Goal: Task Accomplishment & Management: Complete application form

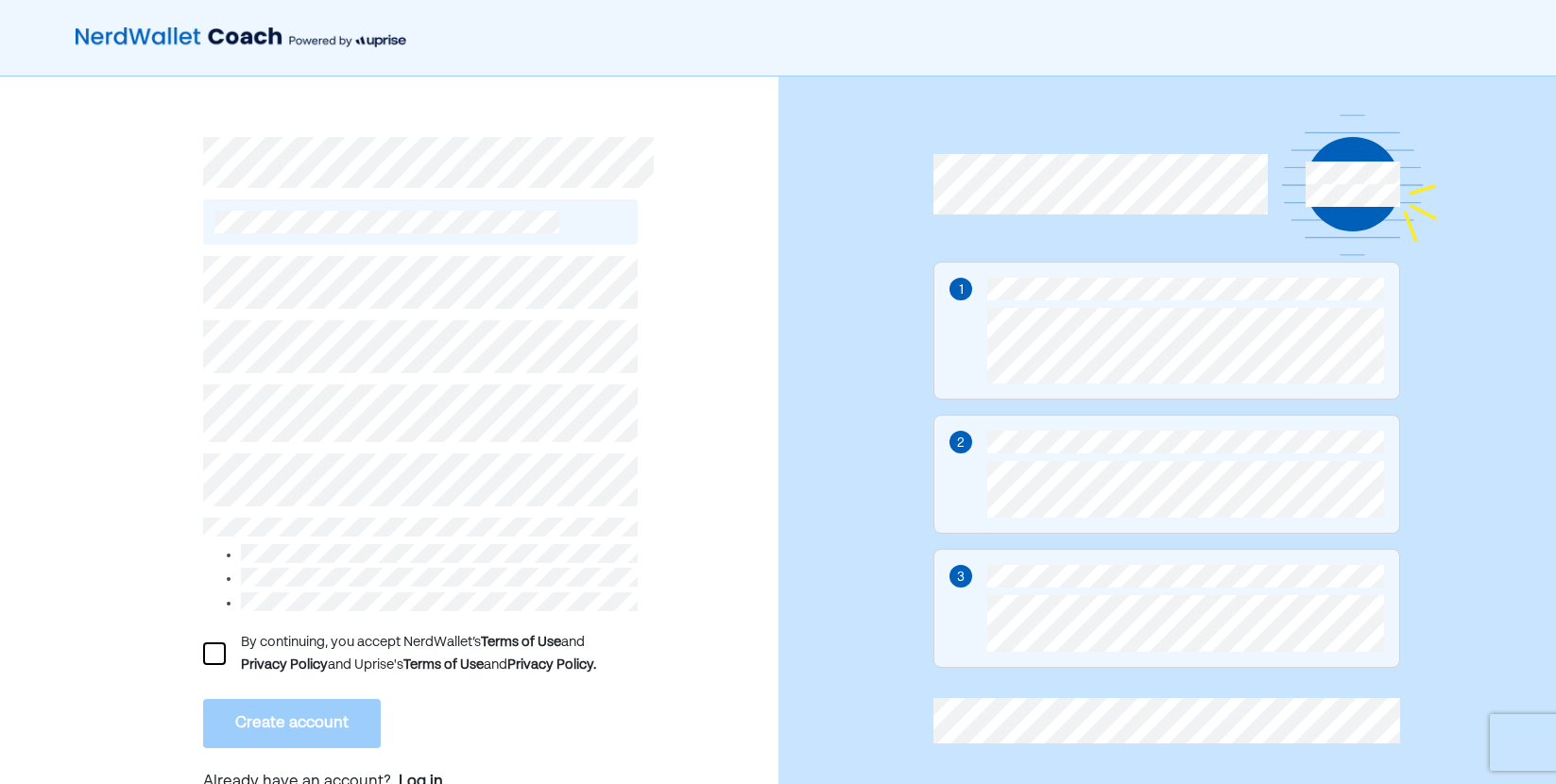
click at [213, 643] on div at bounding box center [215, 654] width 23 height 23
click at [284, 718] on button "Create account" at bounding box center [292, 723] width 178 height 49
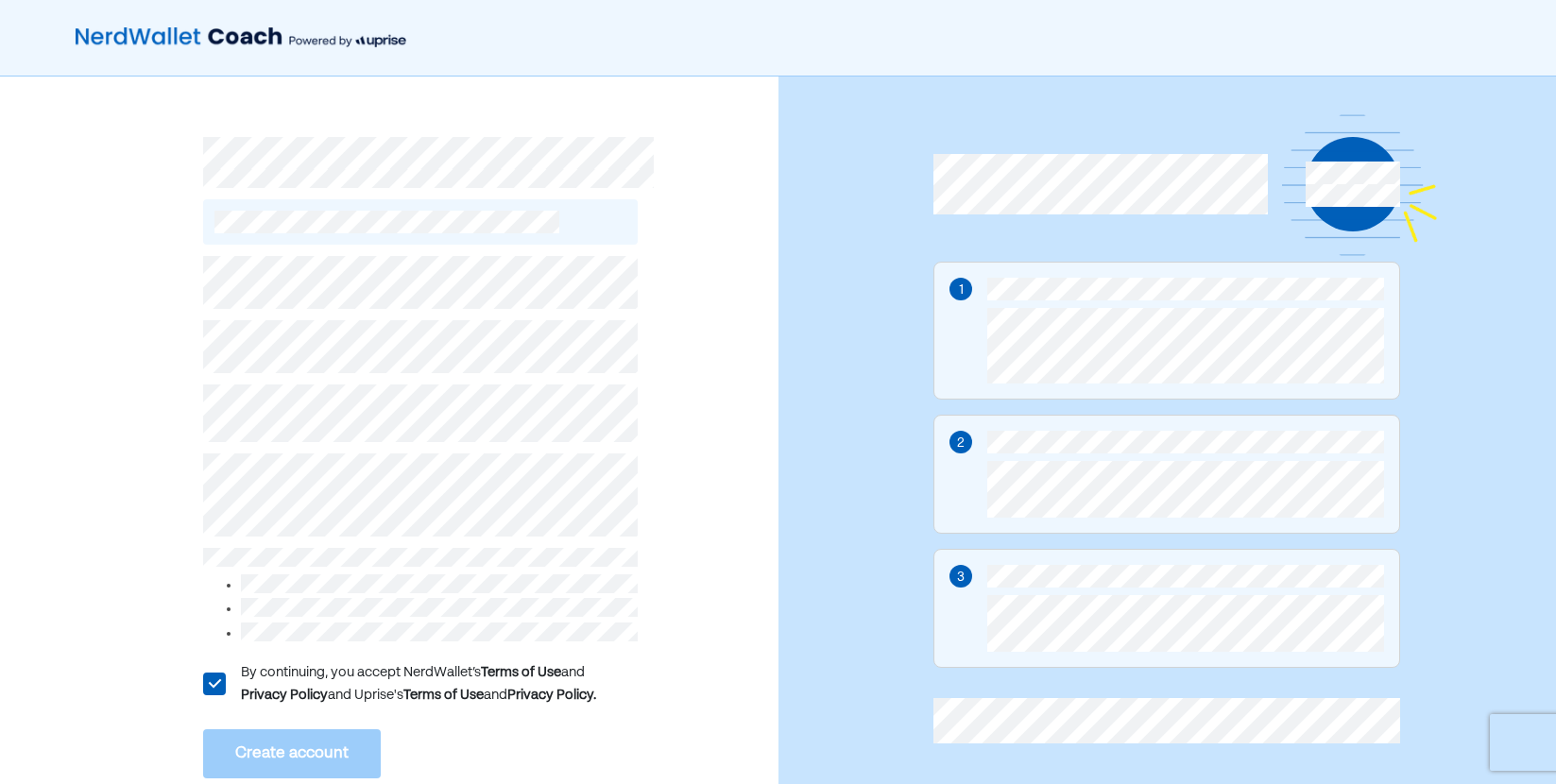
drag, startPoint x: 346, startPoint y: 546, endPoint x: 153, endPoint y: 468, distance: 208.2
click at [153, 468] on div "L By continuing, you accept NerdWallet’s Terms of Use and Privacy Policy and Up…" at bounding box center [389, 459] width 778 height 764
click at [765, 430] on div "L By continuing, you accept NerdWallet’s Terms of Use and Privacy Policy and Up…" at bounding box center [389, 459] width 778 height 764
click at [122, 616] on div "L By continuing, you accept NerdWallet’s Terms of Use and Privacy Policy and Up…" at bounding box center [389, 459] width 778 height 764
click at [120, 600] on div "L By continuing, you accept NerdWallet’s Terms of Use and Privacy Policy and Up…" at bounding box center [389, 459] width 778 height 764
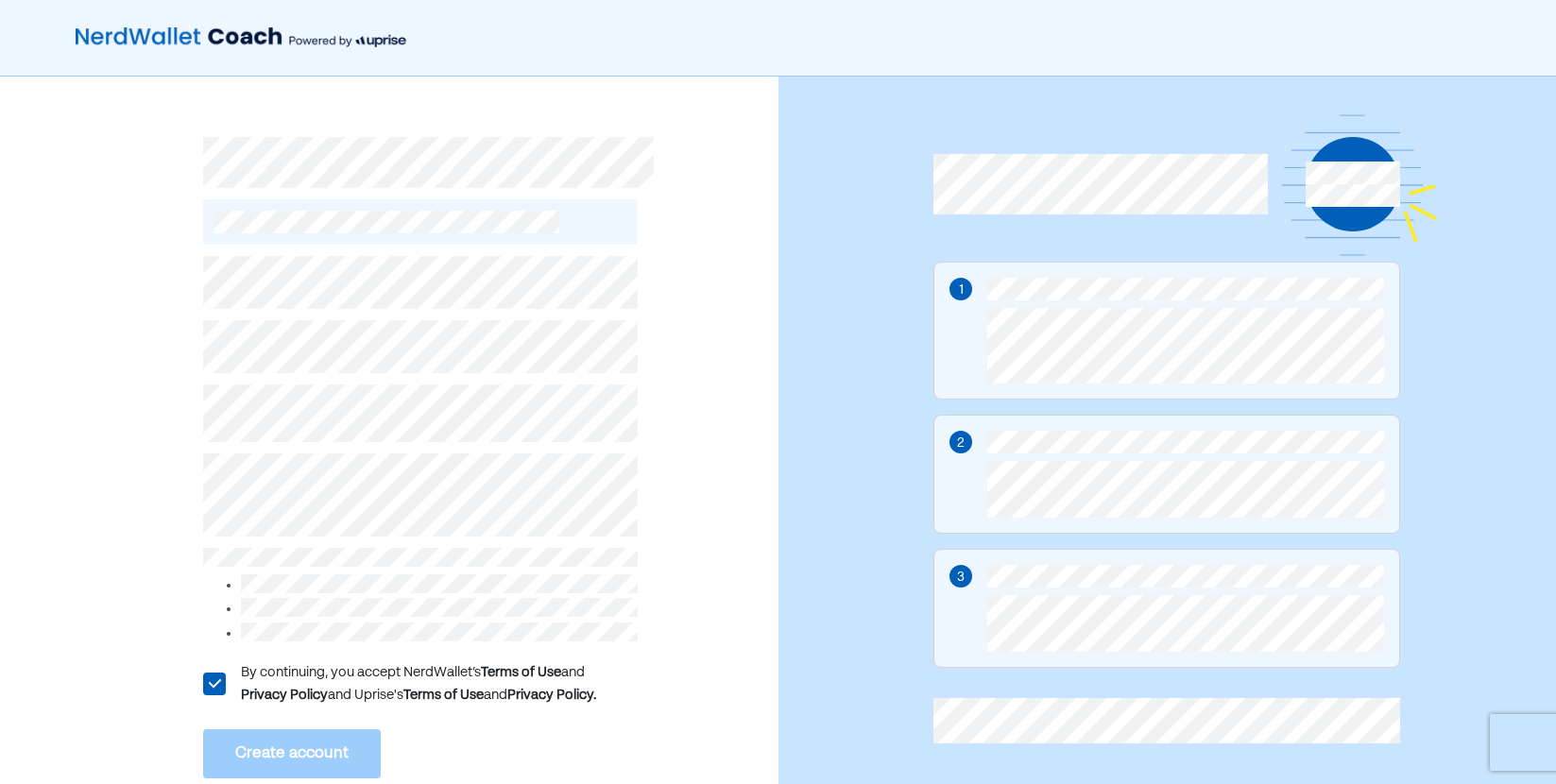
click at [120, 460] on div "L By continuing, you accept NerdWallet’s Terms of Use and Privacy Policy and Up…" at bounding box center [389, 459] width 778 height 764
click at [766, 611] on div "L By continuing, you accept NerdWallet’s Terms of Use and Privacy Policy and Up…" at bounding box center [389, 459] width 778 height 764
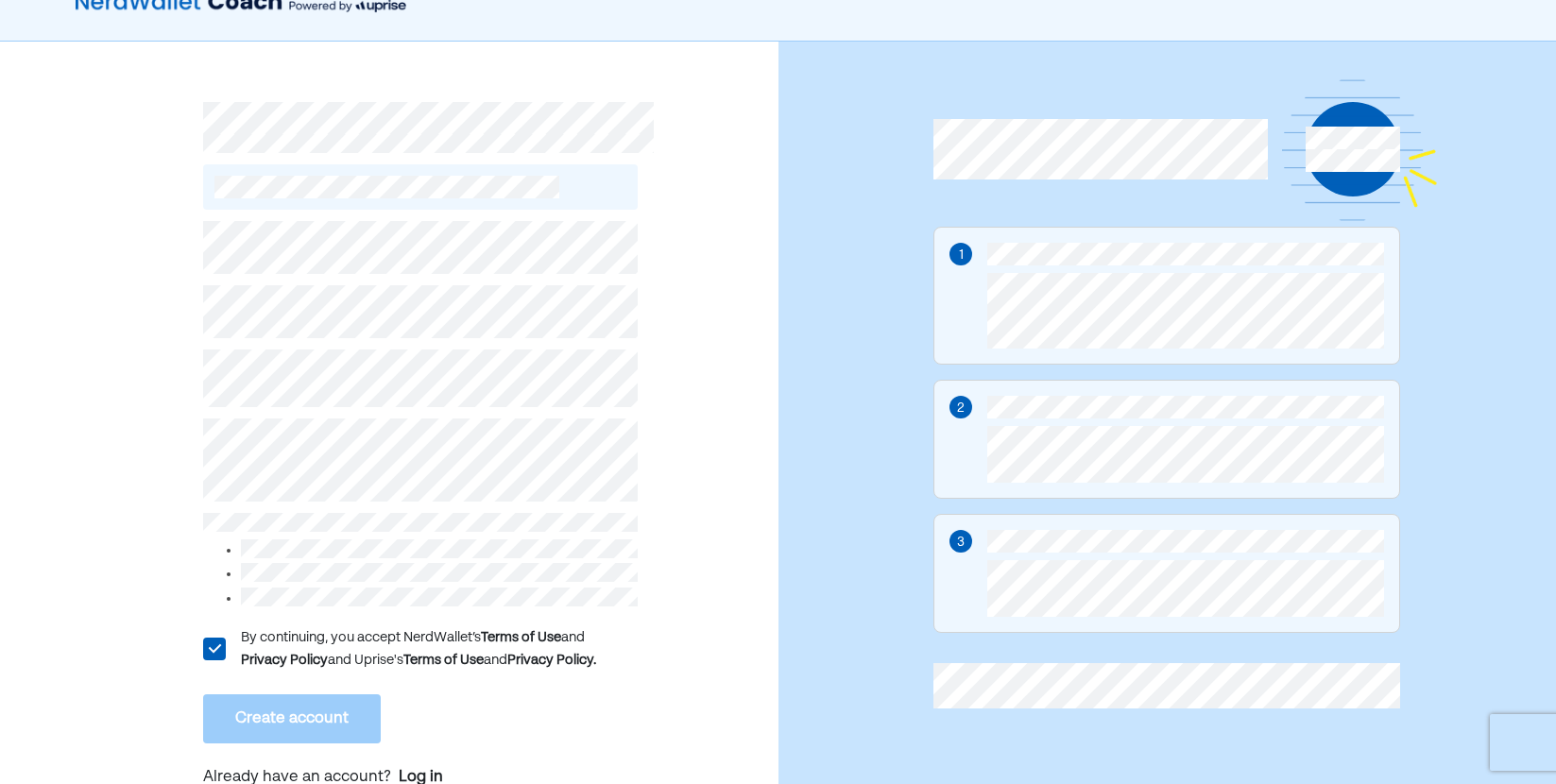
scroll to position [49, 0]
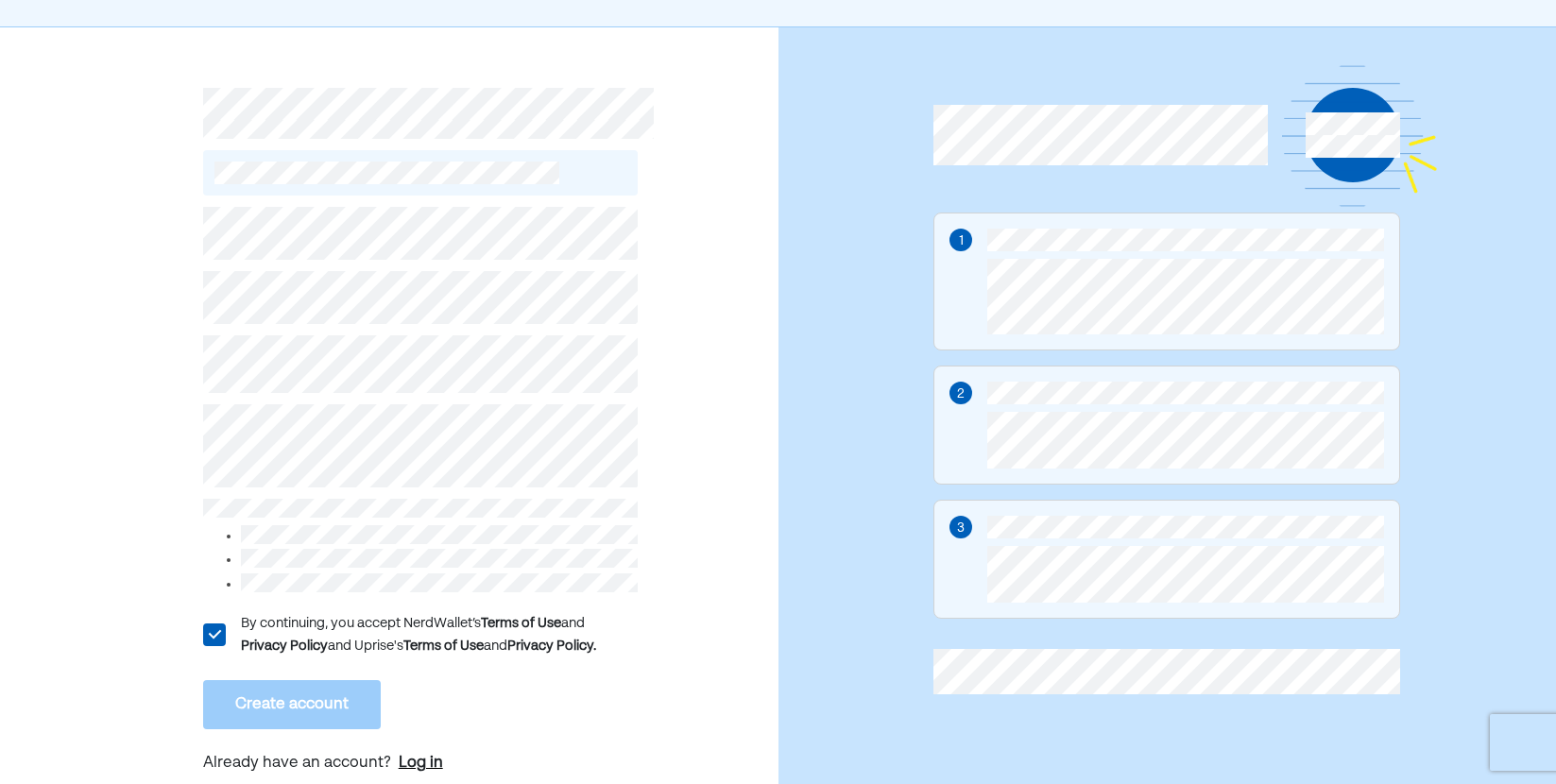
click at [420, 757] on div "Log in" at bounding box center [421, 764] width 44 height 23
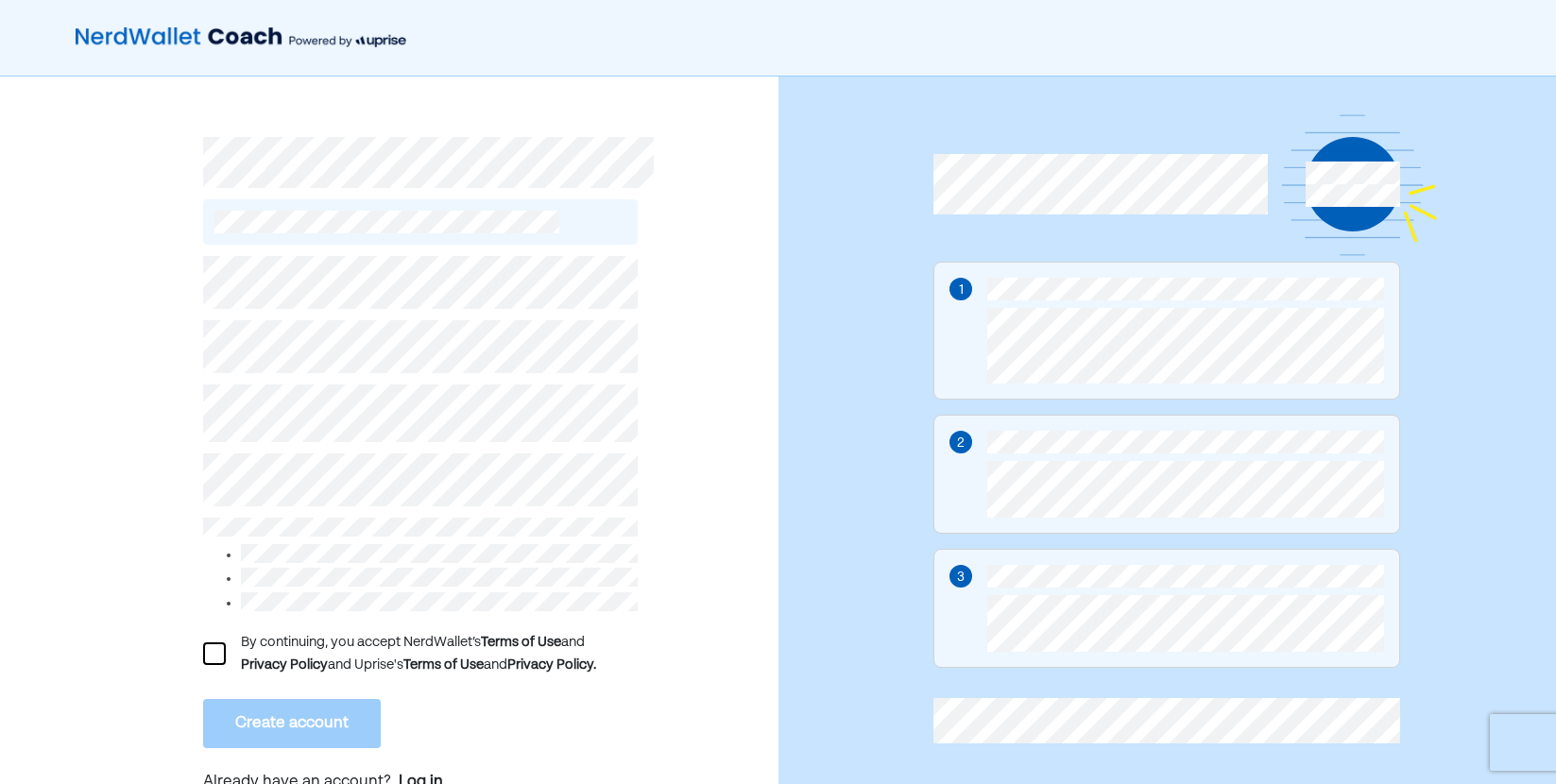
click at [229, 645] on div "By continuing, you accept NerdWallet’s Terms of Use and Privacy Policy and Upri…" at bounding box center [421, 653] width 435 height 45
click at [212, 655] on div at bounding box center [215, 654] width 23 height 23
click at [263, 713] on button "Create account" at bounding box center [292, 723] width 178 height 49
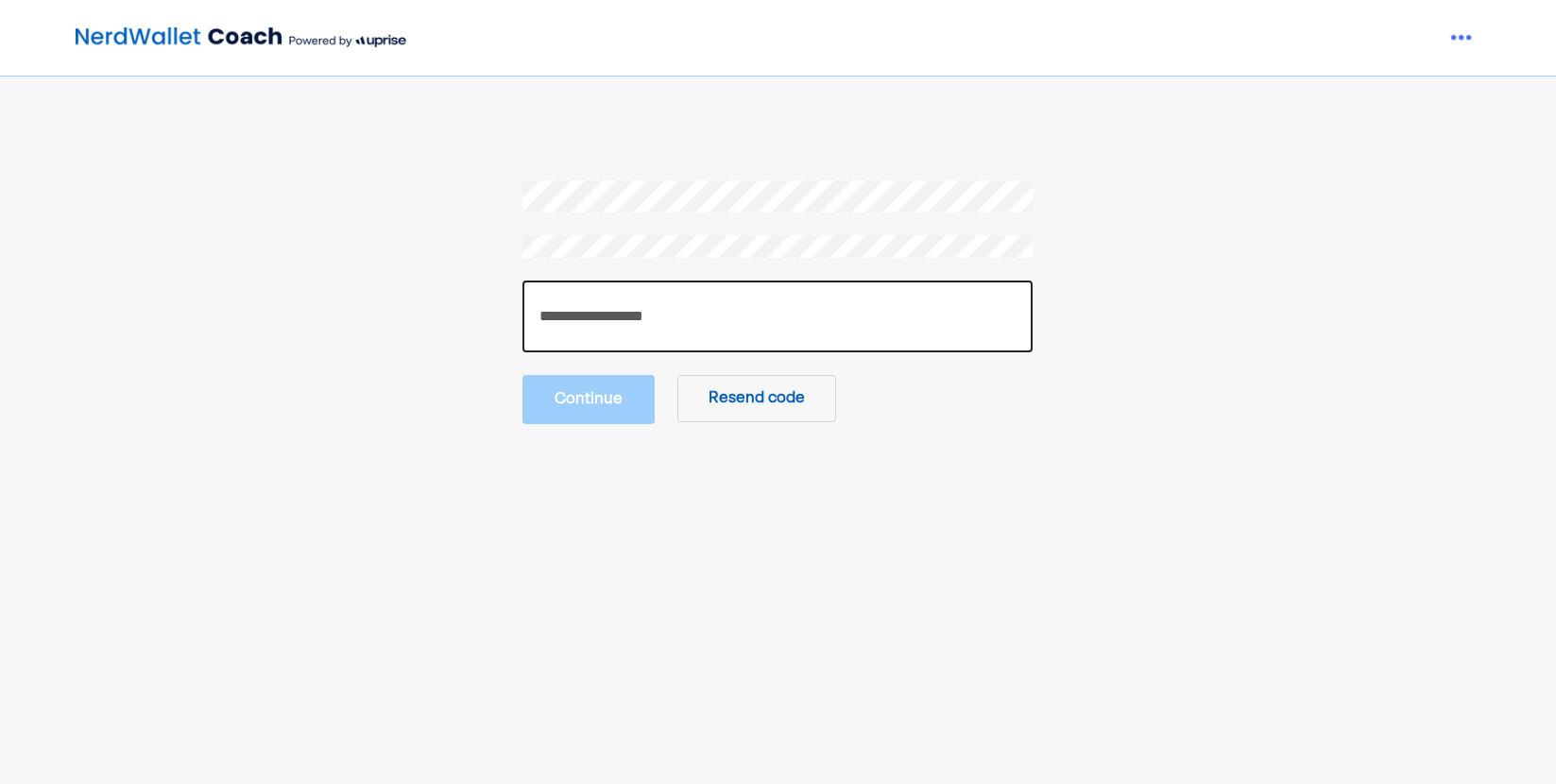
click at [652, 316] on input "number" at bounding box center [778, 316] width 510 height 72
paste input "******"
type input "******"
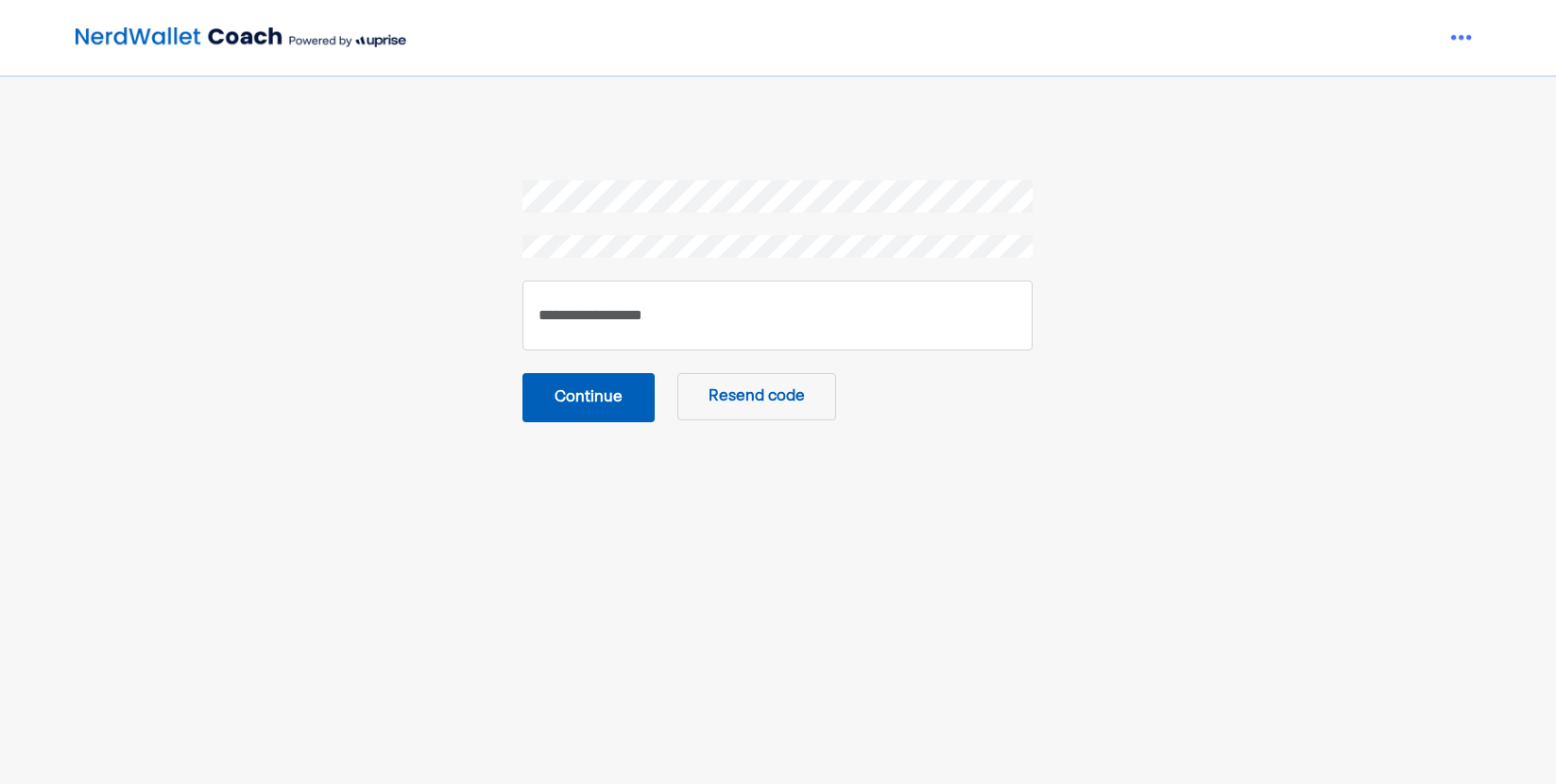
click at [609, 404] on button "Continue" at bounding box center [588, 397] width 132 height 49
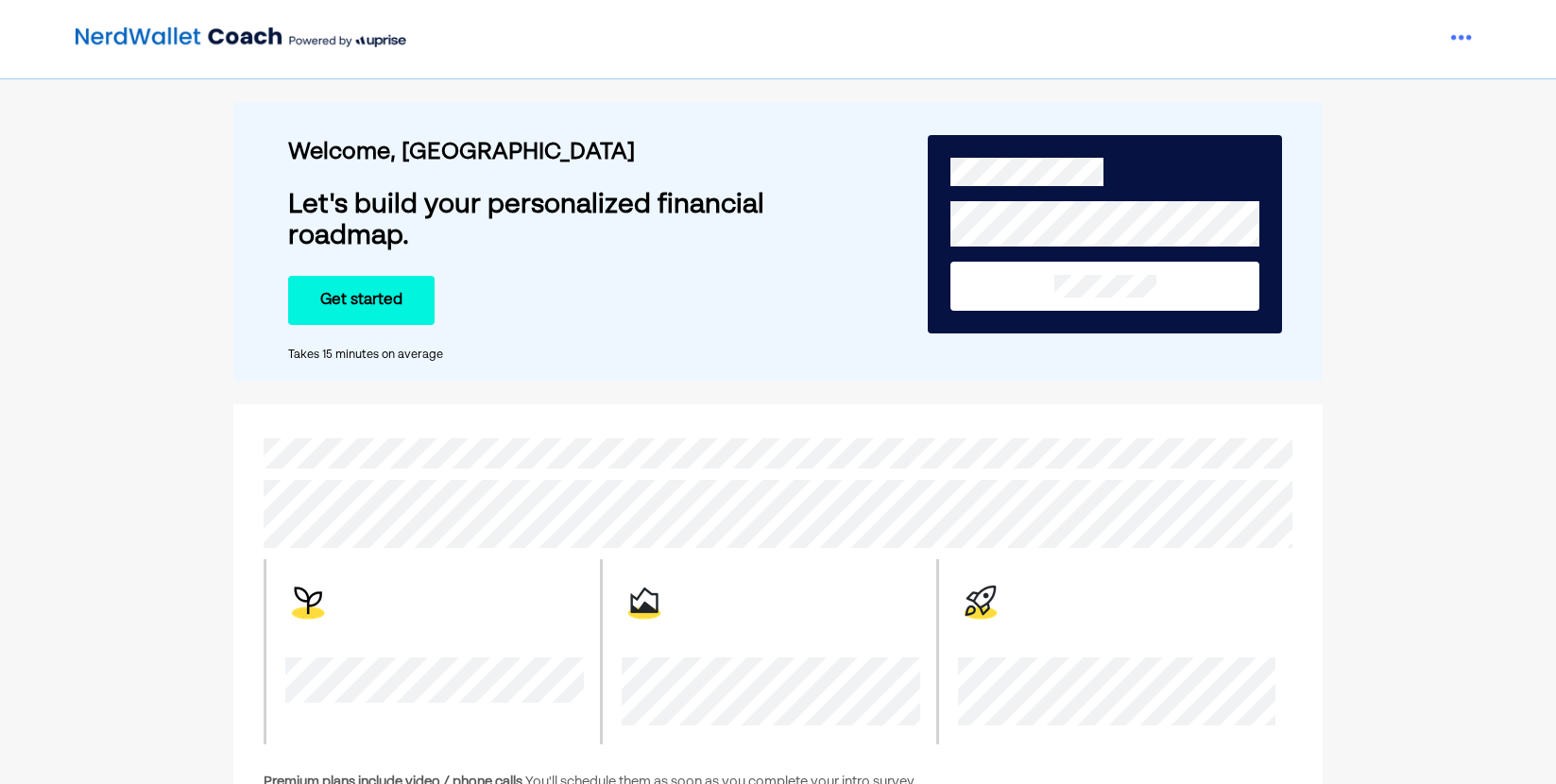
click at [380, 310] on button "Get started" at bounding box center [362, 300] width 146 height 49
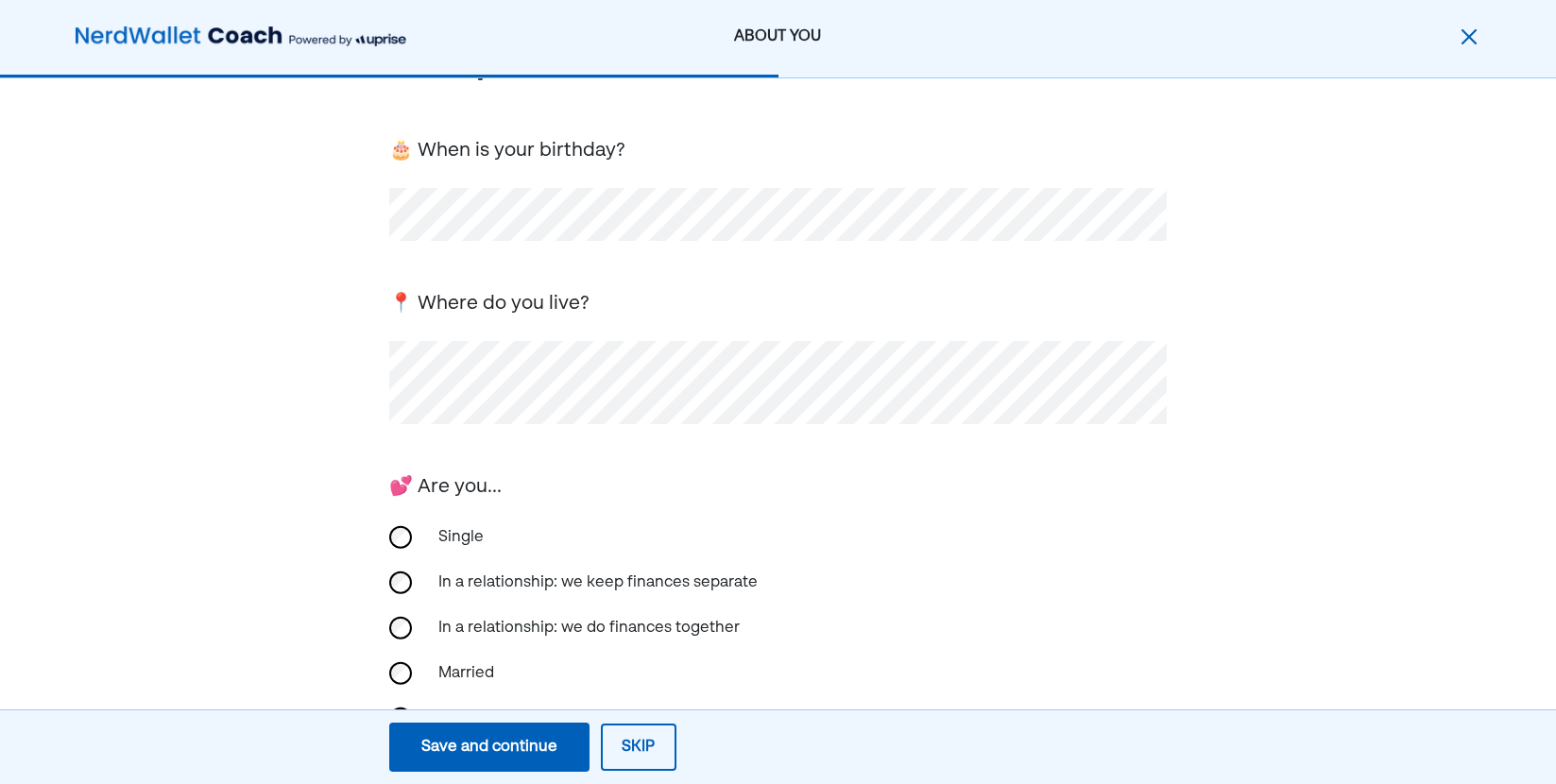
scroll to position [284, 0]
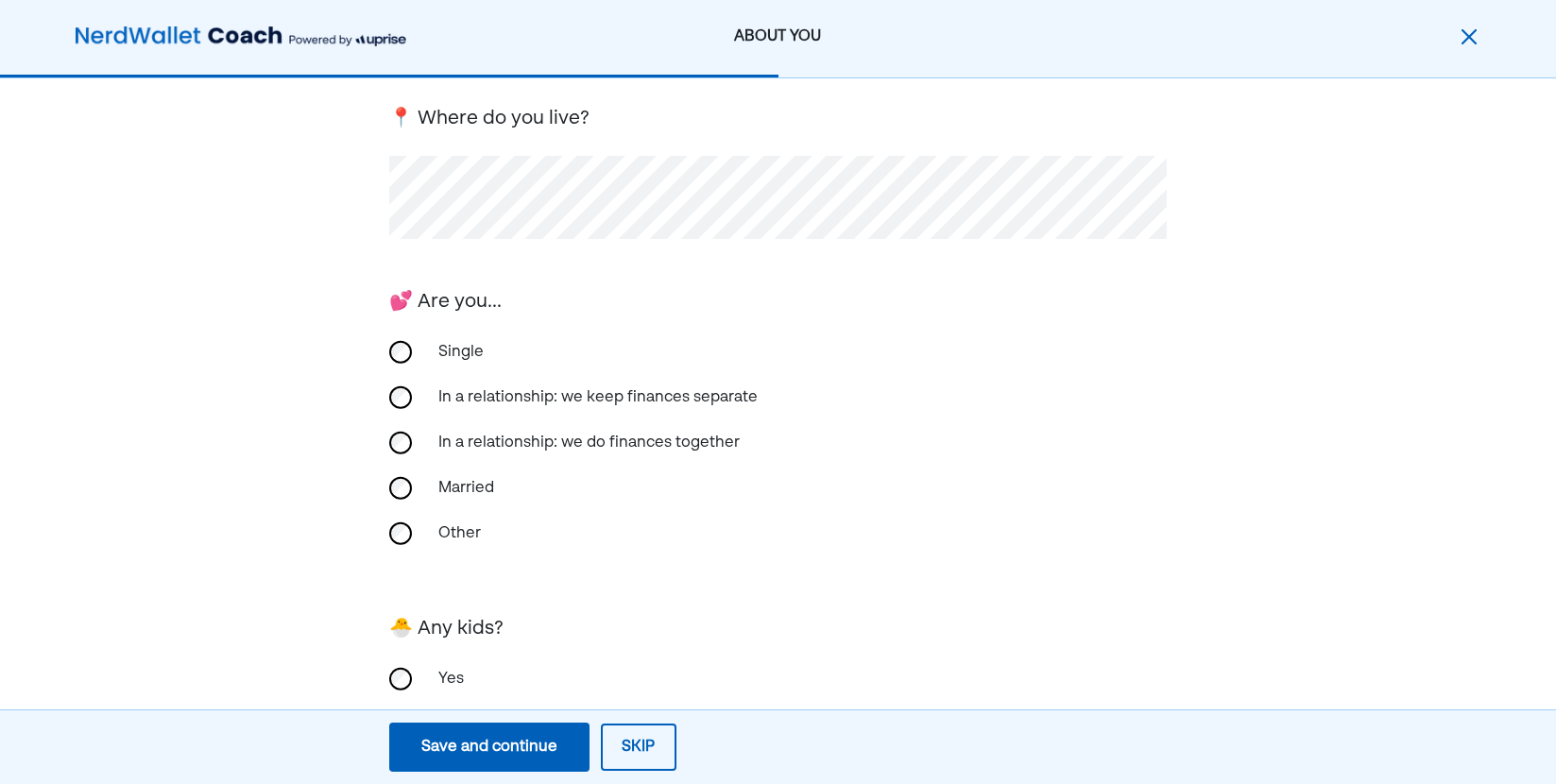
click at [462, 446] on div "In a relationship: we do finances together" at bounding box center [589, 443] width 324 height 45
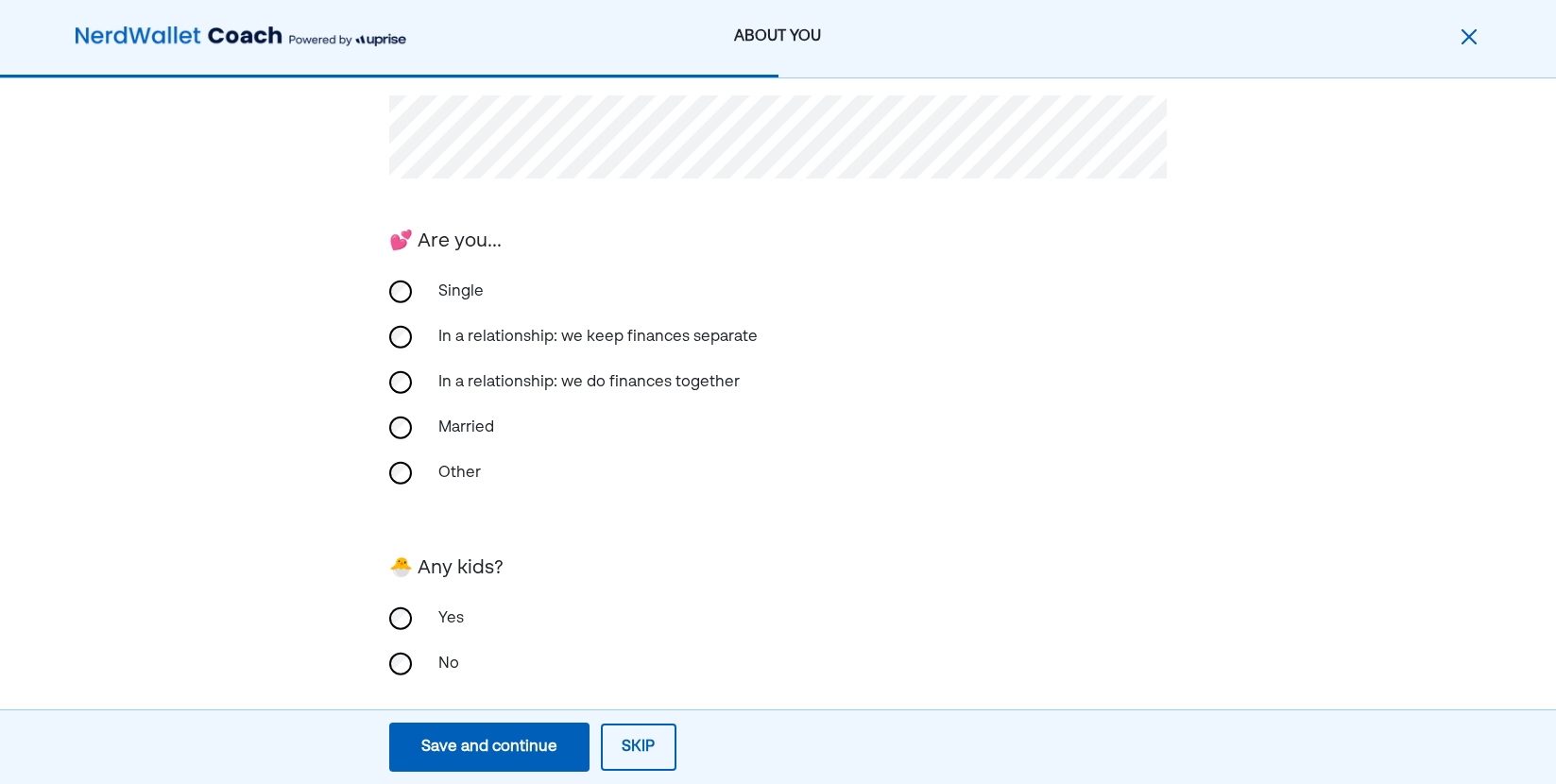
scroll to position [369, 0]
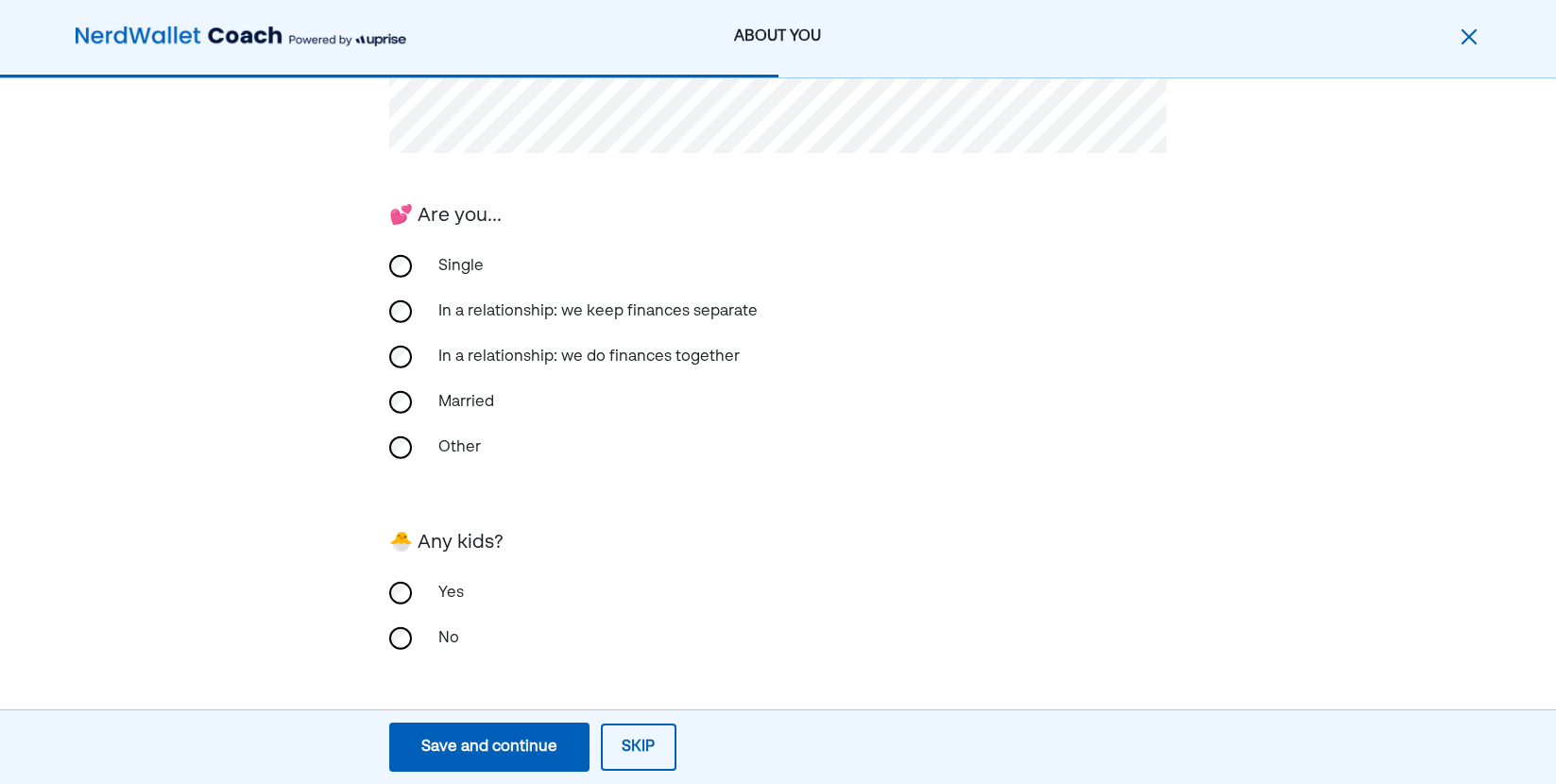
drag, startPoint x: 472, startPoint y: 391, endPoint x: 474, endPoint y: 402, distance: 11.2
click at [473, 392] on div "Married" at bounding box center [522, 402] width 189 height 45
click at [465, 594] on div "Yes" at bounding box center [522, 593] width 189 height 45
click at [508, 764] on button "Save and continue Save Save and continue" at bounding box center [490, 746] width 200 height 49
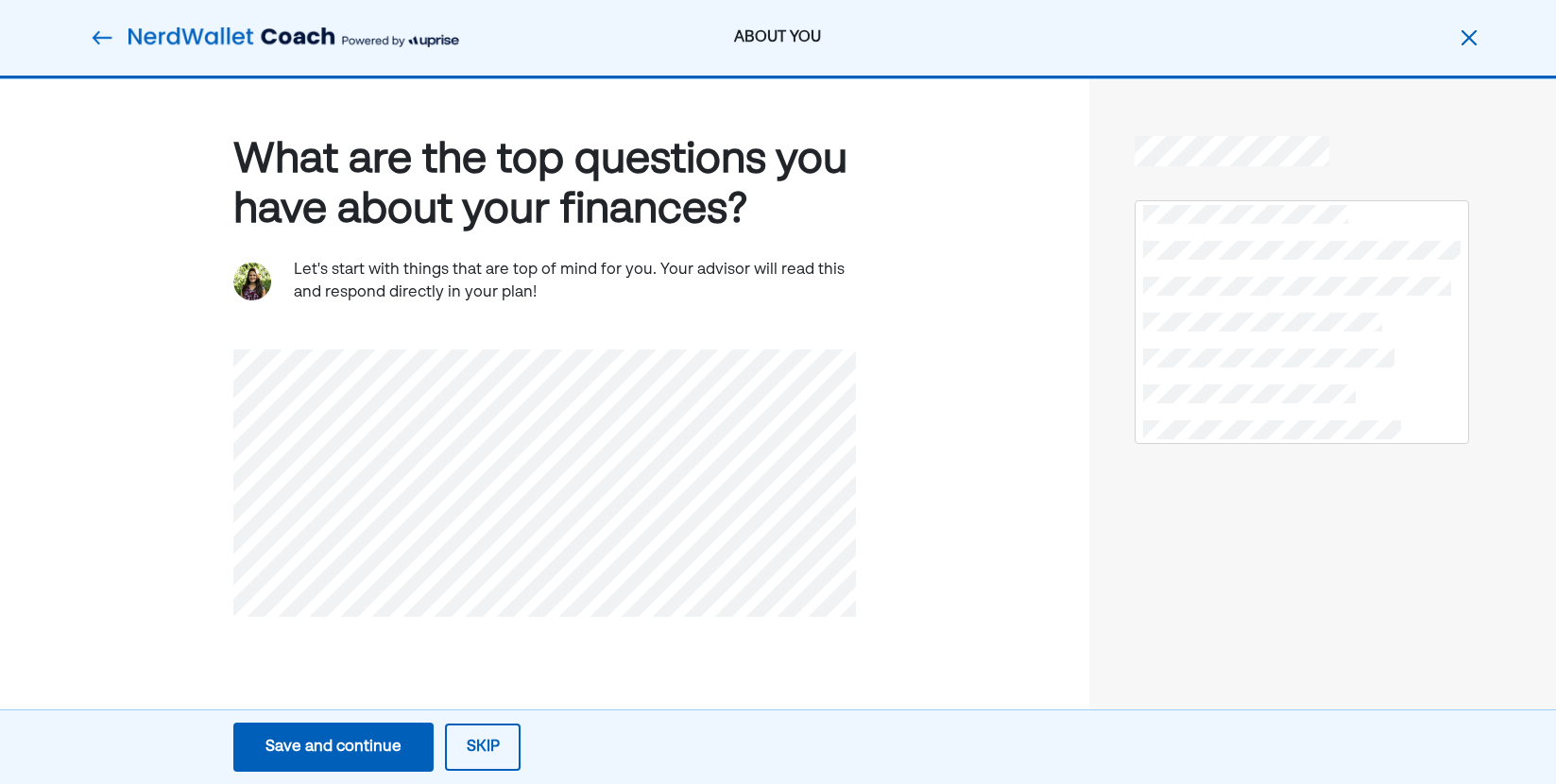
click at [404, 762] on button "Save and continue Save Save and continue" at bounding box center [334, 746] width 200 height 49
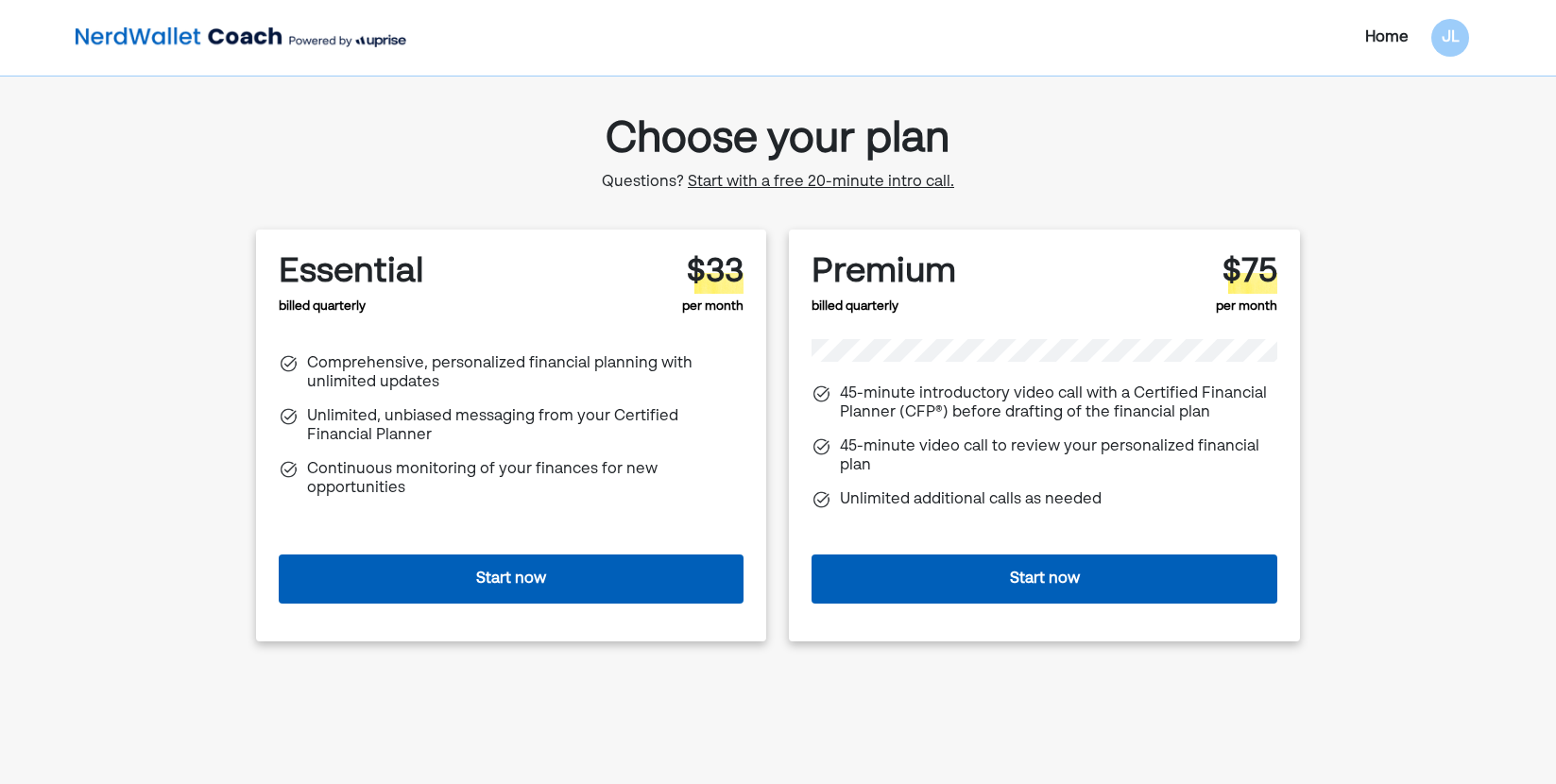
click at [612, 572] on button "Start now" at bounding box center [511, 578] width 465 height 49
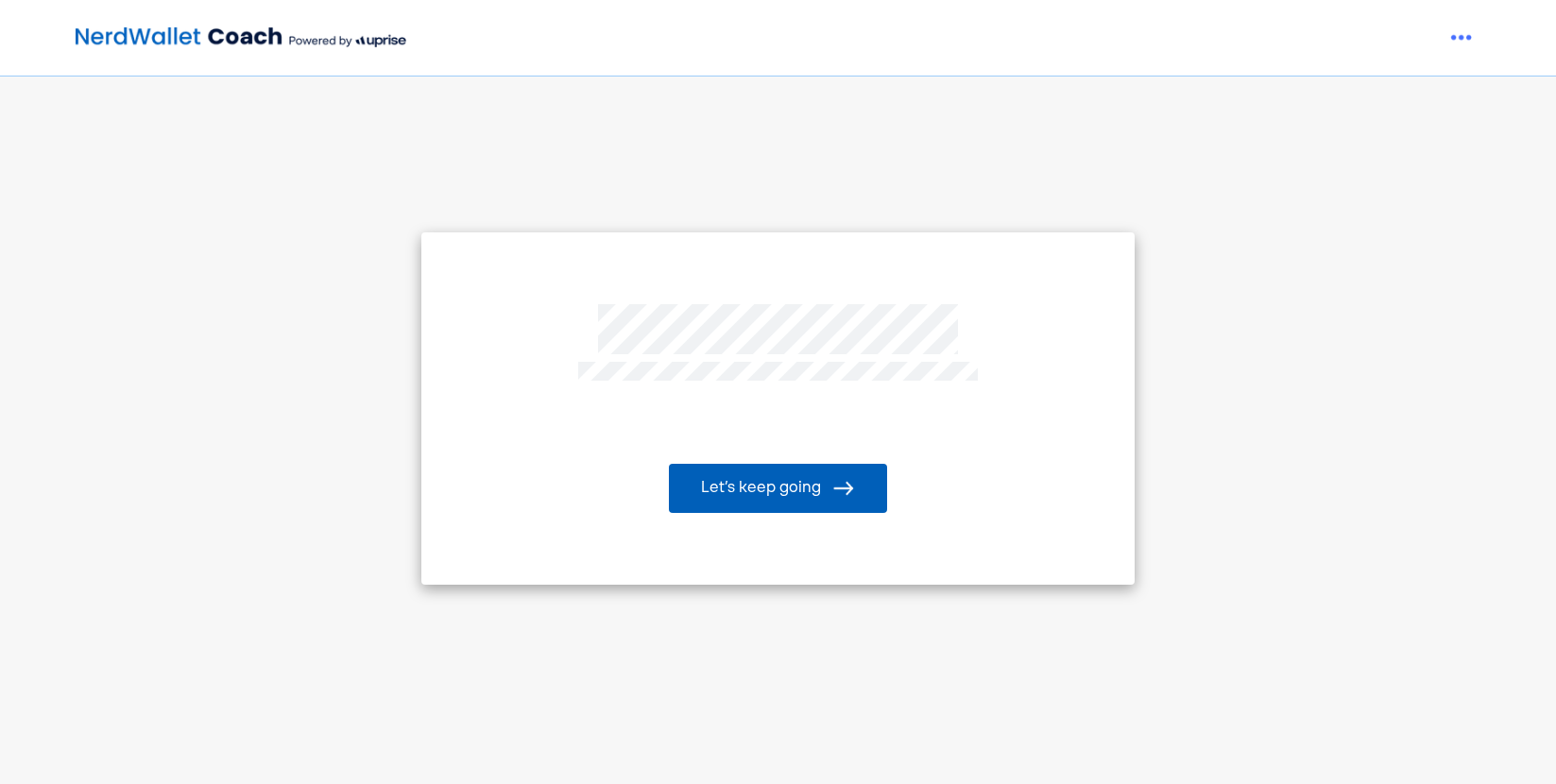
click at [845, 492] on img at bounding box center [844, 489] width 23 height 23
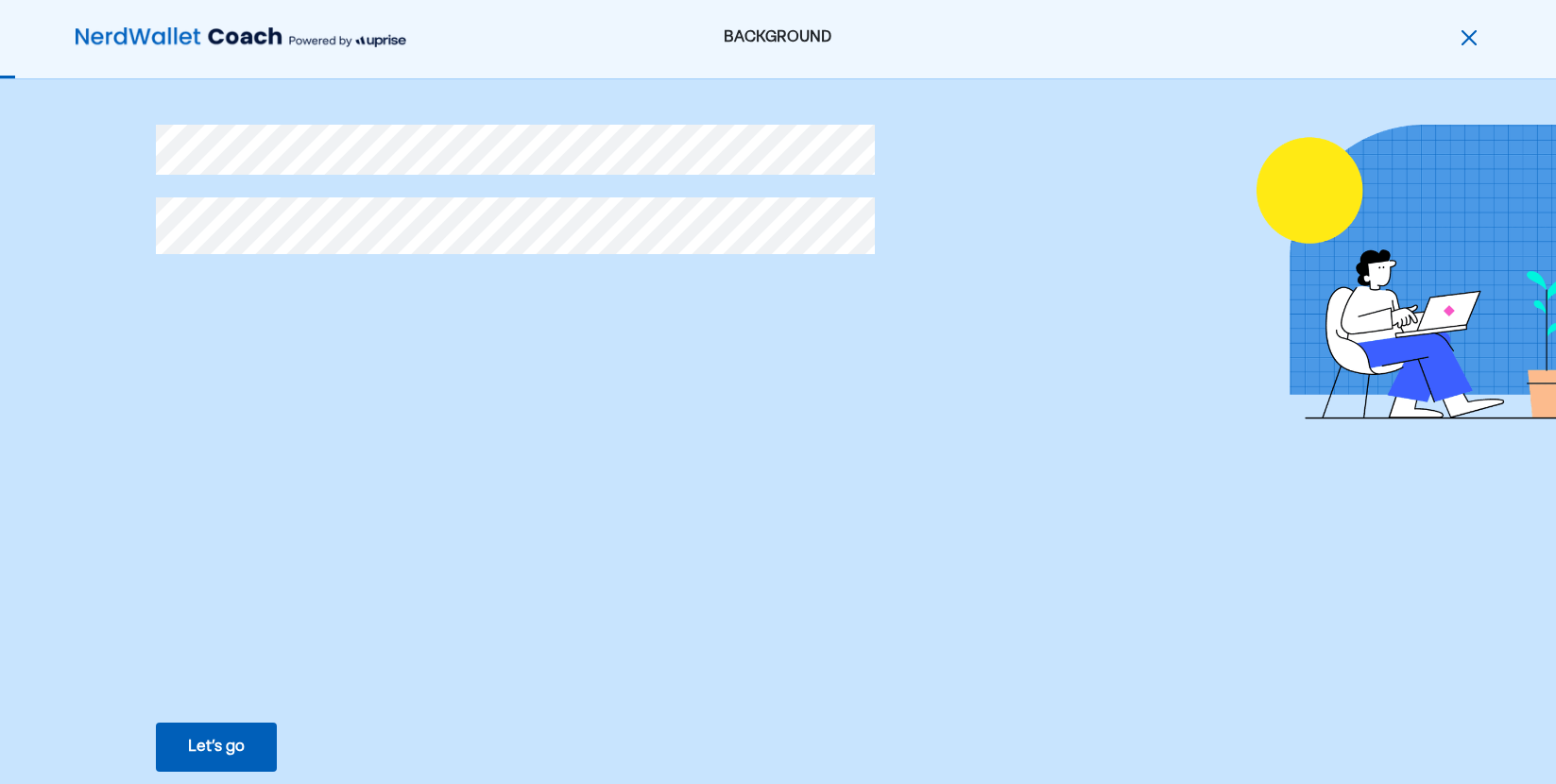
click at [217, 745] on div "Let’s go" at bounding box center [216, 747] width 57 height 23
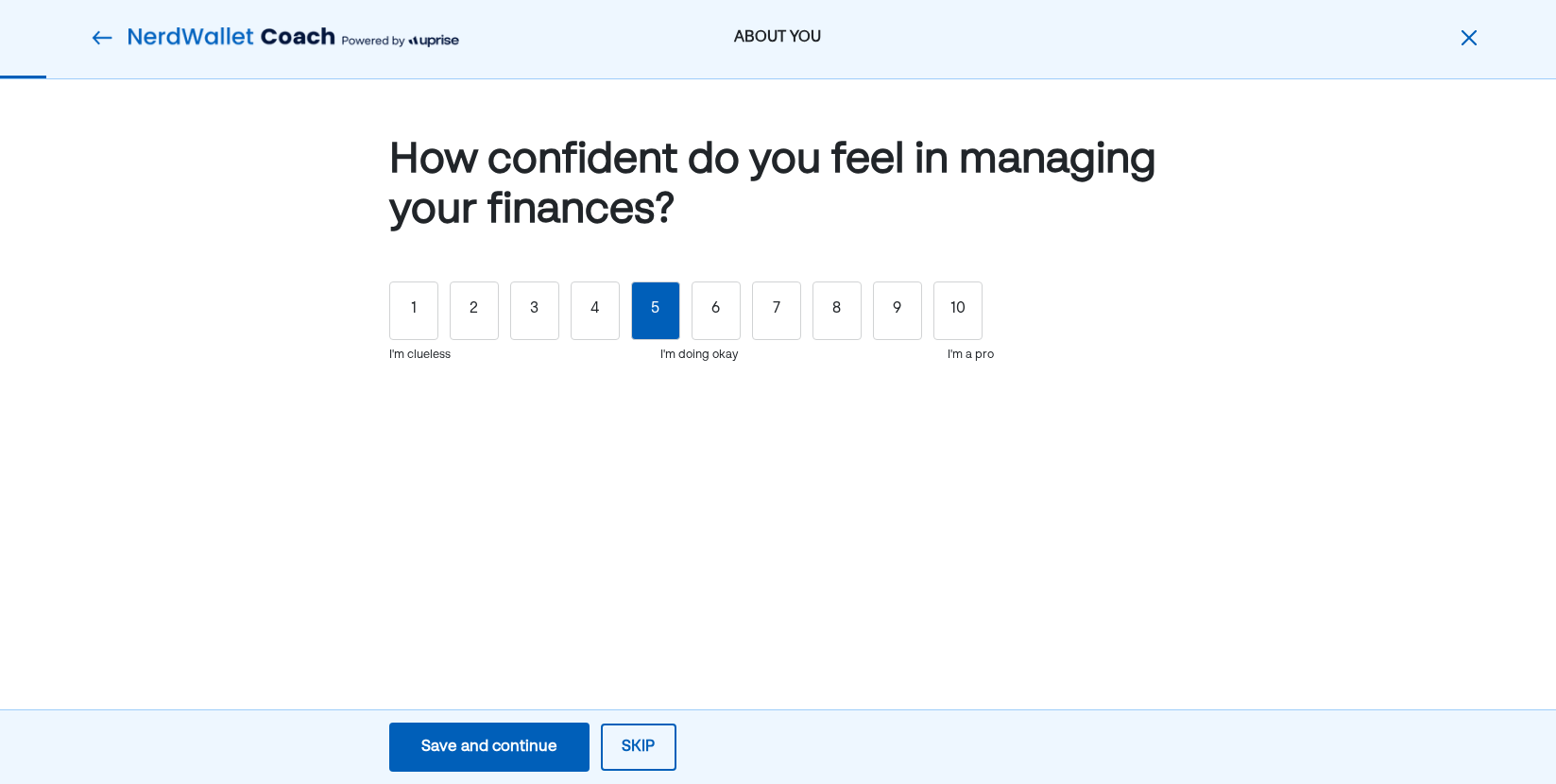
click at [657, 323] on div "5" at bounding box center [655, 311] width 49 height 59
click at [524, 752] on div "Save and continue" at bounding box center [489, 747] width 136 height 23
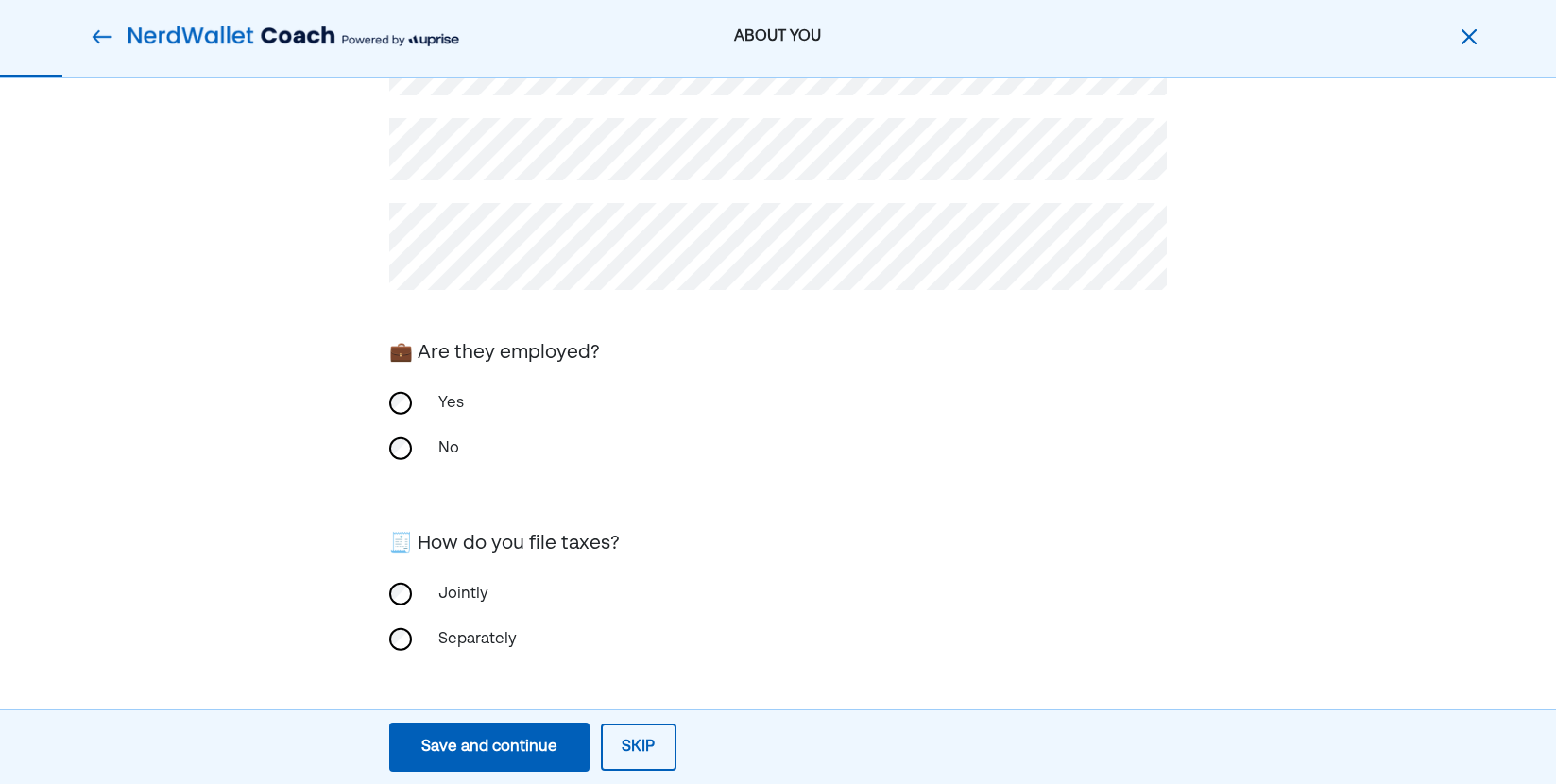
scroll to position [167, 0]
click at [436, 407] on div "Yes" at bounding box center [522, 402] width 189 height 45
click at [414, 571] on div "🧾 How do you file taxes? Jointly Separately" at bounding box center [778, 597] width 778 height 145
click at [471, 743] on div "Save and continue" at bounding box center [489, 747] width 136 height 23
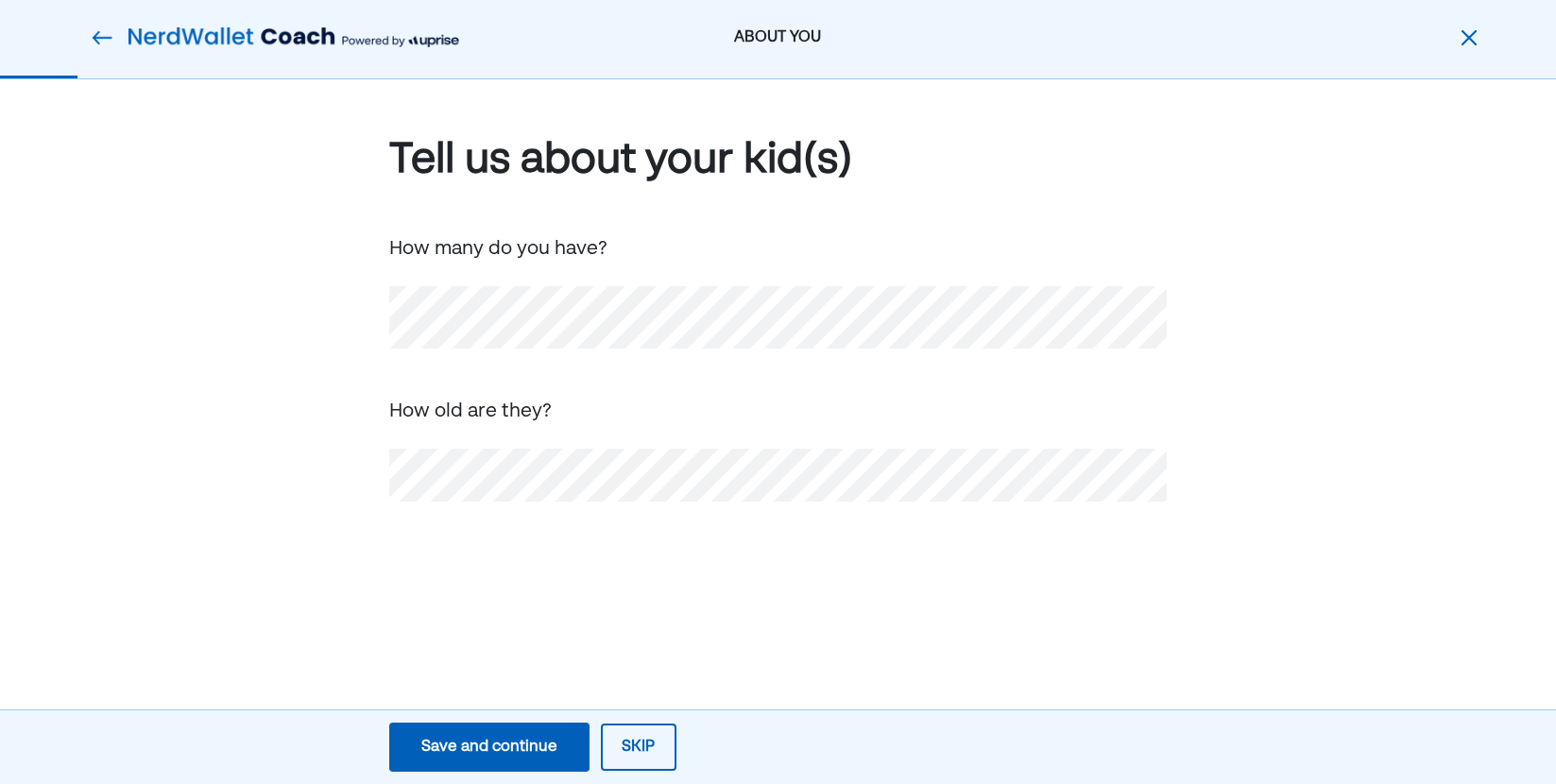
click at [475, 503] on div "Tell us about your kid(s) How many do you have? How old are they?" at bounding box center [778, 346] width 1556 height 536
click at [501, 741] on div "Save and continue" at bounding box center [489, 747] width 136 height 23
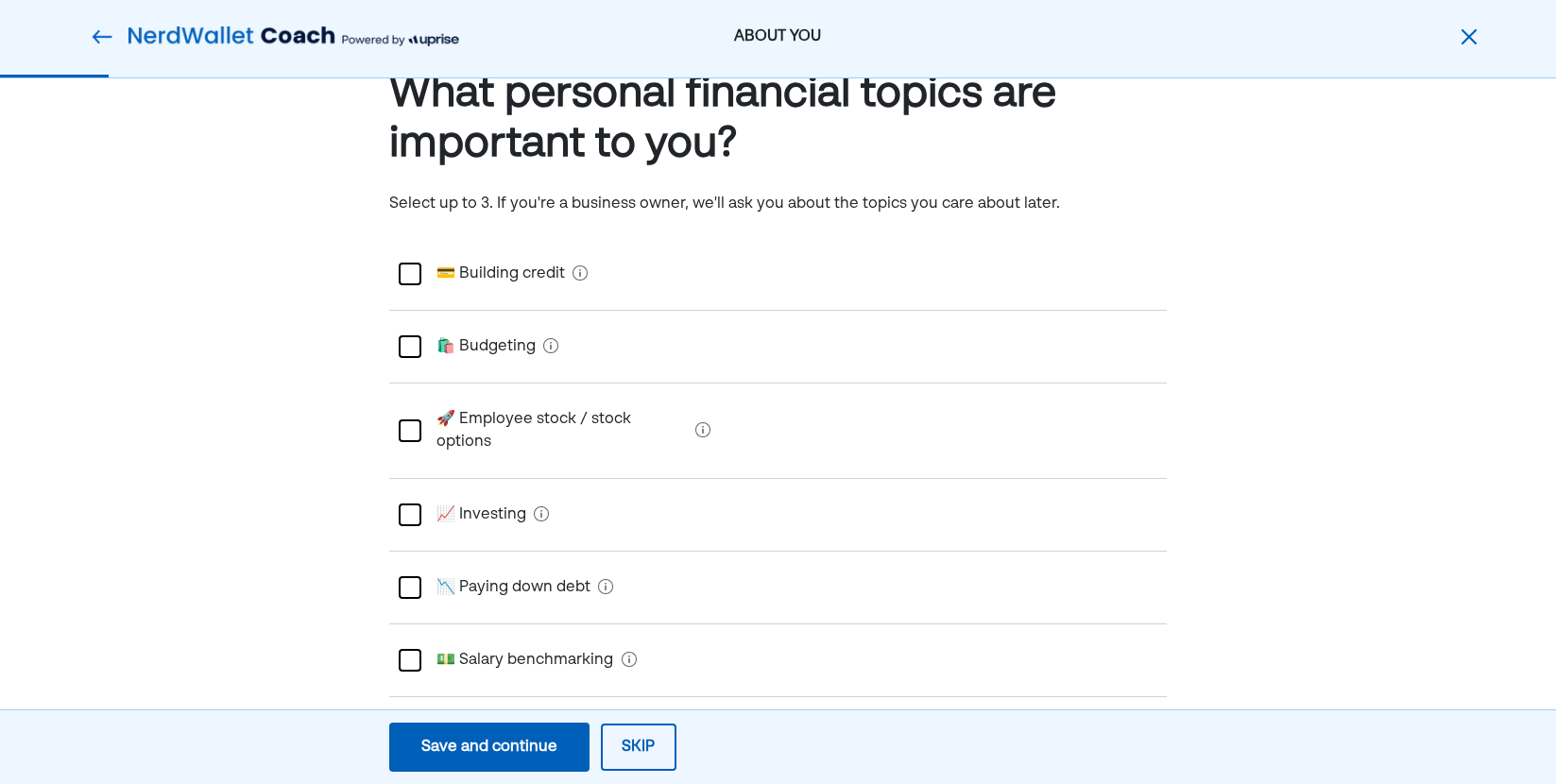
scroll to position [94, 0]
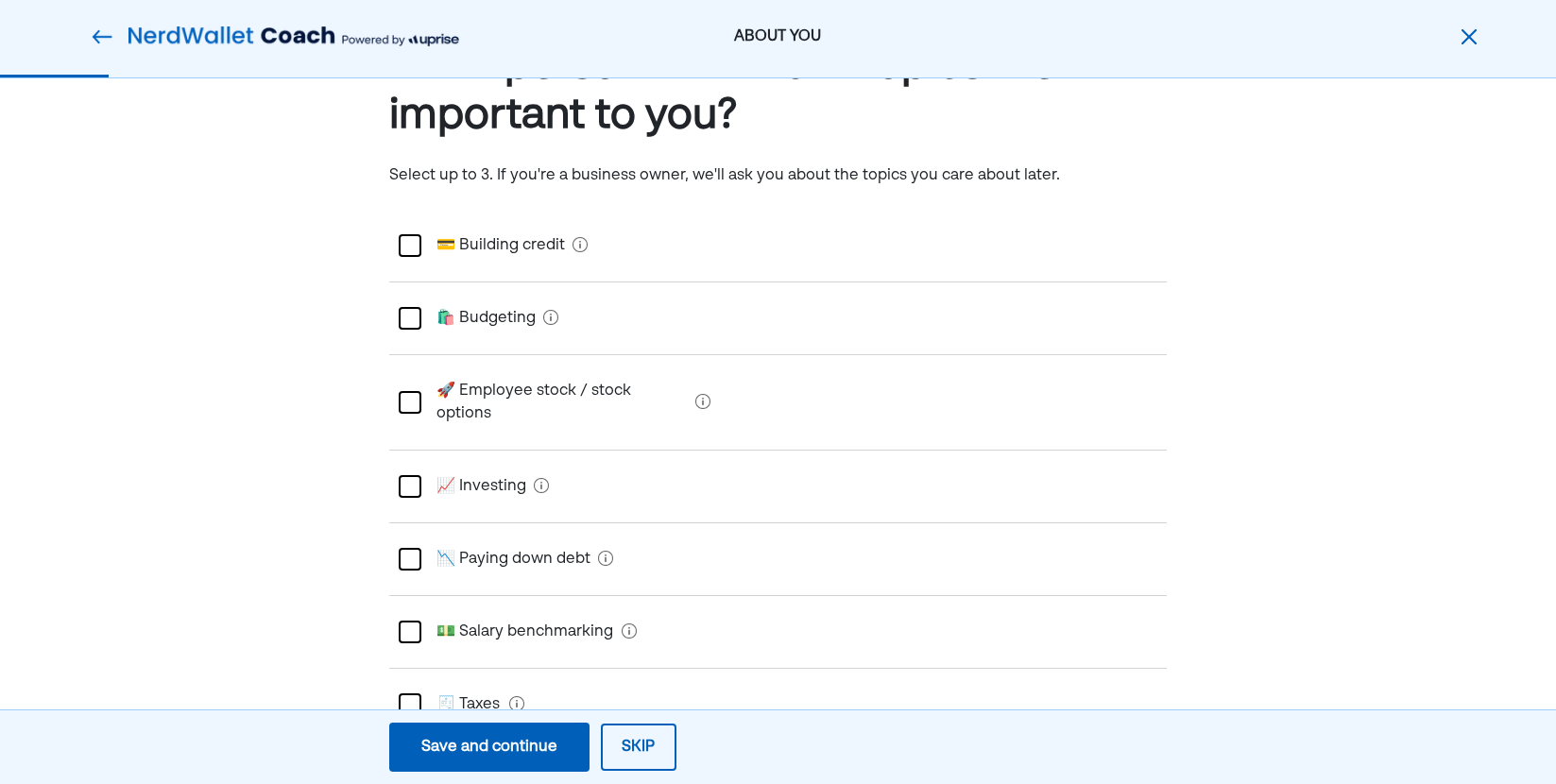
click at [410, 317] on div at bounding box center [410, 318] width 23 height 23
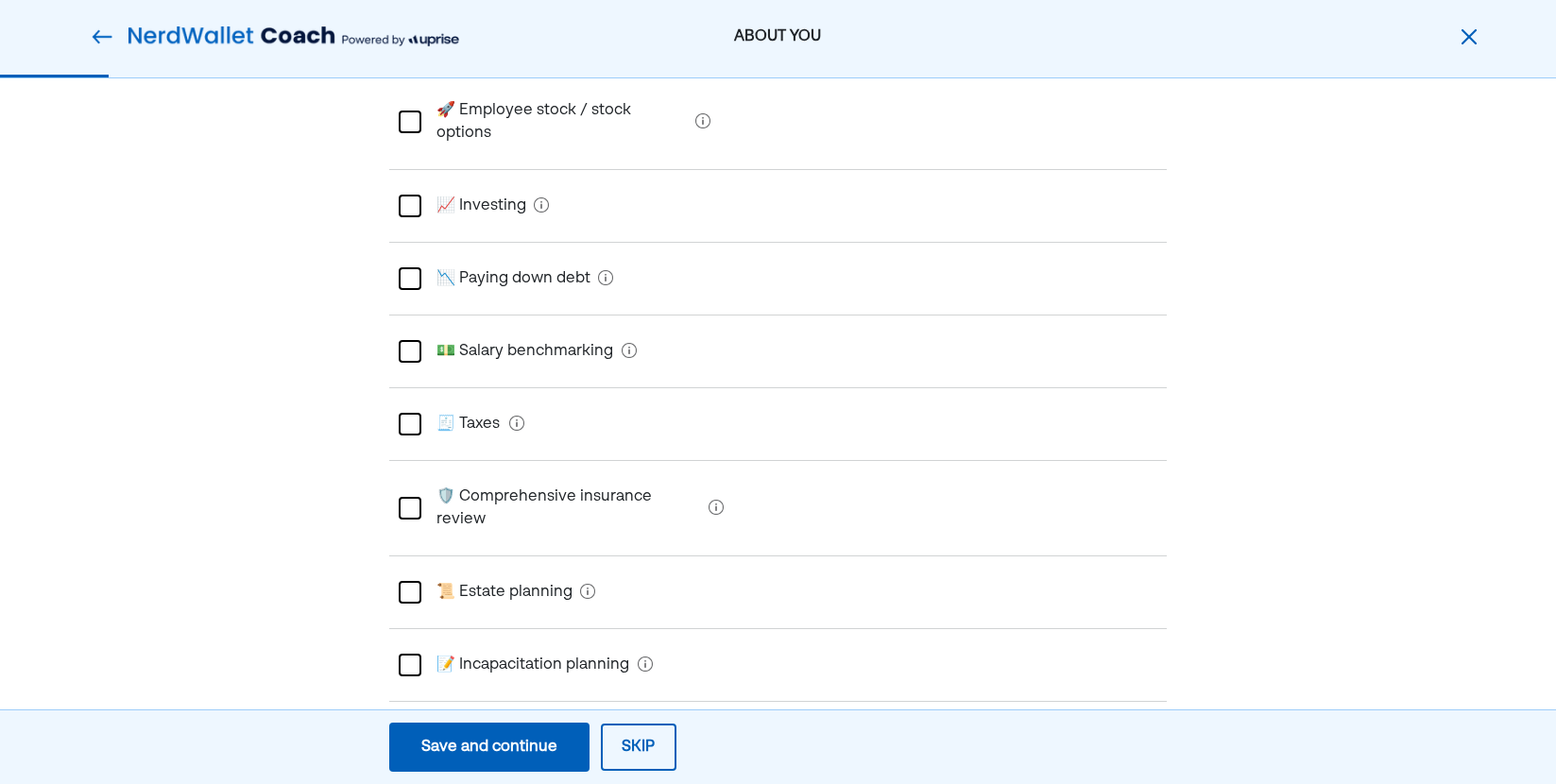
scroll to position [378, 0]
click at [412, 265] on div at bounding box center [410, 276] width 23 height 23
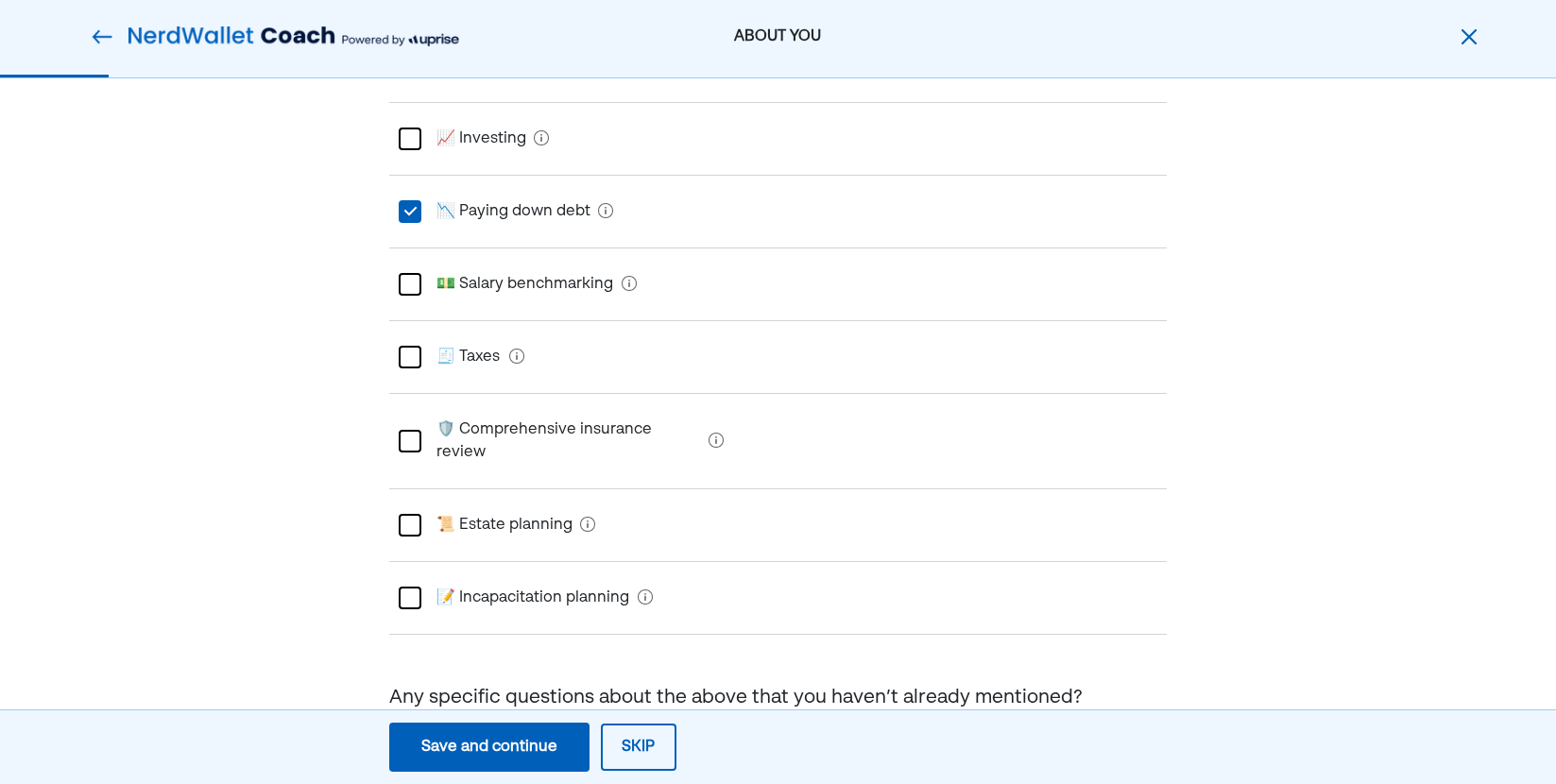
scroll to position [472, 0]
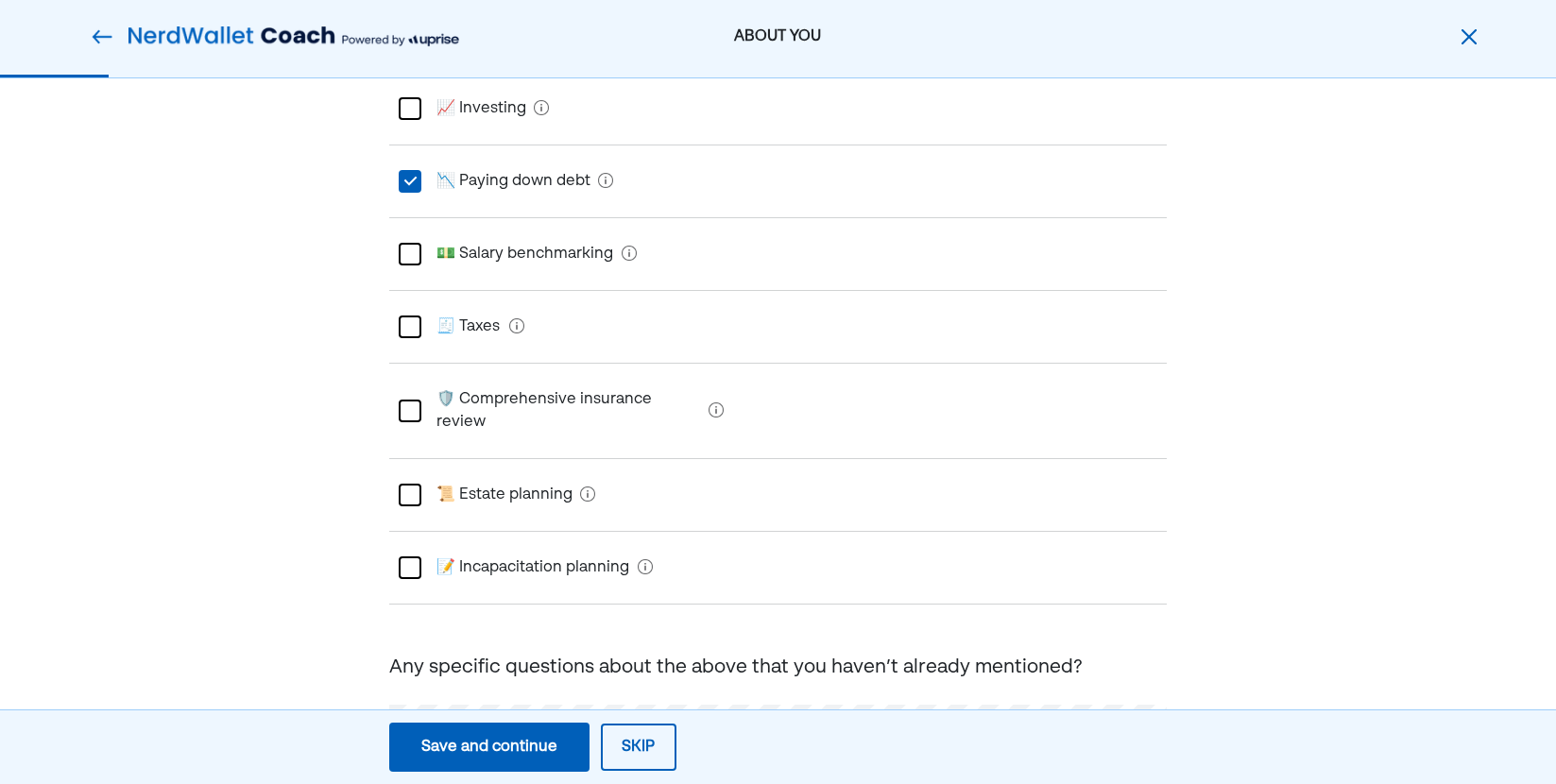
click at [412, 399] on div at bounding box center [410, 411] width 23 height 23
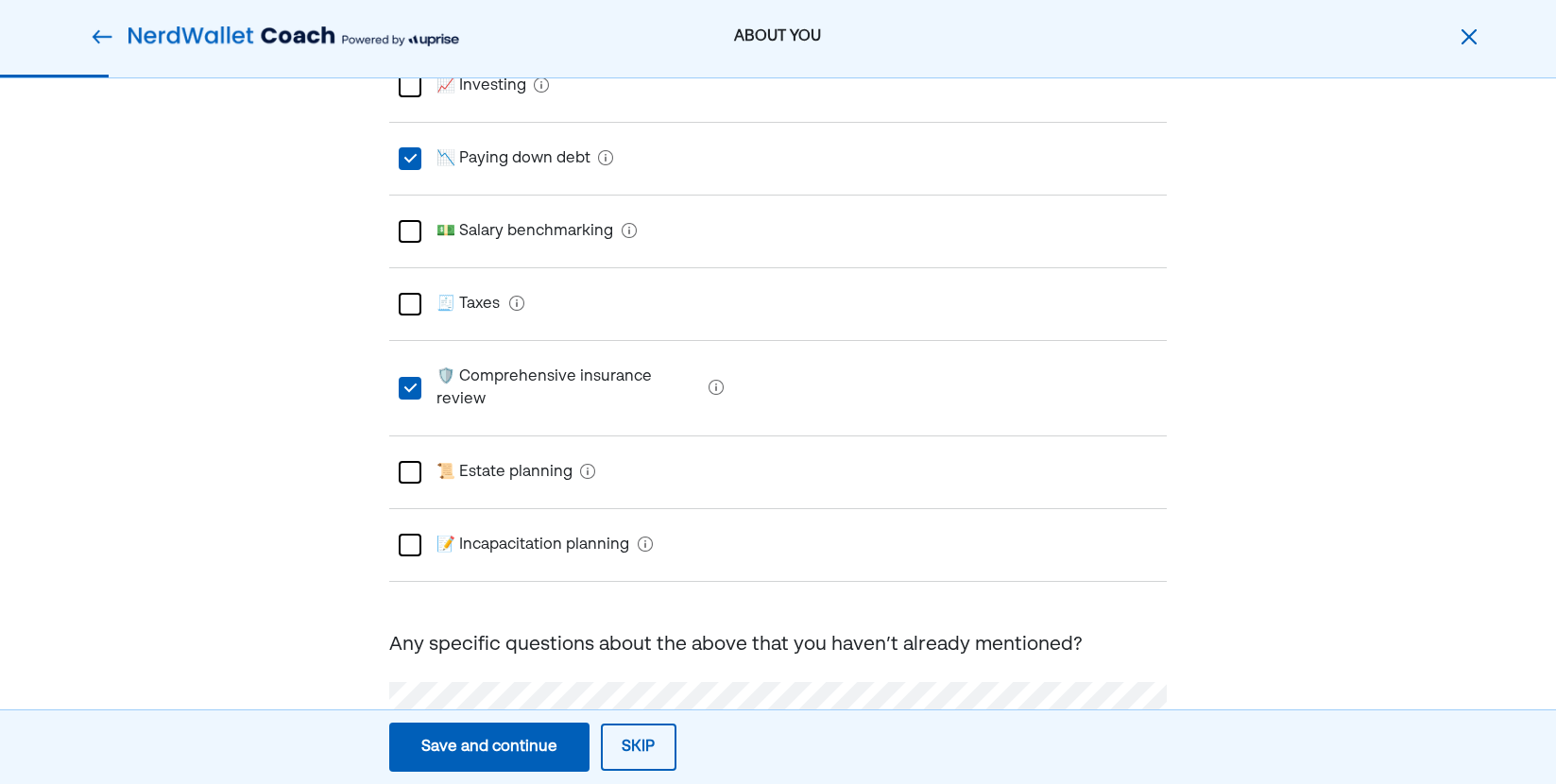
scroll to position [514, 0]
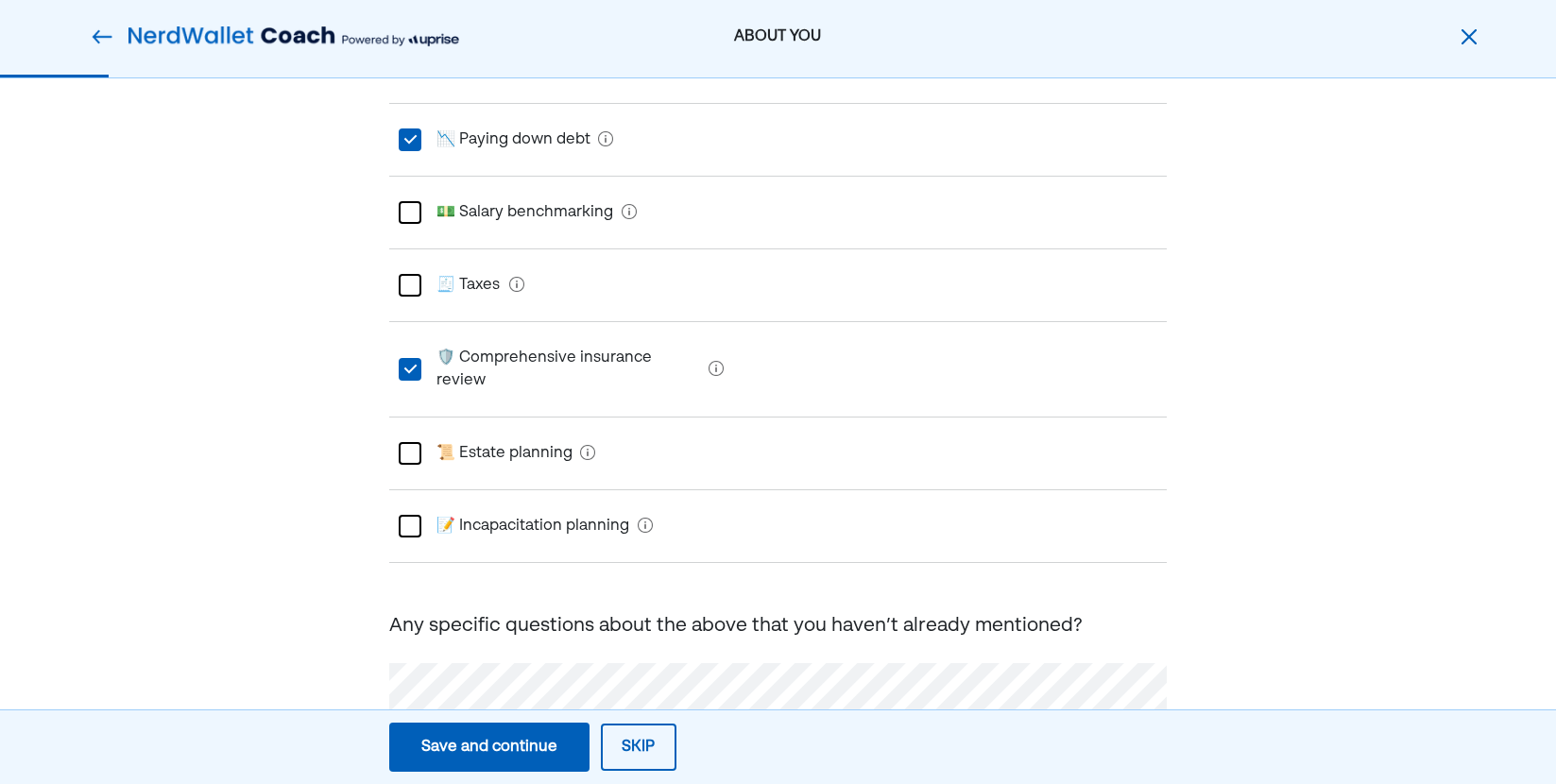
click at [411, 357] on div "L" at bounding box center [409, 368] width 23 height 23
click at [452, 746] on div "Save and continue" at bounding box center [489, 747] width 136 height 23
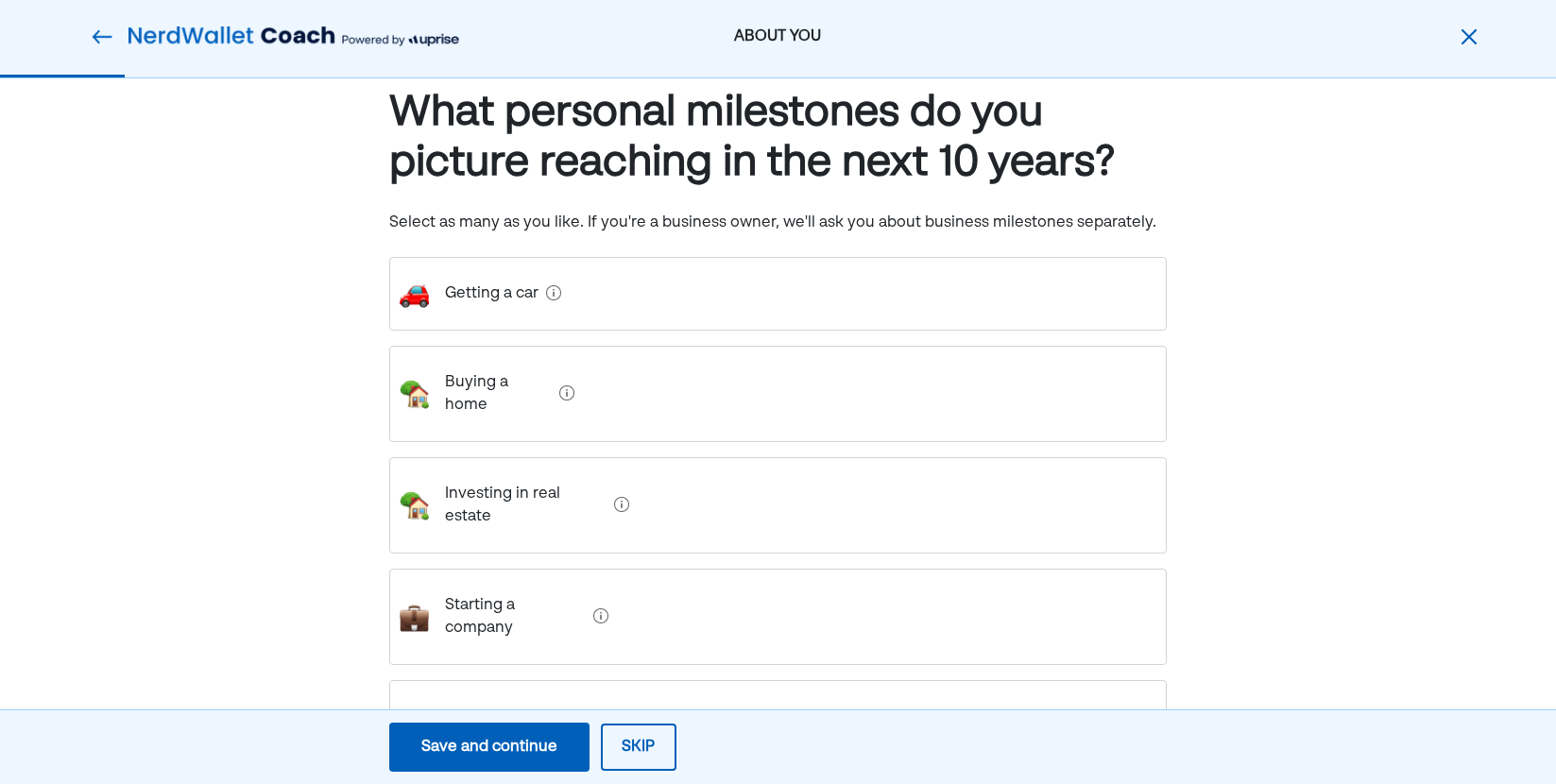
scroll to position [94, 0]
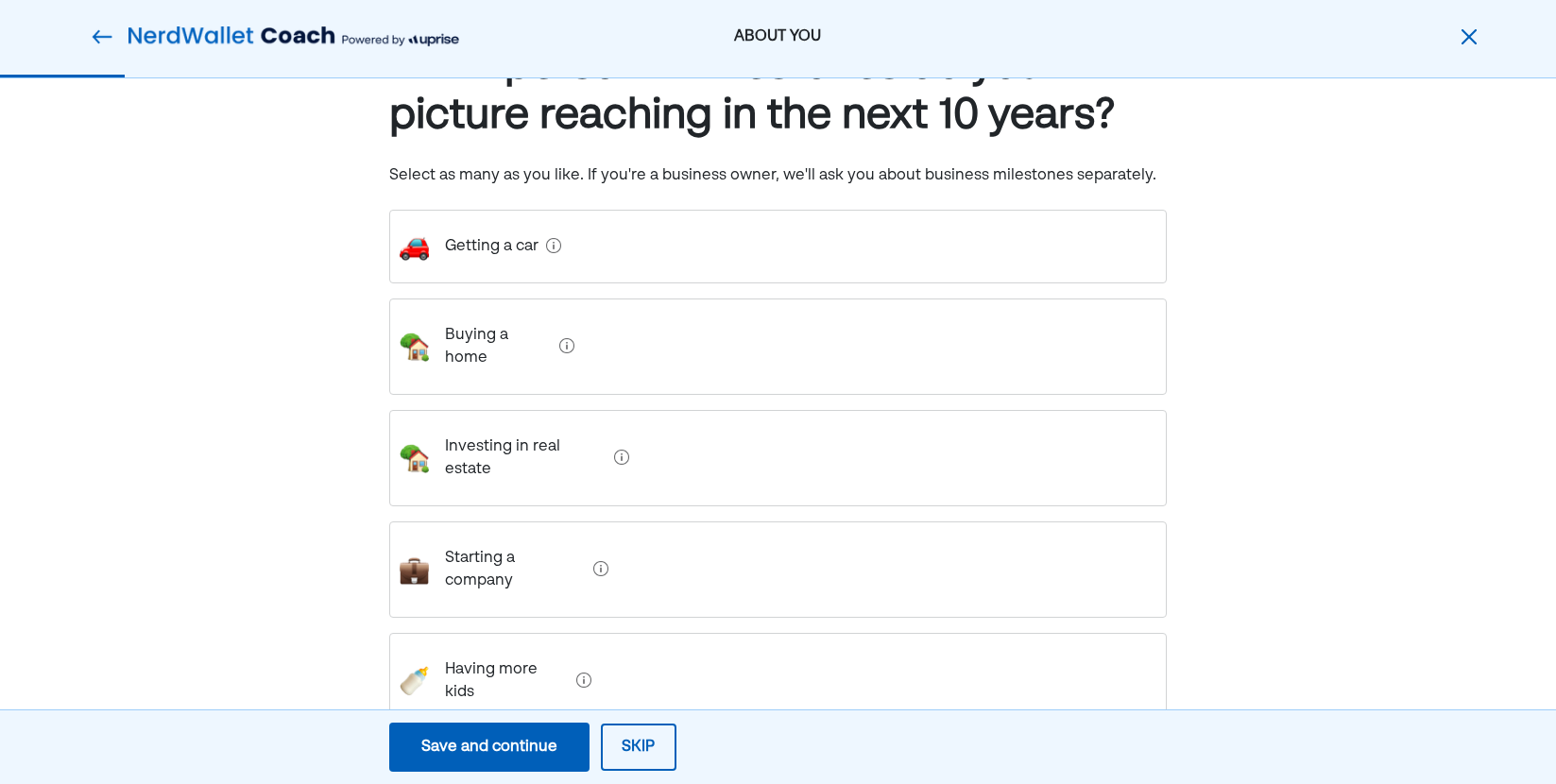
click at [598, 341] on div "Buying a home" at bounding box center [778, 346] width 778 height 96
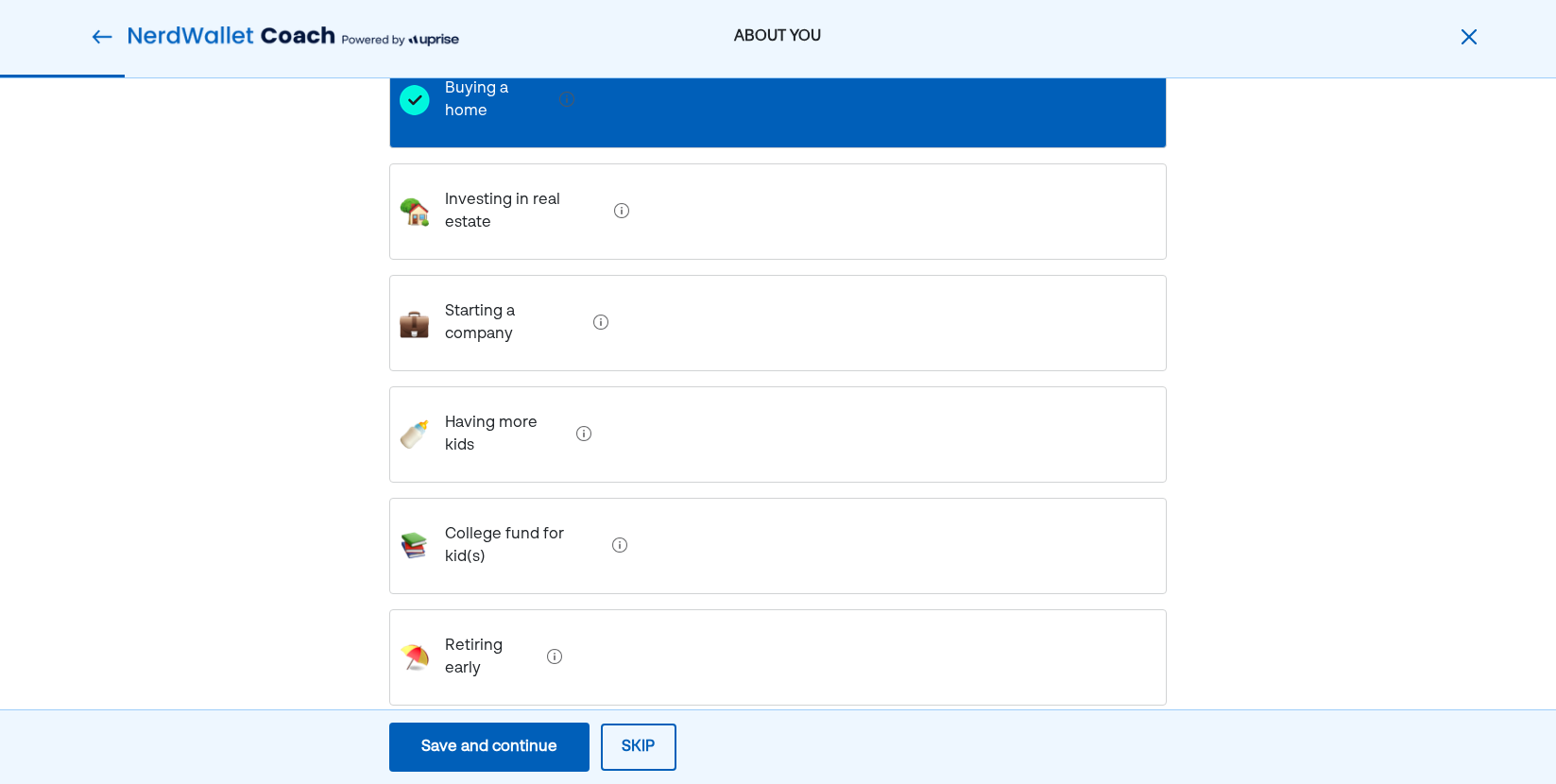
scroll to position [404, 0]
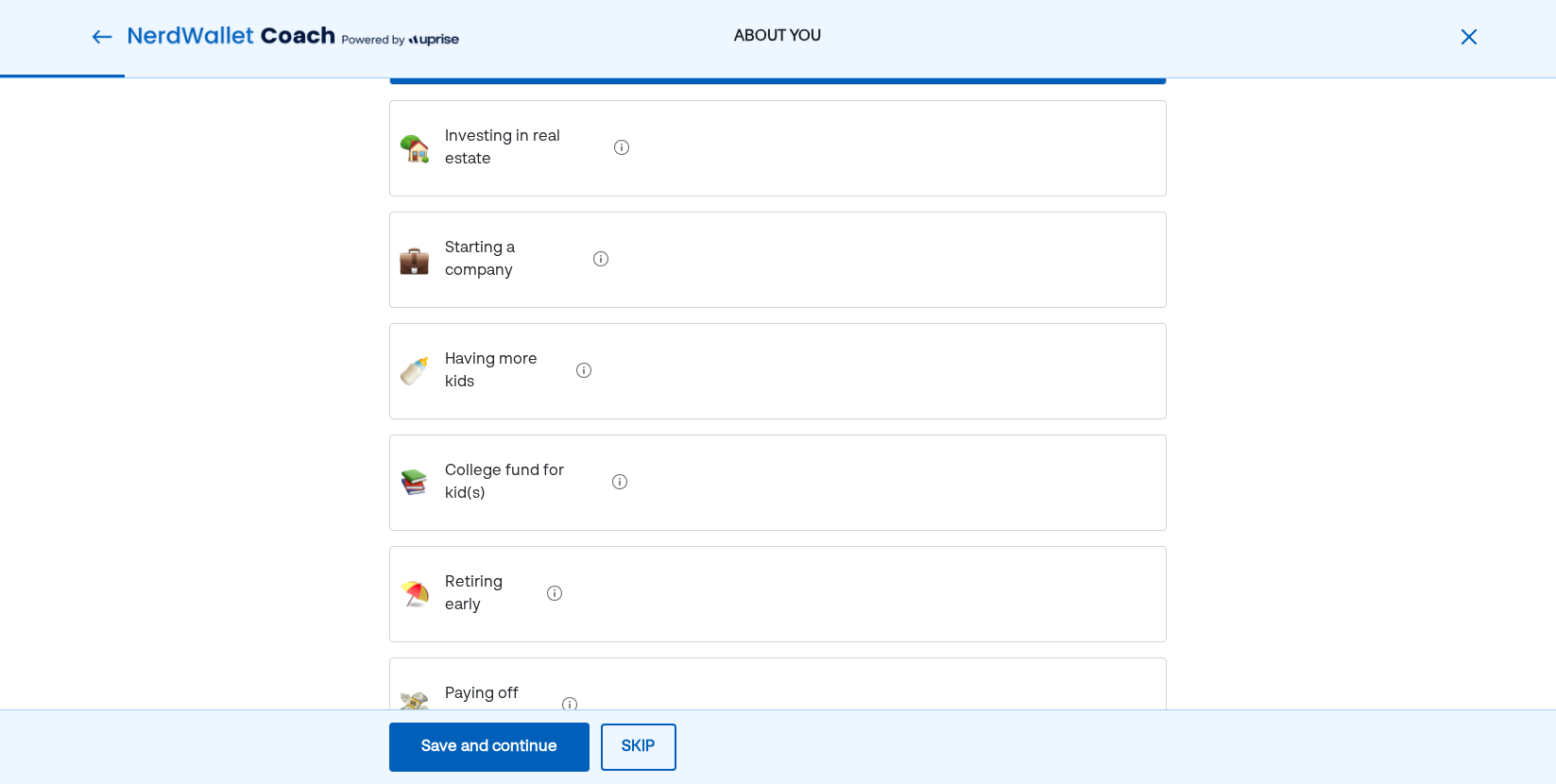
click at [568, 445] on kid\(s\) "College fund for kid(s)" at bounding box center [518, 483] width 175 height 76
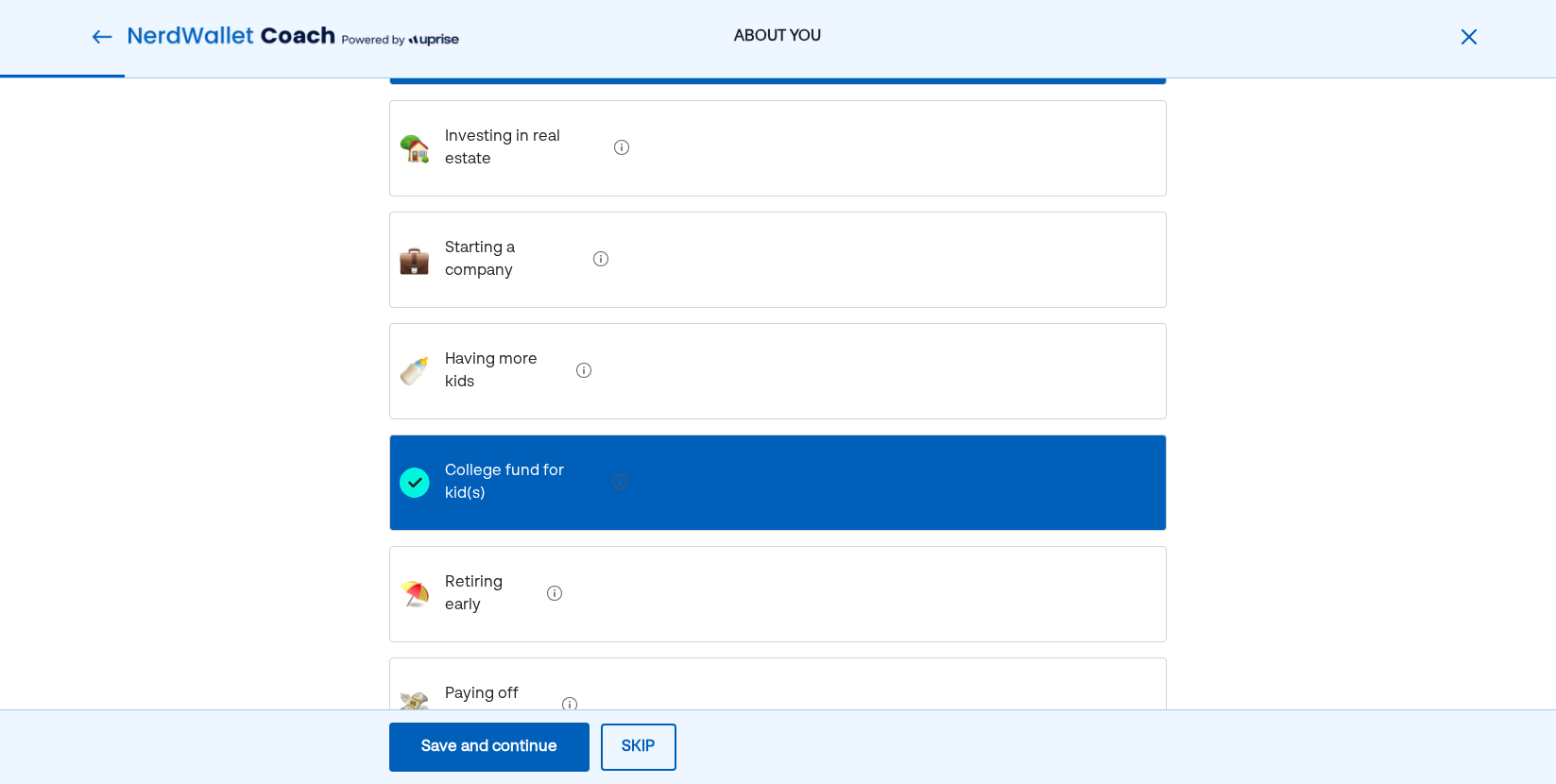
click at [484, 668] on debt "Paying off debt" at bounding box center [493, 705] width 125 height 76
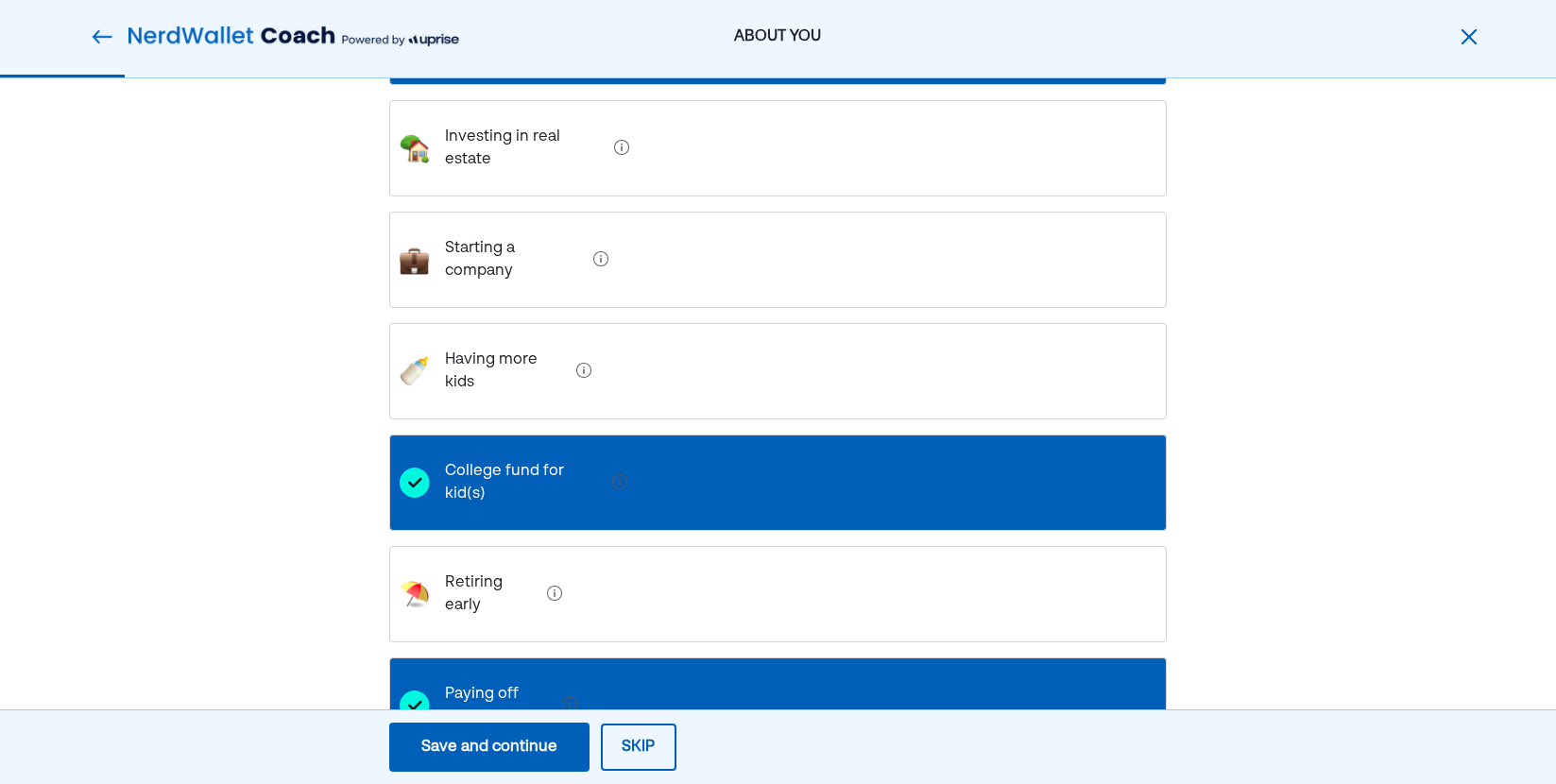
click at [514, 749] on div "Save and continue" at bounding box center [489, 747] width 136 height 23
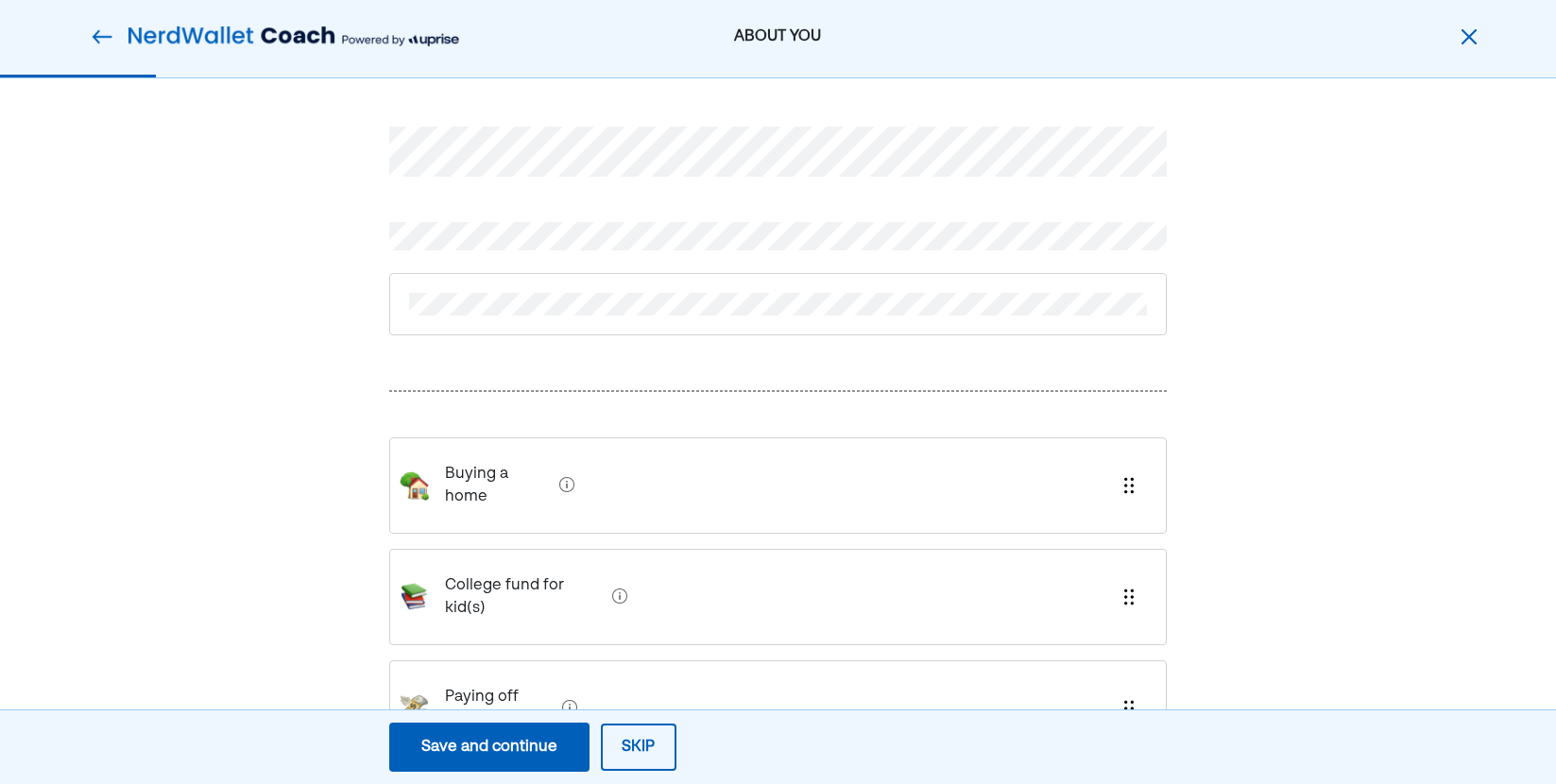
scroll to position [38, 0]
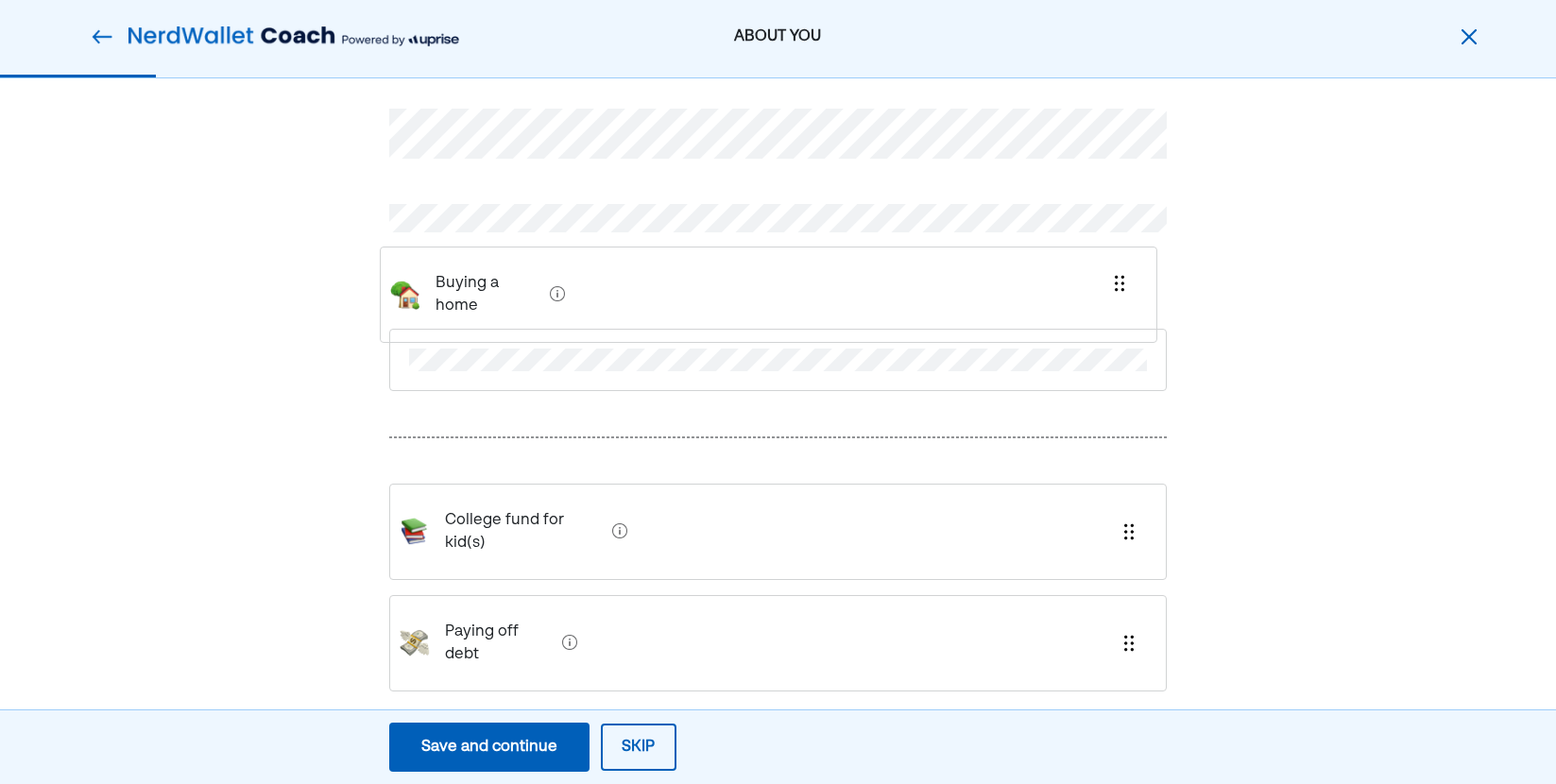
drag, startPoint x: 844, startPoint y: 463, endPoint x: 834, endPoint y: 297, distance: 166.3
click at [834, 297] on div "Buying a home College fund for kid(s) Paying off debt" at bounding box center [778, 421] width 778 height 717
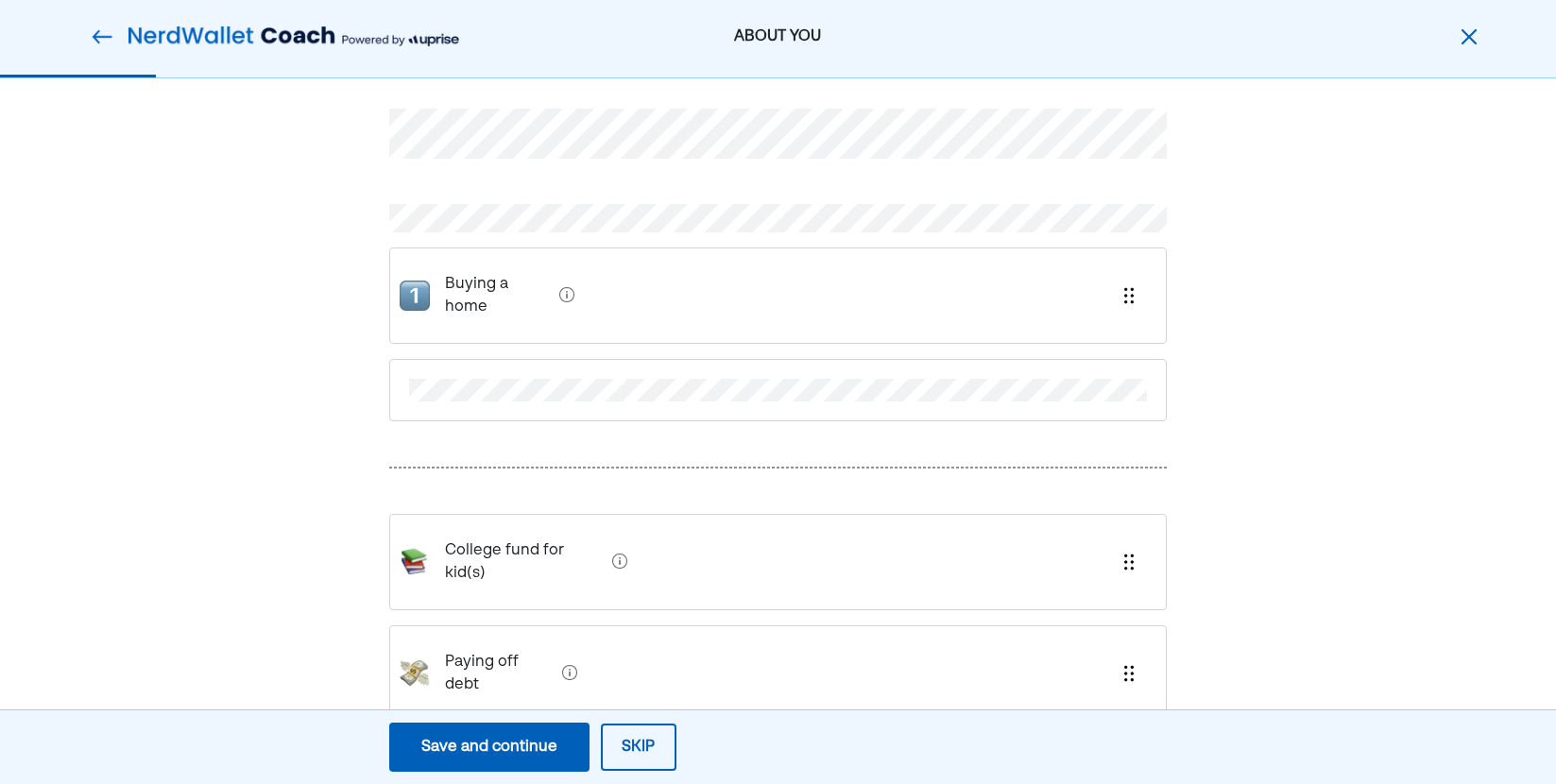
scroll to position [22, 0]
drag, startPoint x: 662, startPoint y: 471, endPoint x: 657, endPoint y: 410, distance: 61.2
click at [664, 390] on div "Buying a home College fund for kid(s) Paying off debt" at bounding box center [778, 402] width 778 height 673
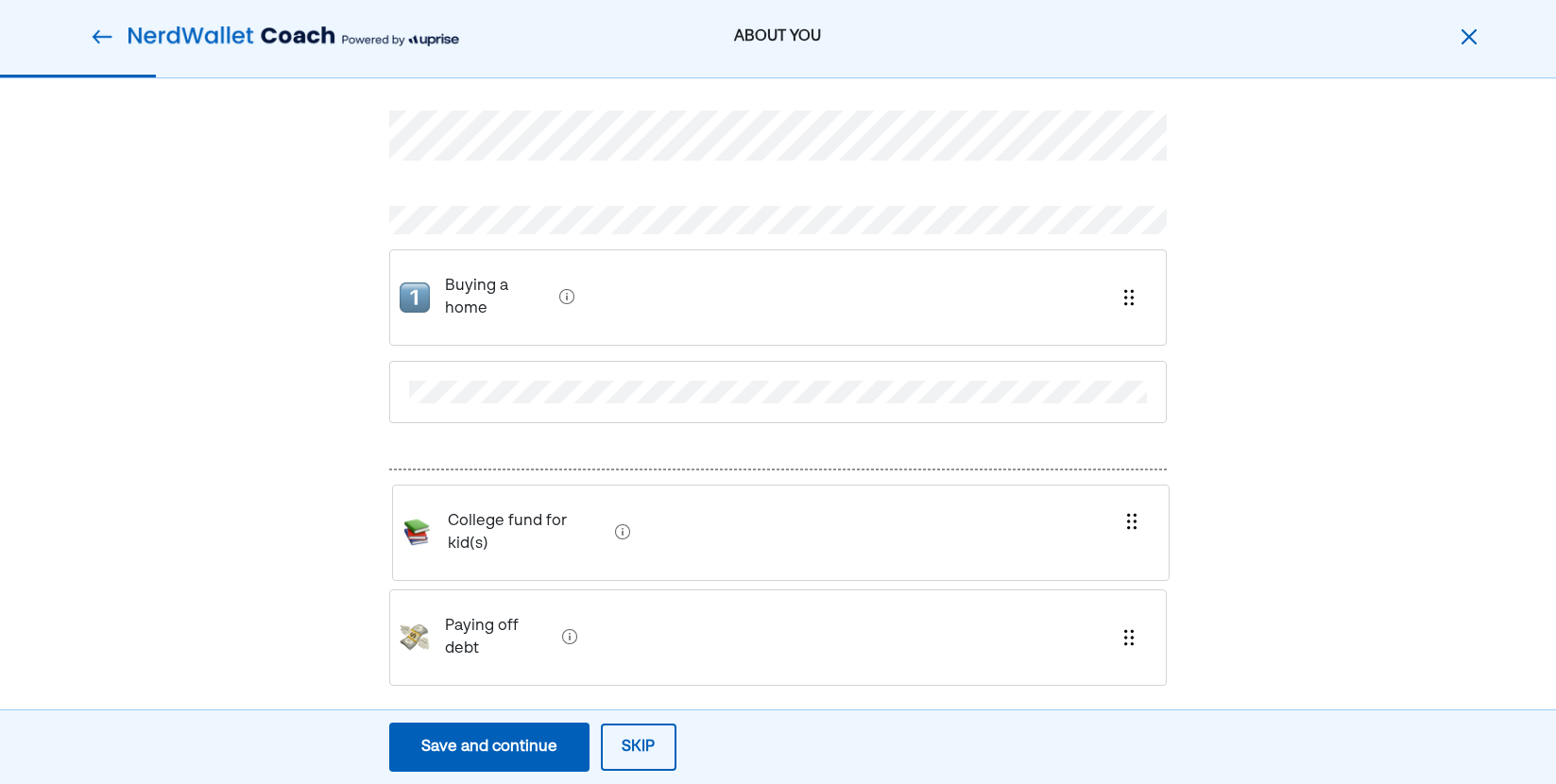
scroll to position [7, 0]
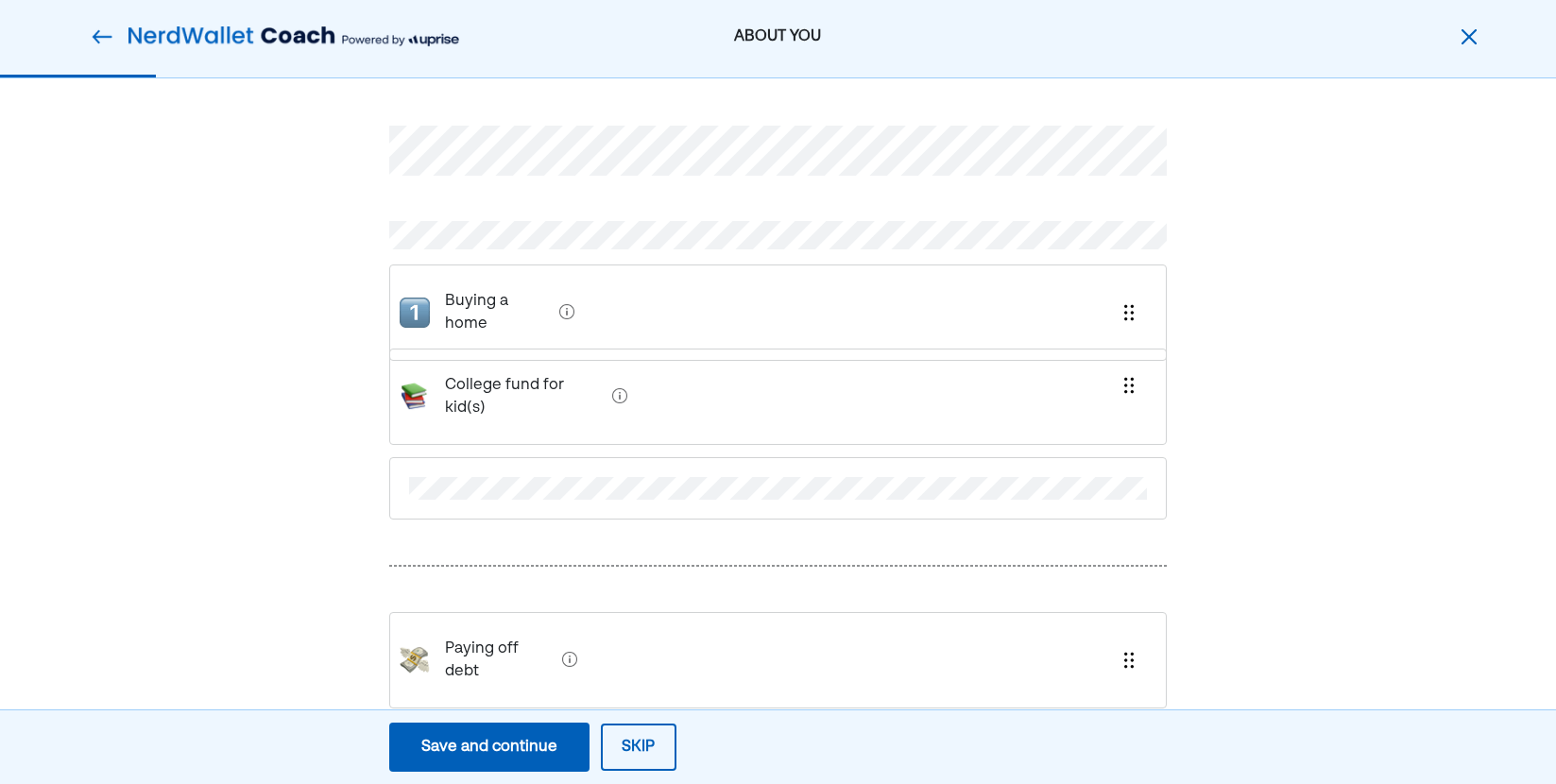
drag, startPoint x: 1132, startPoint y: 522, endPoint x: 1132, endPoint y: 384, distance: 138.0
click at [1132, 384] on div "Buying a home College fund for kid(s) Paying off debt" at bounding box center [778, 438] width 778 height 717
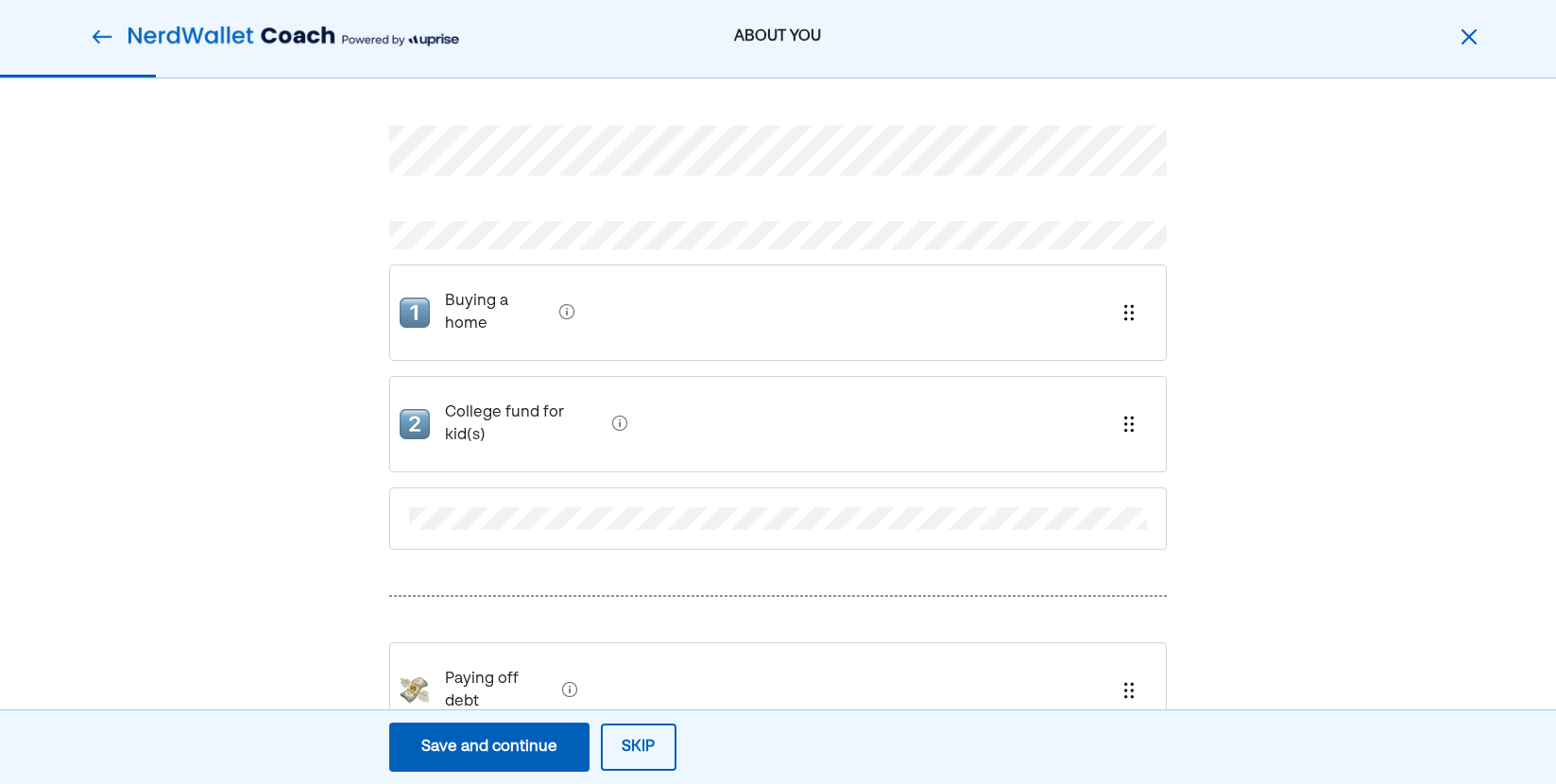
scroll to position [11, 0]
drag, startPoint x: 1134, startPoint y: 637, endPoint x: 1133, endPoint y: 482, distance: 155.0
click at [1133, 482] on div "Buying a home College fund for kid(s) Paying off debt" at bounding box center [778, 445] width 778 height 738
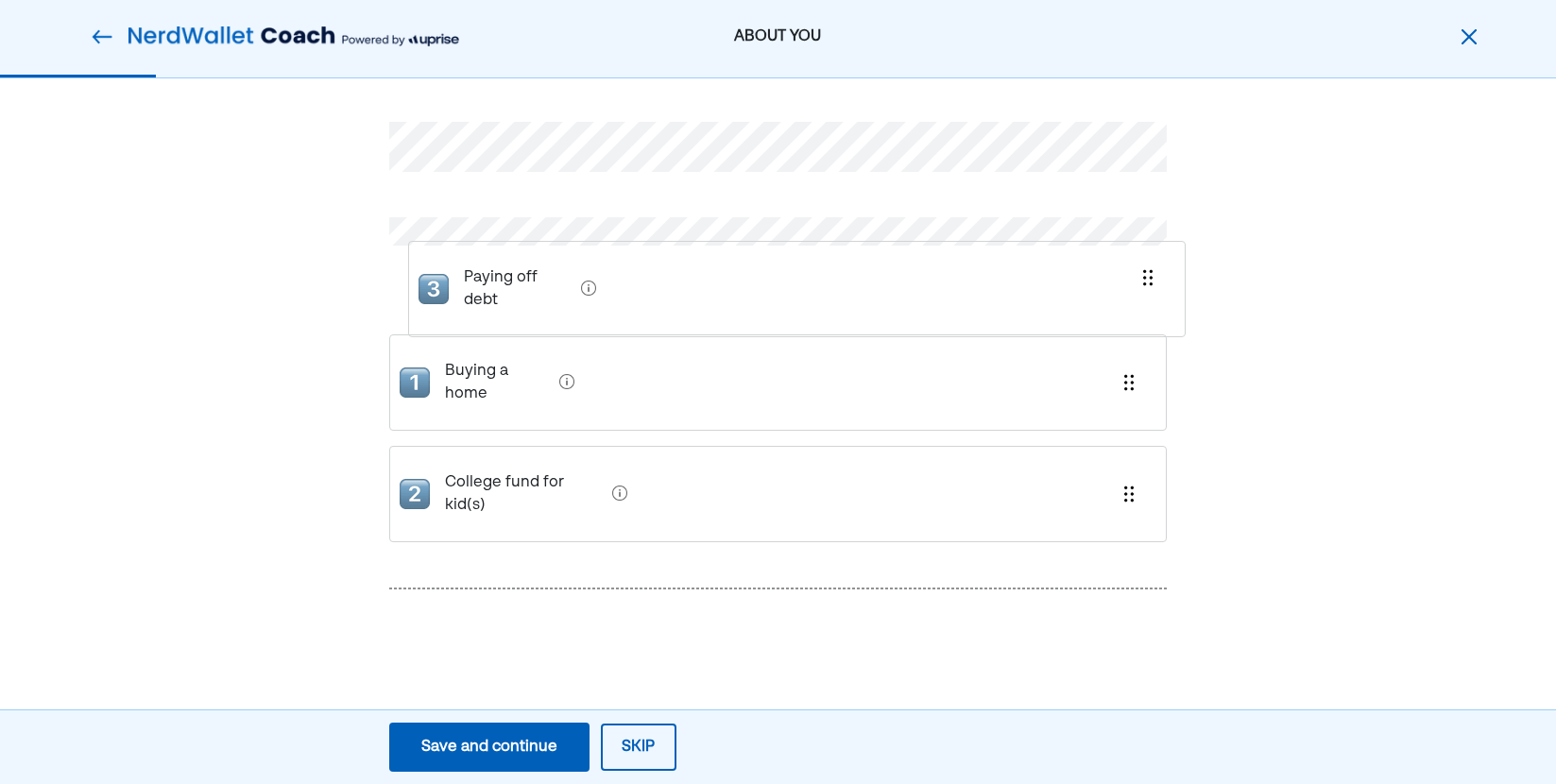
drag, startPoint x: 1133, startPoint y: 474, endPoint x: 1150, endPoint y: 271, distance: 203.7
click at [1150, 271] on div "Buying a home College fund for kid(s) Paying off debt" at bounding box center [778, 409] width 778 height 296
drag, startPoint x: 1137, startPoint y: 464, endPoint x: 1149, endPoint y: 346, distance: 118.6
click at [1149, 346] on div "Paying off debt Buying a home College fund for kid(s)" at bounding box center [778, 409] width 778 height 296
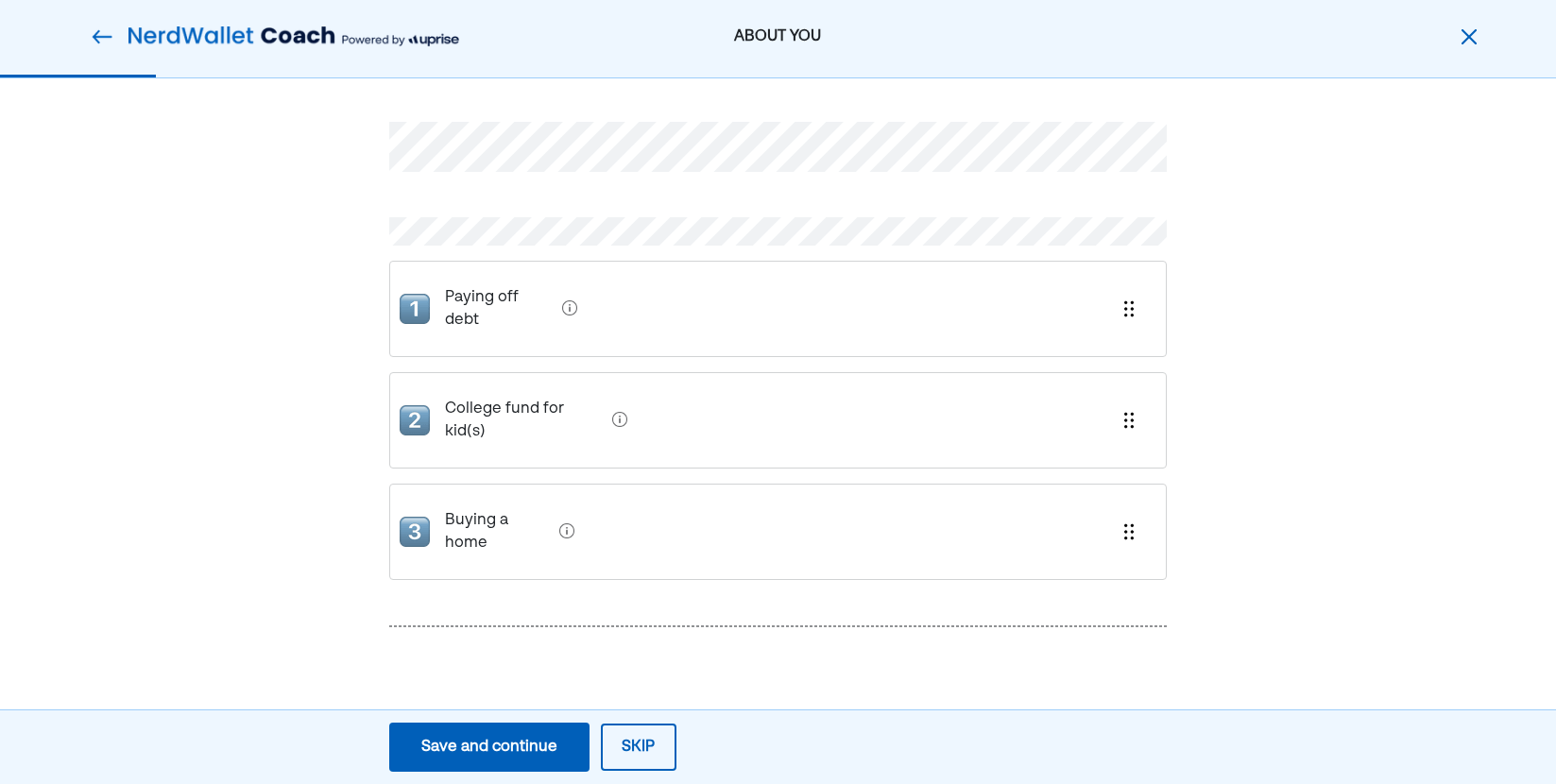
click at [499, 755] on div "Save and continue" at bounding box center [489, 747] width 136 height 23
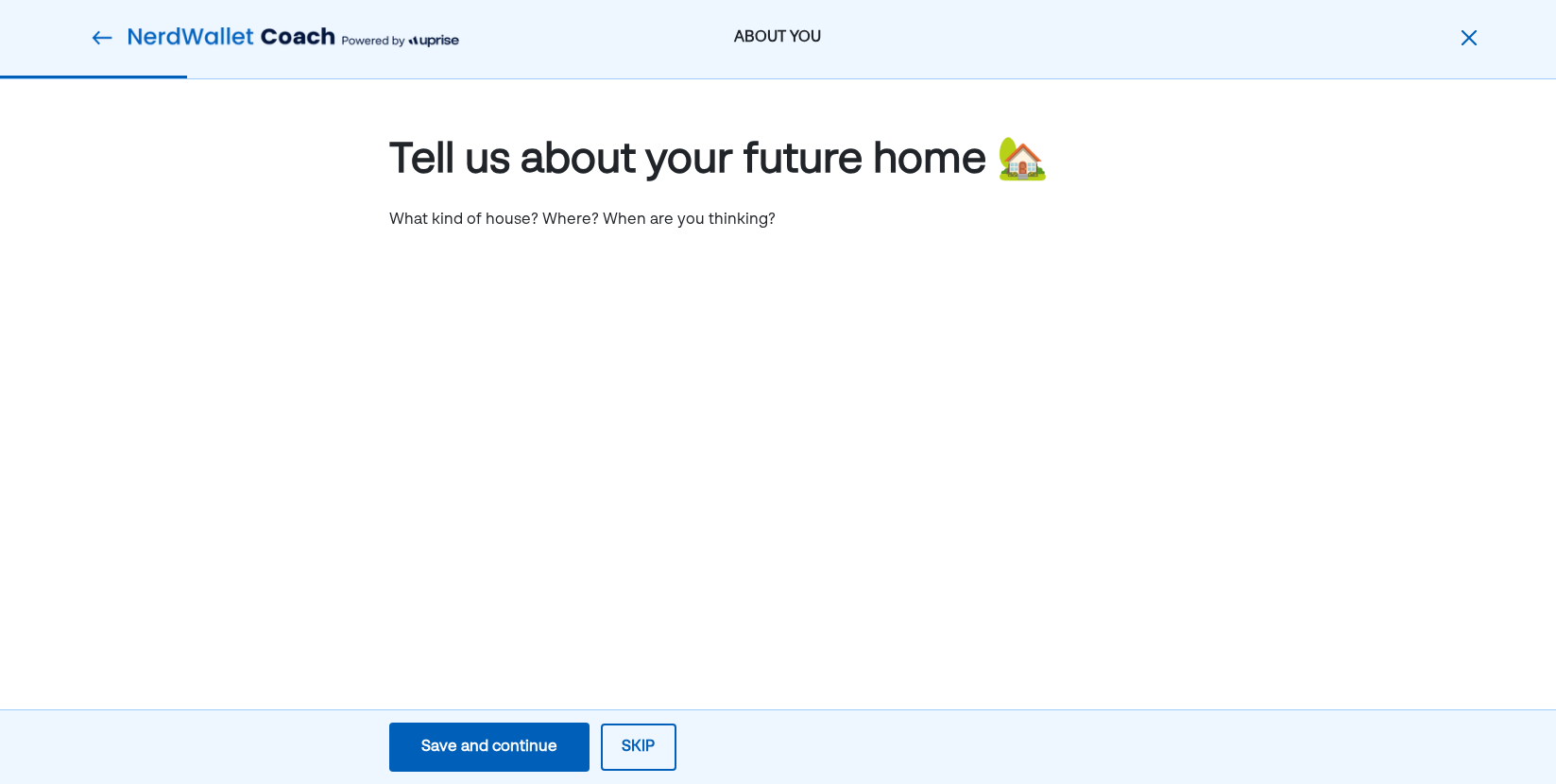
scroll to position [0, 0]
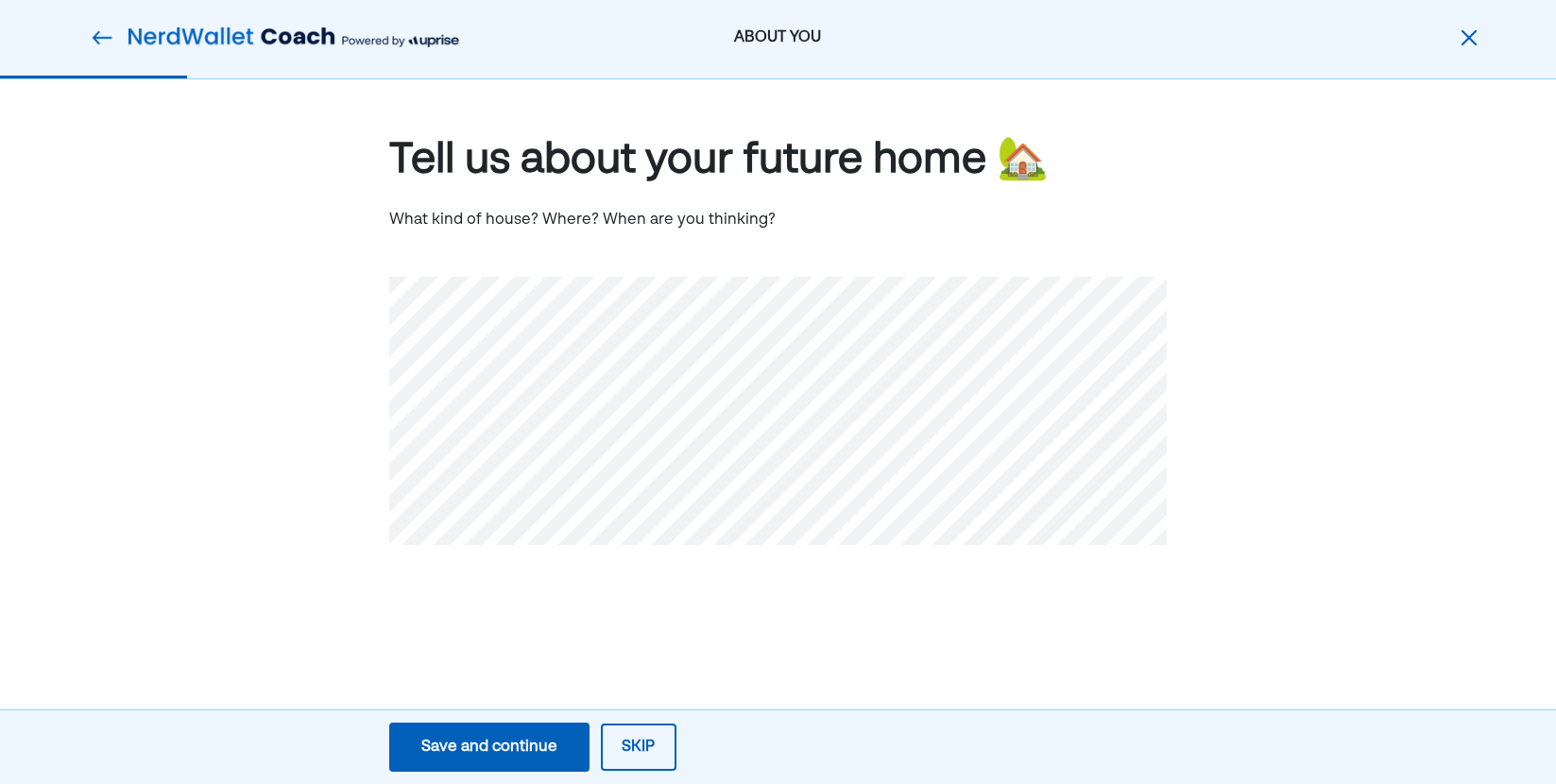
click at [486, 753] on div "Save and continue" at bounding box center [489, 747] width 136 height 23
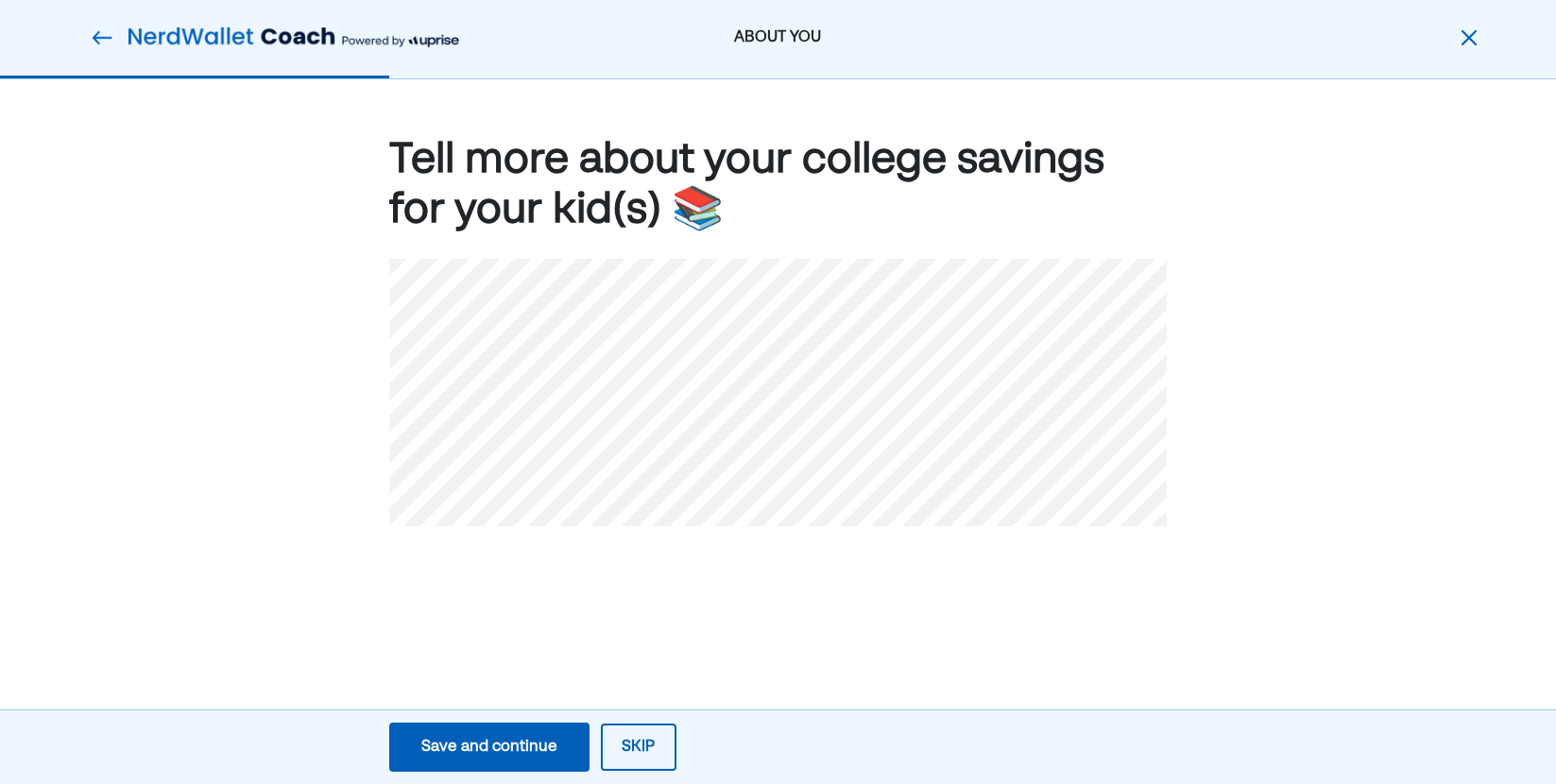
click at [519, 758] on div "Save and continue" at bounding box center [489, 747] width 136 height 23
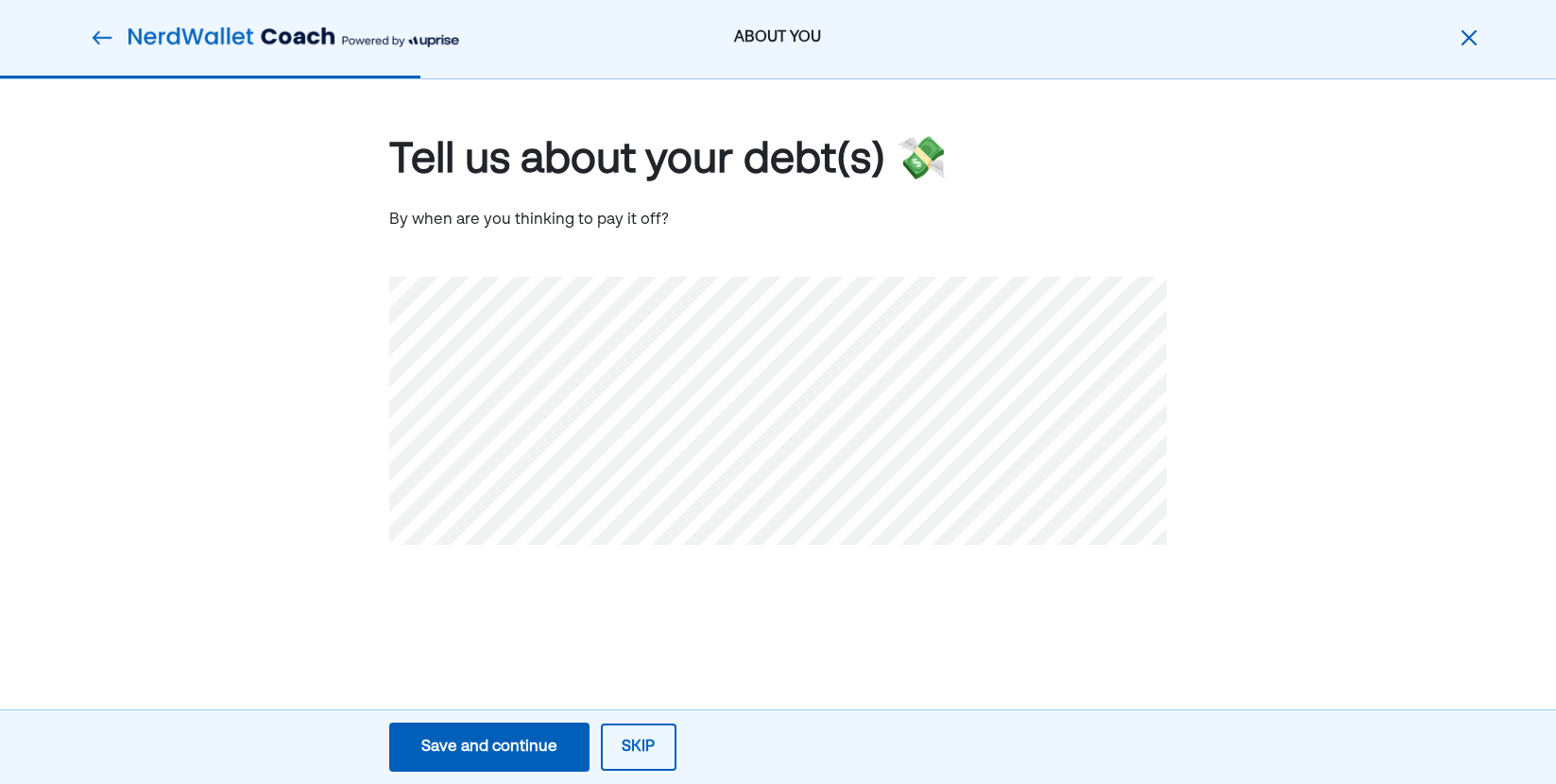
click at [469, 745] on div "Save and continue" at bounding box center [489, 747] width 136 height 23
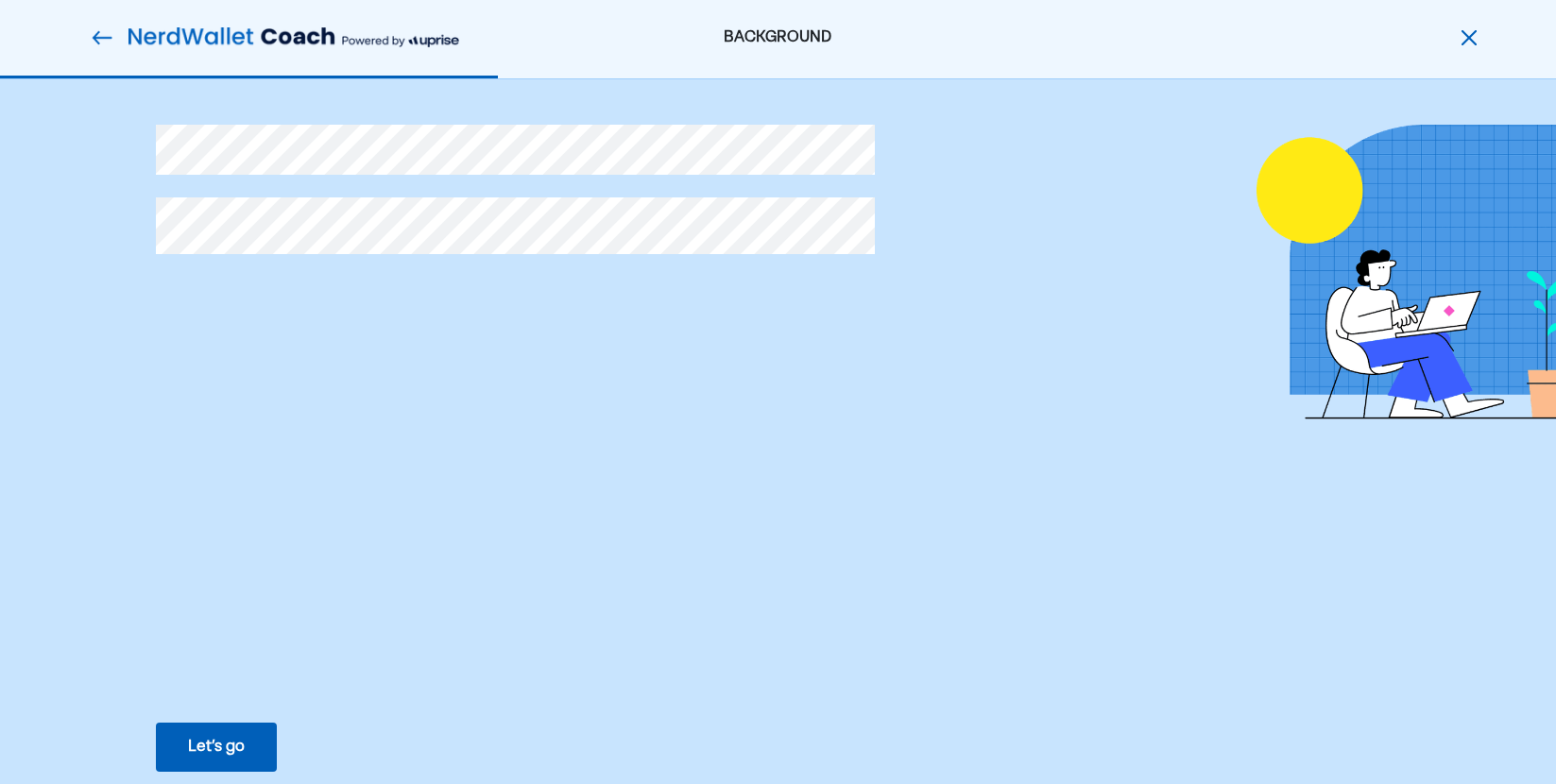
click at [229, 744] on div "Let’s go" at bounding box center [216, 747] width 57 height 23
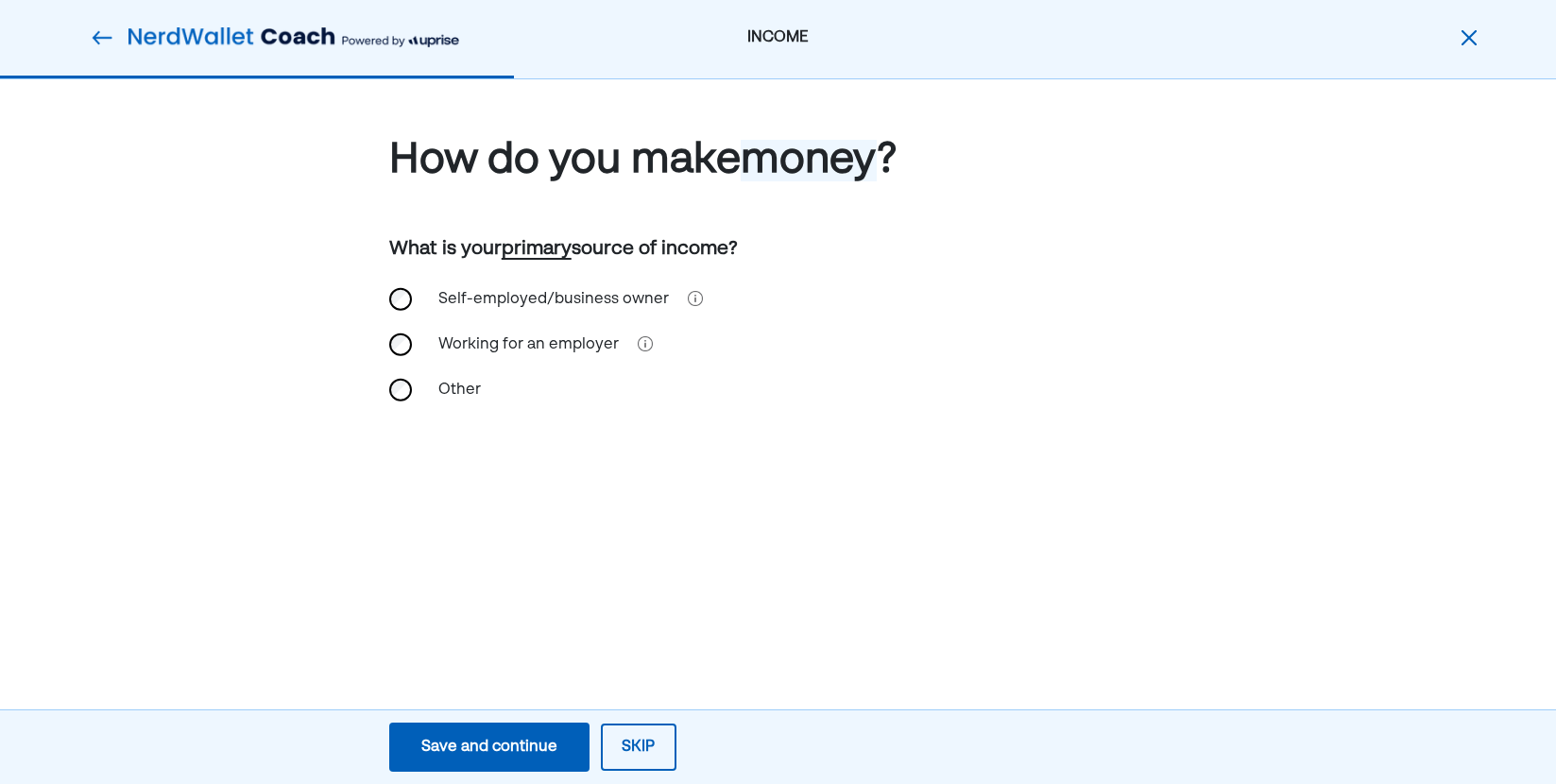
click at [450, 341] on div "Working for an employer" at bounding box center [528, 344] width 203 height 45
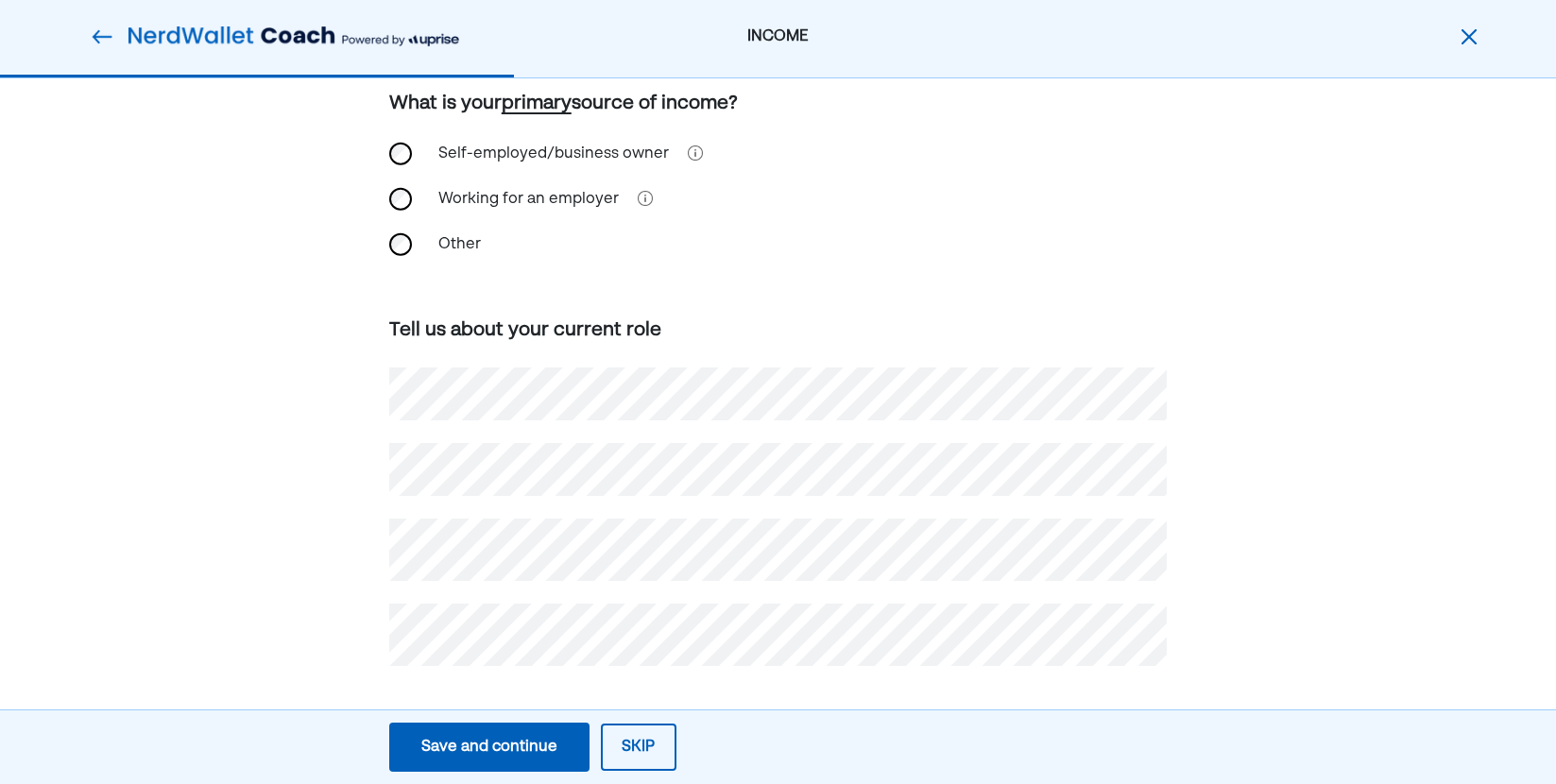
scroll to position [150, 0]
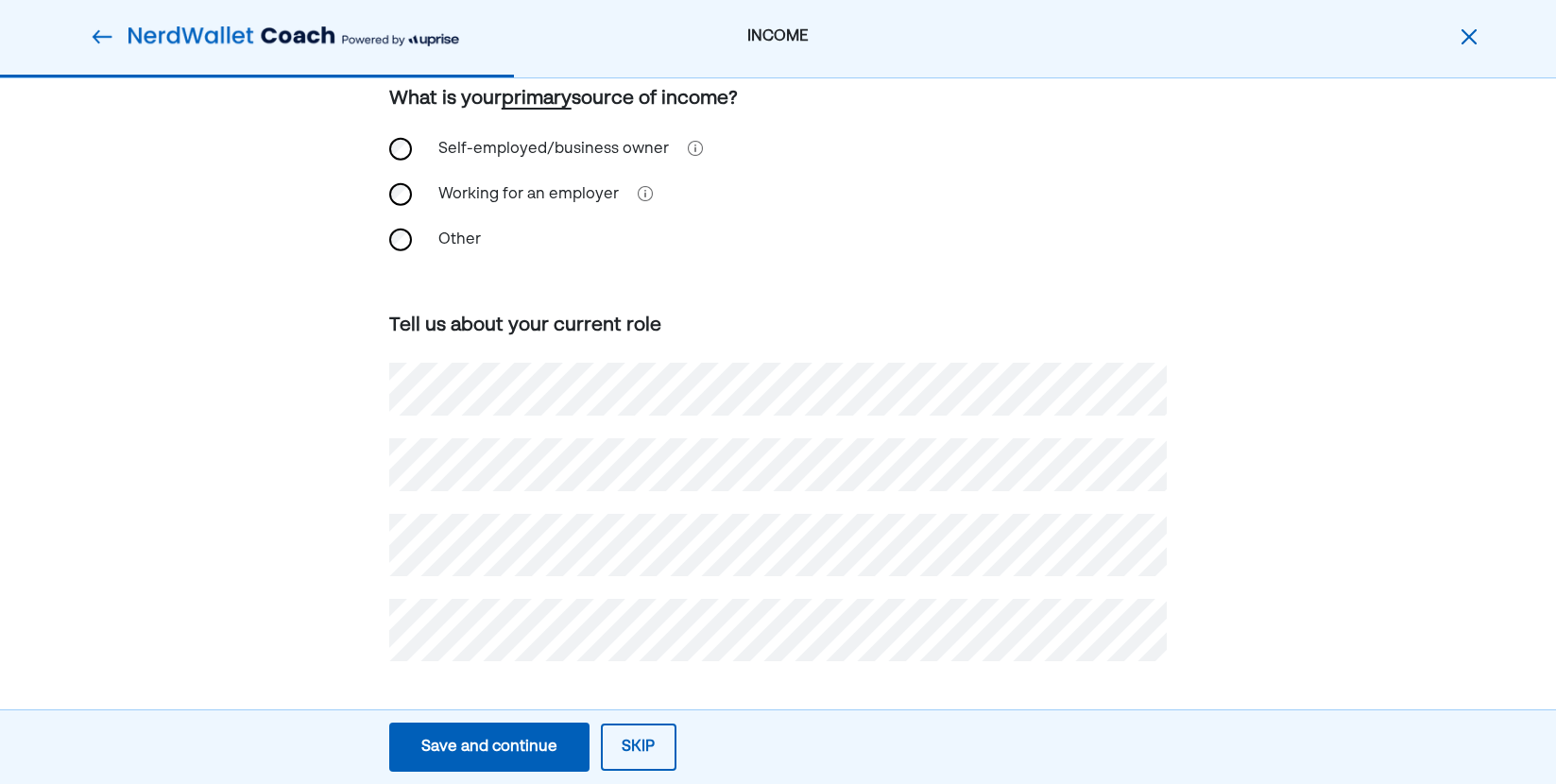
click at [511, 756] on div "Save and continue" at bounding box center [489, 747] width 136 height 23
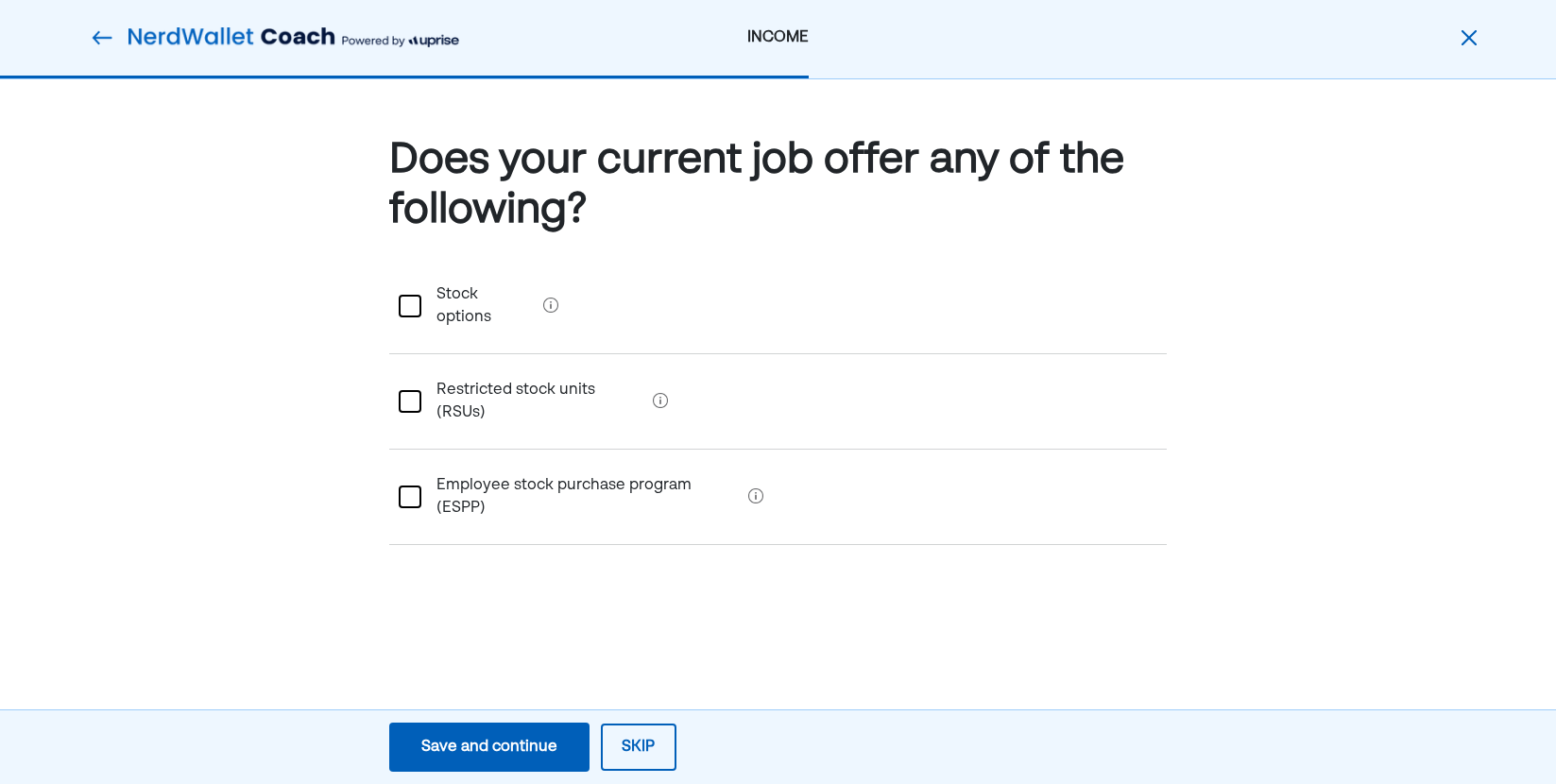
scroll to position [0, 0]
click at [506, 754] on div "Save and continue" at bounding box center [489, 747] width 136 height 23
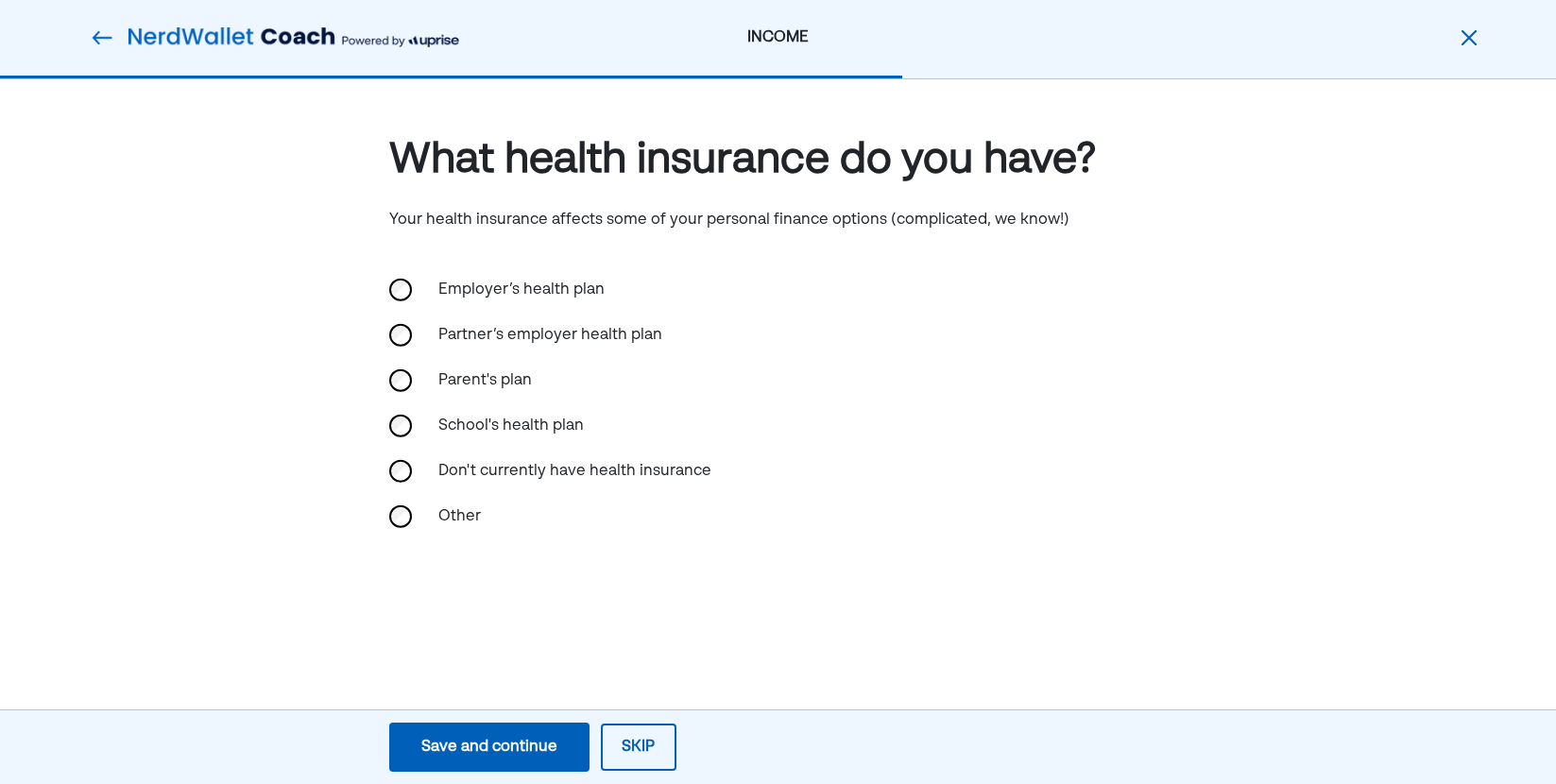
click at [547, 290] on div "Employer’s health plan" at bounding box center [522, 290] width 189 height 45
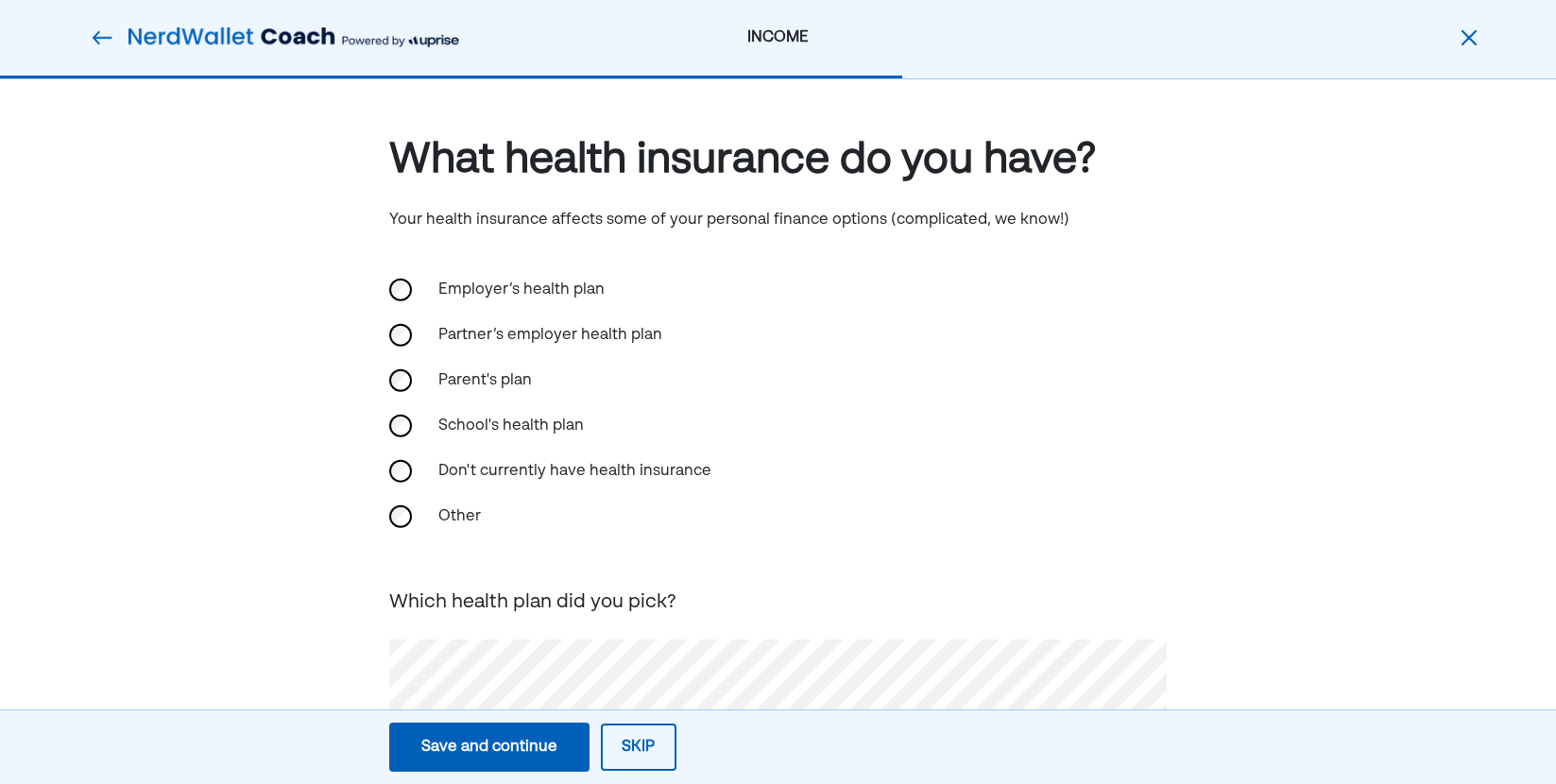
click at [583, 338] on div "Partner’s employer health plan" at bounding box center [550, 335] width 246 height 45
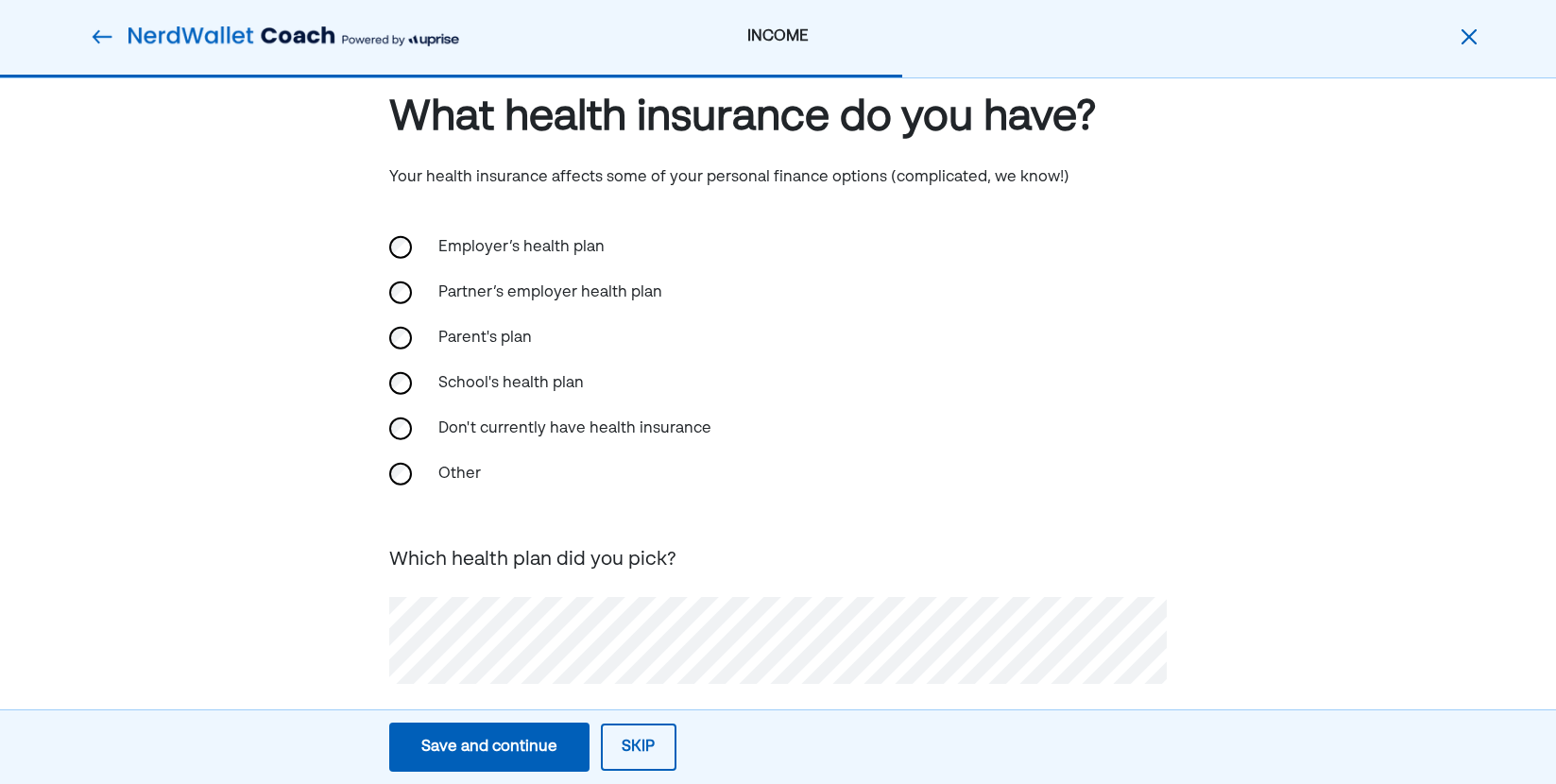
scroll to position [65, 0]
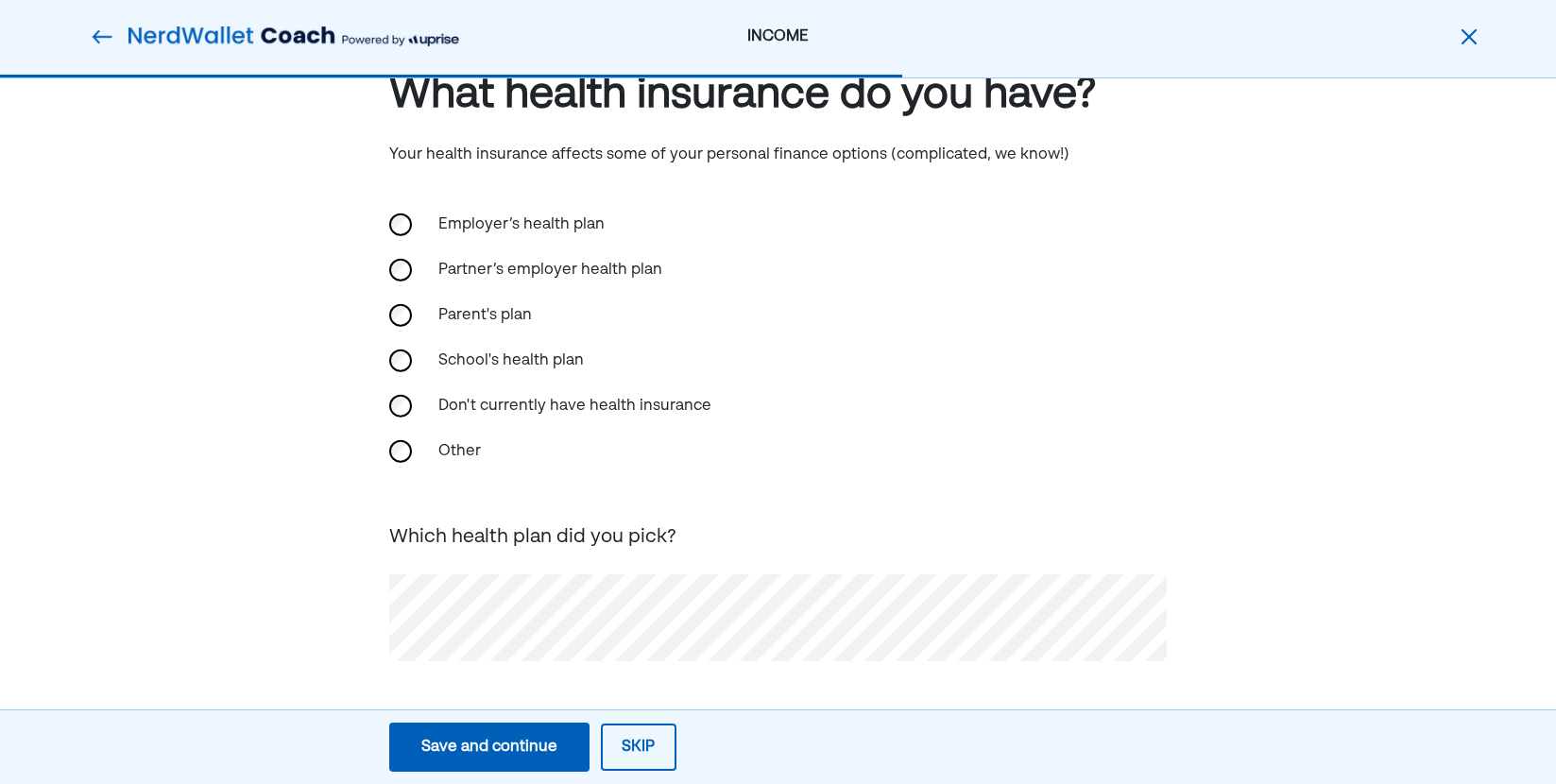
click at [496, 729] on button "Save and continue Save Save and continue" at bounding box center [490, 746] width 200 height 49
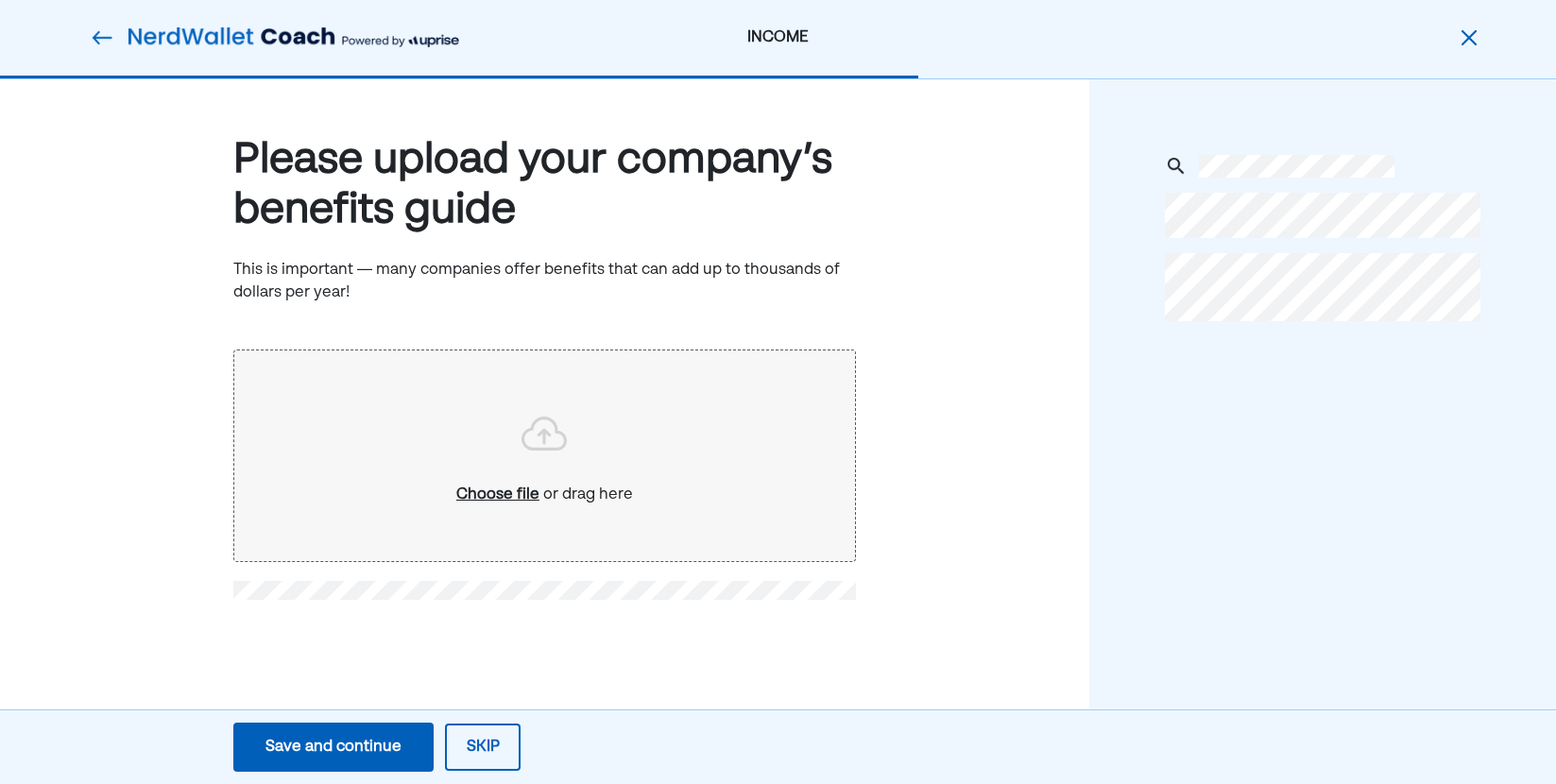
click at [458, 755] on button "Skip" at bounding box center [483, 746] width 76 height 47
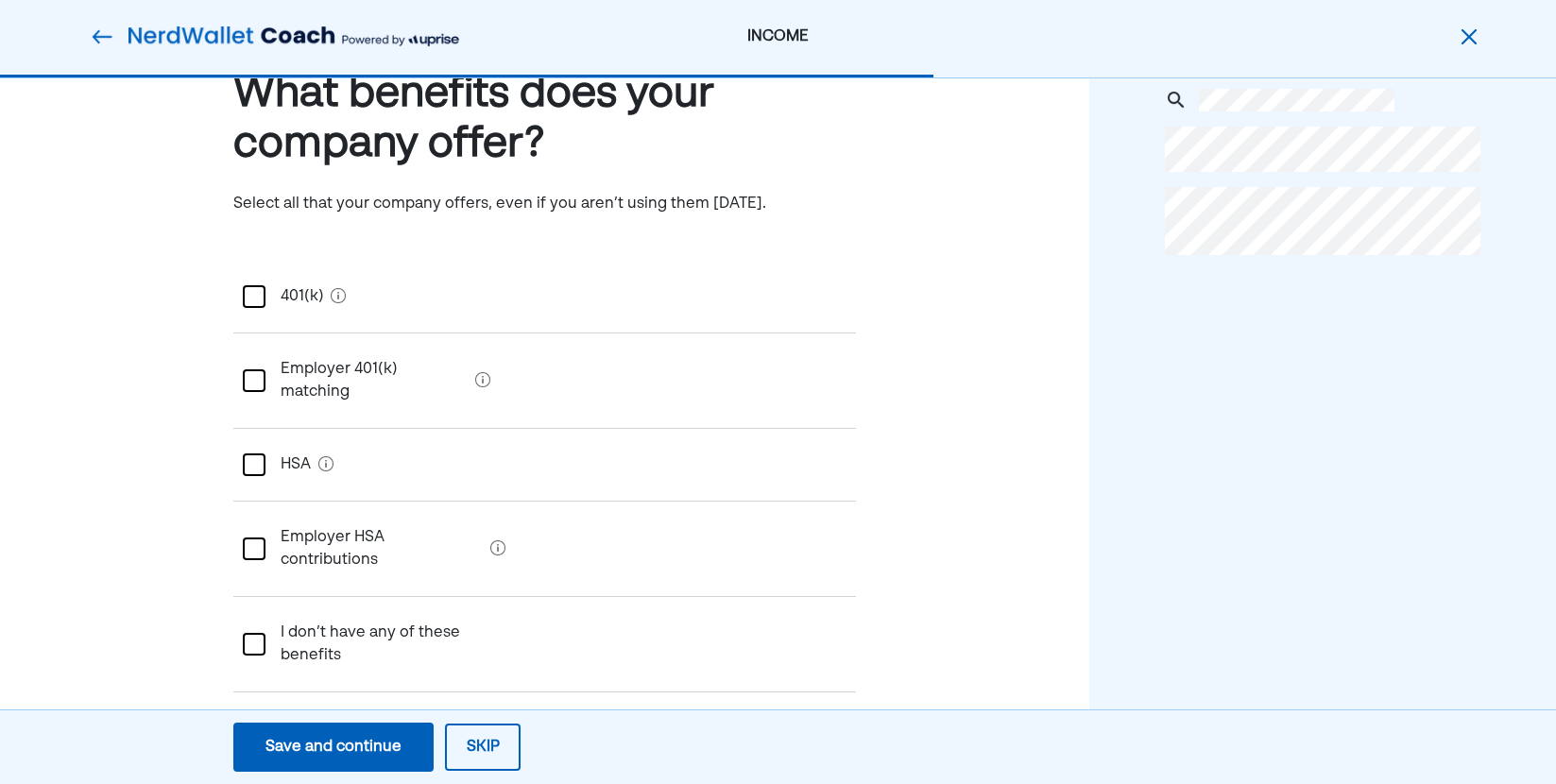
scroll to position [92, 0]
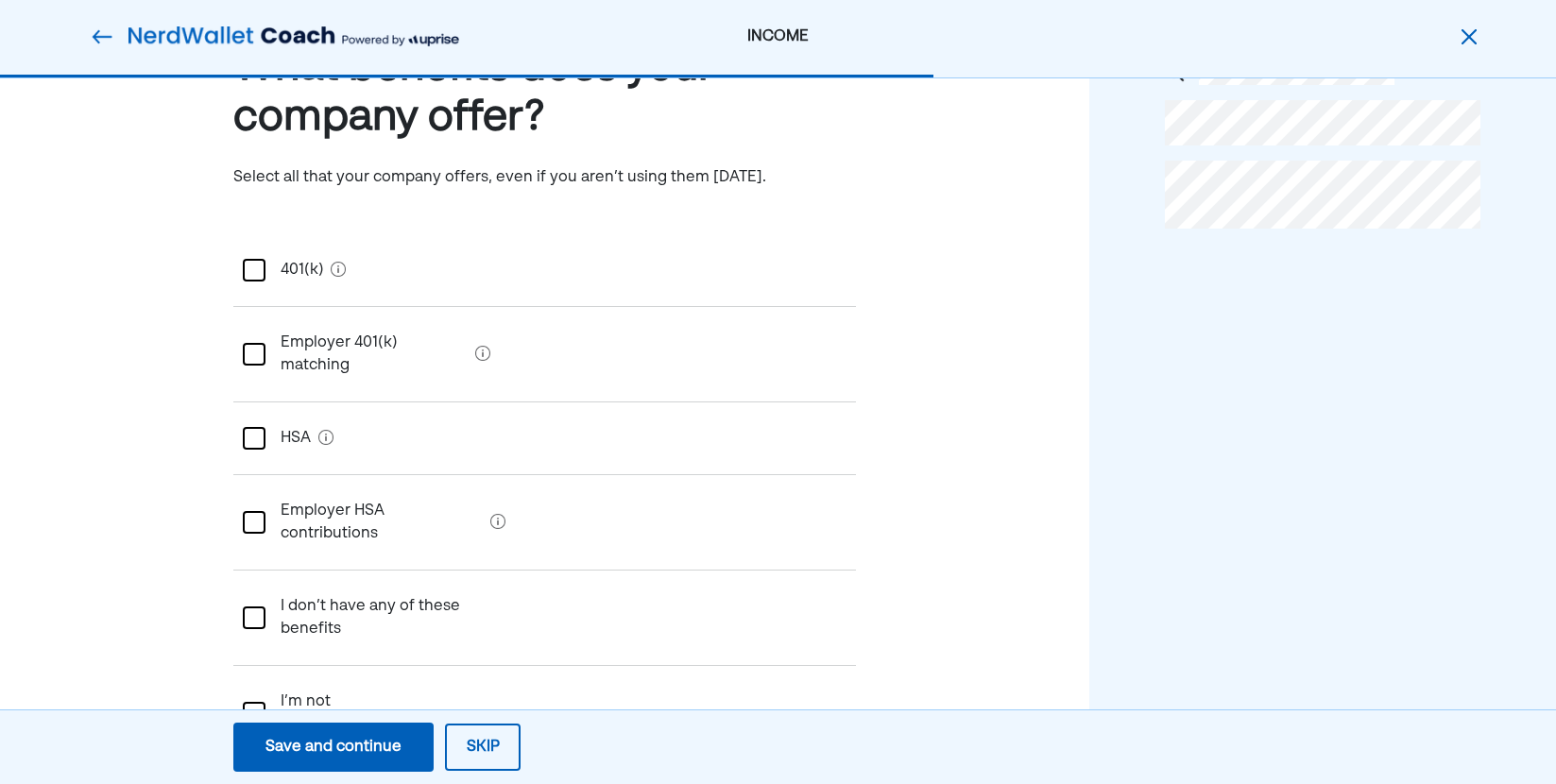
click at [270, 266] on div "401(k)" at bounding box center [294, 269] width 58 height 53
drag, startPoint x: 250, startPoint y: 412, endPoint x: 271, endPoint y: 463, distance: 55.2
click at [251, 427] on div at bounding box center [254, 439] width 23 height 23
click at [262, 511] on div at bounding box center [254, 522] width 23 height 23
click at [374, 746] on div "Save and continue" at bounding box center [333, 747] width 136 height 23
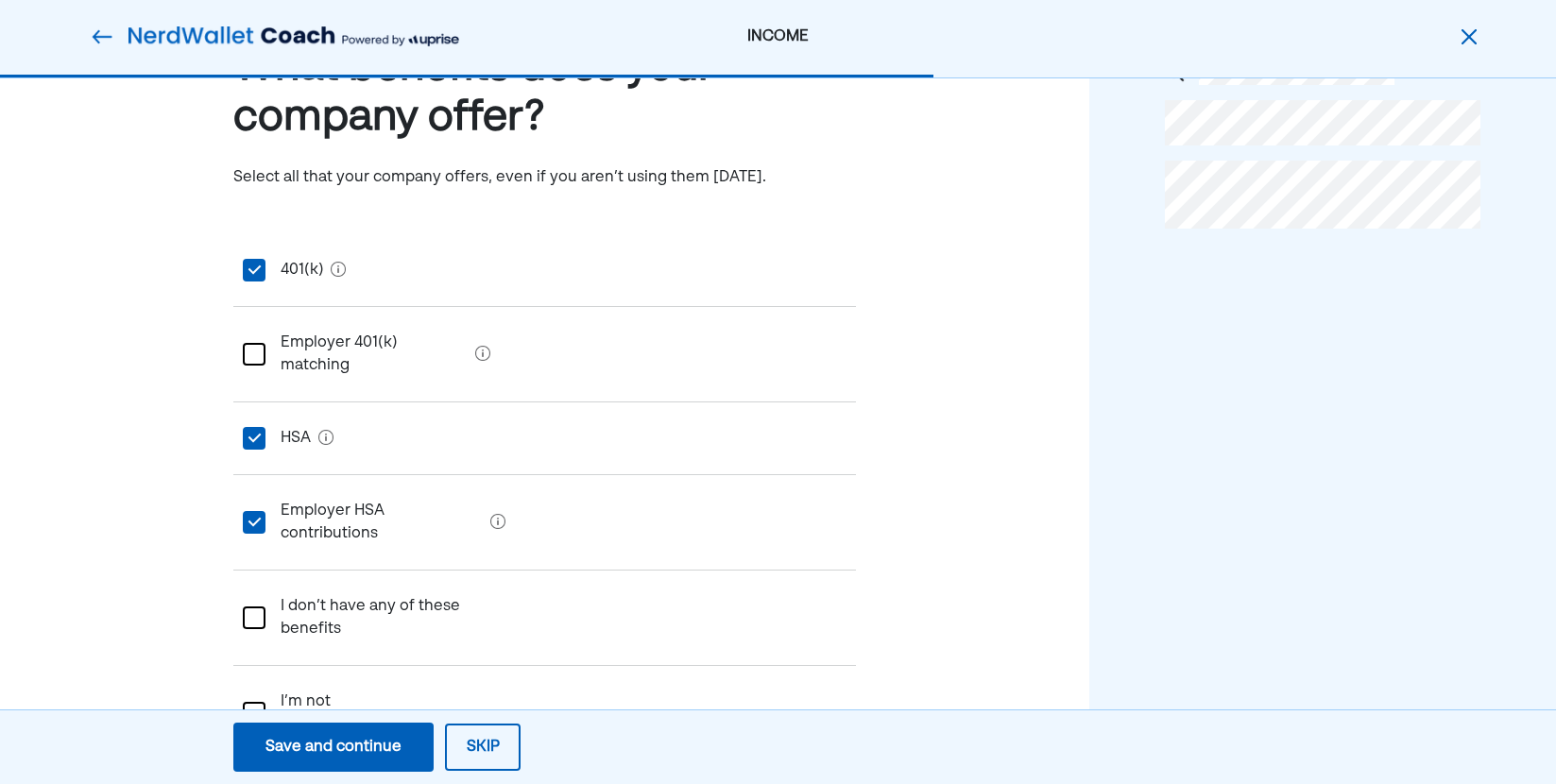
scroll to position [0, 0]
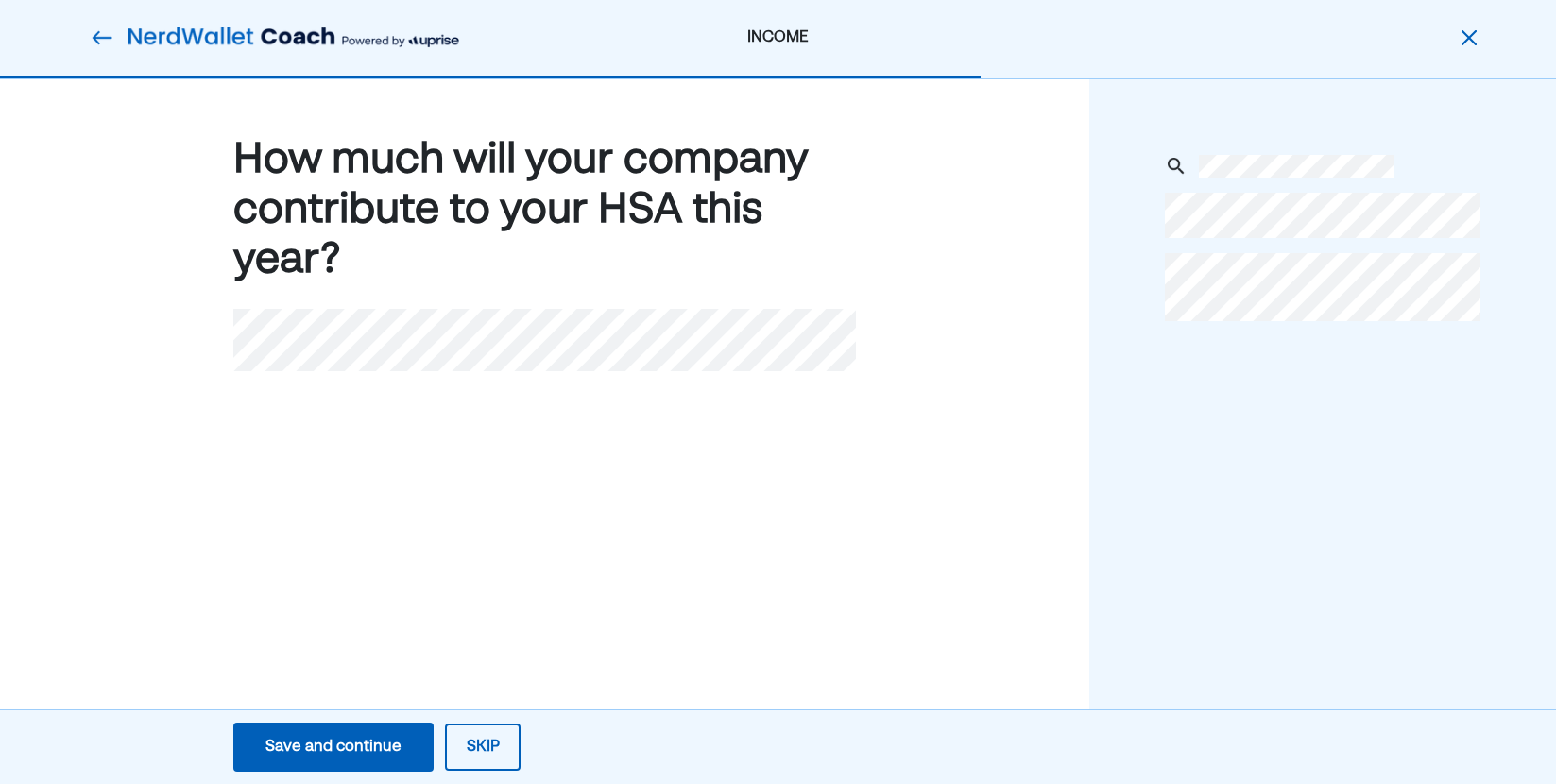
click at [338, 743] on div "Save and continue" at bounding box center [333, 747] width 136 height 23
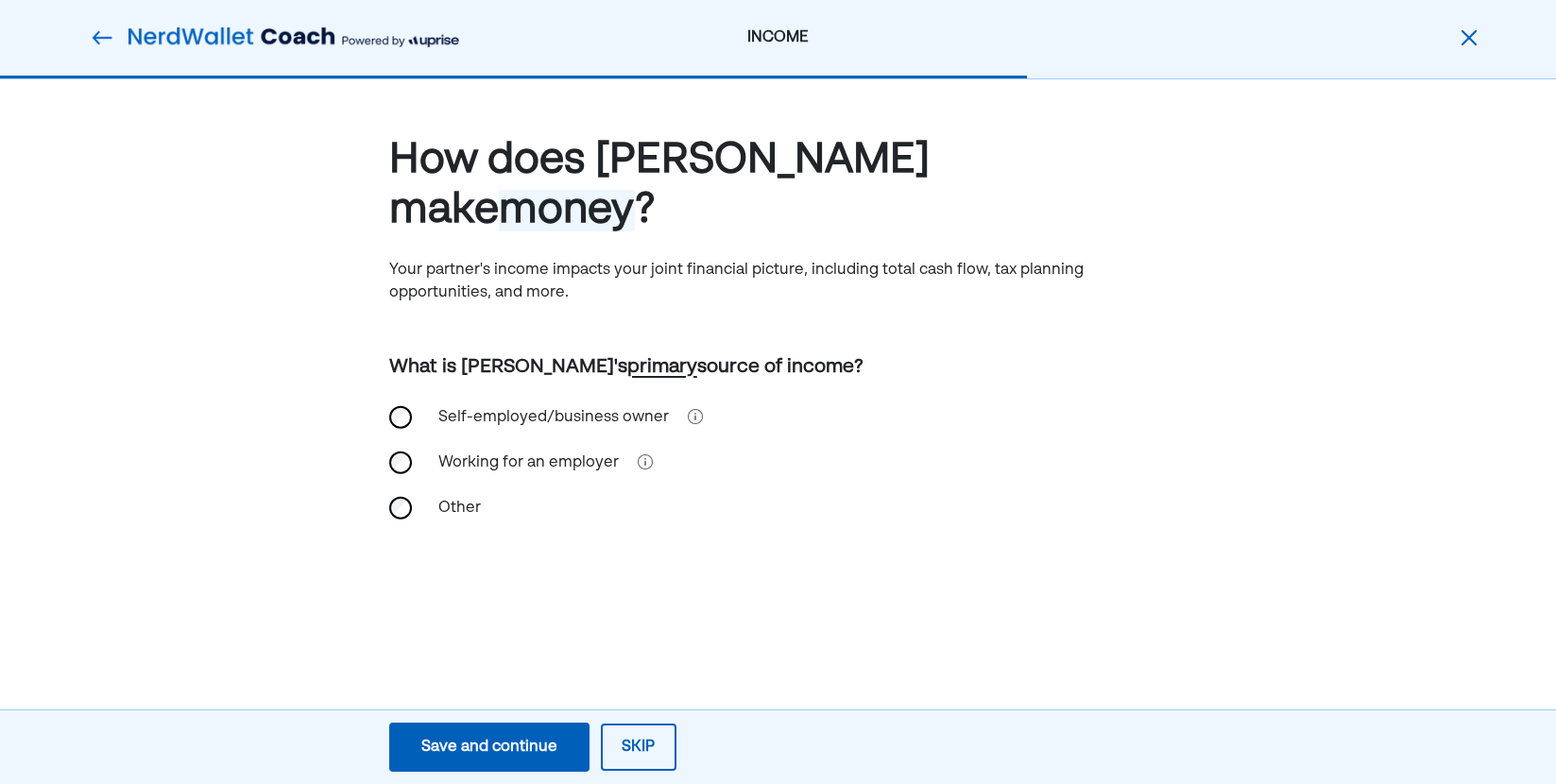
click at [489, 441] on div "Working for an employer" at bounding box center [528, 463] width 203 height 45
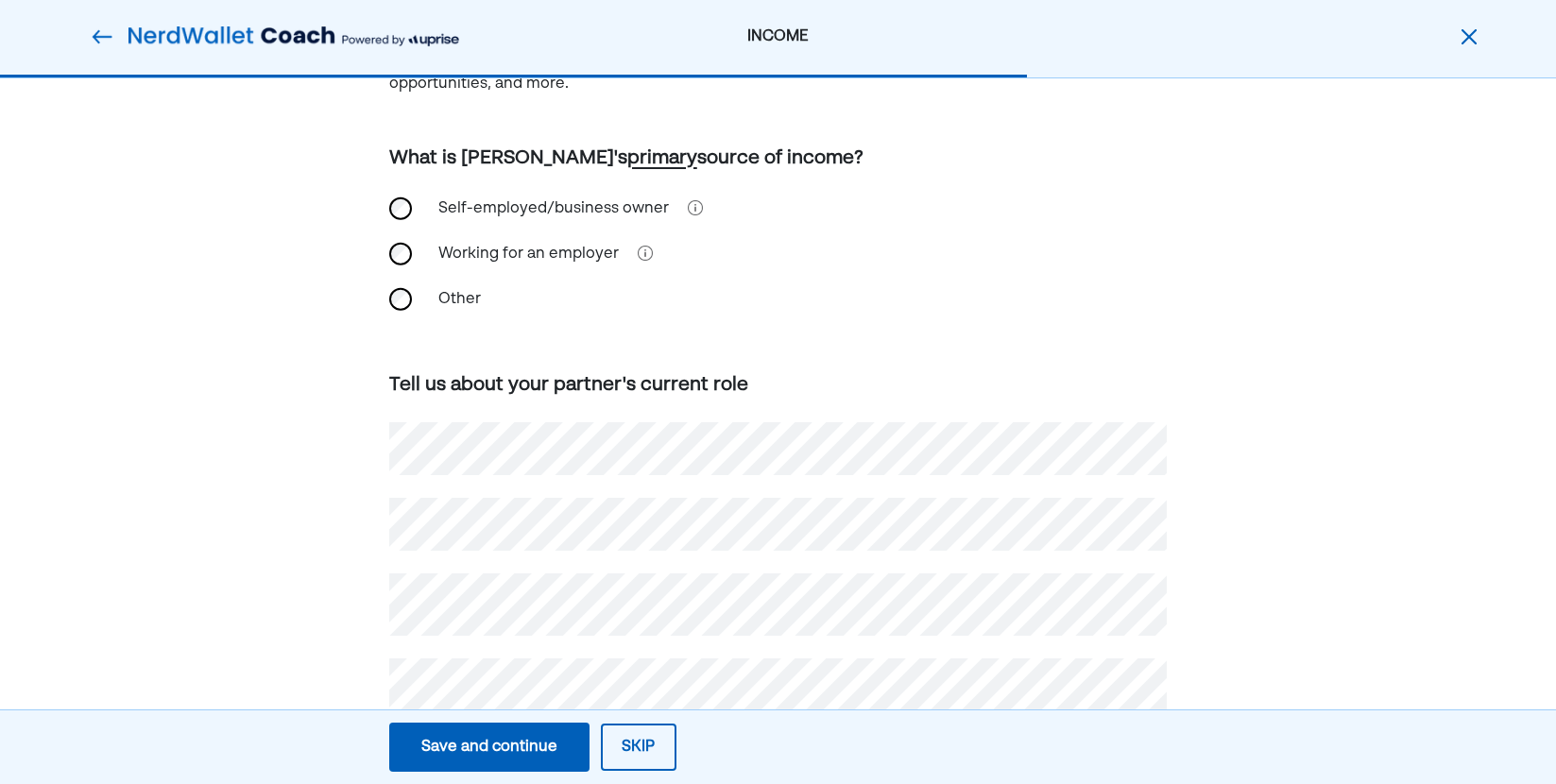
scroll to position [218, 0]
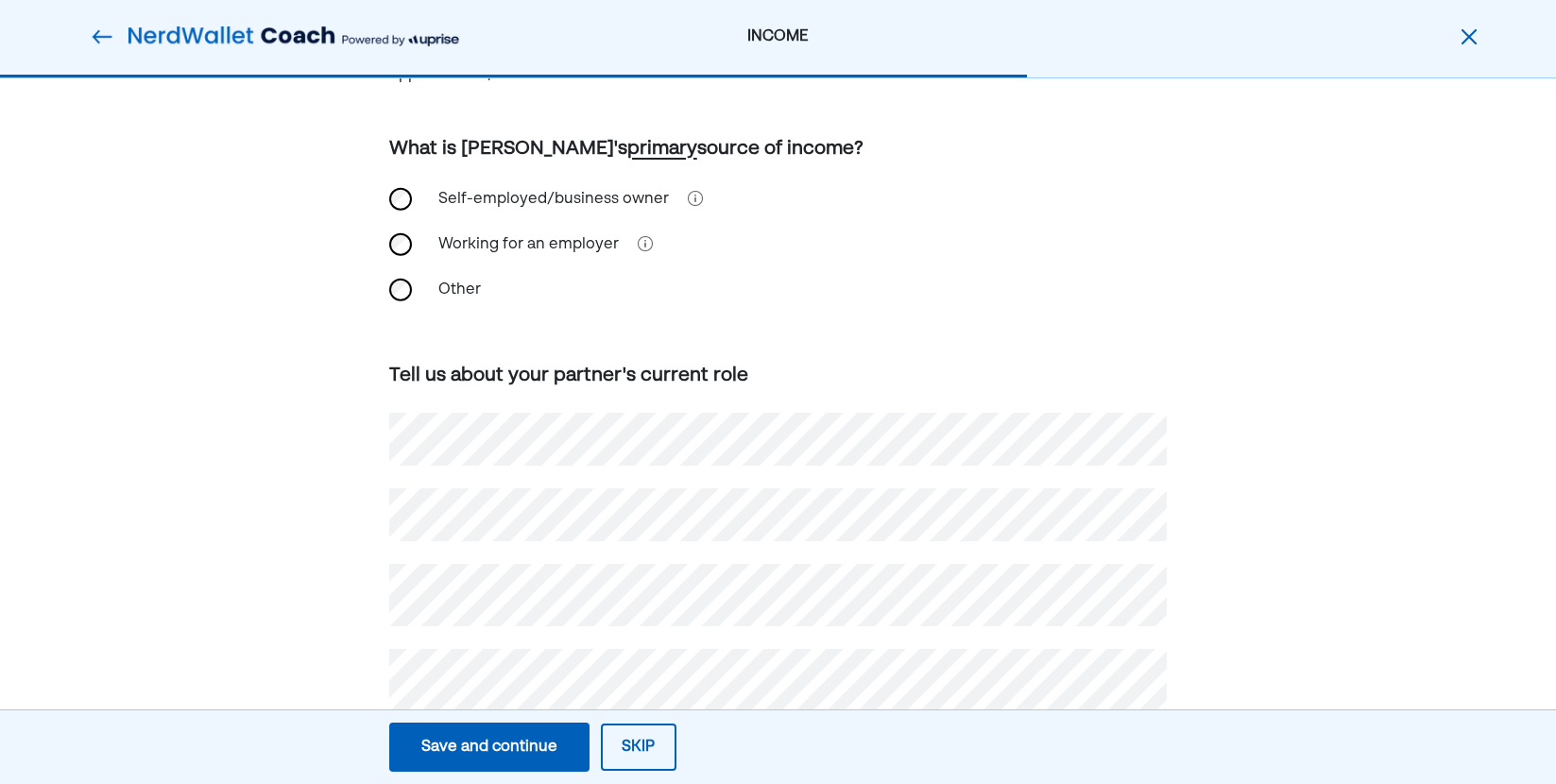
click at [501, 741] on div "Save and continue" at bounding box center [489, 747] width 136 height 23
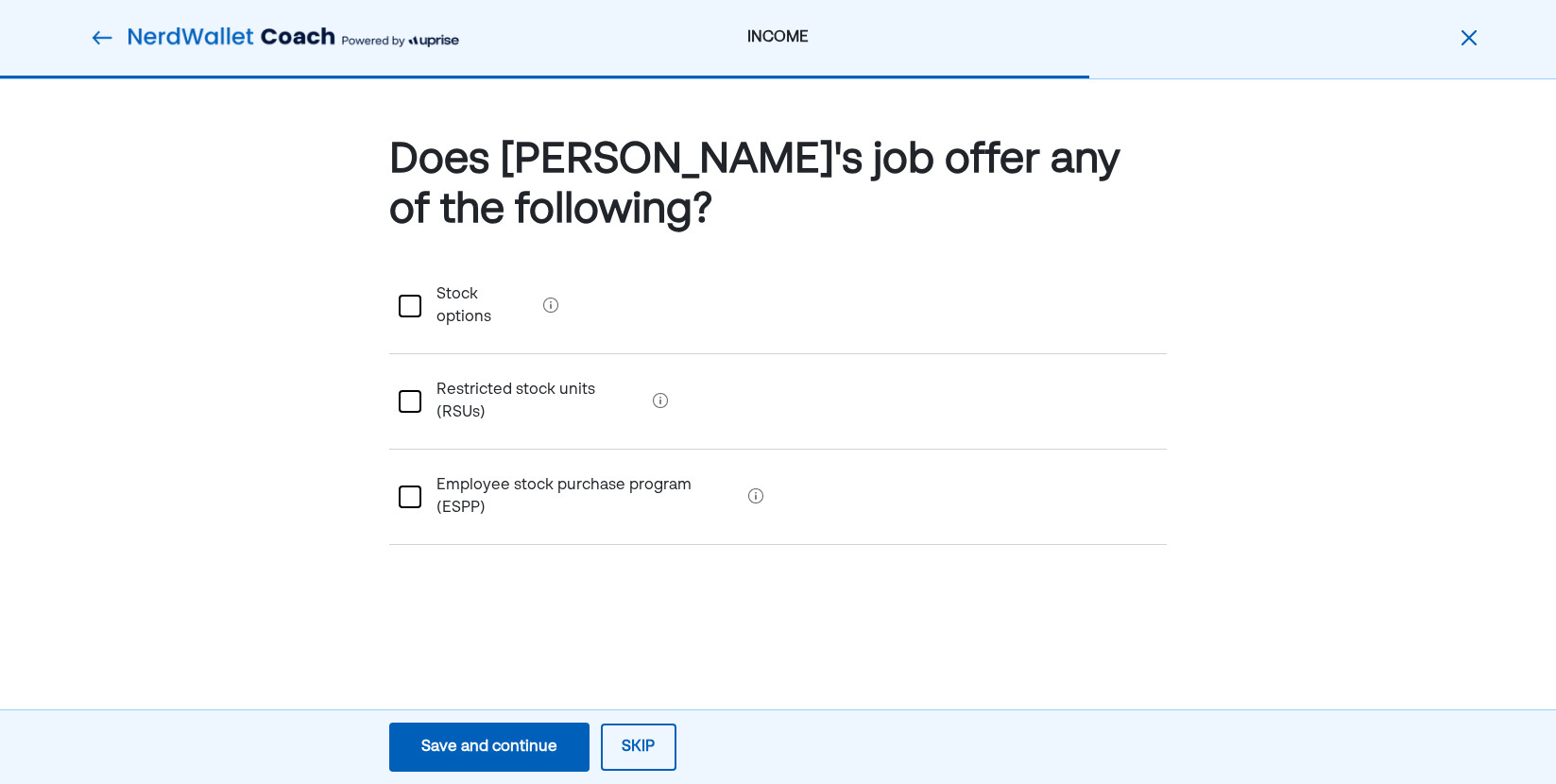
click at [434, 756] on div "Save and continue" at bounding box center [489, 747] width 136 height 23
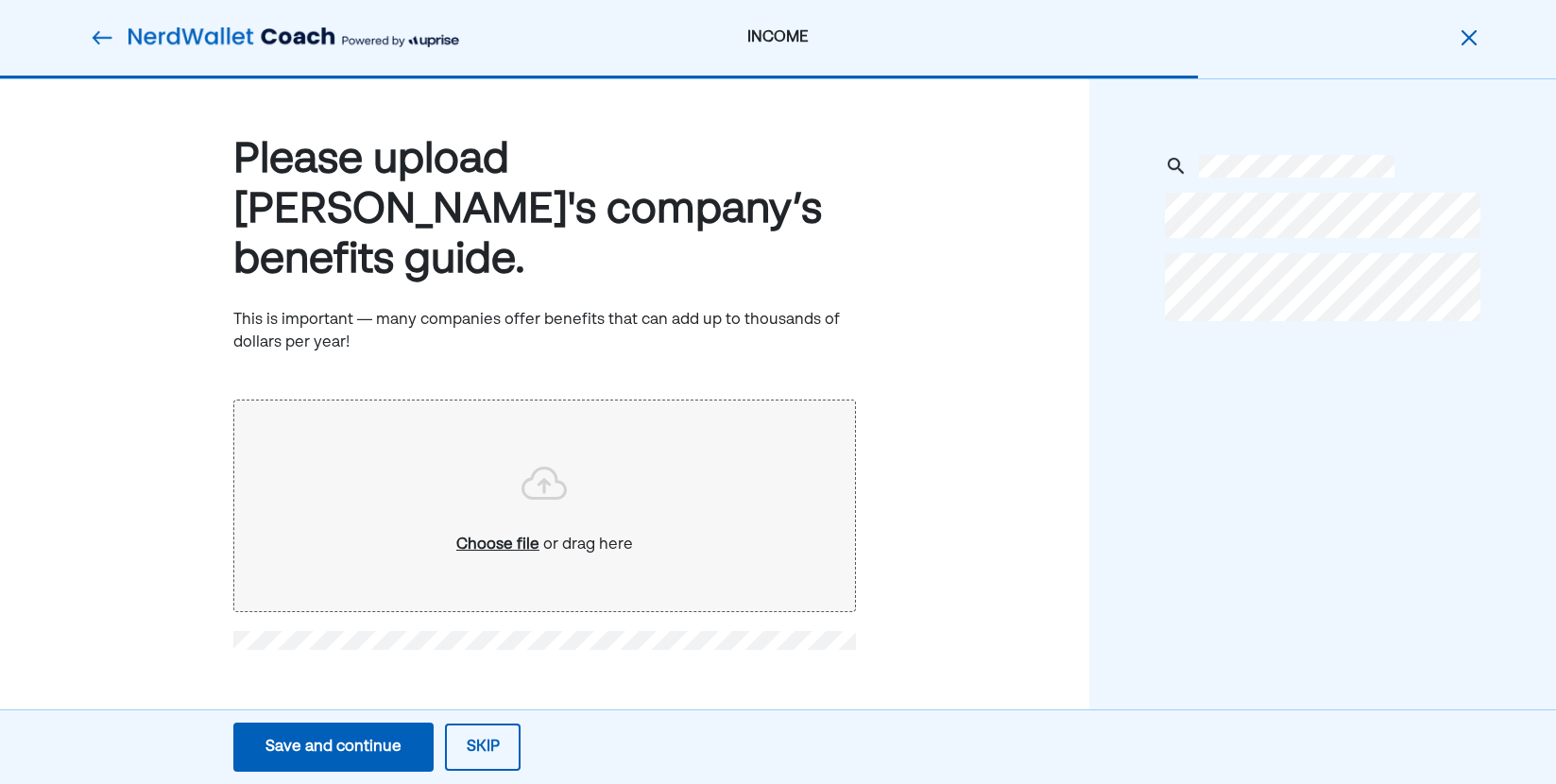
click at [481, 752] on button "Skip" at bounding box center [483, 746] width 76 height 47
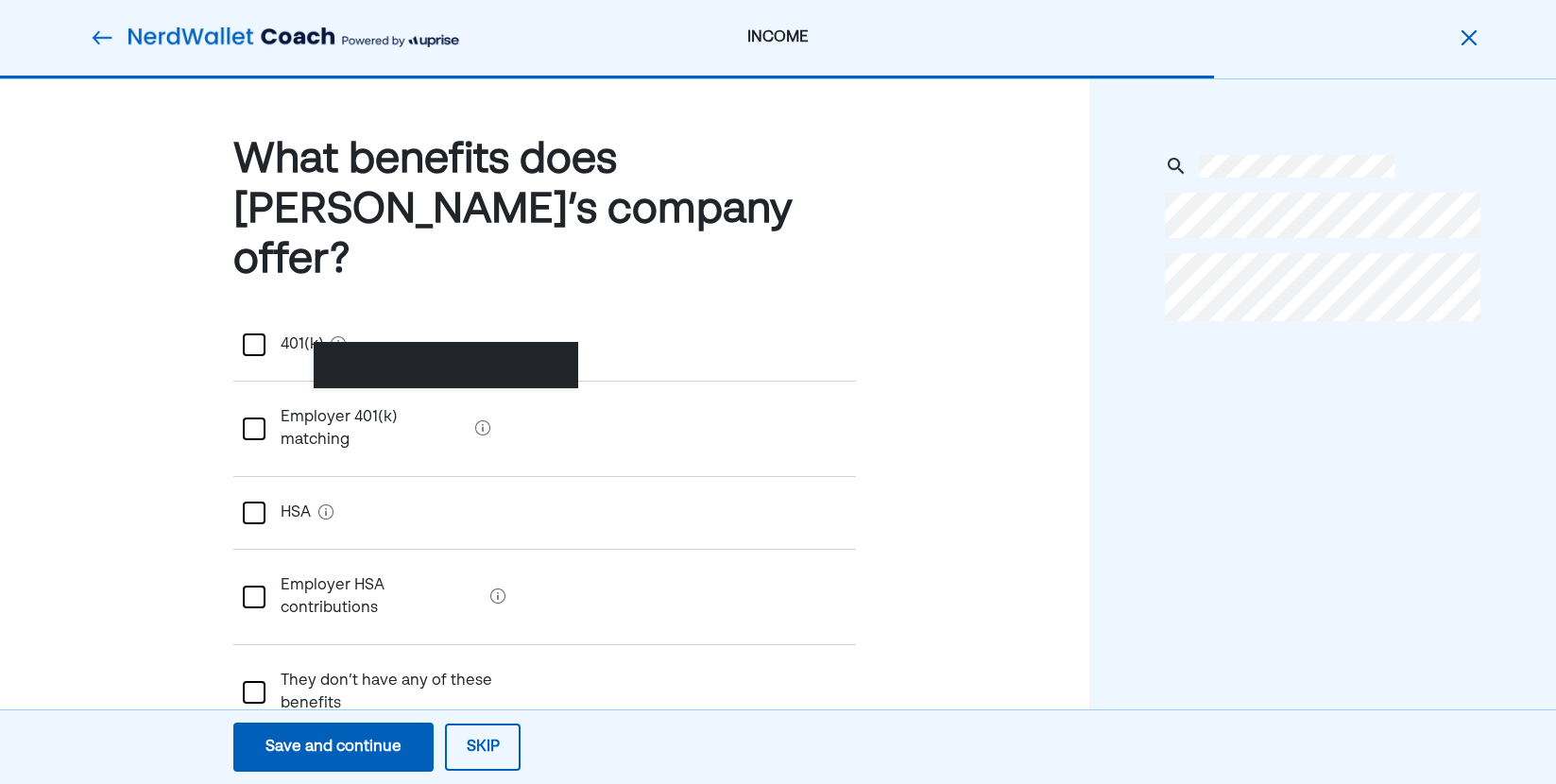
click at [319, 318] on div "401(k)" at bounding box center [294, 344] width 58 height 53
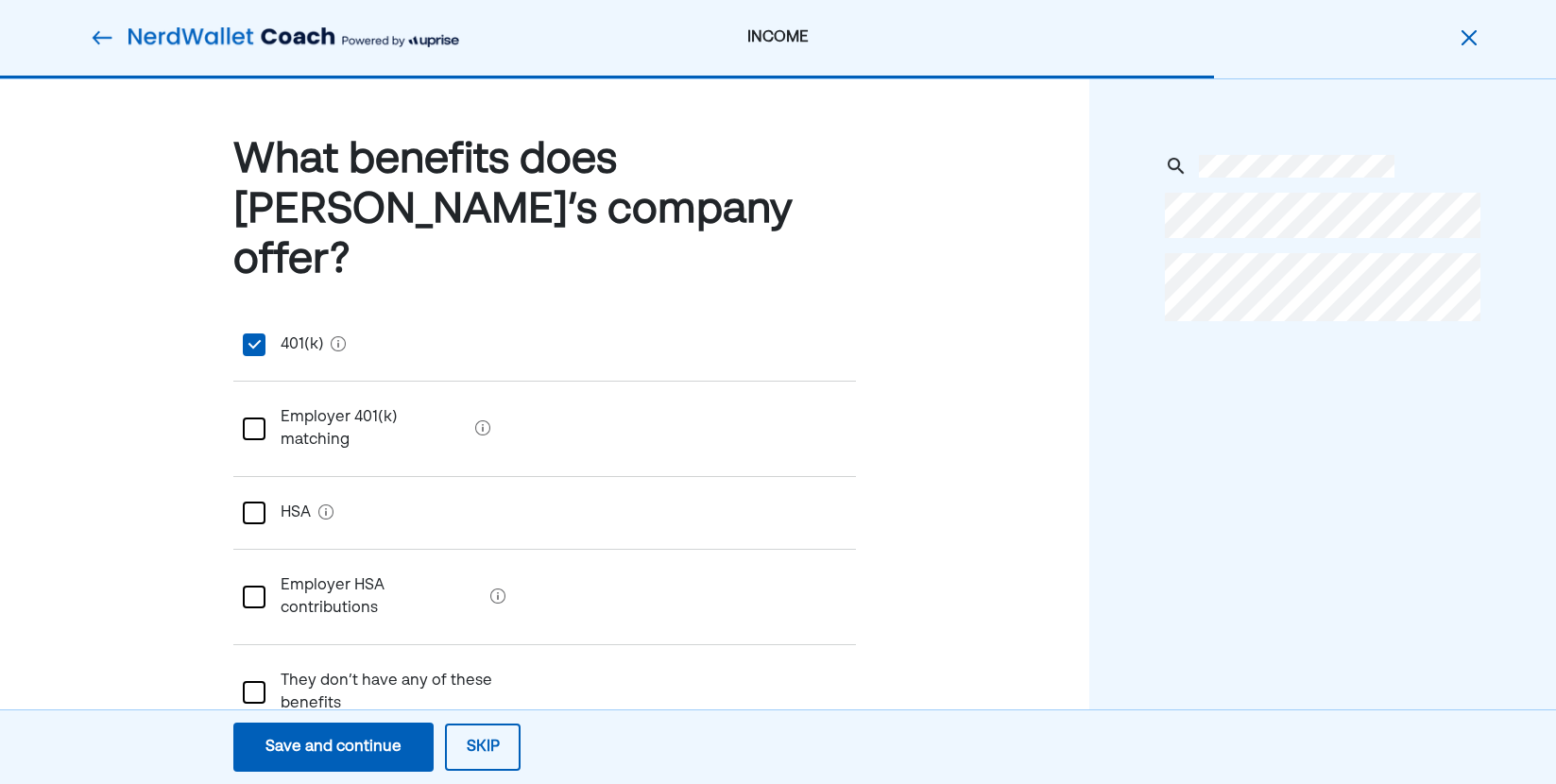
click at [300, 392] on matching "Employer 401(k) matching" at bounding box center [367, 429] width 202 height 76
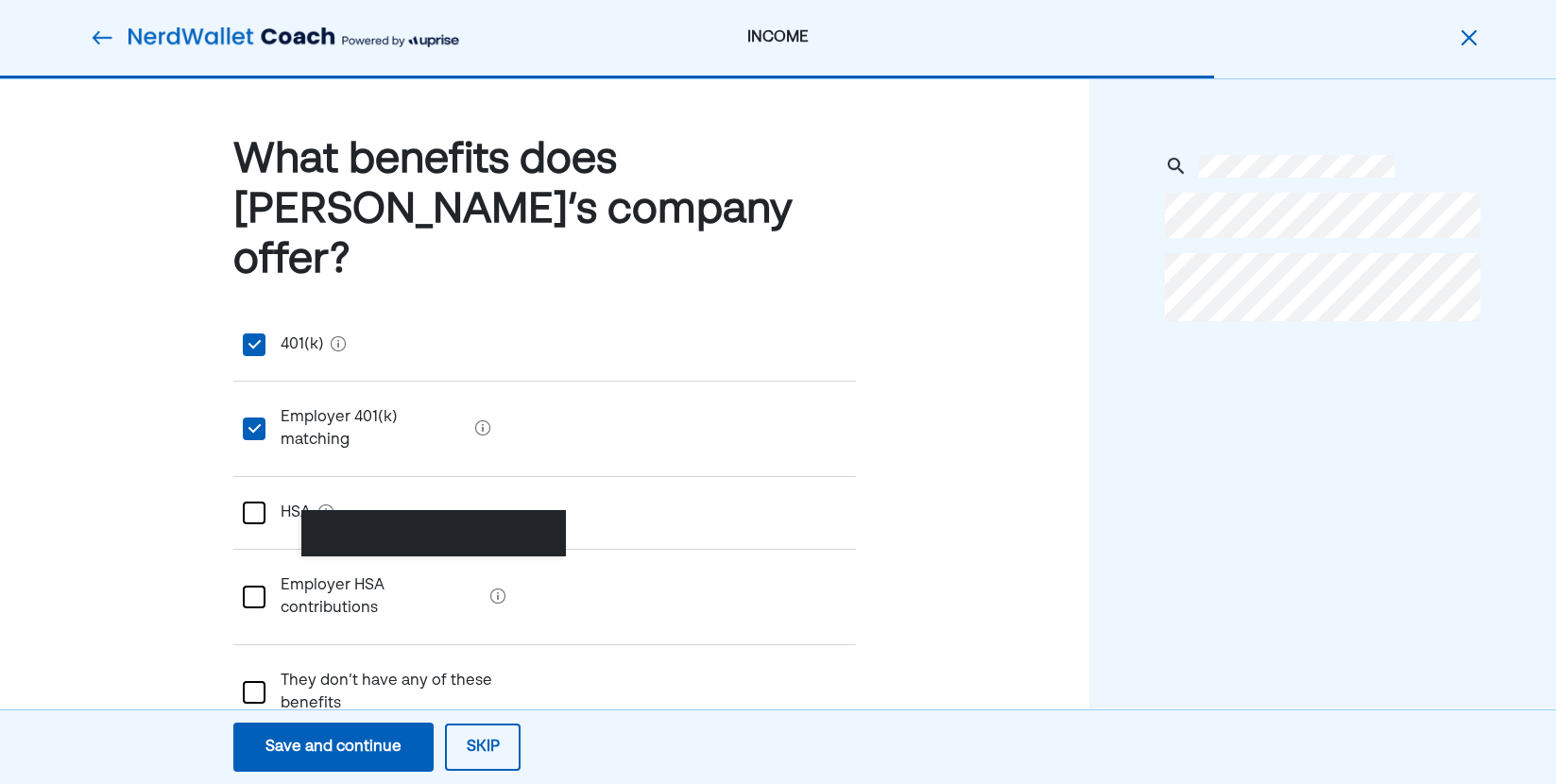
click at [307, 392] on matching "Employer 401(k) matching" at bounding box center [367, 429] width 202 height 76
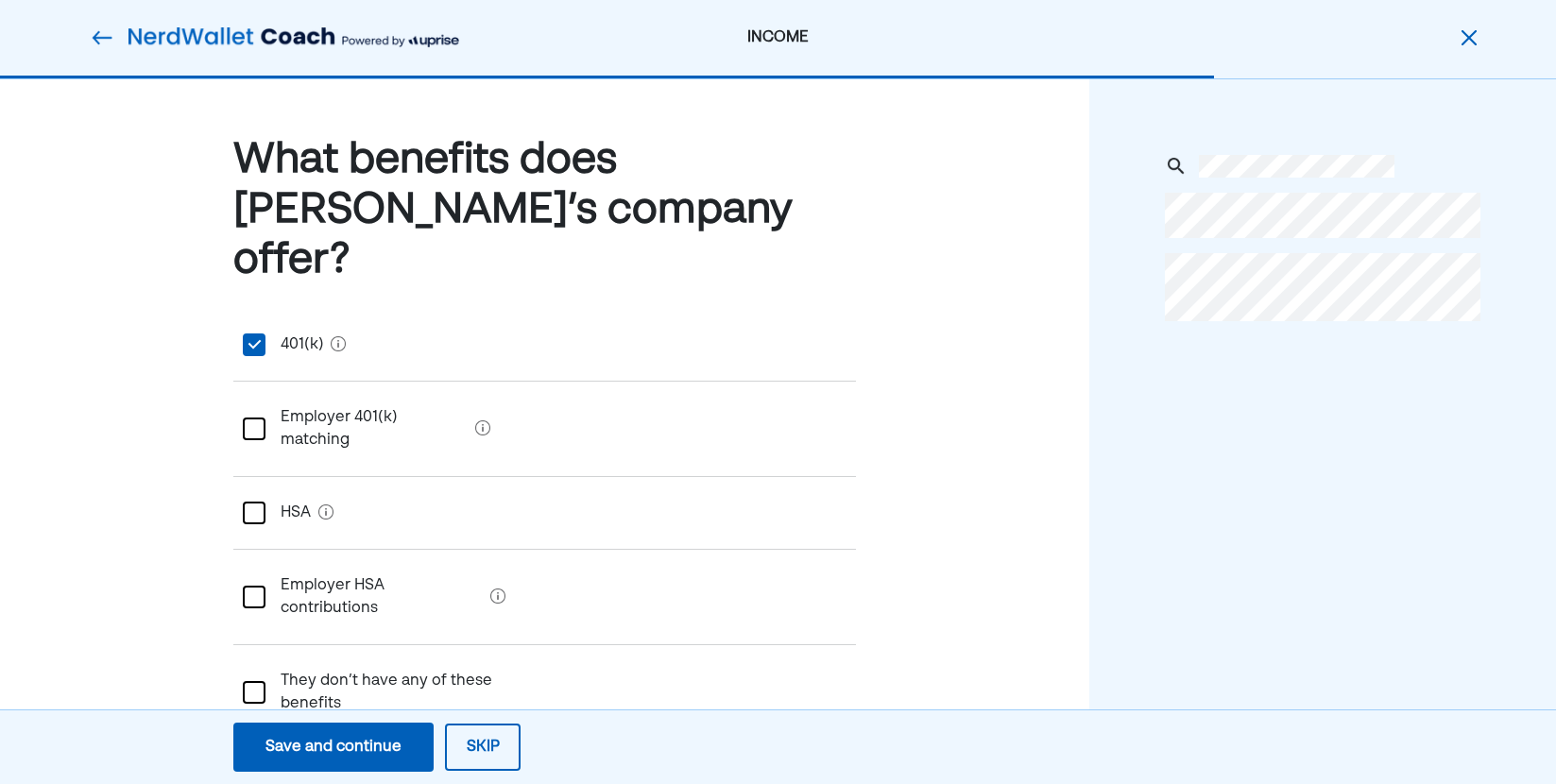
click at [274, 487] on div "HSA" at bounding box center [288, 513] width 45 height 53
click at [317, 559] on contributions "Employer HSA contributions" at bounding box center [374, 596] width 217 height 76
click at [378, 746] on div "Save and continue" at bounding box center [333, 747] width 136 height 23
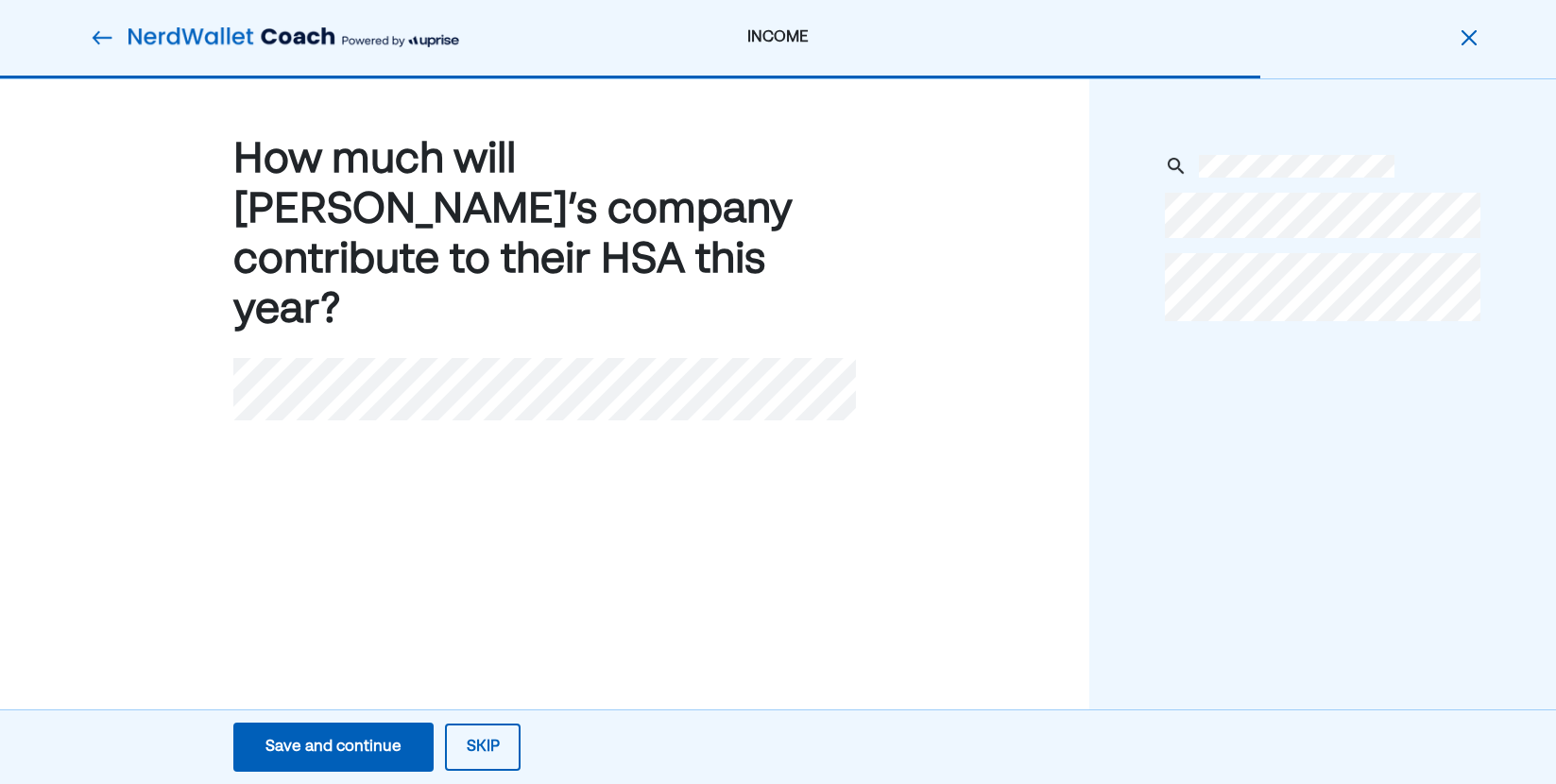
click at [342, 753] on div "Save and continue" at bounding box center [333, 747] width 136 height 23
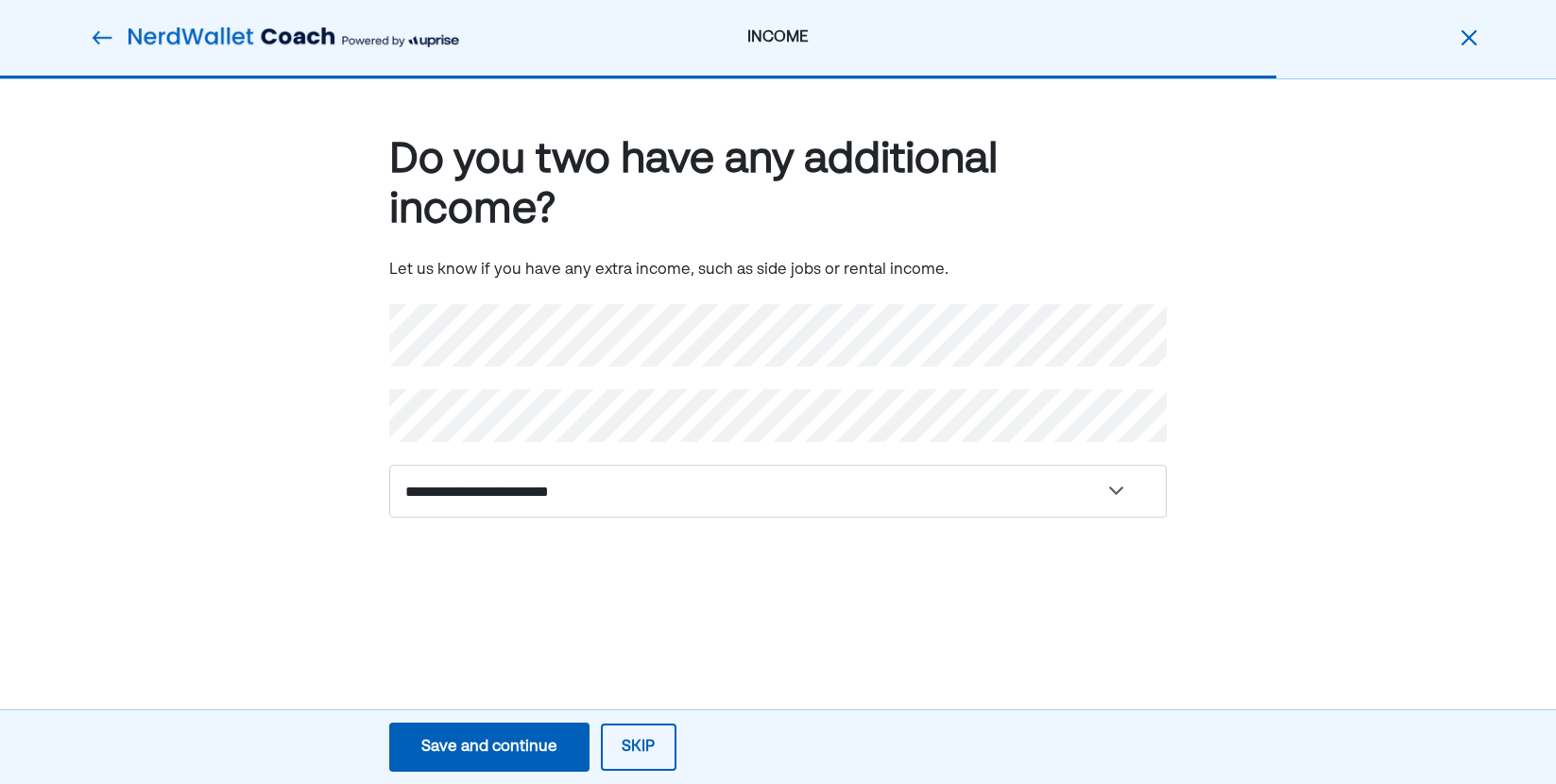
click at [627, 748] on button "Skip" at bounding box center [639, 746] width 76 height 47
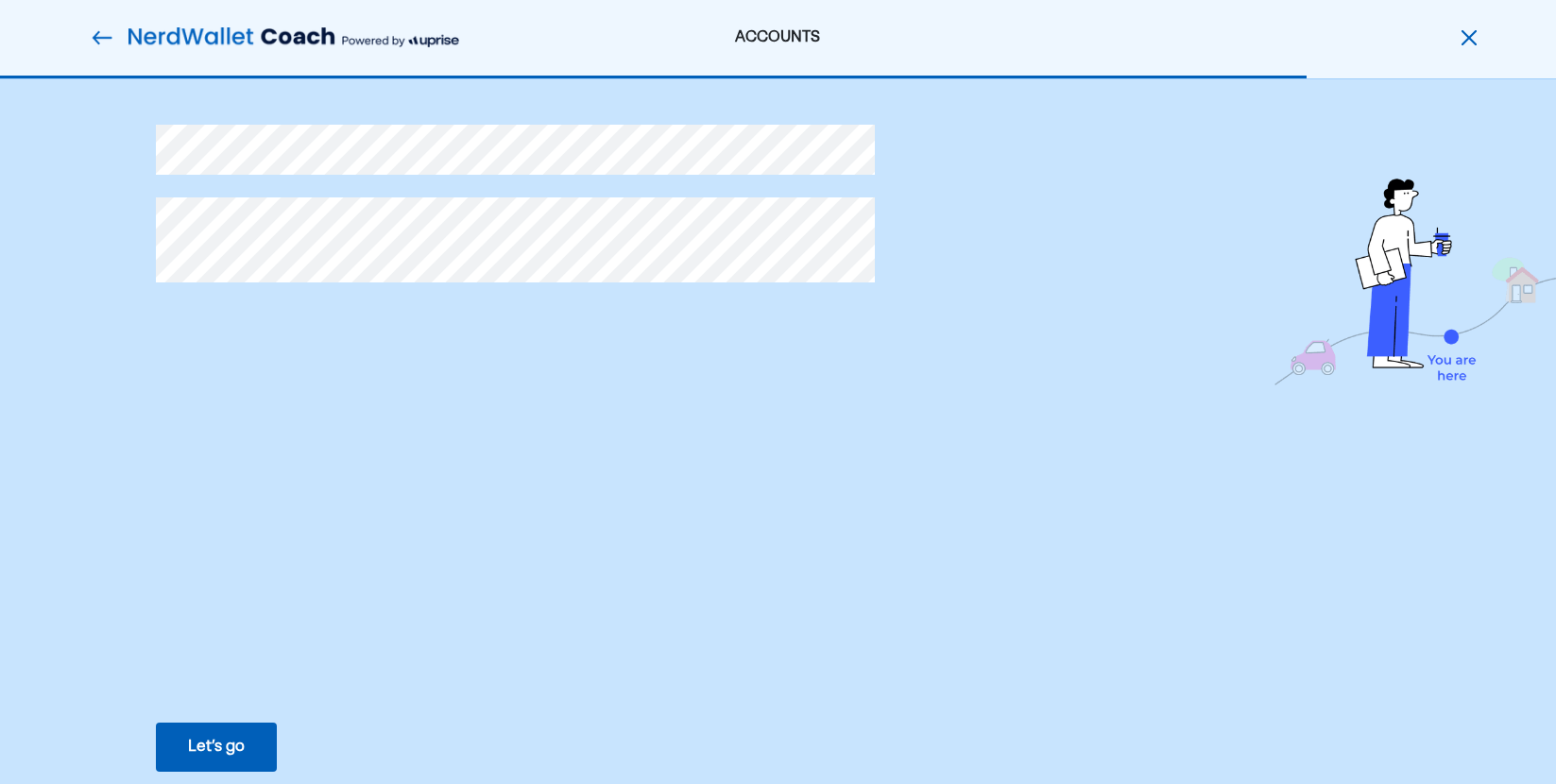
click at [218, 746] on div "Let’s go" at bounding box center [216, 747] width 57 height 23
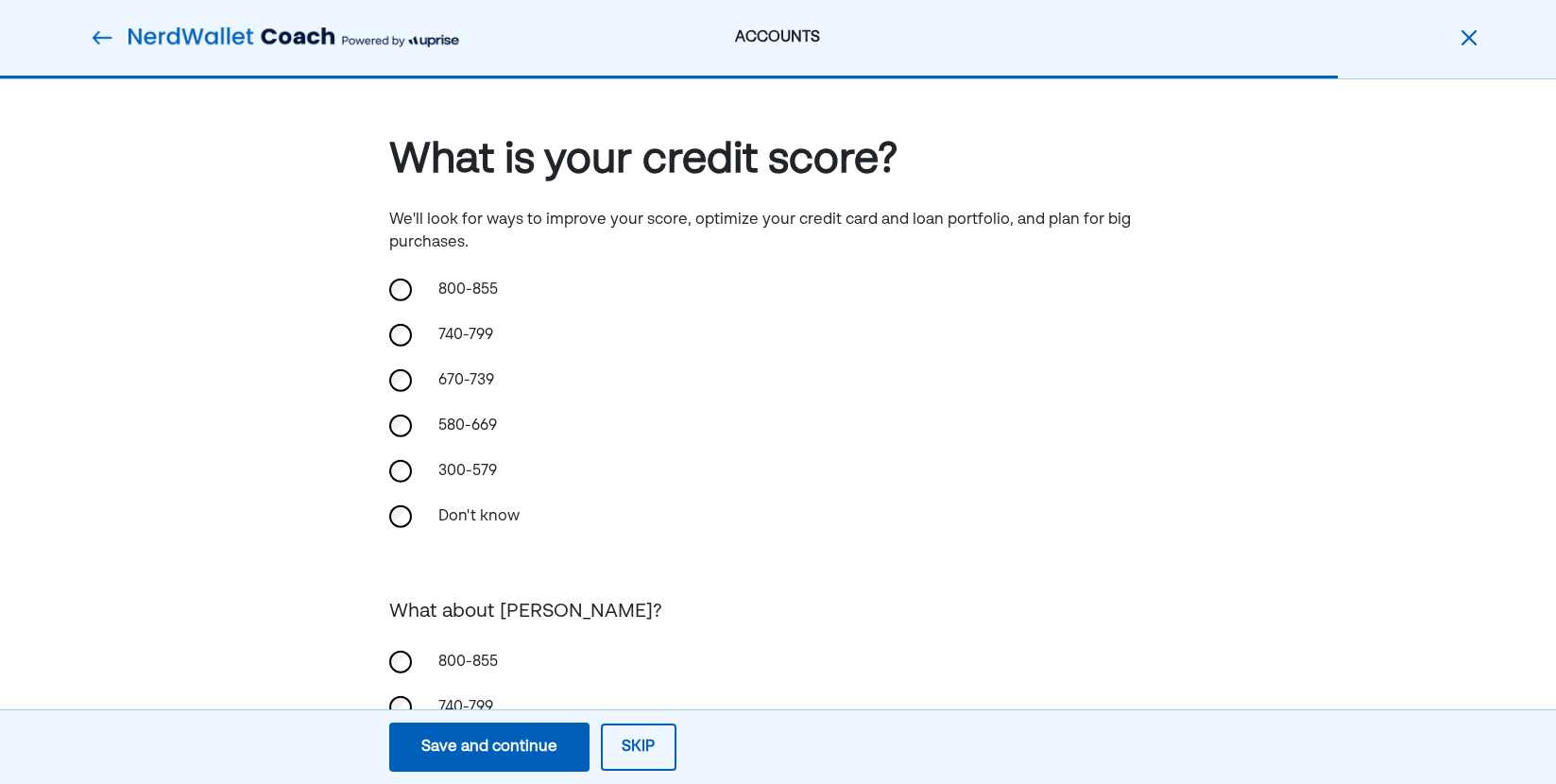
click at [466, 337] on div "740-799" at bounding box center [522, 335] width 189 height 45
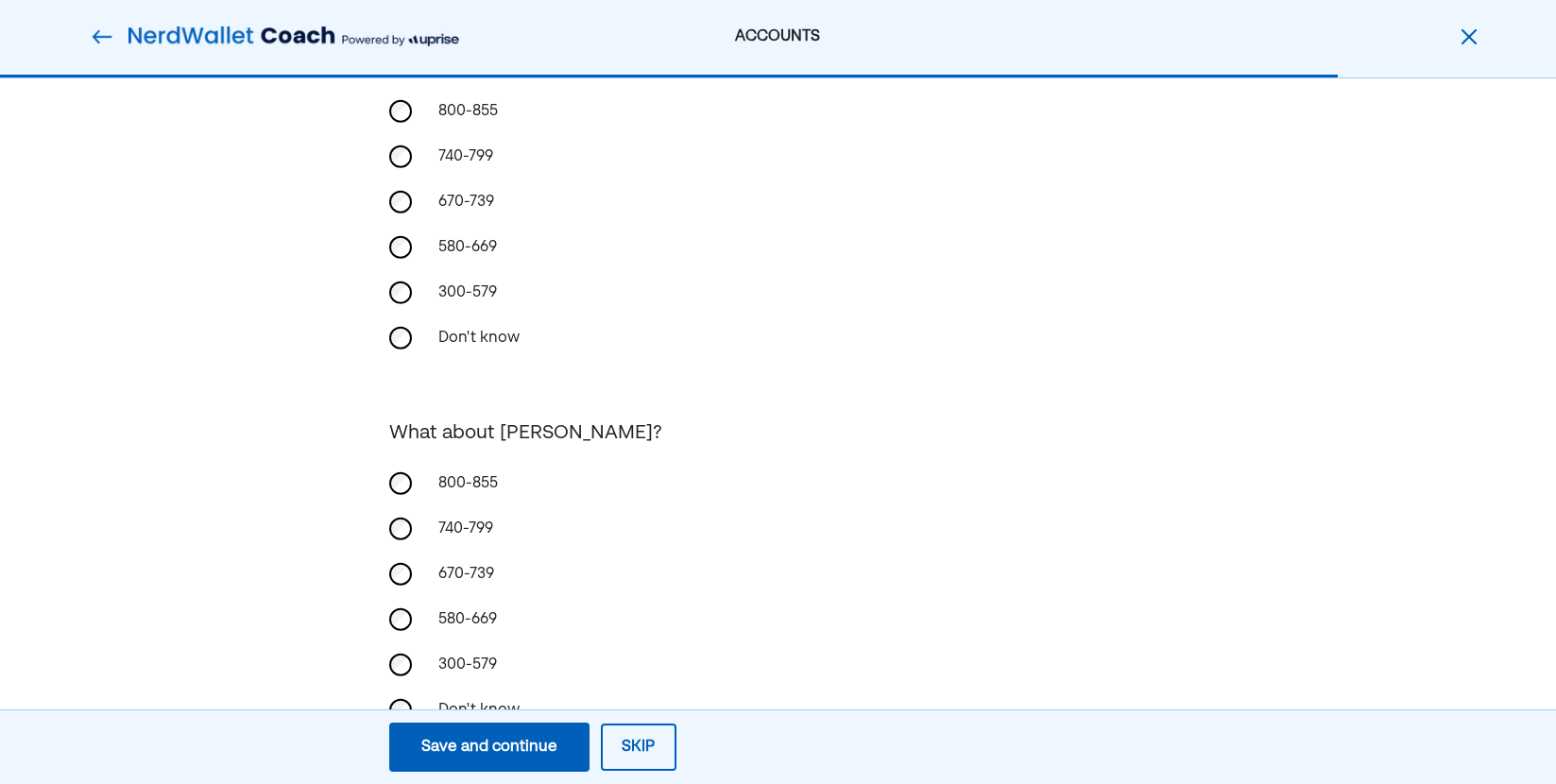
scroll to position [189, 0]
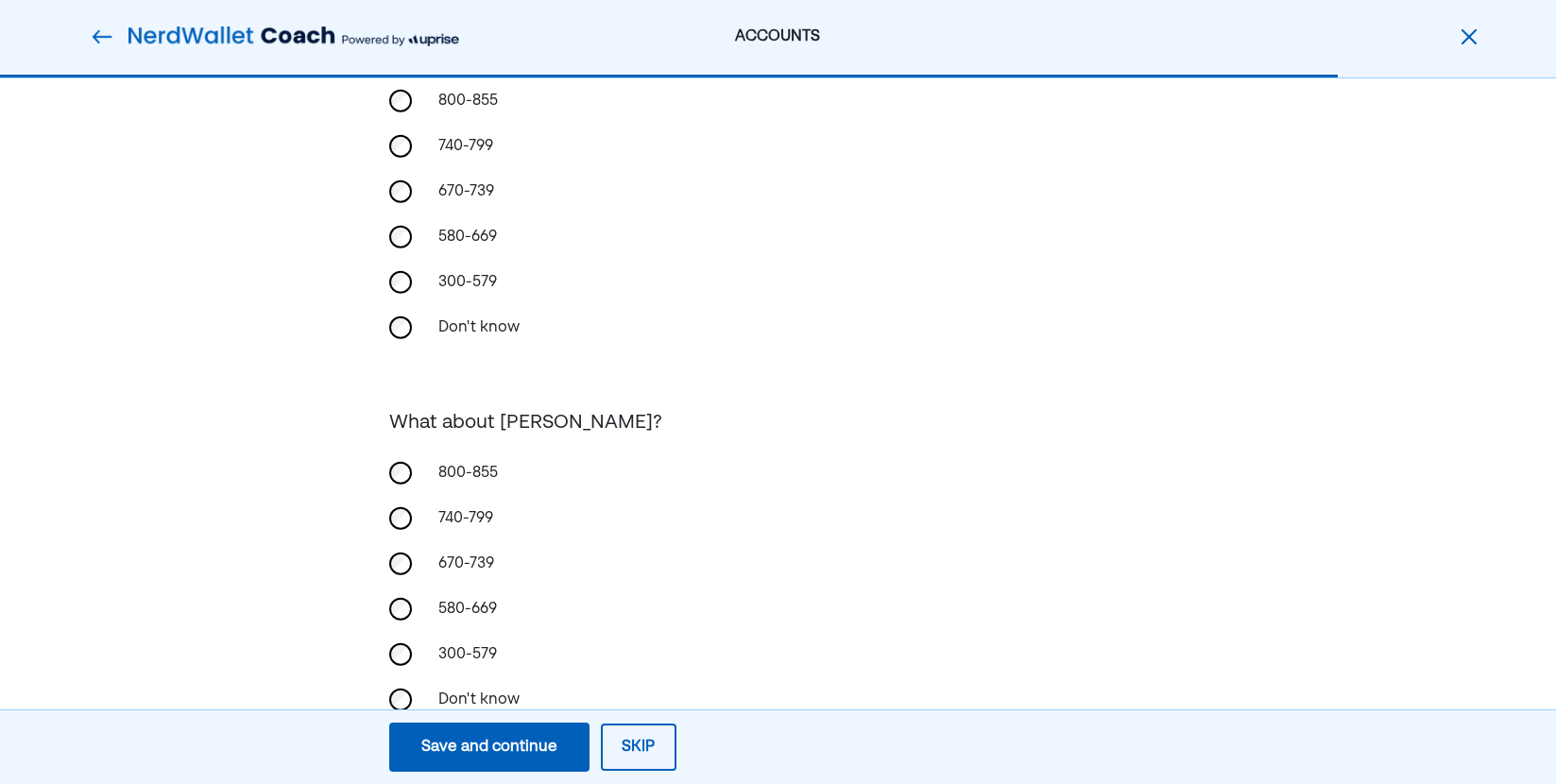
click at [484, 525] on div "740-799" at bounding box center [522, 518] width 189 height 45
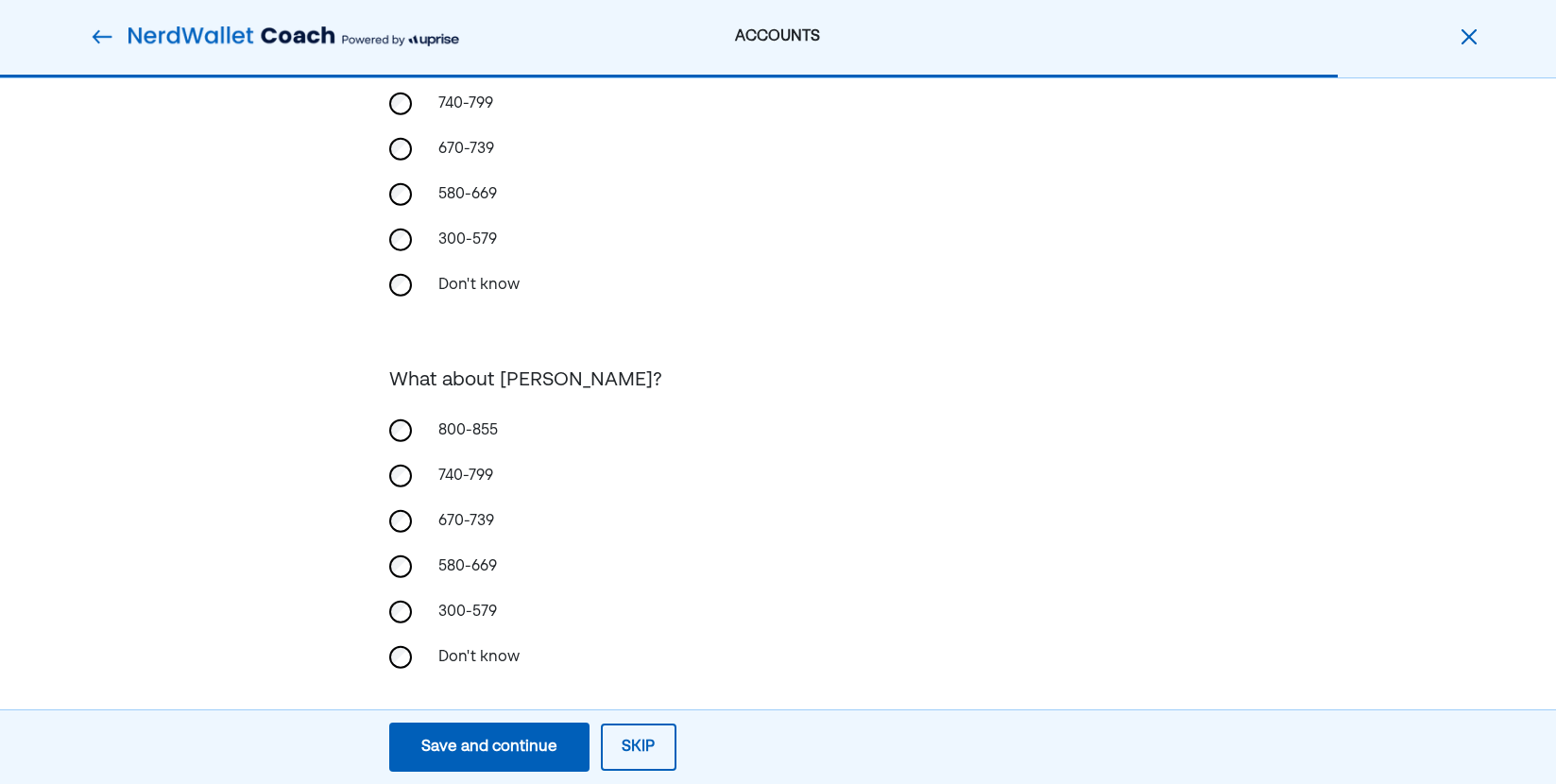
scroll to position [250, 0]
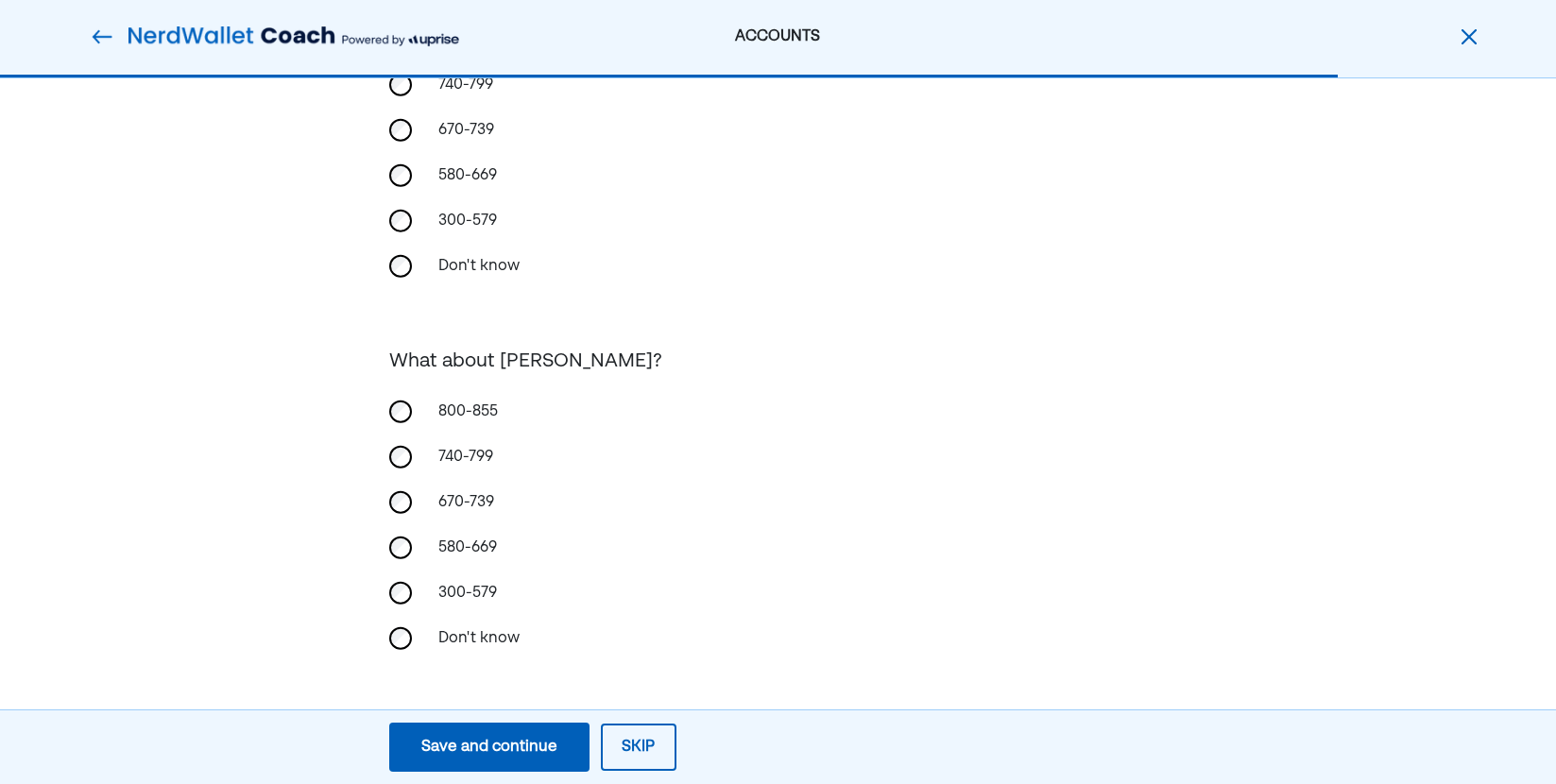
click at [489, 754] on div "Save and continue" at bounding box center [489, 747] width 136 height 23
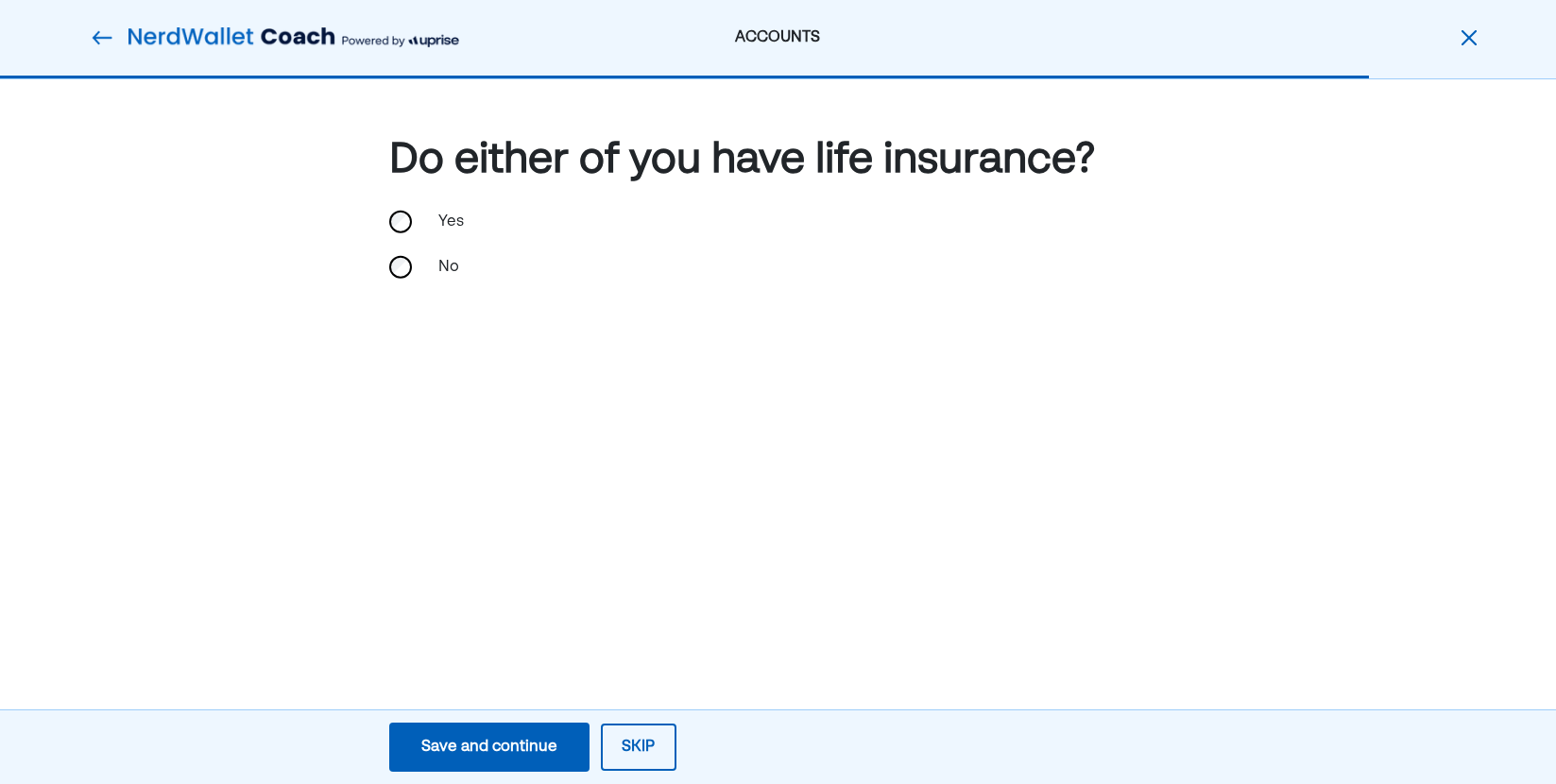
scroll to position [0, 0]
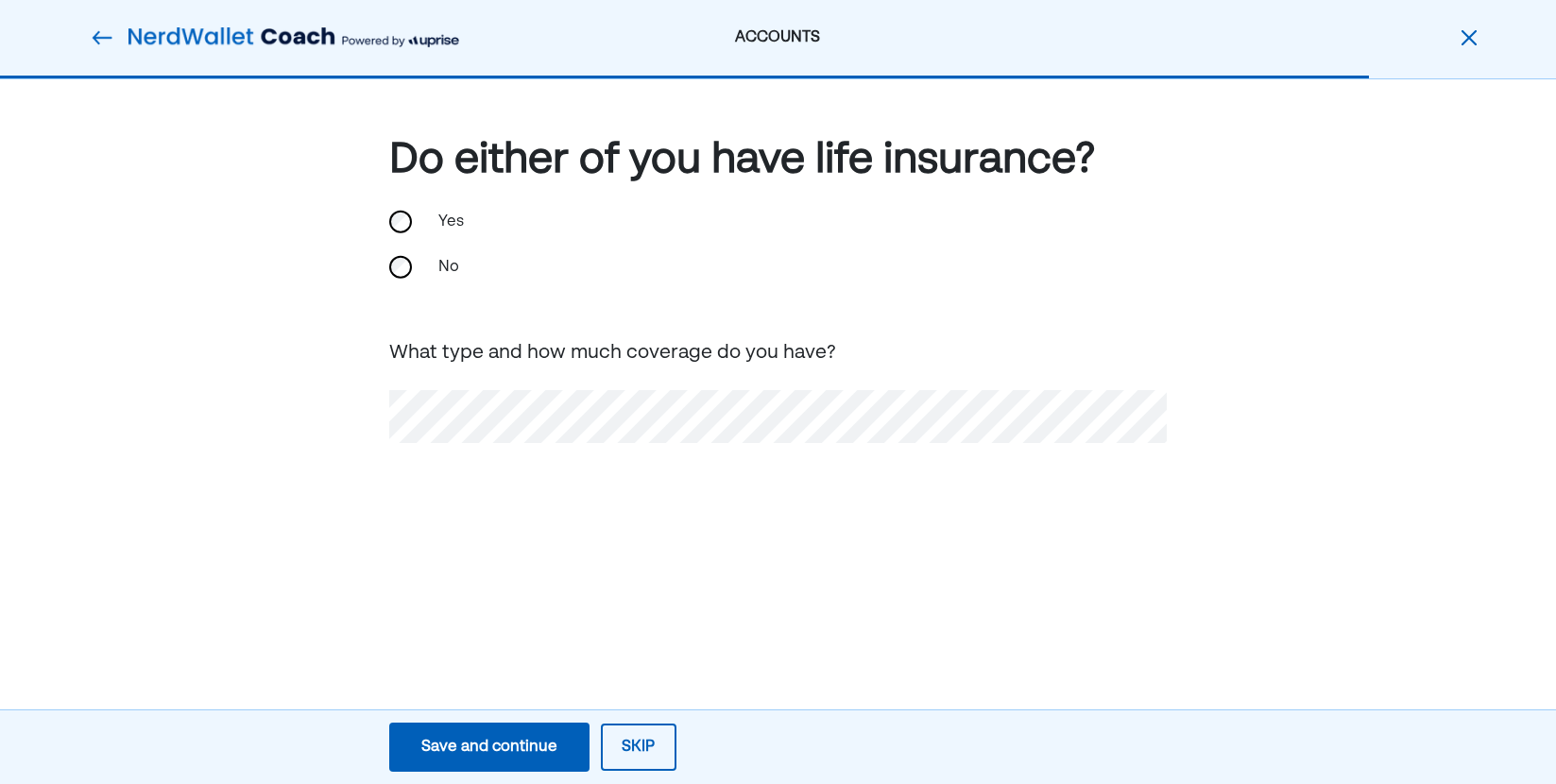
click at [462, 739] on div "Save and continue" at bounding box center [489, 747] width 136 height 23
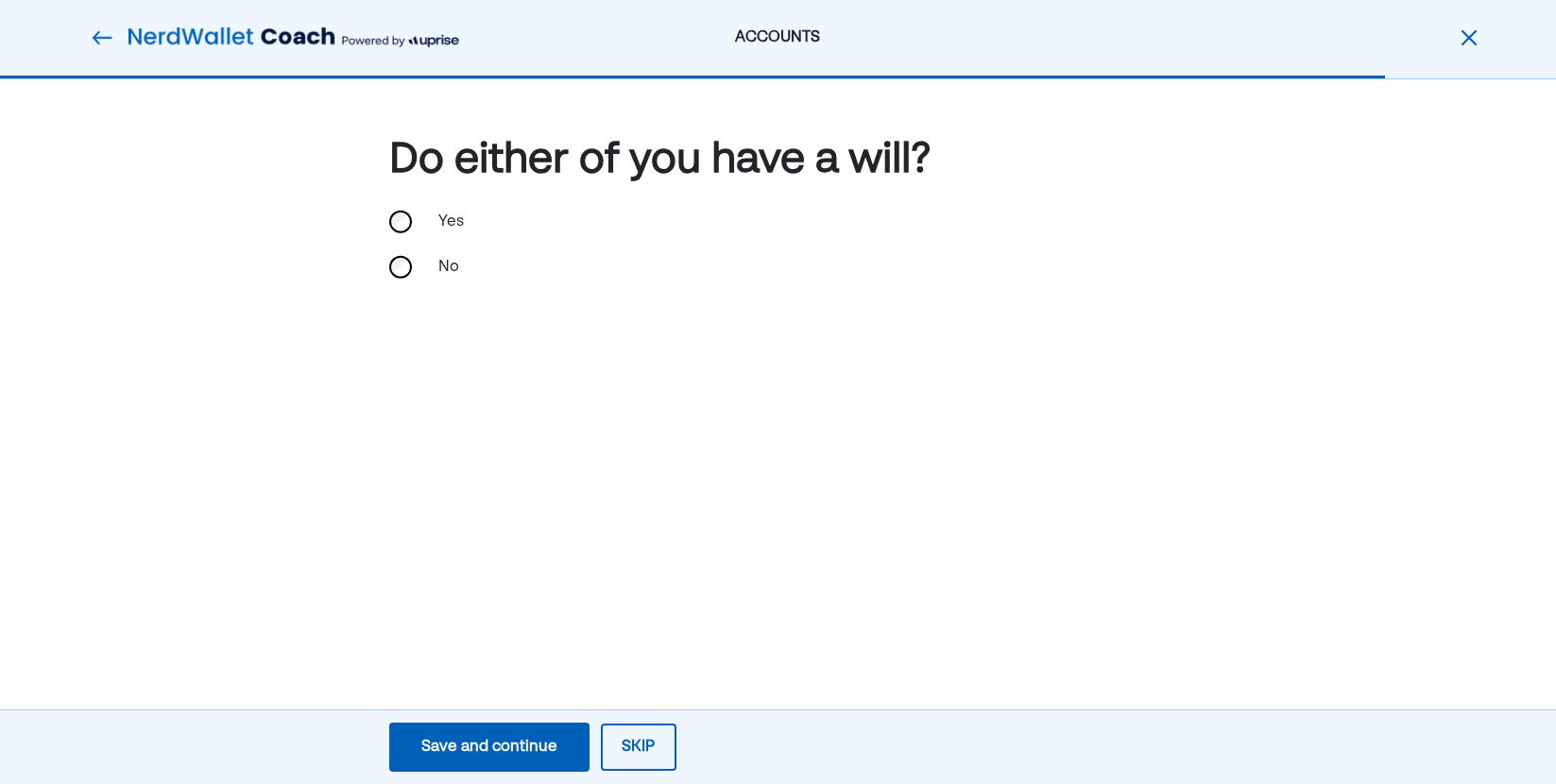
click at [421, 218] on div "Yes" at bounding box center [778, 221] width 778 height 45
click at [490, 748] on div "Save and continue" at bounding box center [489, 747] width 136 height 23
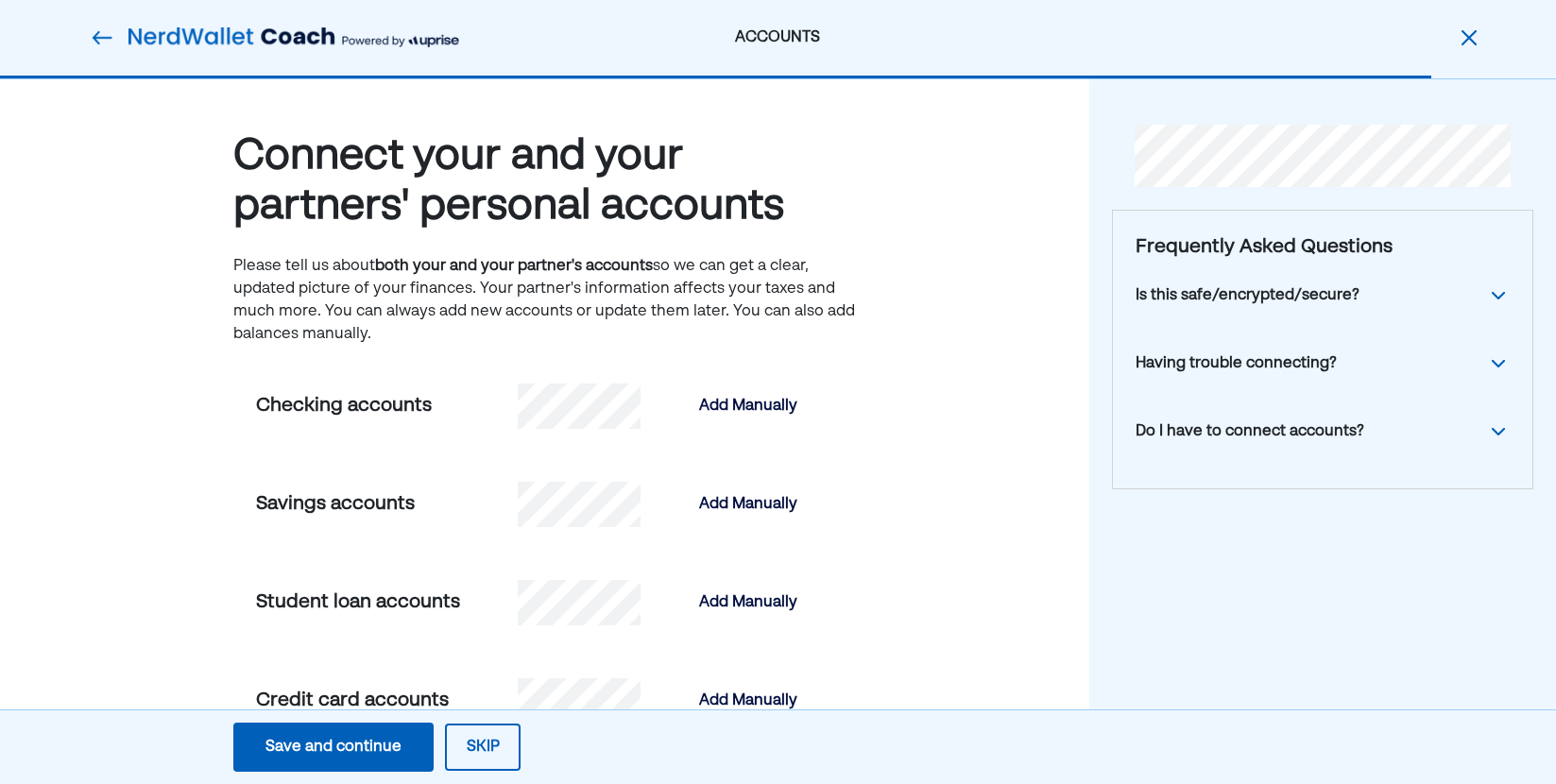
click at [505, 735] on button "Skip" at bounding box center [483, 746] width 76 height 47
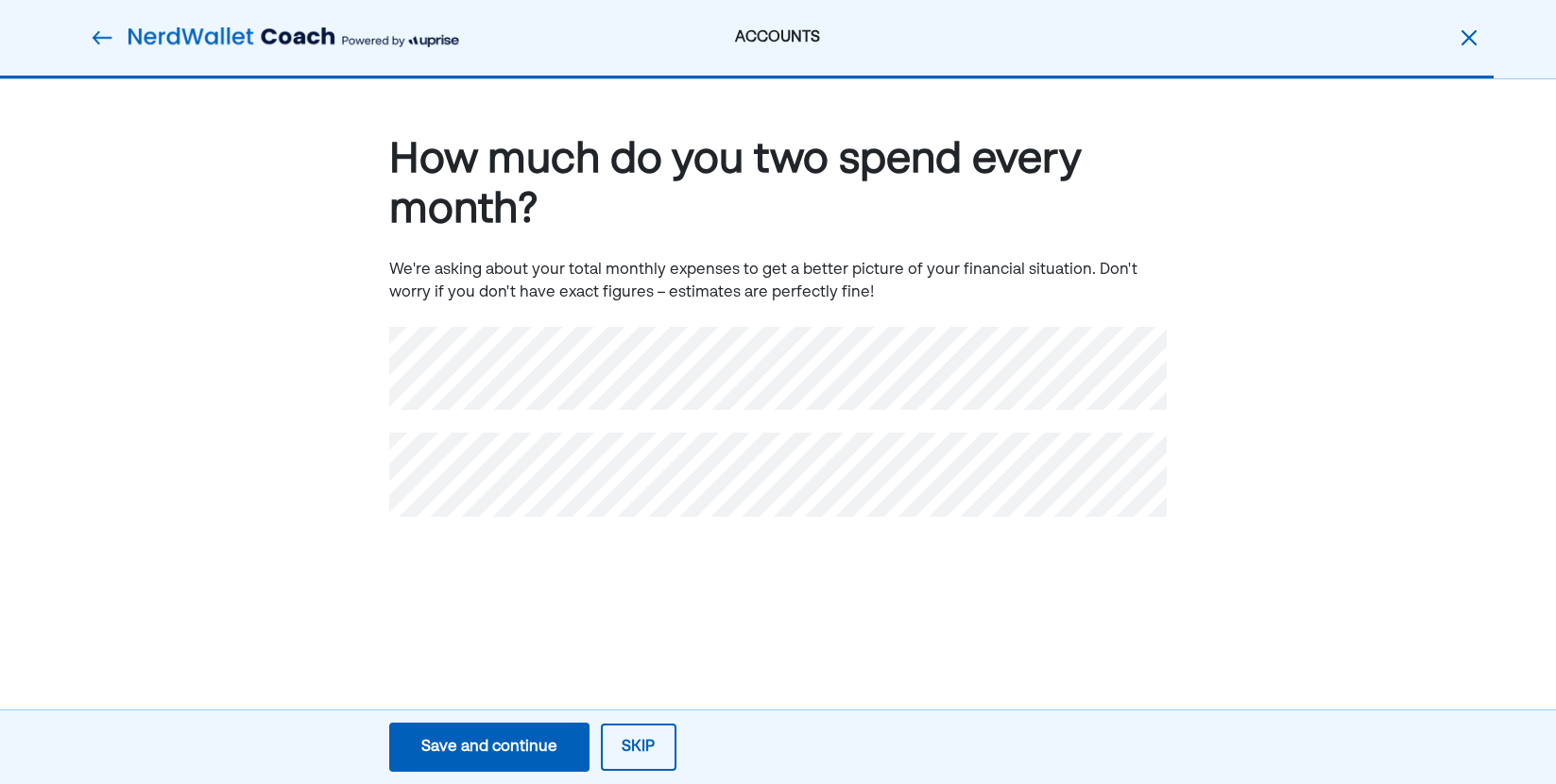
click at [512, 752] on div "Save and continue" at bounding box center [489, 747] width 136 height 23
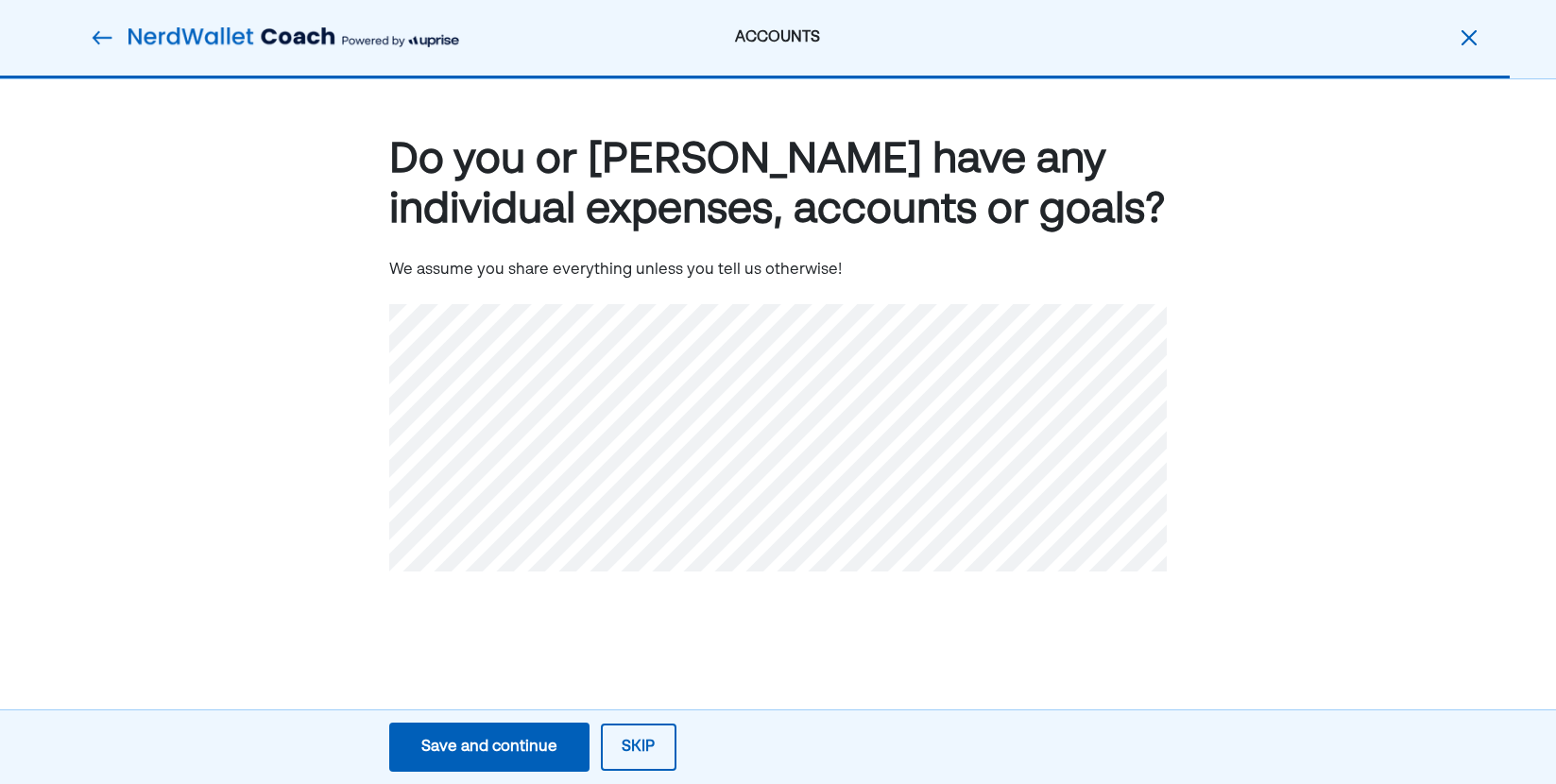
click at [446, 750] on div "Save and continue" at bounding box center [489, 747] width 136 height 23
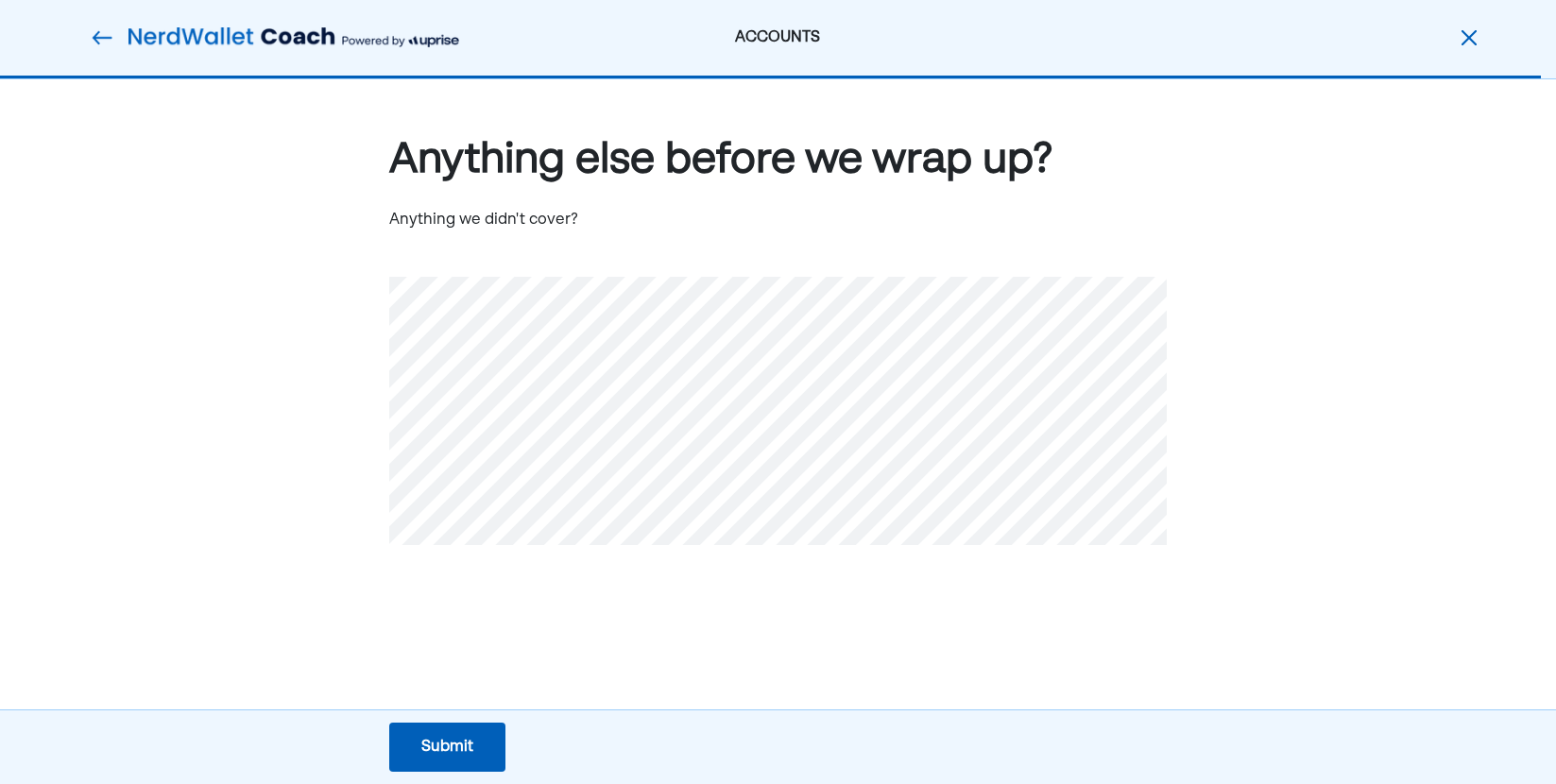
click at [451, 750] on div "Submit" at bounding box center [447, 747] width 52 height 23
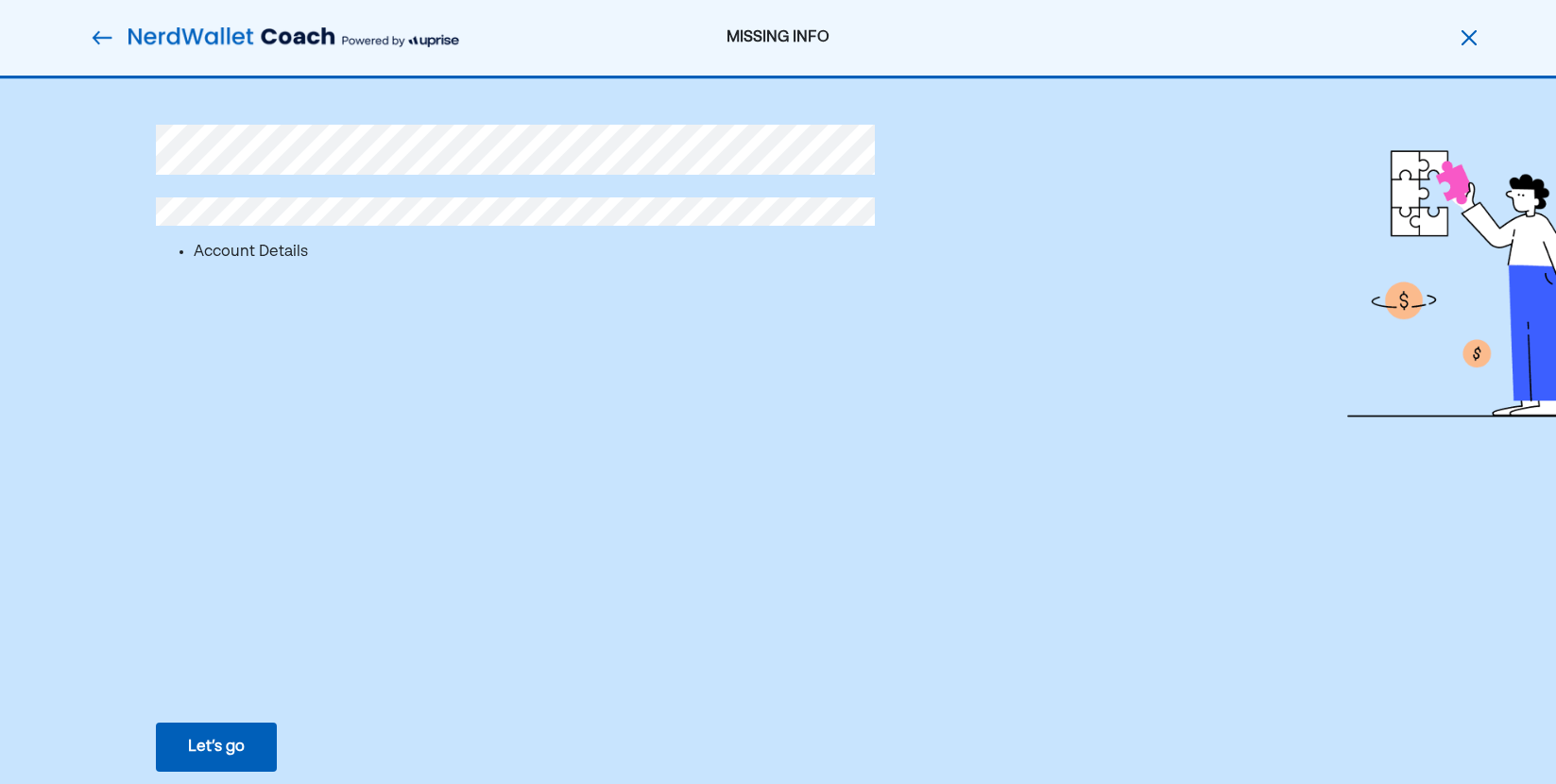
click at [202, 750] on div "Let’s go" at bounding box center [216, 747] width 57 height 23
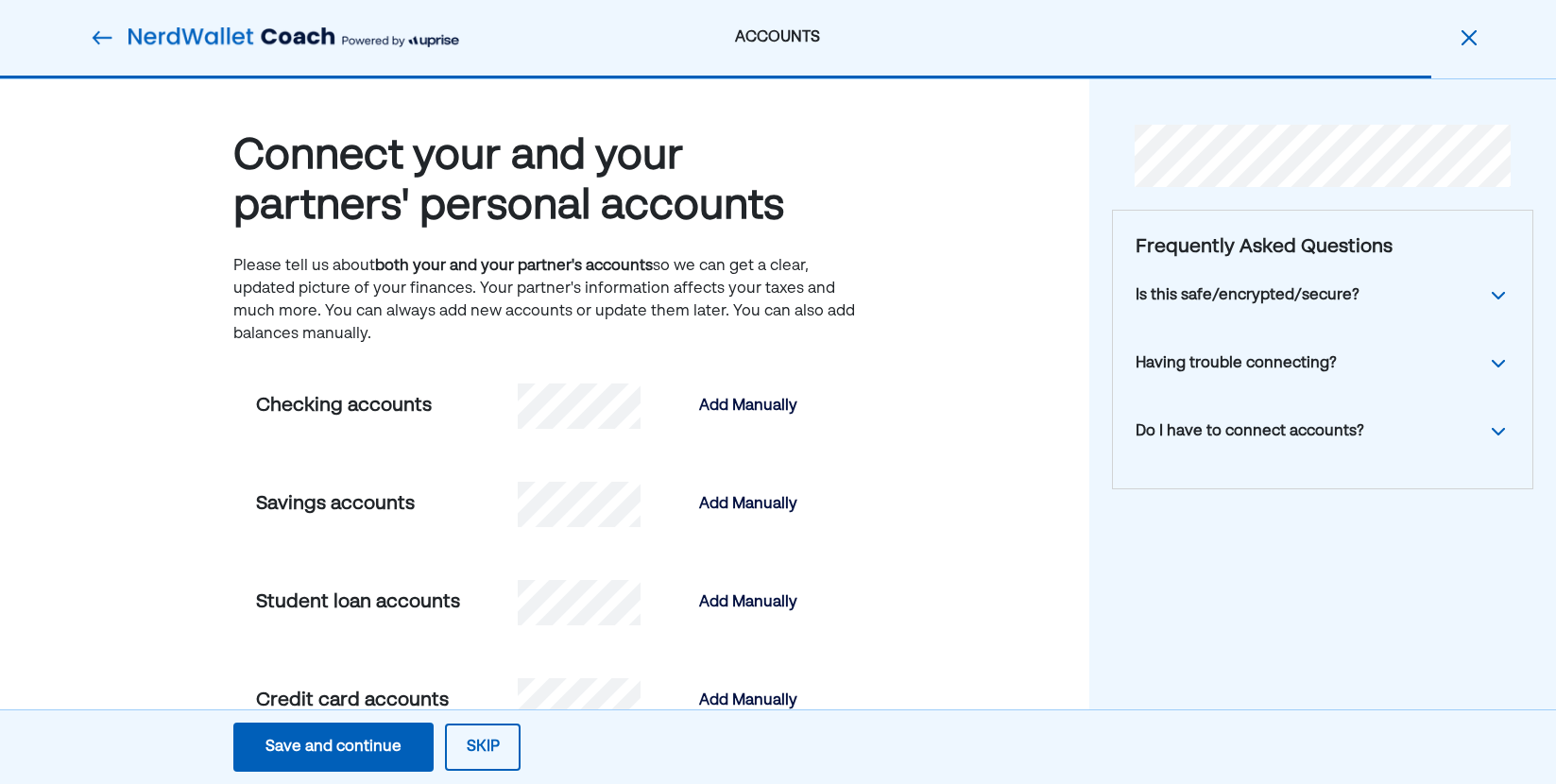
click at [489, 742] on button "Skip" at bounding box center [483, 746] width 76 height 47
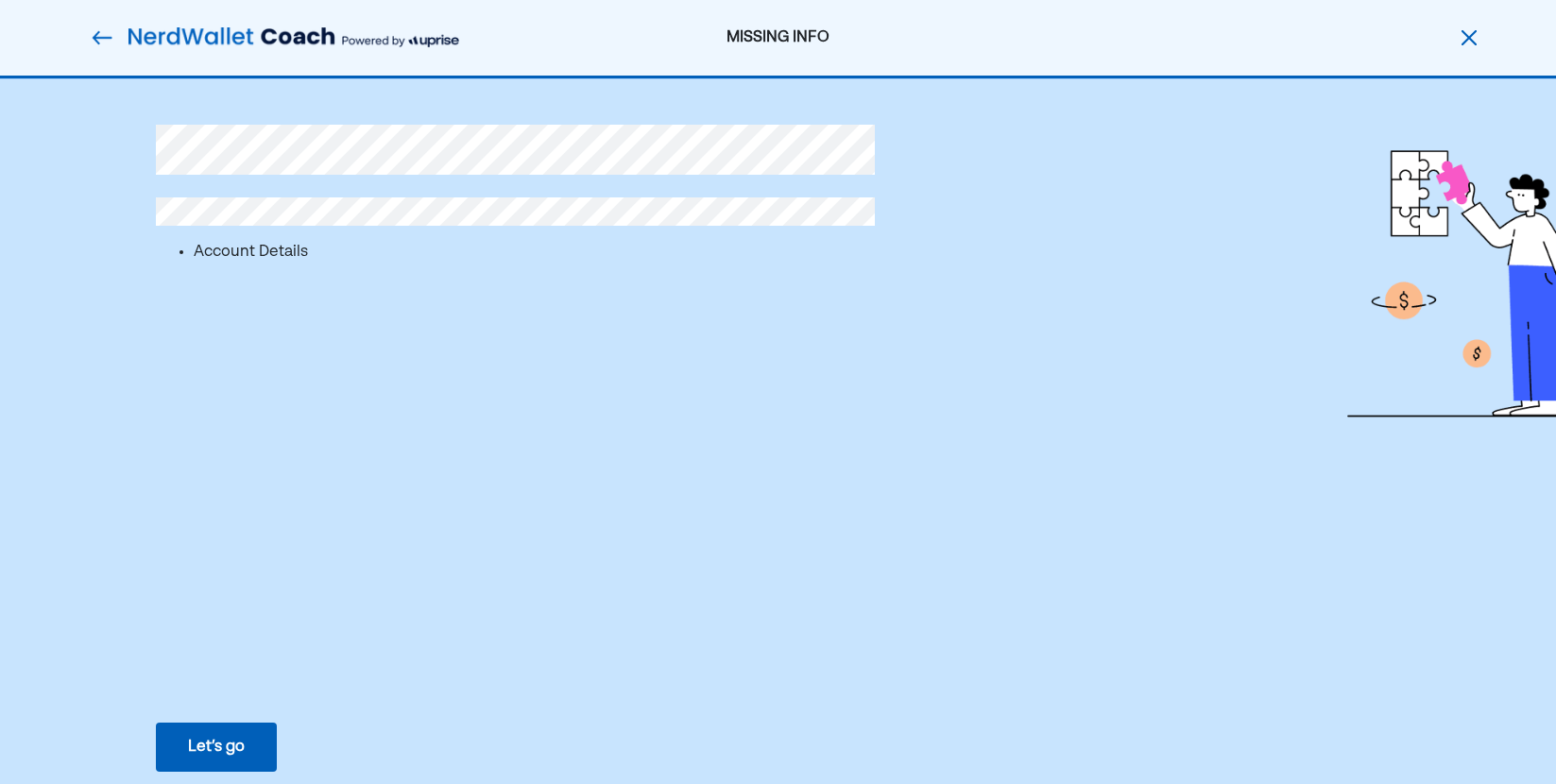
click at [1465, 43] on img at bounding box center [1469, 38] width 23 height 23
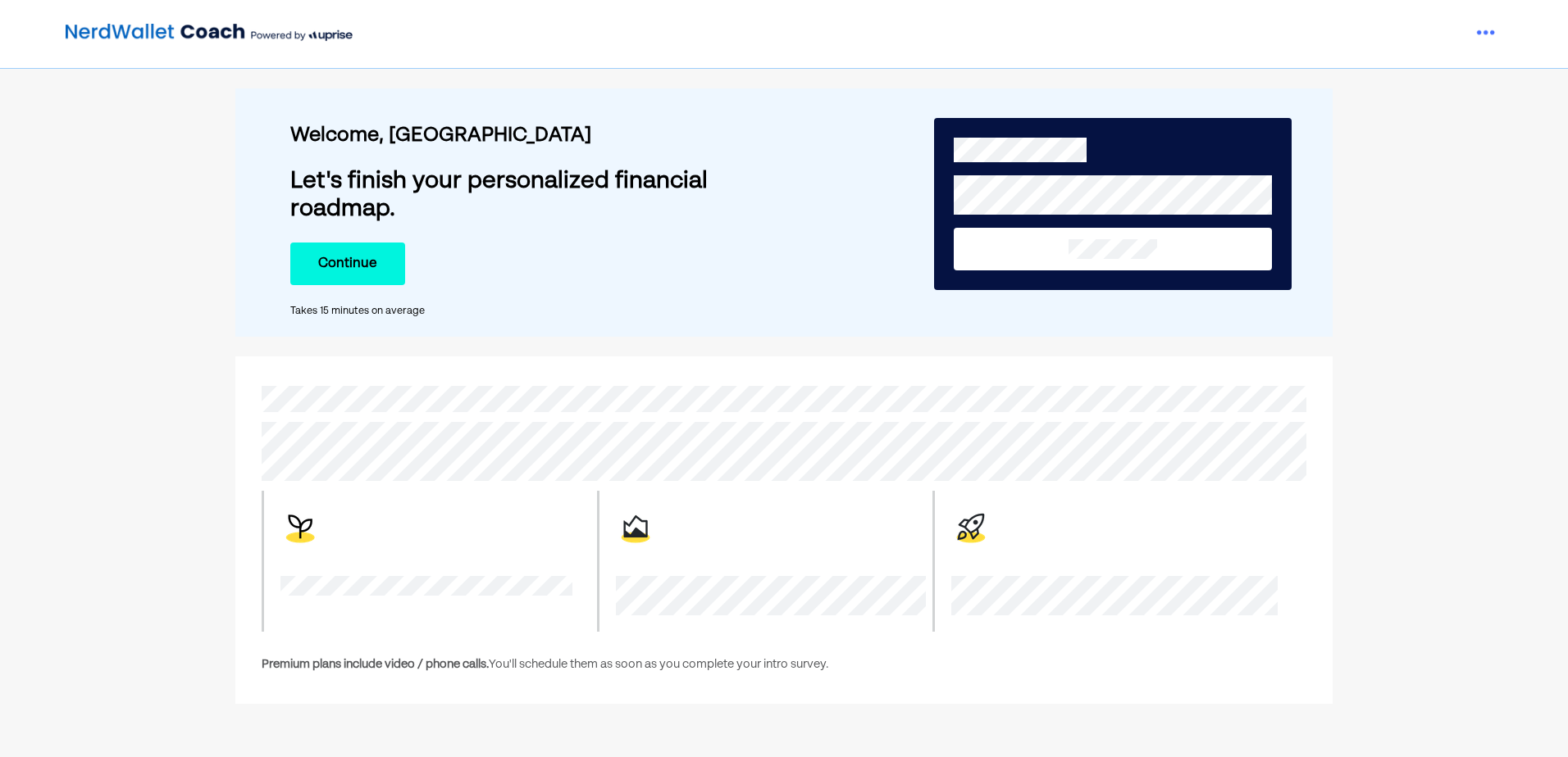
click at [345, 262] on button "Continue" at bounding box center [347, 264] width 114 height 43
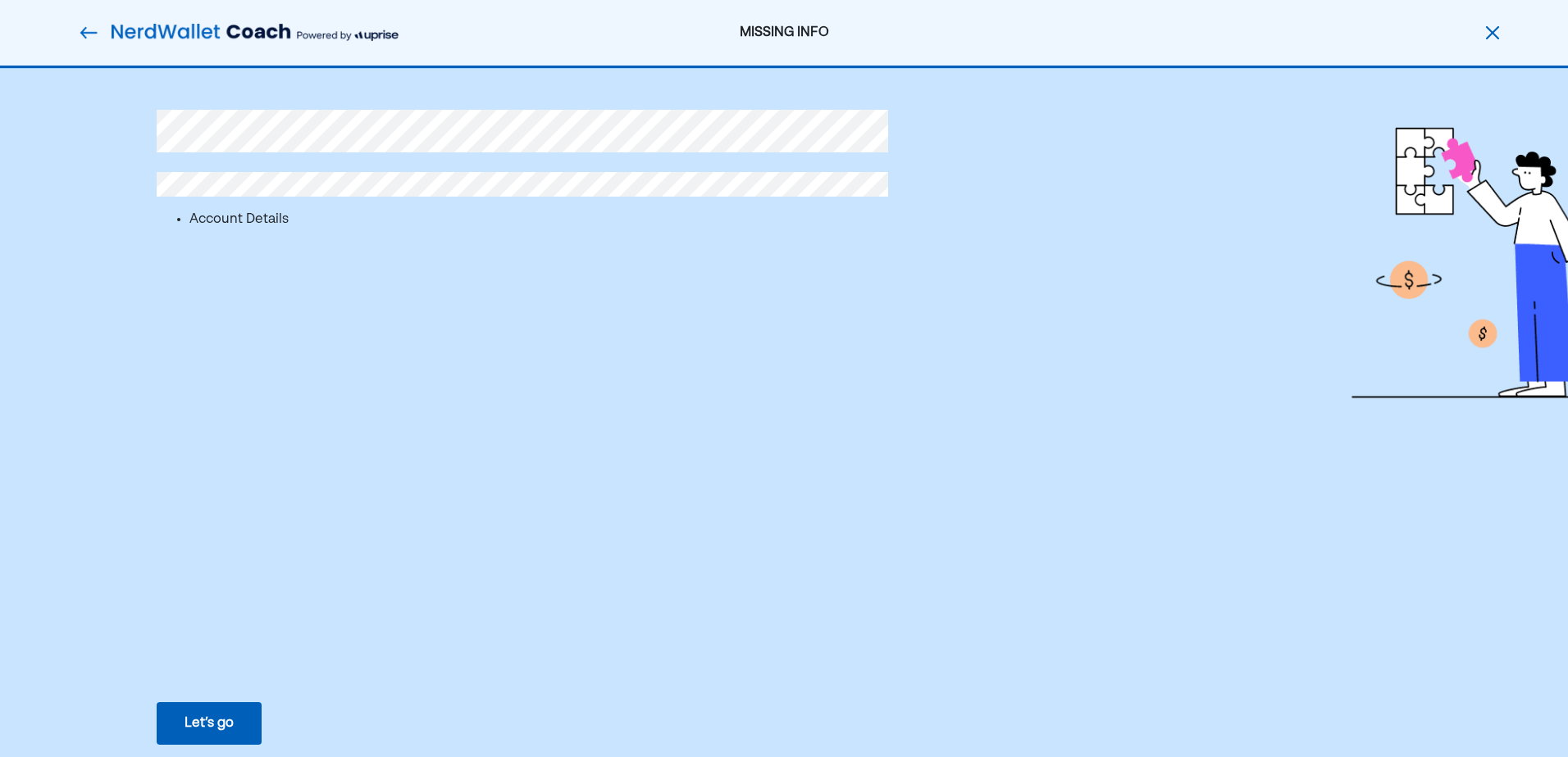
click at [215, 679] on div "Let’s go" at bounding box center [209, 724] width 49 height 20
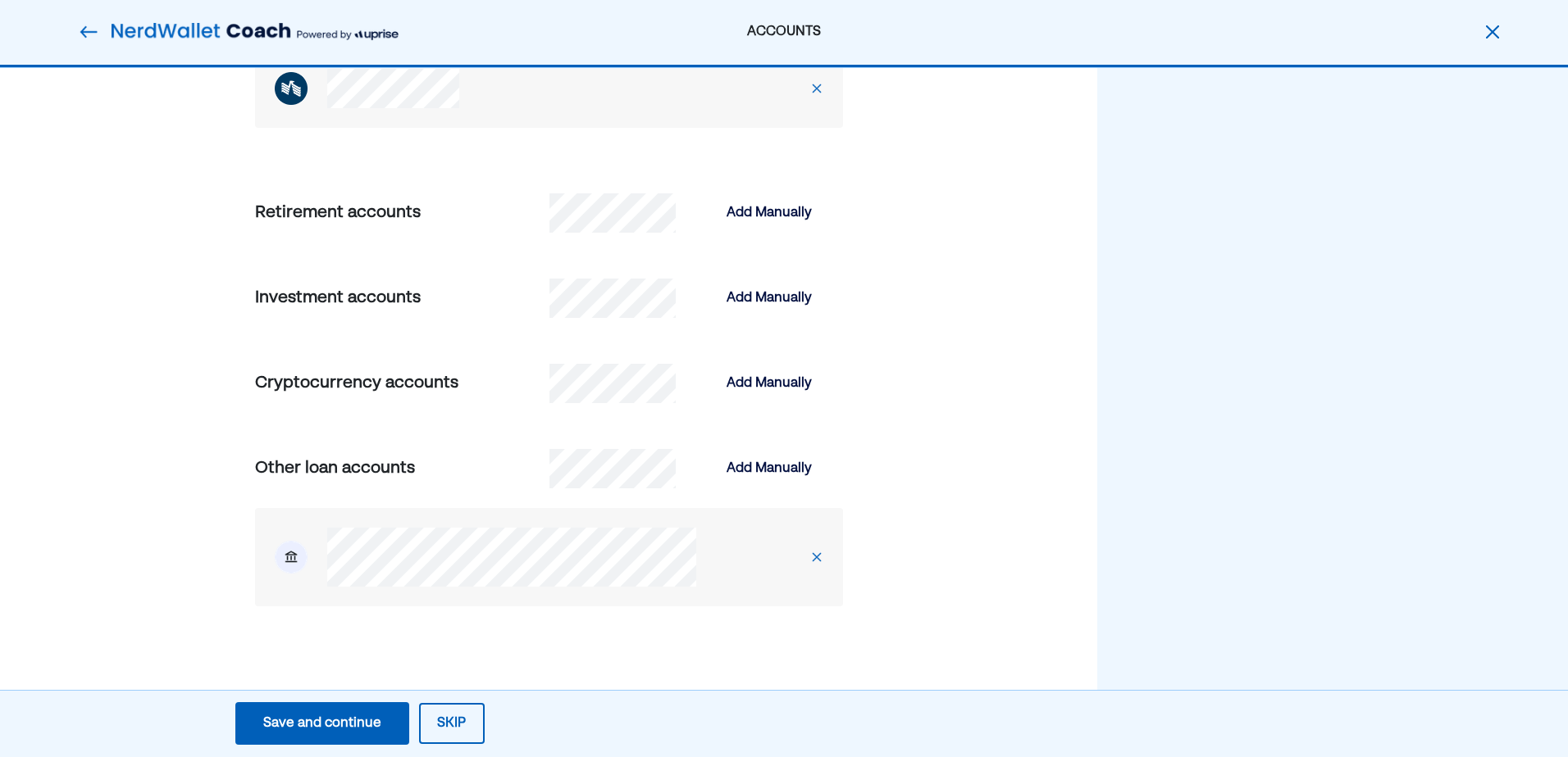
scroll to position [1632, 0]
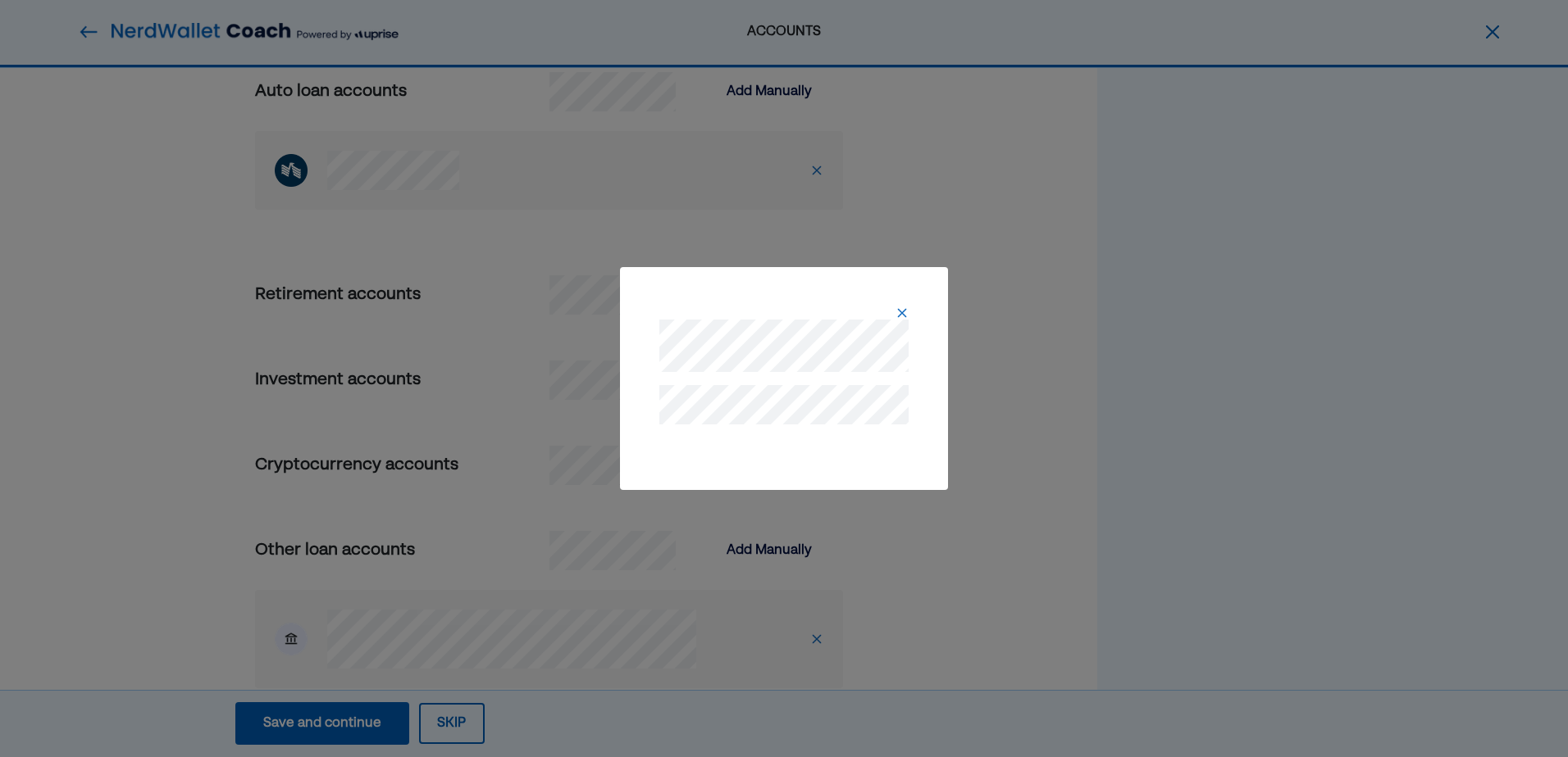
click at [901, 313] on img at bounding box center [902, 313] width 13 height 13
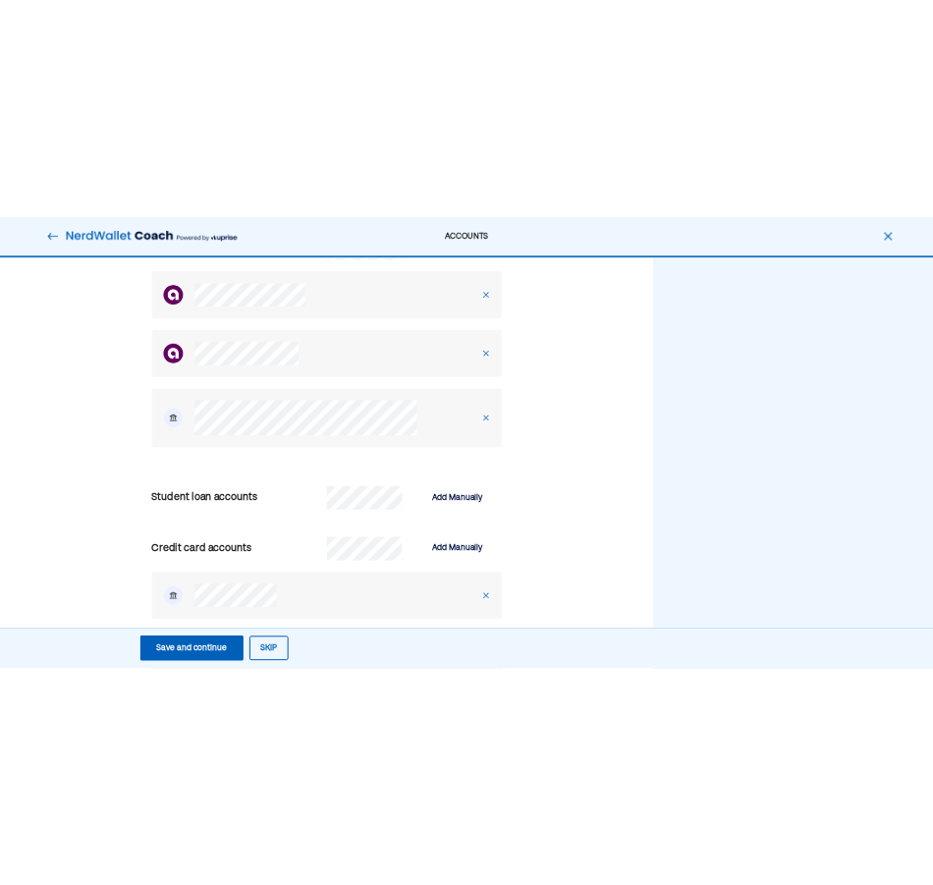
scroll to position [580, 0]
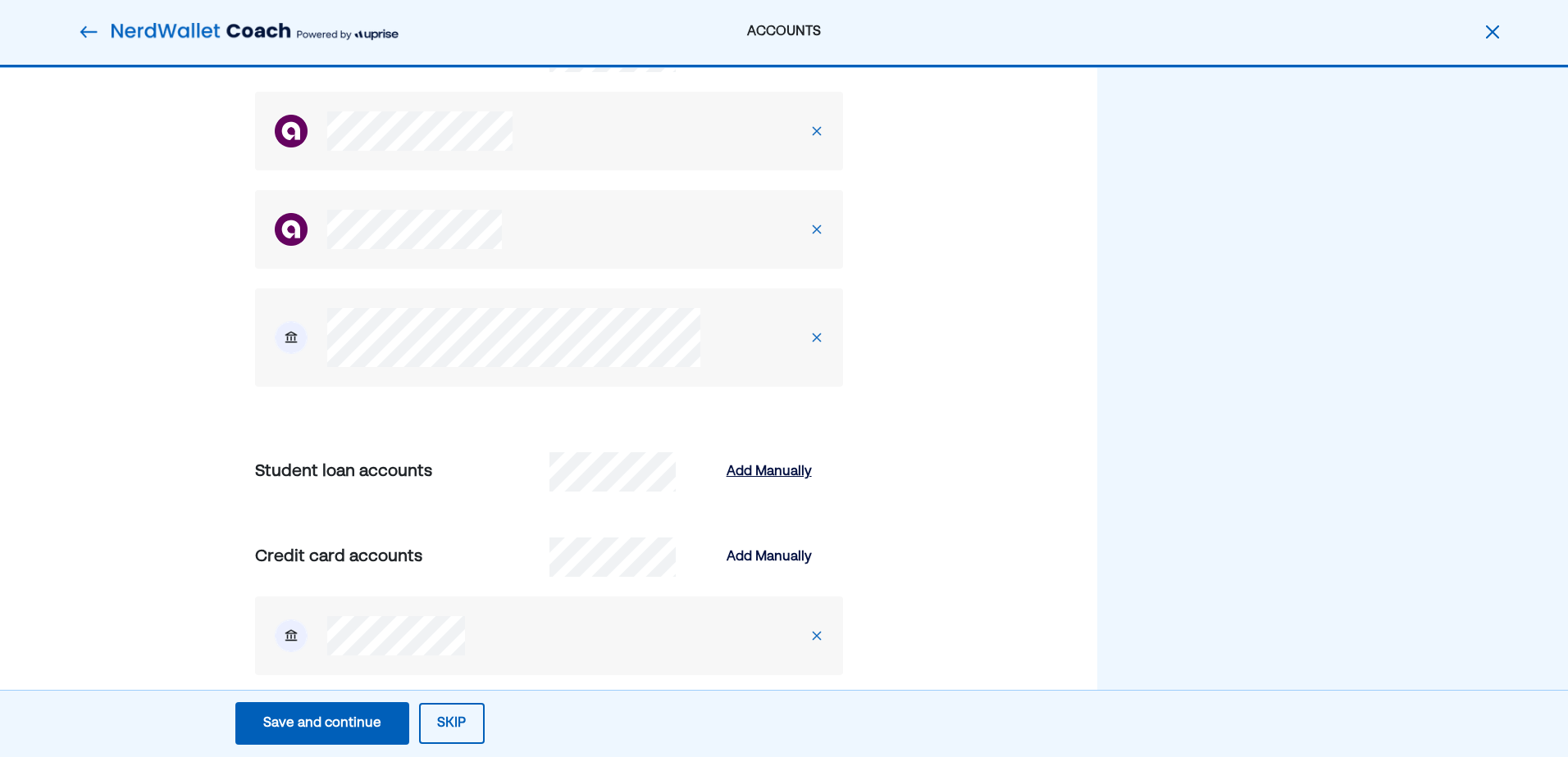
click at [783, 471] on div "Add Manually" at bounding box center [769, 472] width 85 height 20
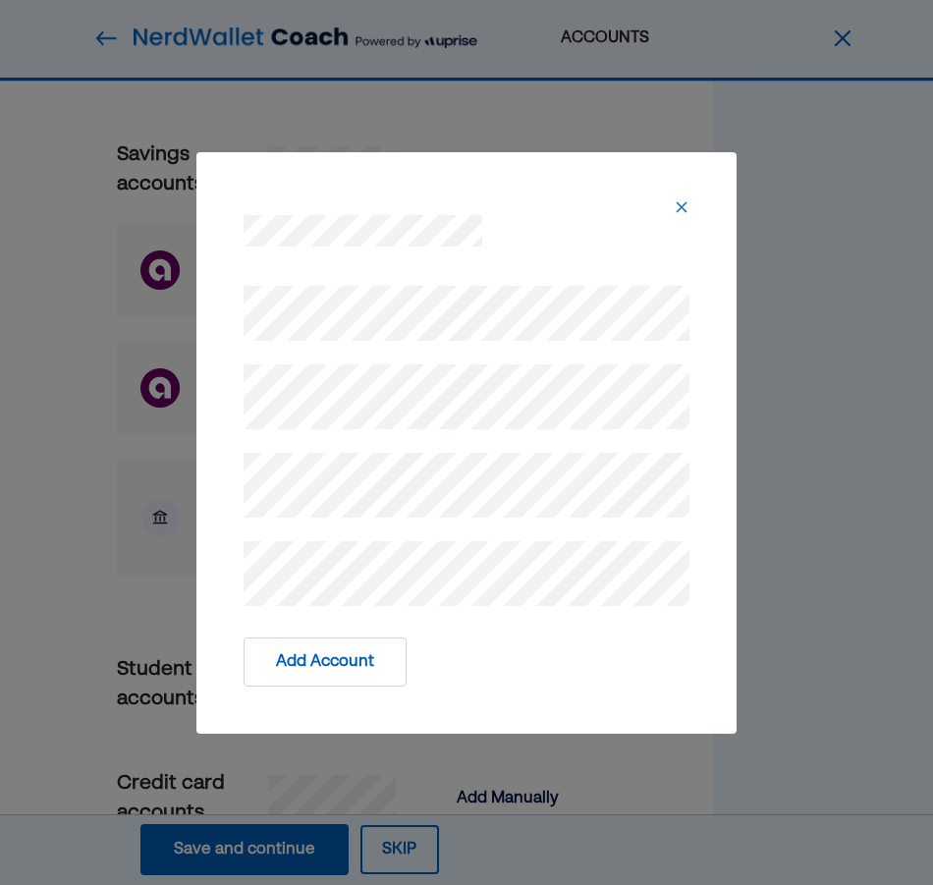
click at [321, 658] on button "Add Account" at bounding box center [325, 661] width 163 height 49
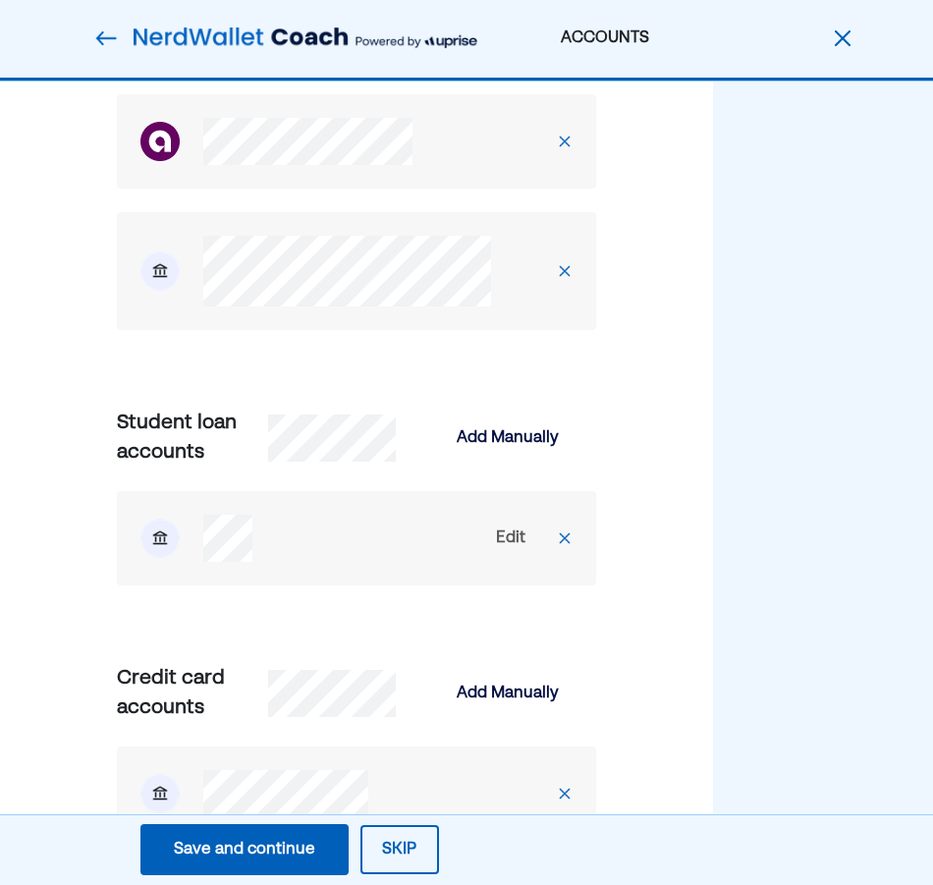
scroll to position [875, 0]
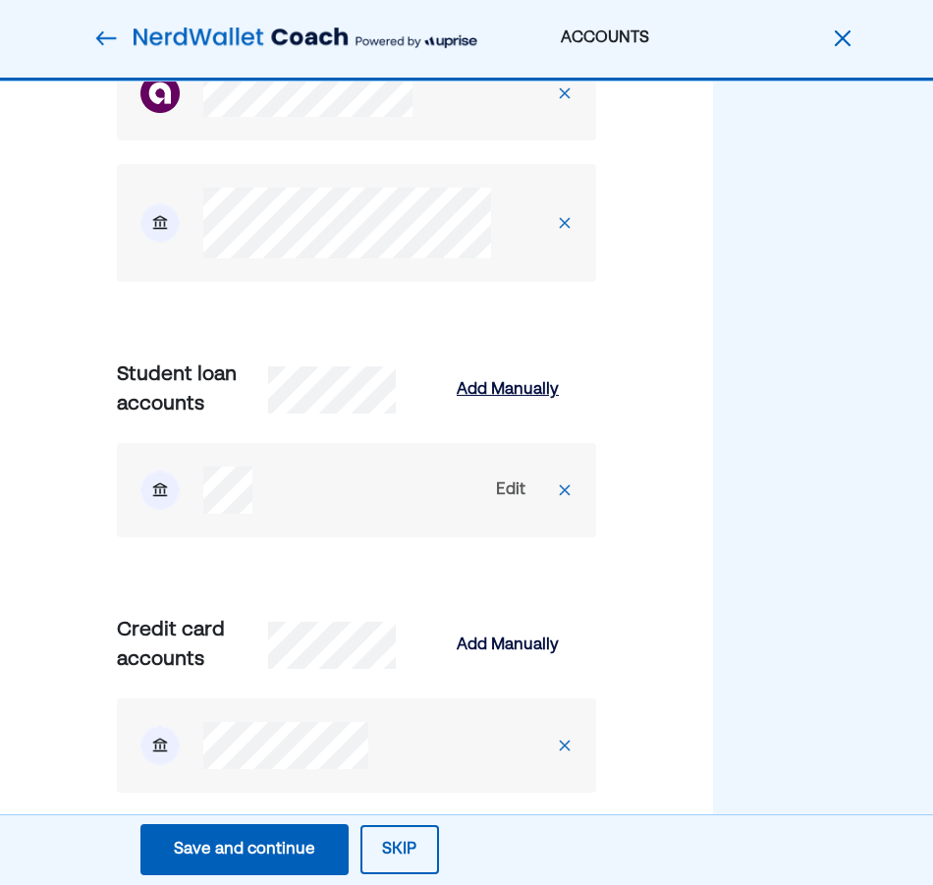
click at [473, 386] on div "Add Manually" at bounding box center [508, 390] width 102 height 24
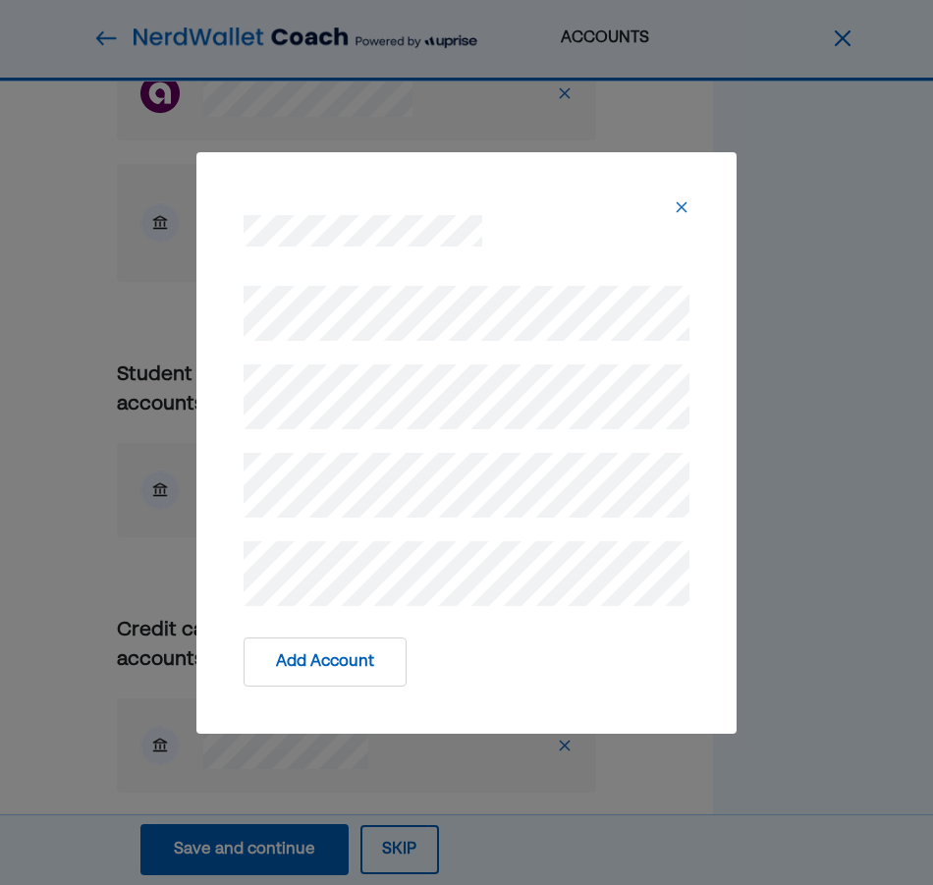
click at [232, 392] on div at bounding box center [466, 441] width 493 height 375
click at [358, 661] on button "Add Account" at bounding box center [325, 661] width 163 height 49
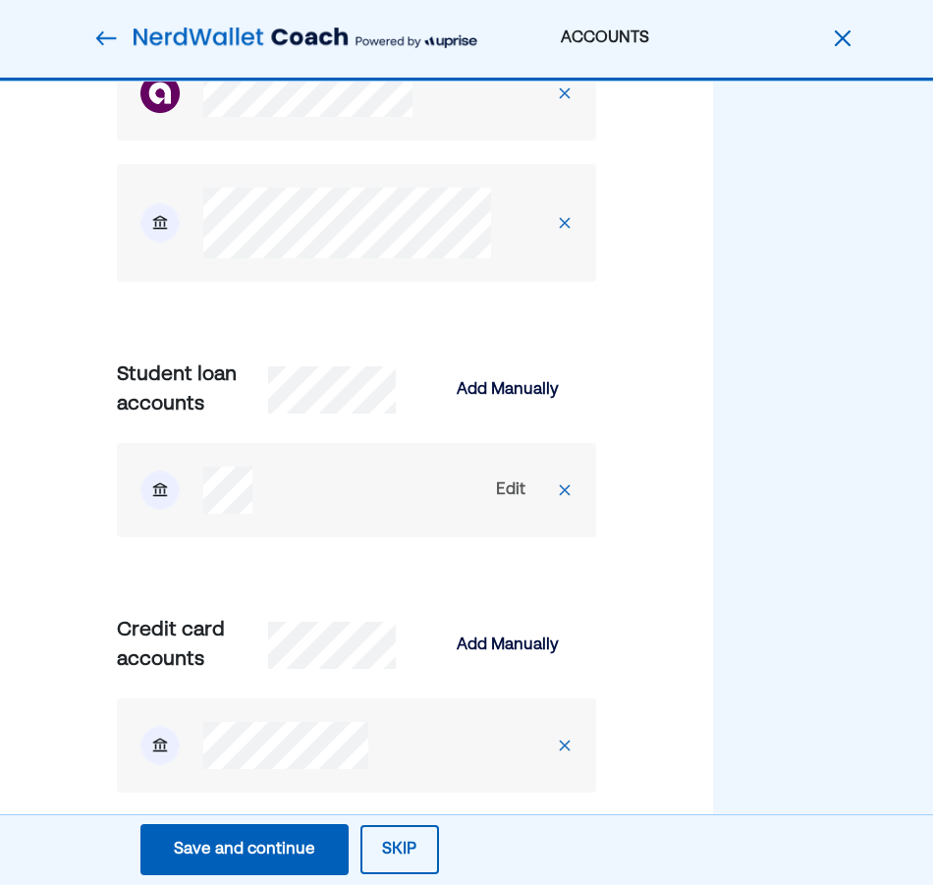
click at [801, 639] on div "Frequently Asked Questions Is this safe/encrypted/secure? Having trouble connec…" at bounding box center [868, 821] width 311 height 3227
click at [493, 386] on div "Add Manually" at bounding box center [508, 390] width 102 height 24
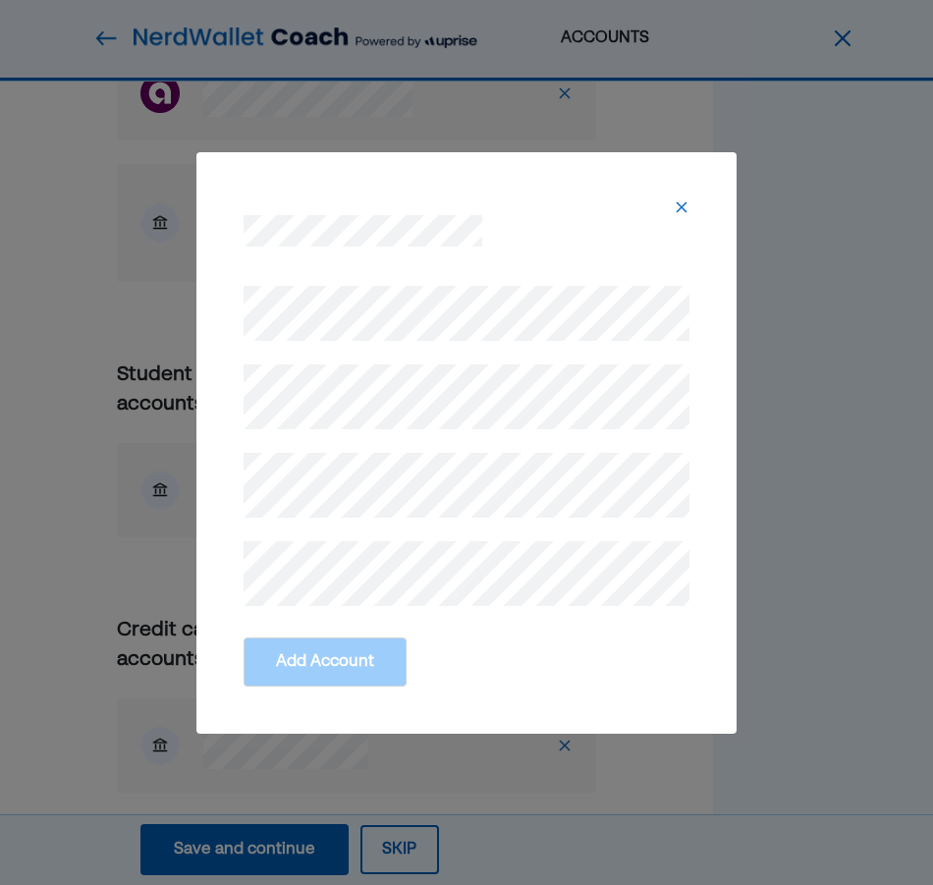
click at [398, 283] on div at bounding box center [467, 434] width 446 height 344
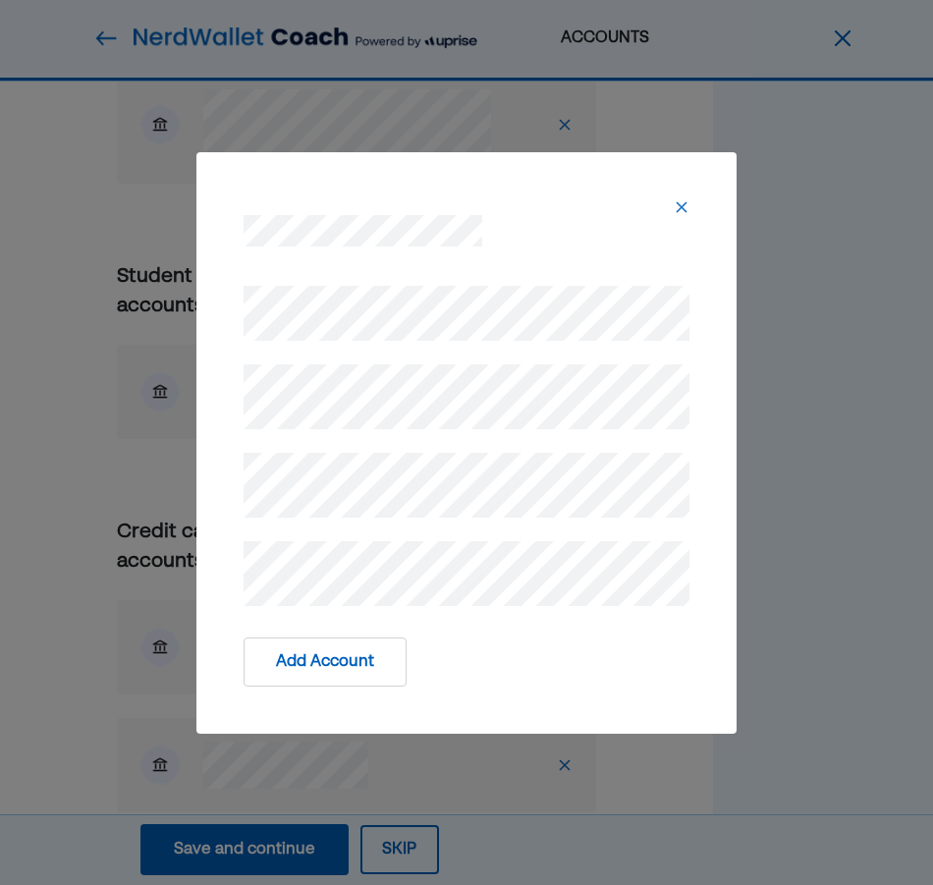
click at [357, 668] on button "Add Account" at bounding box center [325, 661] width 163 height 49
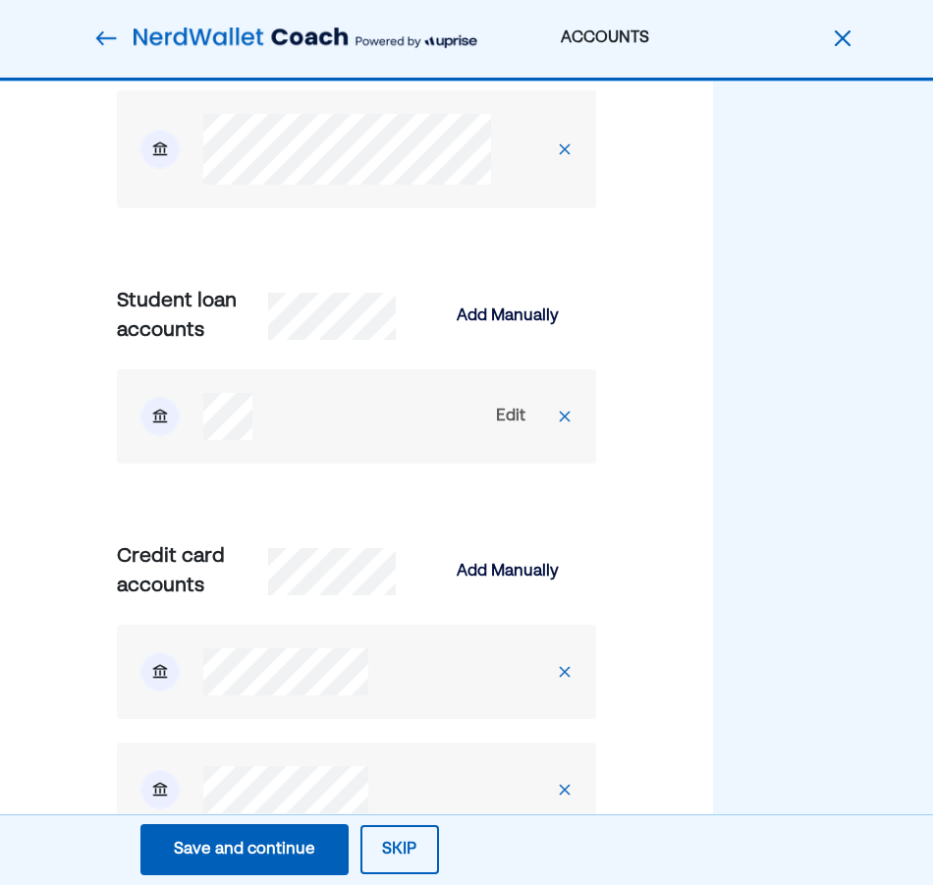
scroll to position [875, 0]
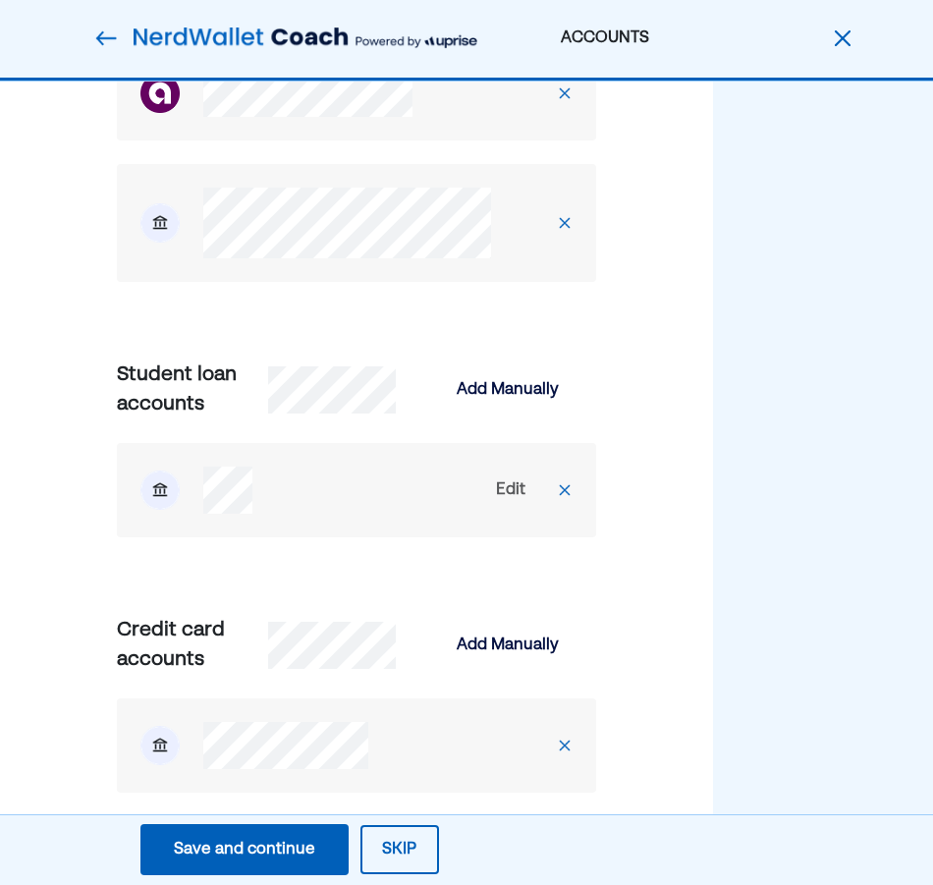
click at [519, 491] on div "Edit" at bounding box center [510, 490] width 29 height 24
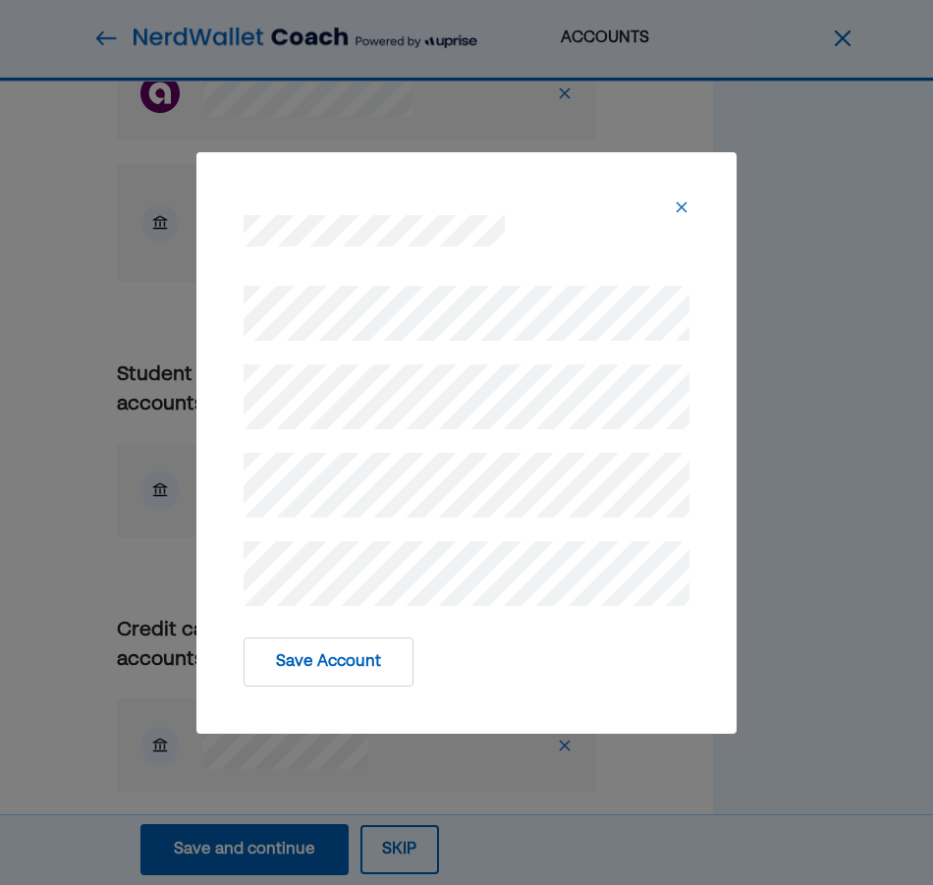
click at [225, 387] on div at bounding box center [466, 441] width 493 height 375
click at [340, 662] on button "Save Account" at bounding box center [329, 661] width 170 height 49
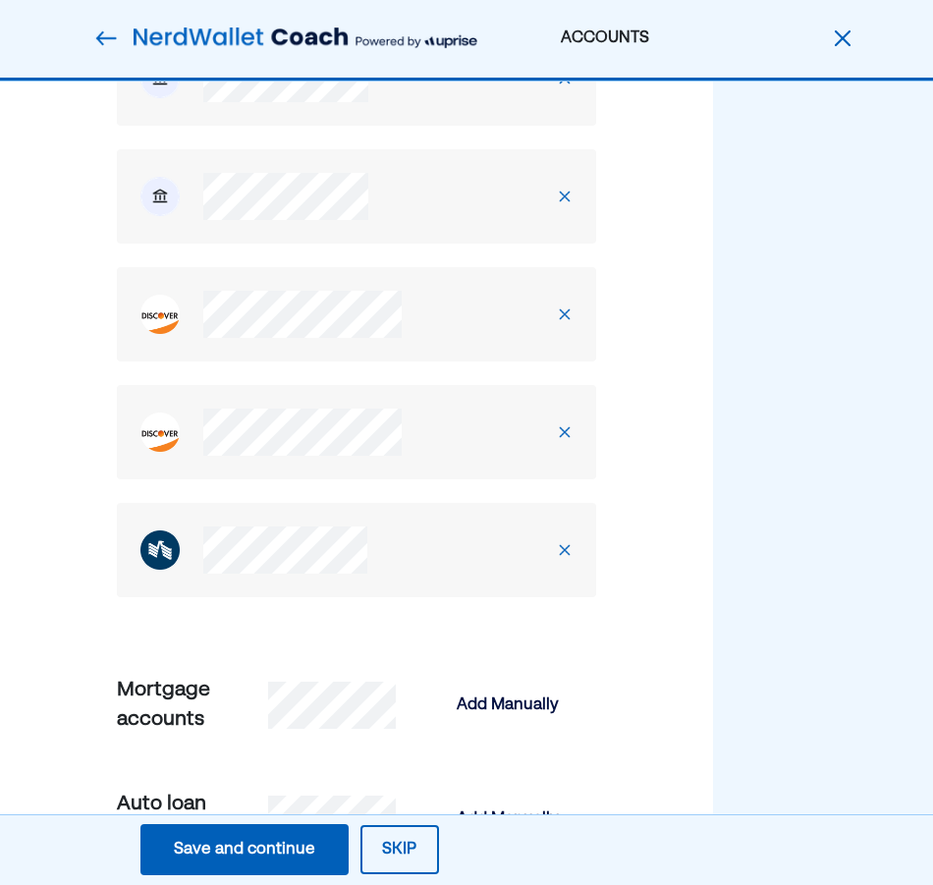
scroll to position [1541, 0]
click at [291, 814] on div "Save and continue" at bounding box center [244, 850] width 141 height 24
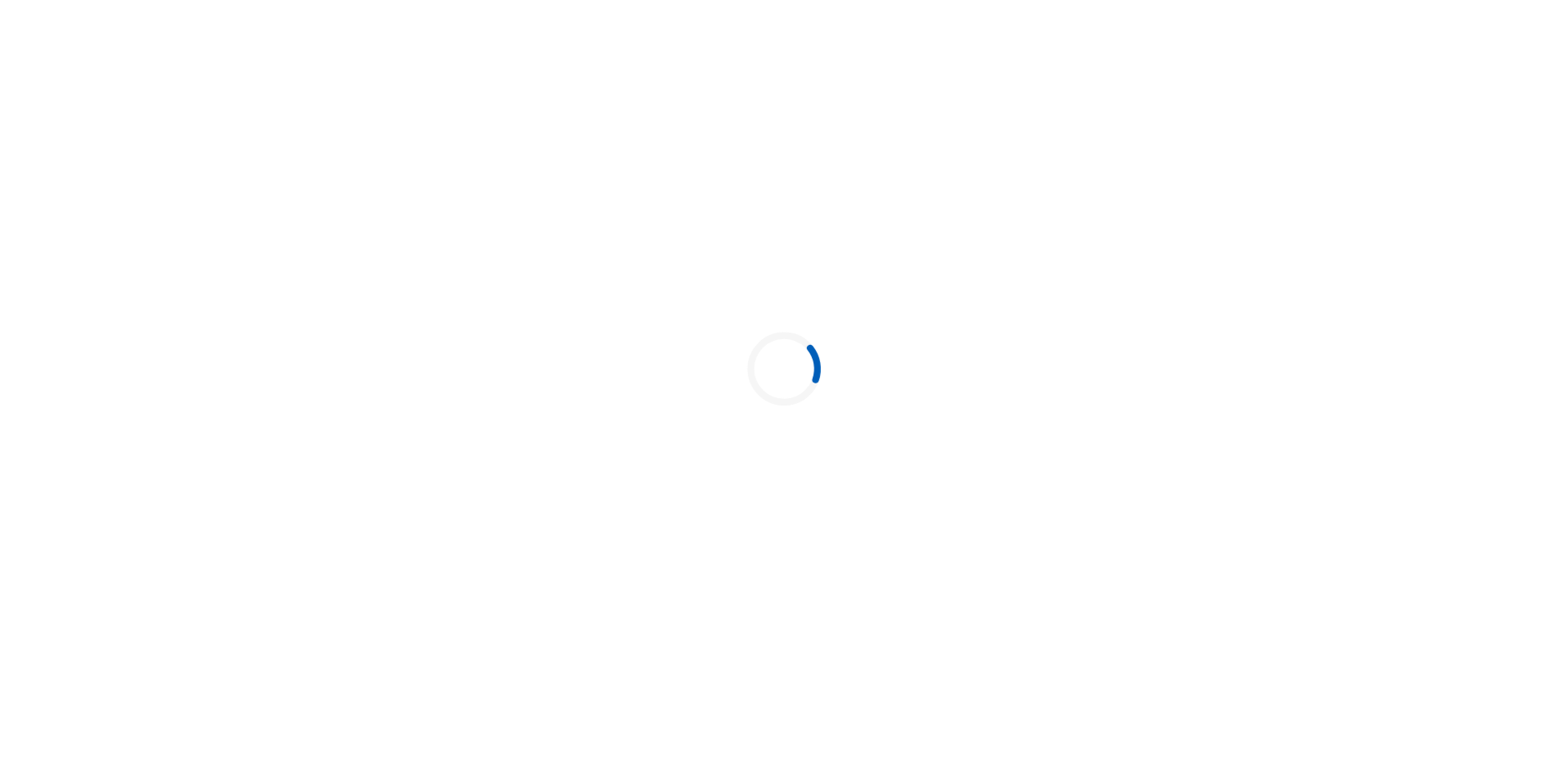
scroll to position [0, 0]
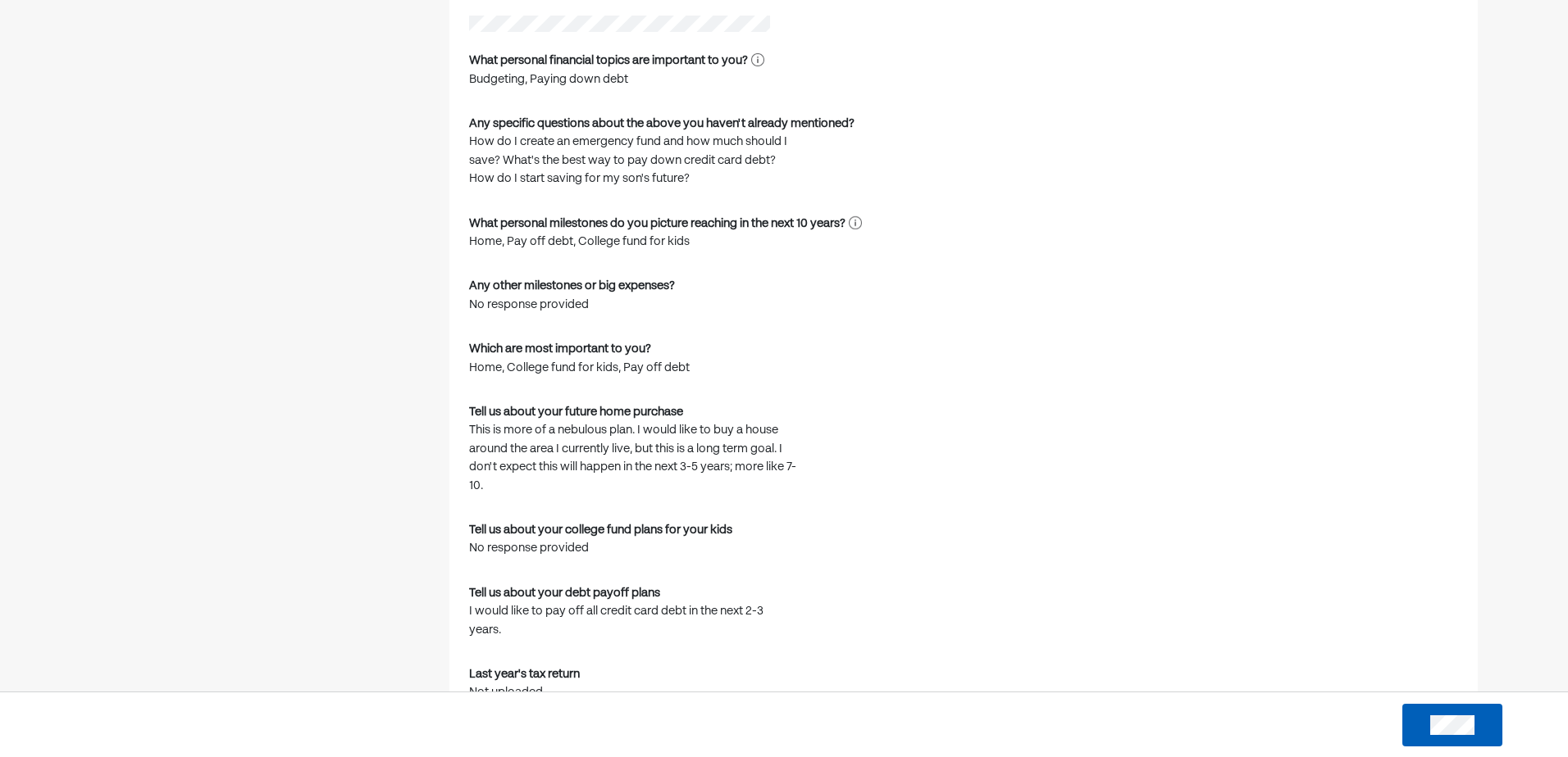
scroll to position [1557, 0]
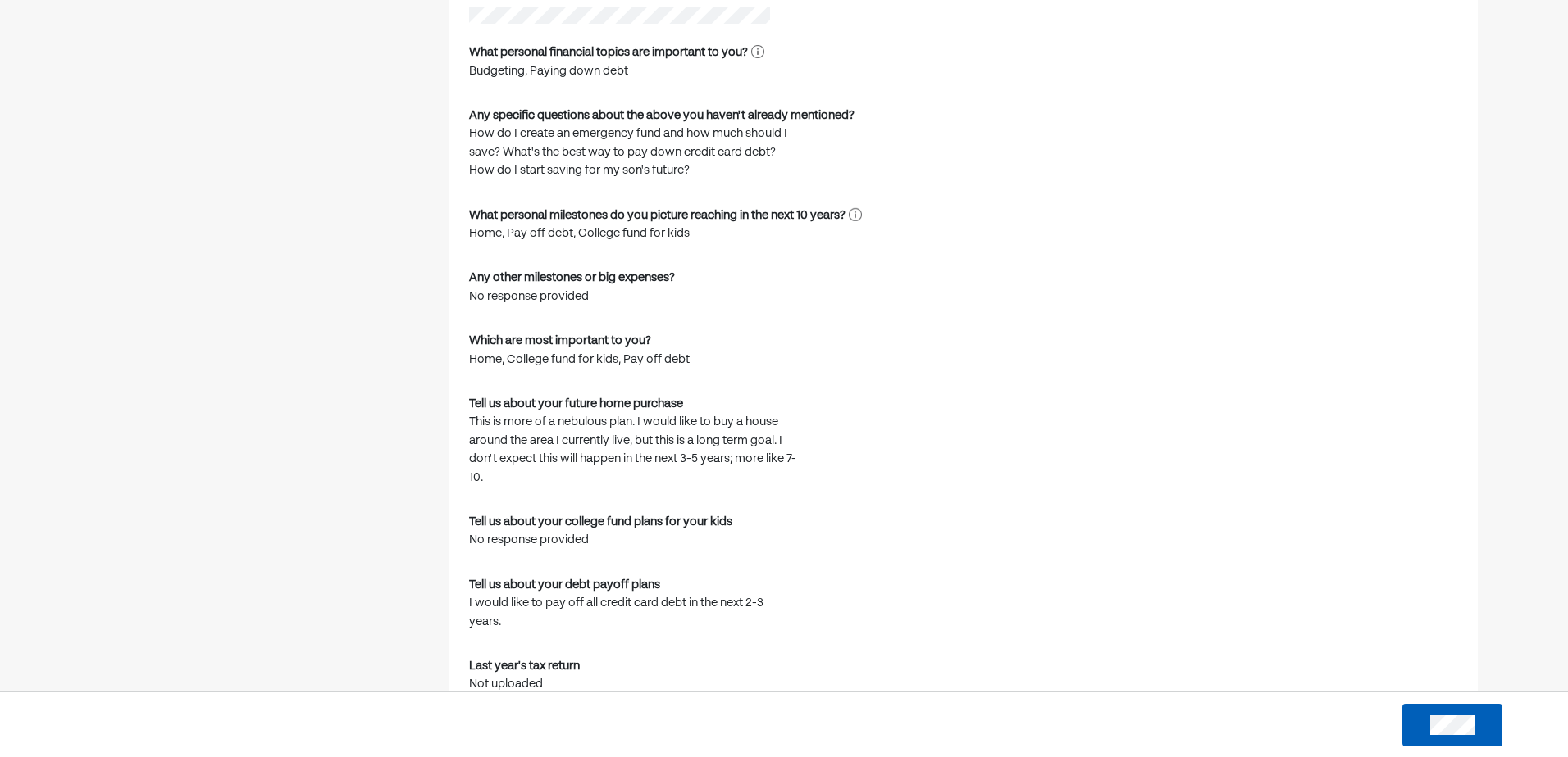
click at [1349, 679] on button at bounding box center [1452, 725] width 100 height 43
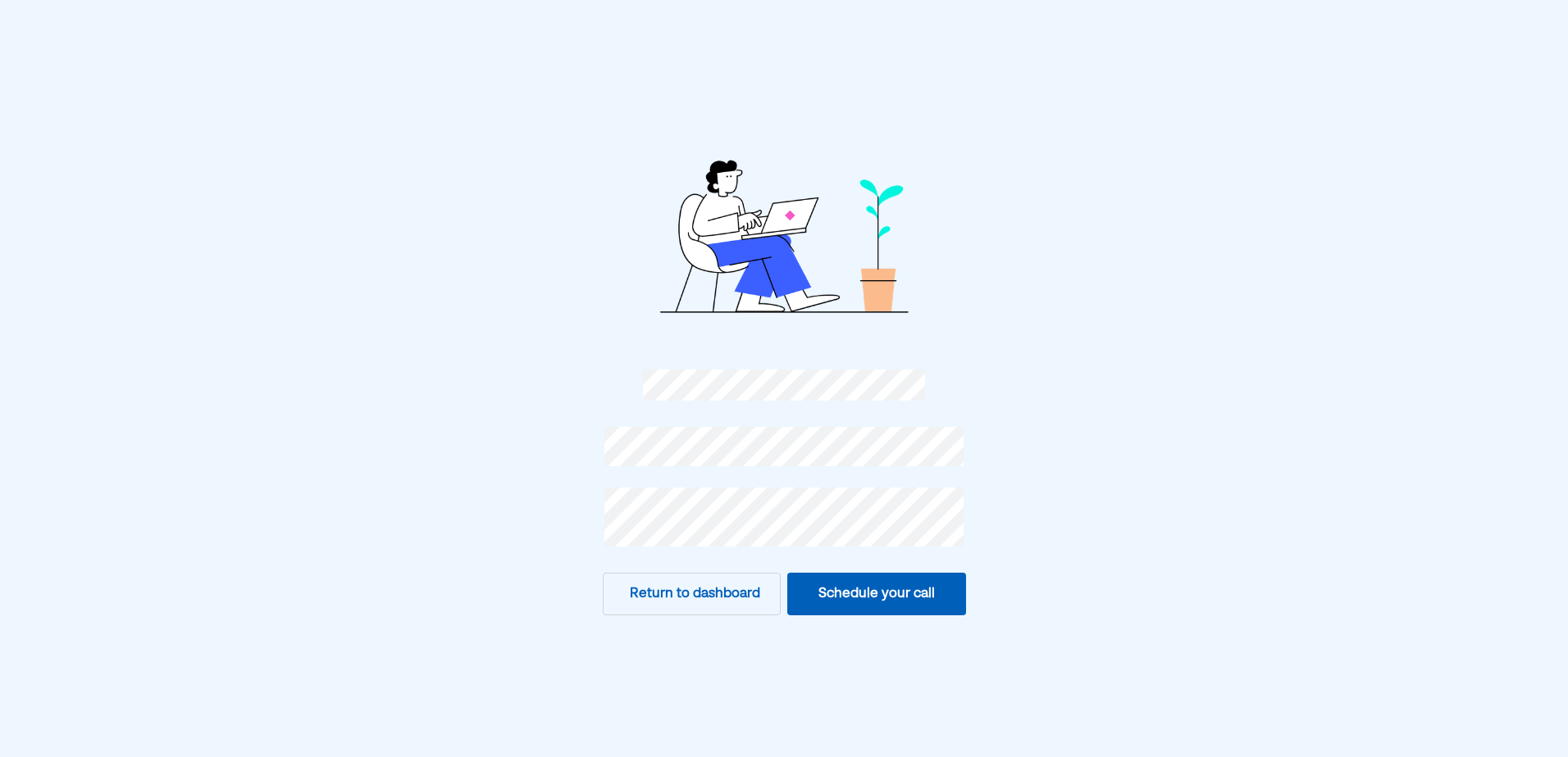
click at [726, 596] on button "Return to dashboard" at bounding box center [692, 593] width 179 height 43
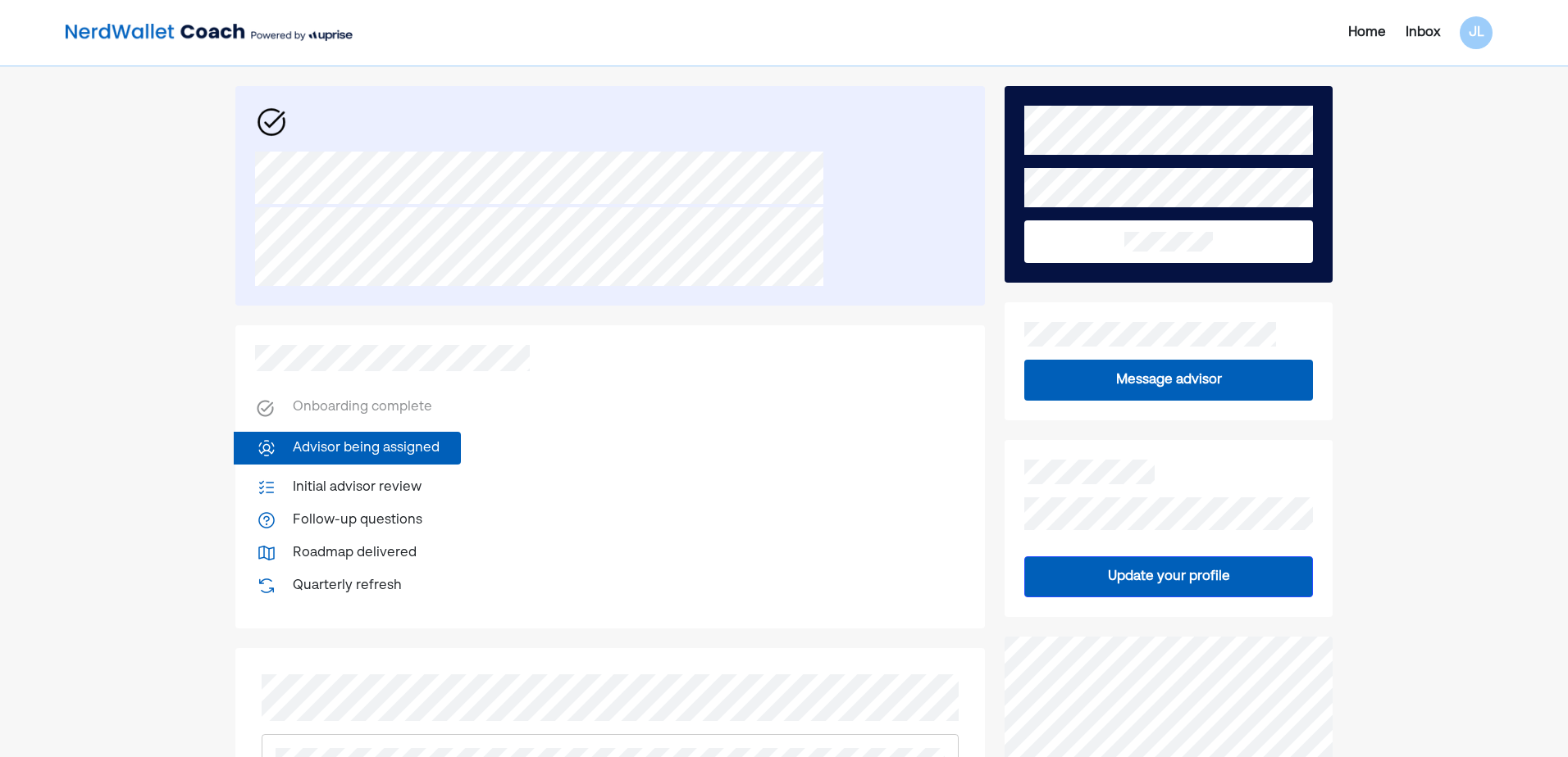
click at [1127, 376] on button "Message advisor" at bounding box center [1169, 380] width 289 height 41
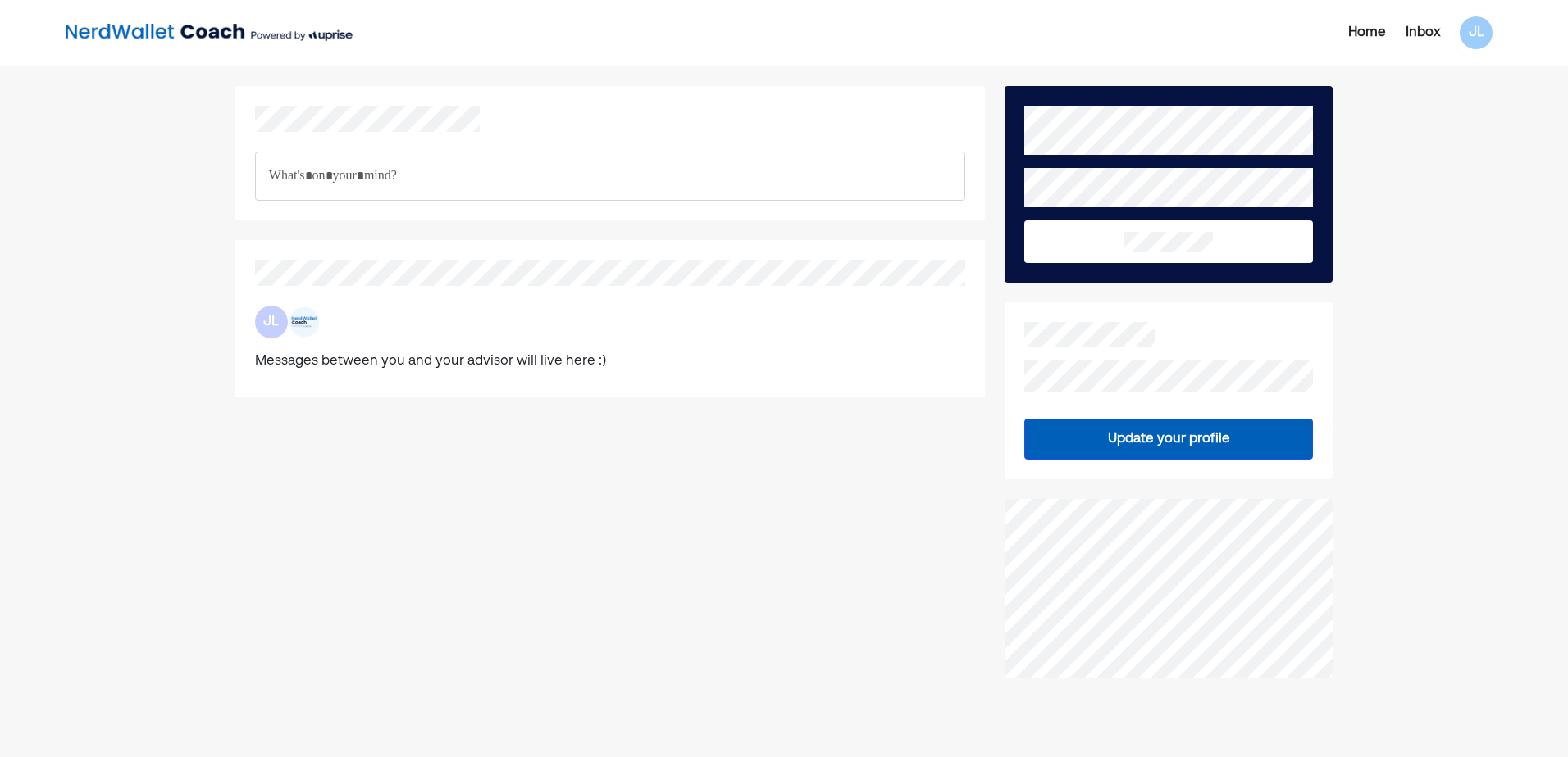
click at [346, 186] on p "Rich Text Editor. Editing area: main" at bounding box center [609, 176] width 682 height 22
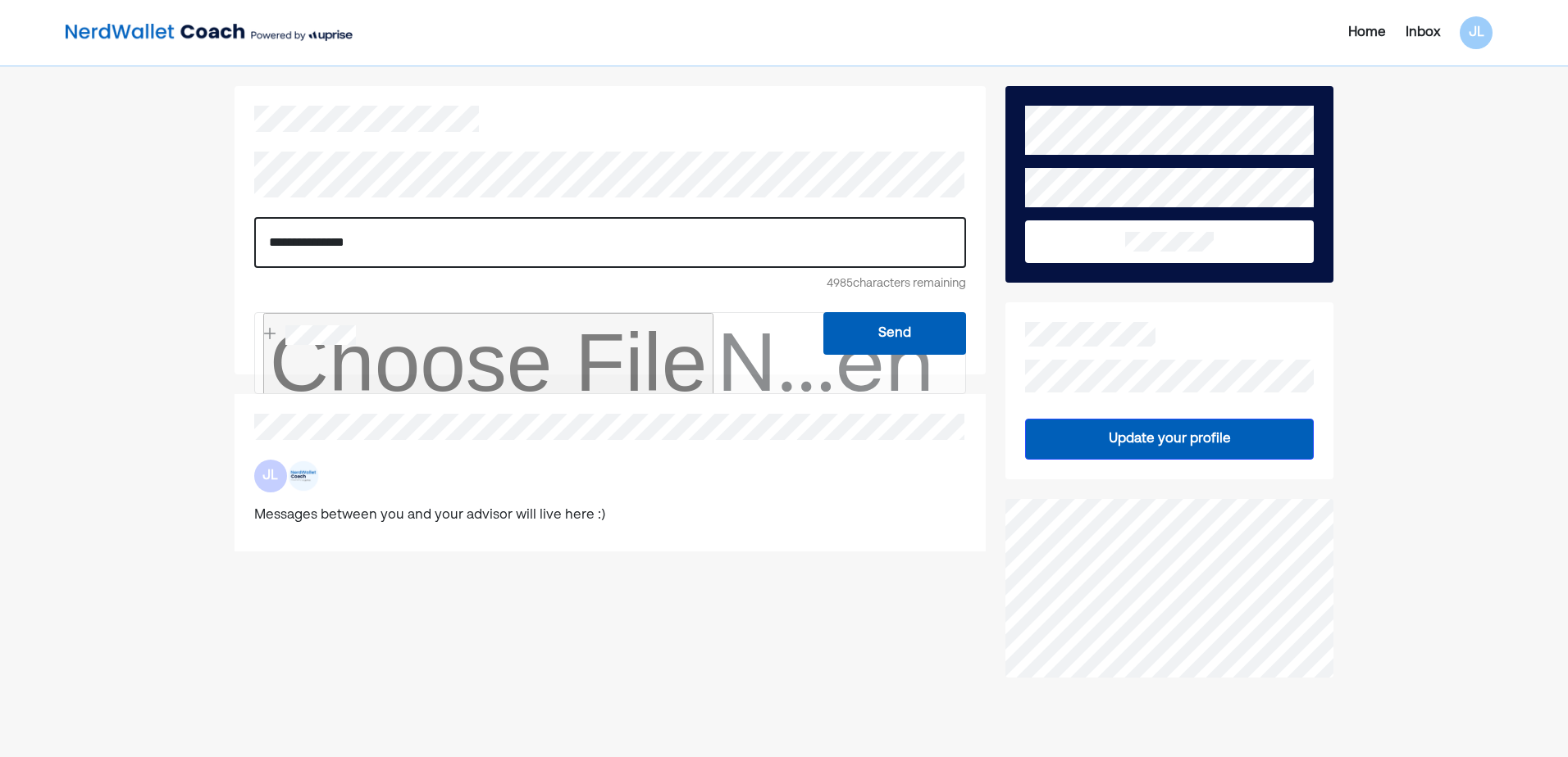
click at [435, 251] on p "**********" at bounding box center [609, 243] width 682 height 22
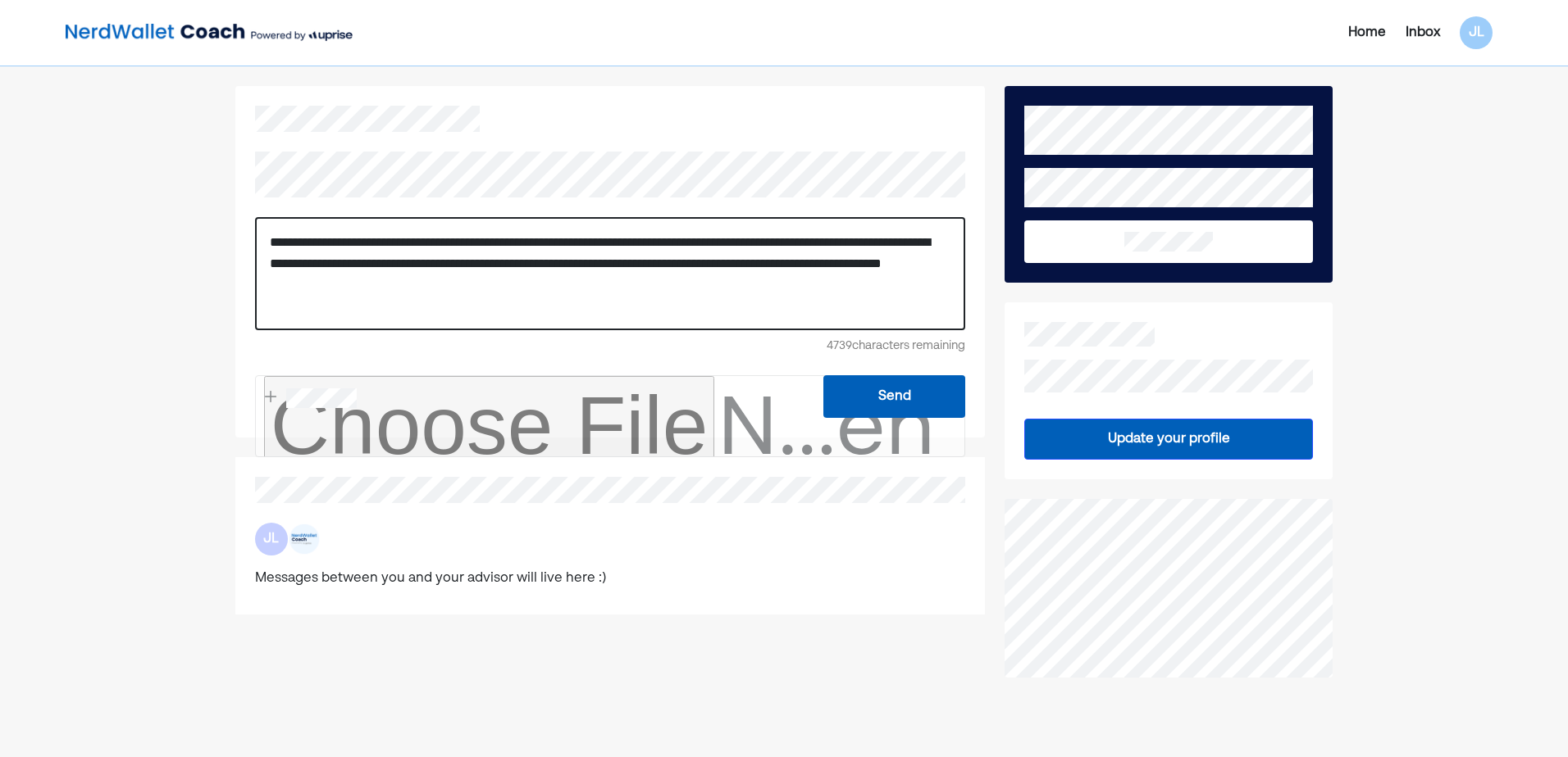
click at [837, 395] on button "Send" at bounding box center [894, 396] width 142 height 43
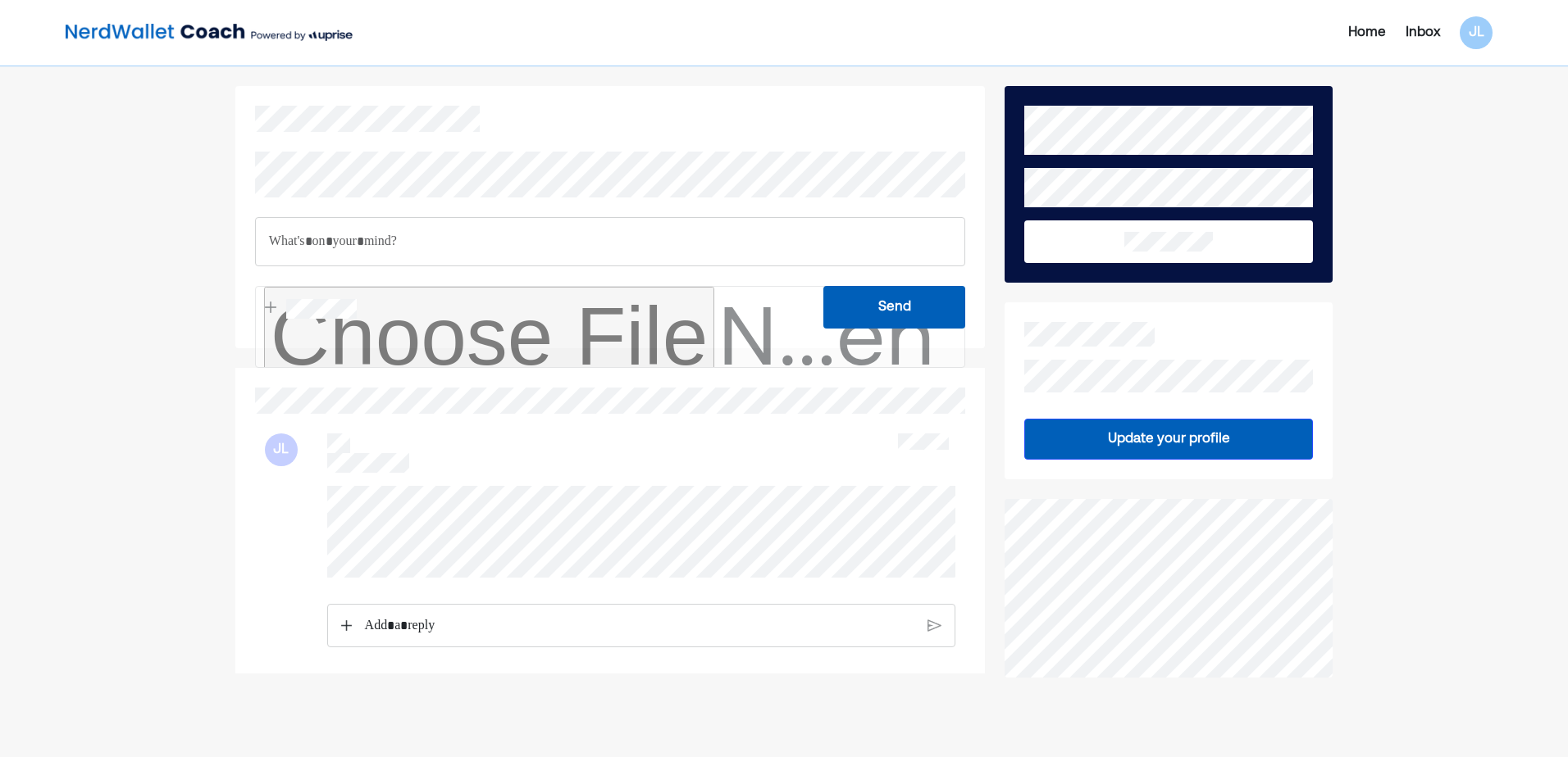
click at [1349, 33] on div "Inbox" at bounding box center [1422, 33] width 54 height 20
click at [1349, 28] on div "Home" at bounding box center [1366, 33] width 38 height 20
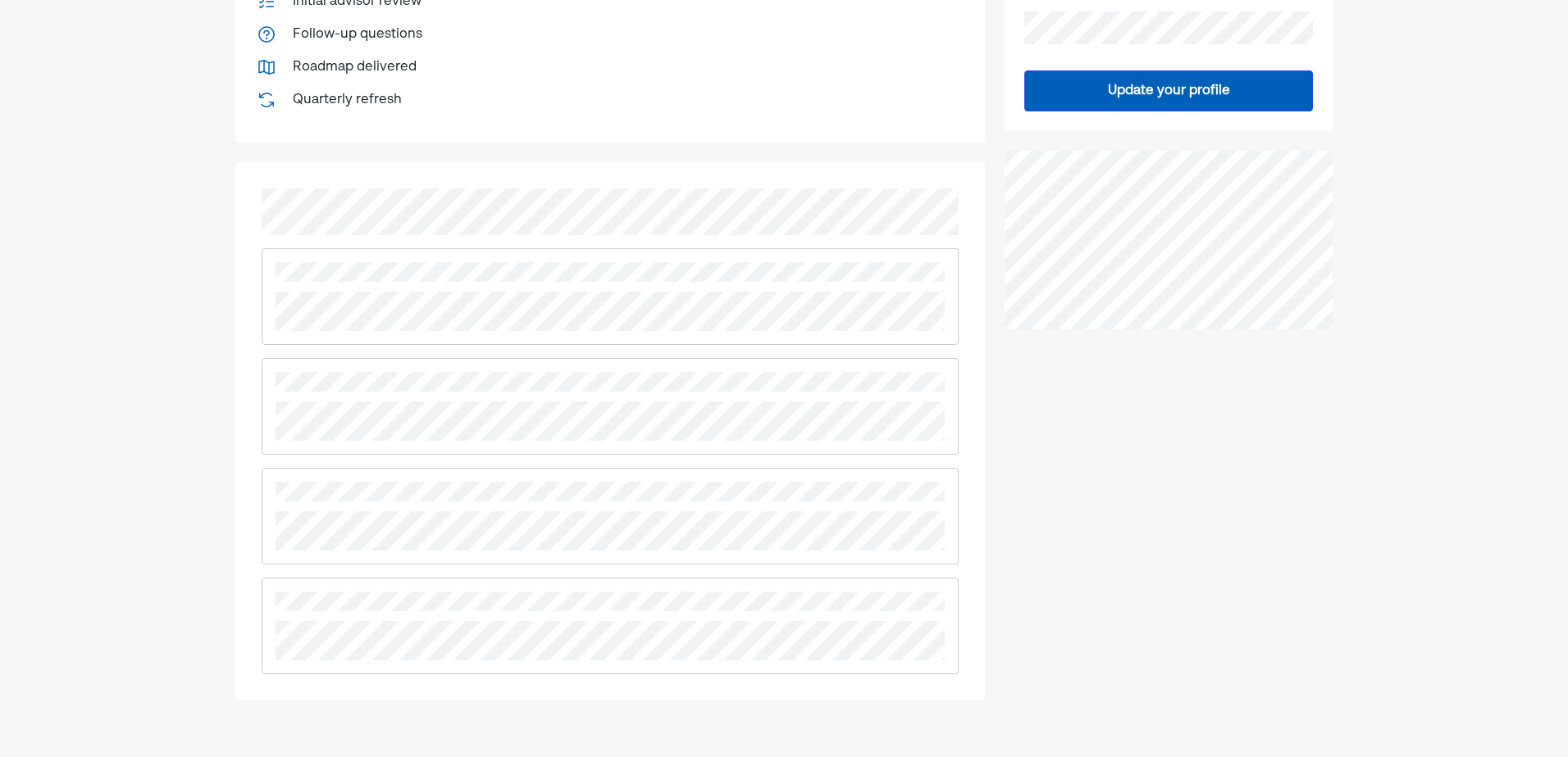
scroll to position [492, 0]
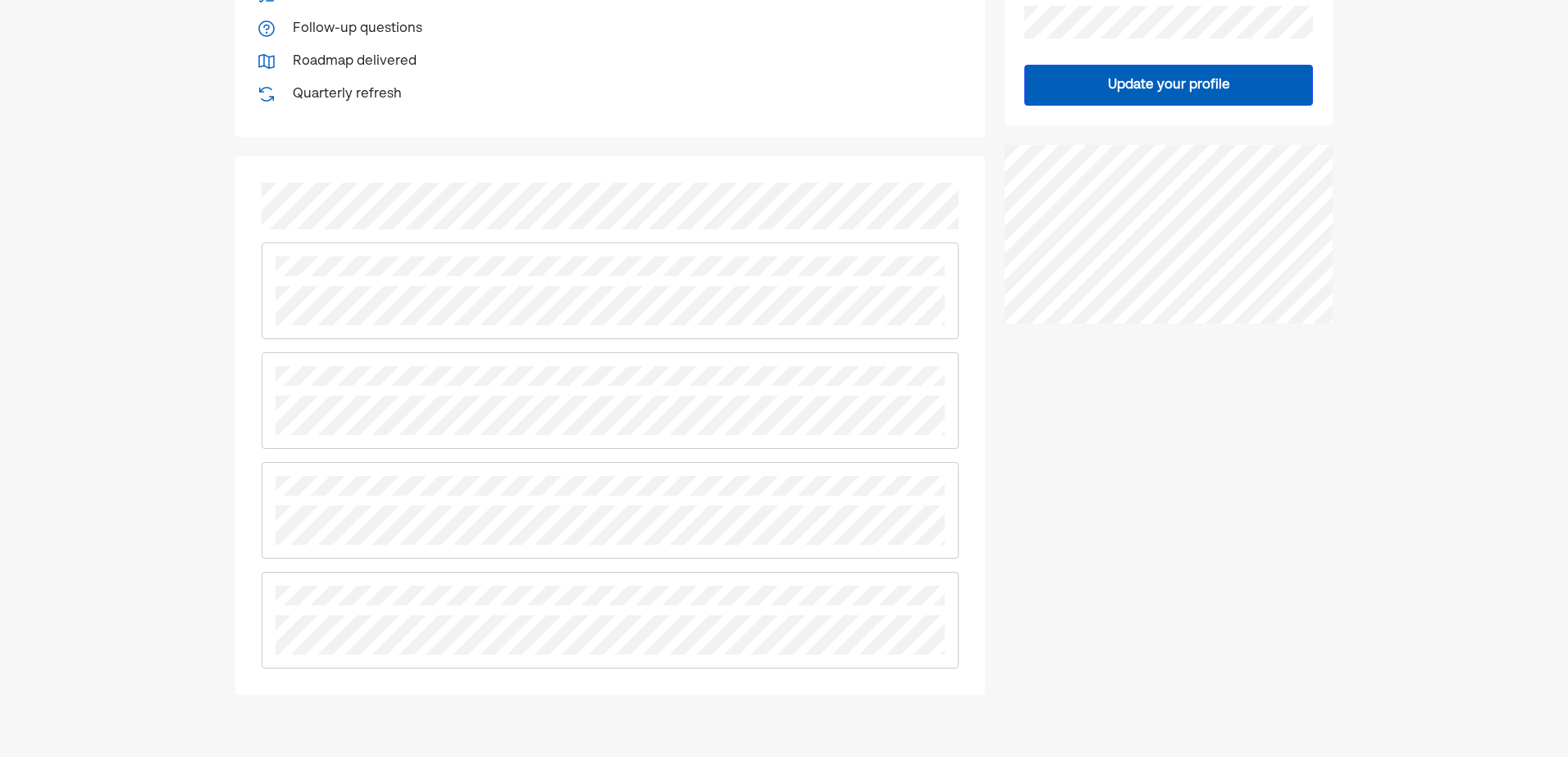
click at [604, 209] on div at bounding box center [610, 426] width 750 height 539
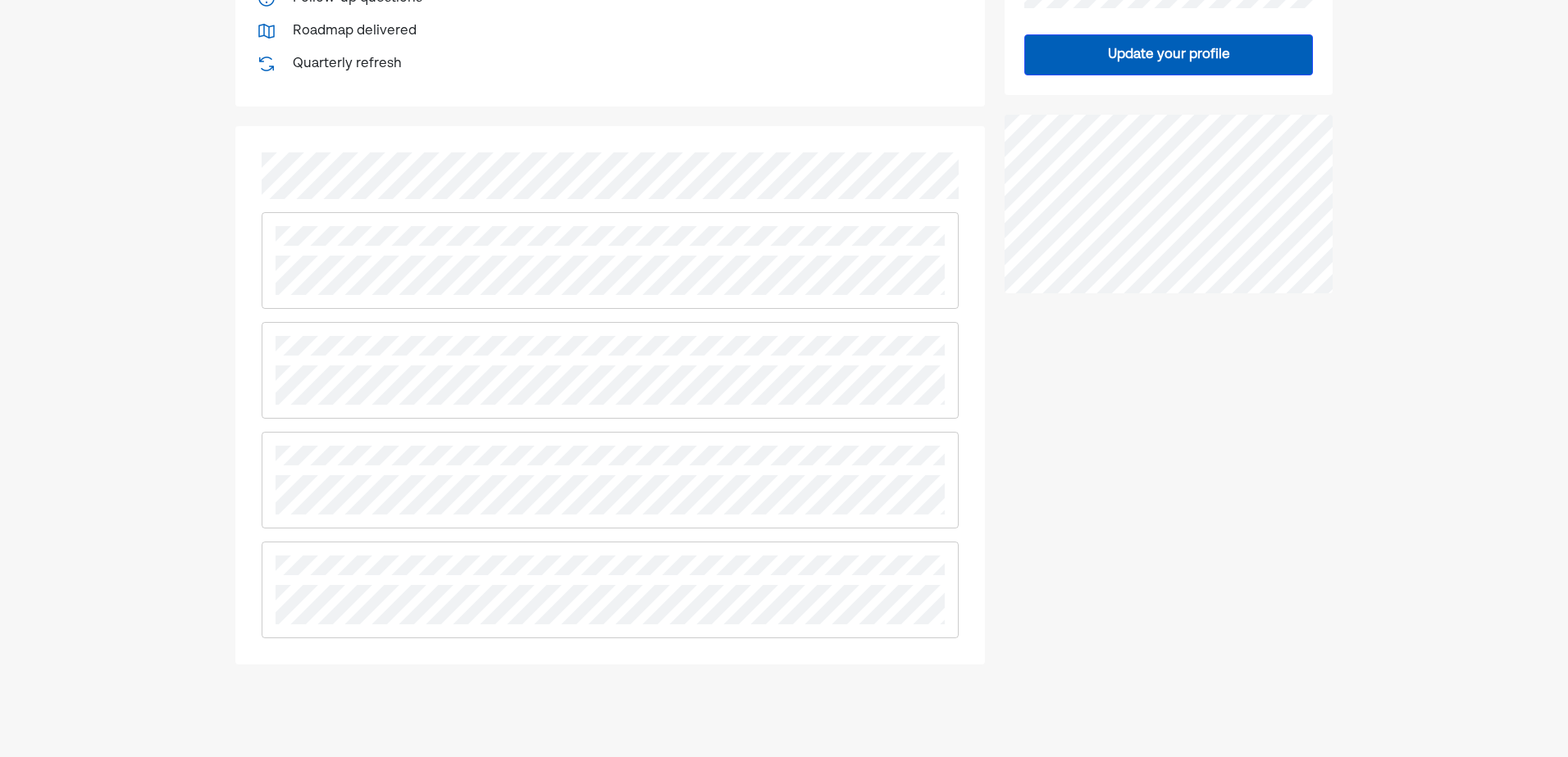
scroll to position [573, 0]
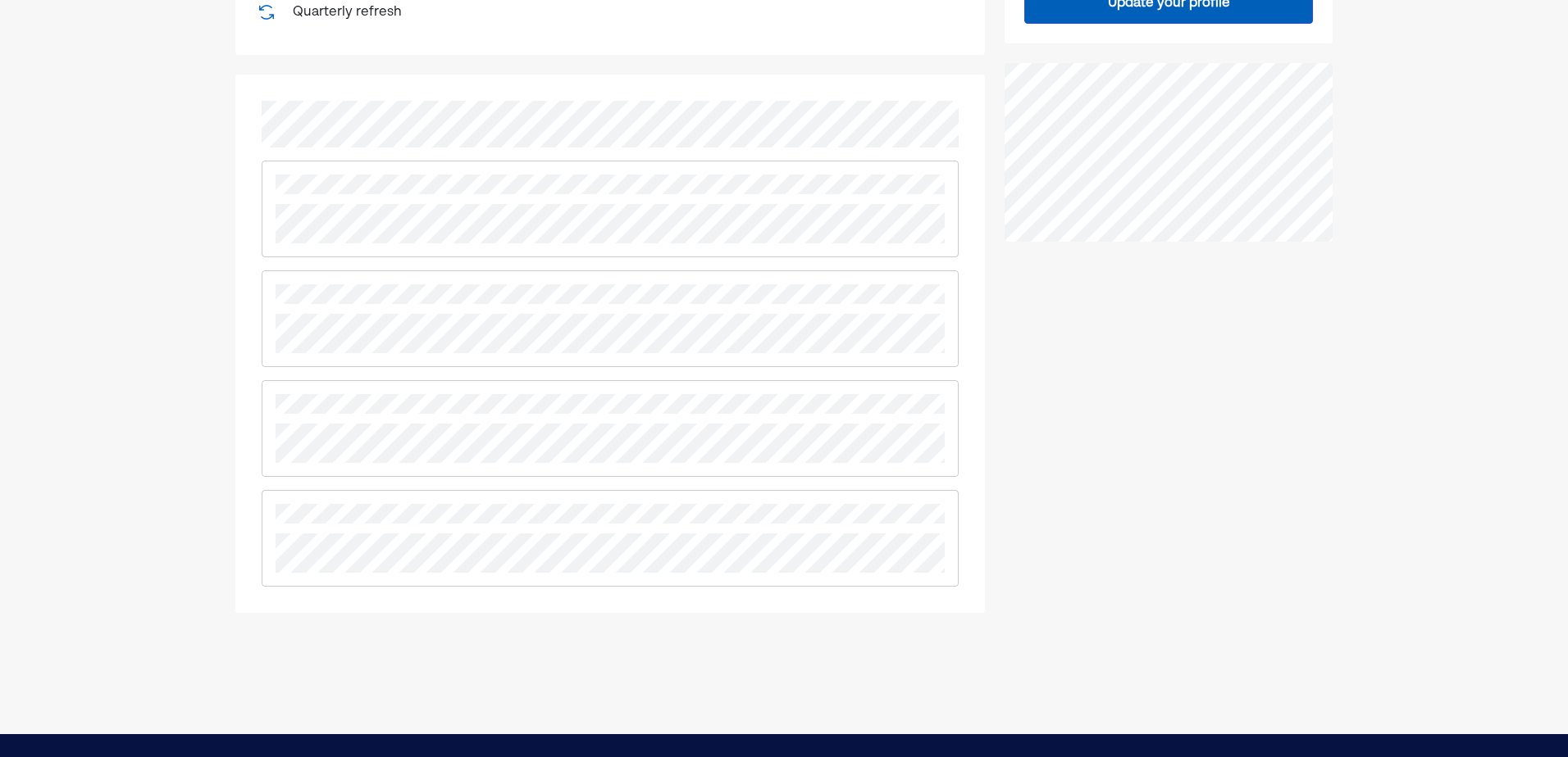
drag, startPoint x: 256, startPoint y: 285, endPoint x: 559, endPoint y: 356, distance: 311.2
click at [559, 356] on div at bounding box center [610, 344] width 750 height 539
drag, startPoint x: 504, startPoint y: 354, endPoint x: 245, endPoint y: 277, distance: 270.2
click at [245, 277] on div at bounding box center [610, 344] width 750 height 539
drag, startPoint x: 245, startPoint y: 277, endPoint x: 260, endPoint y: 320, distance: 45.5
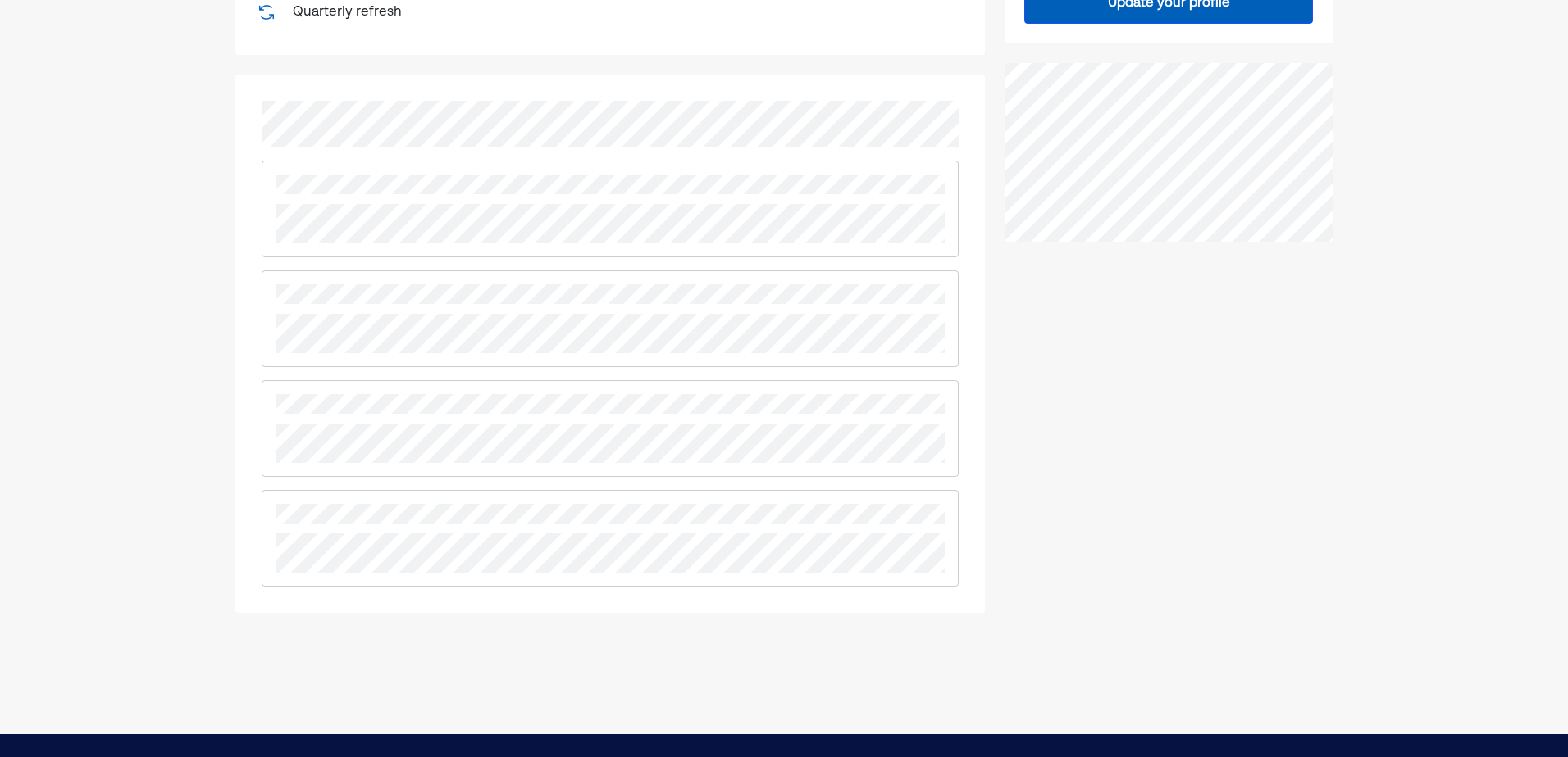
click at [261, 320] on div at bounding box center [609, 319] width 697 height 97
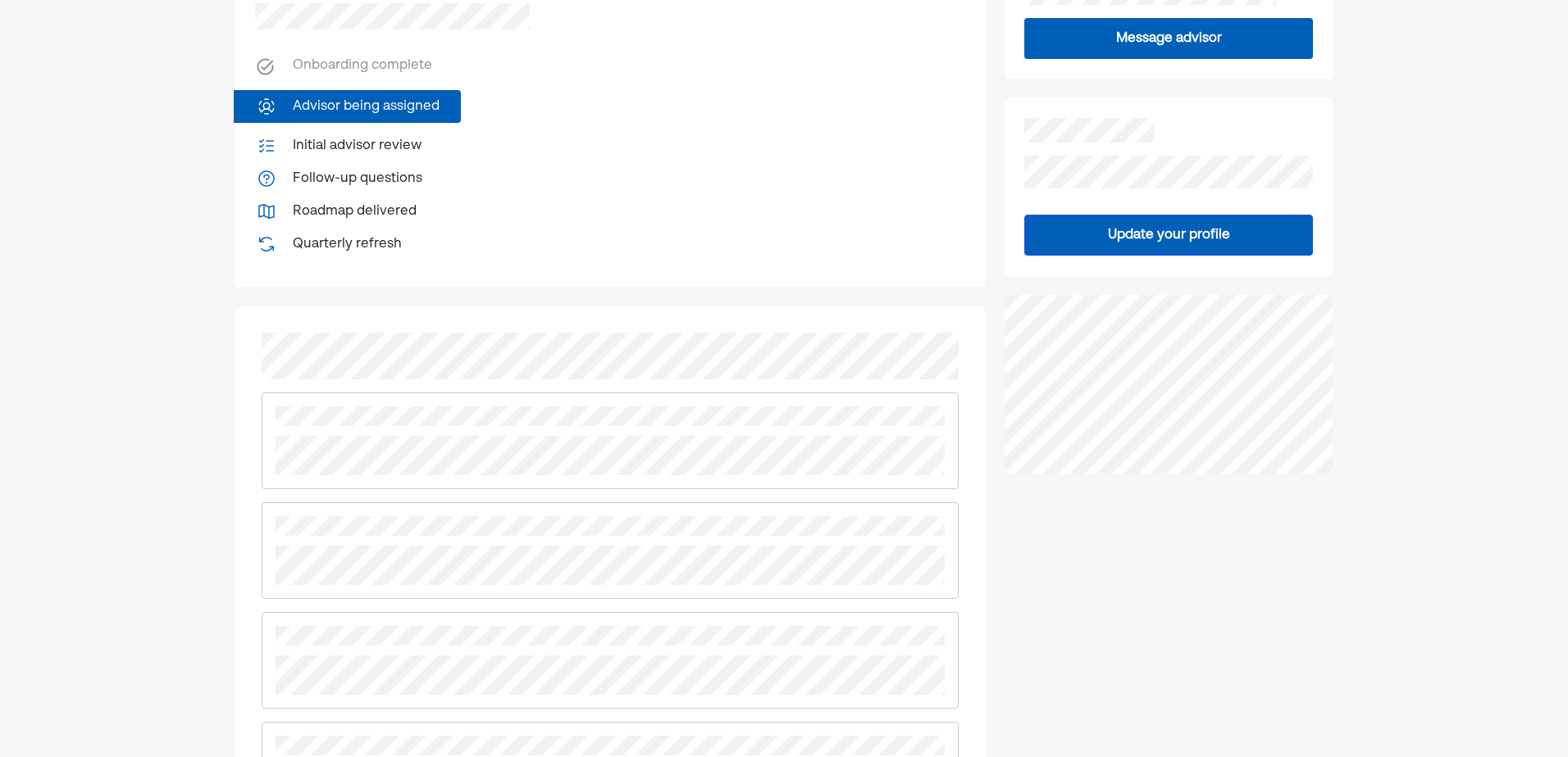
scroll to position [302, 0]
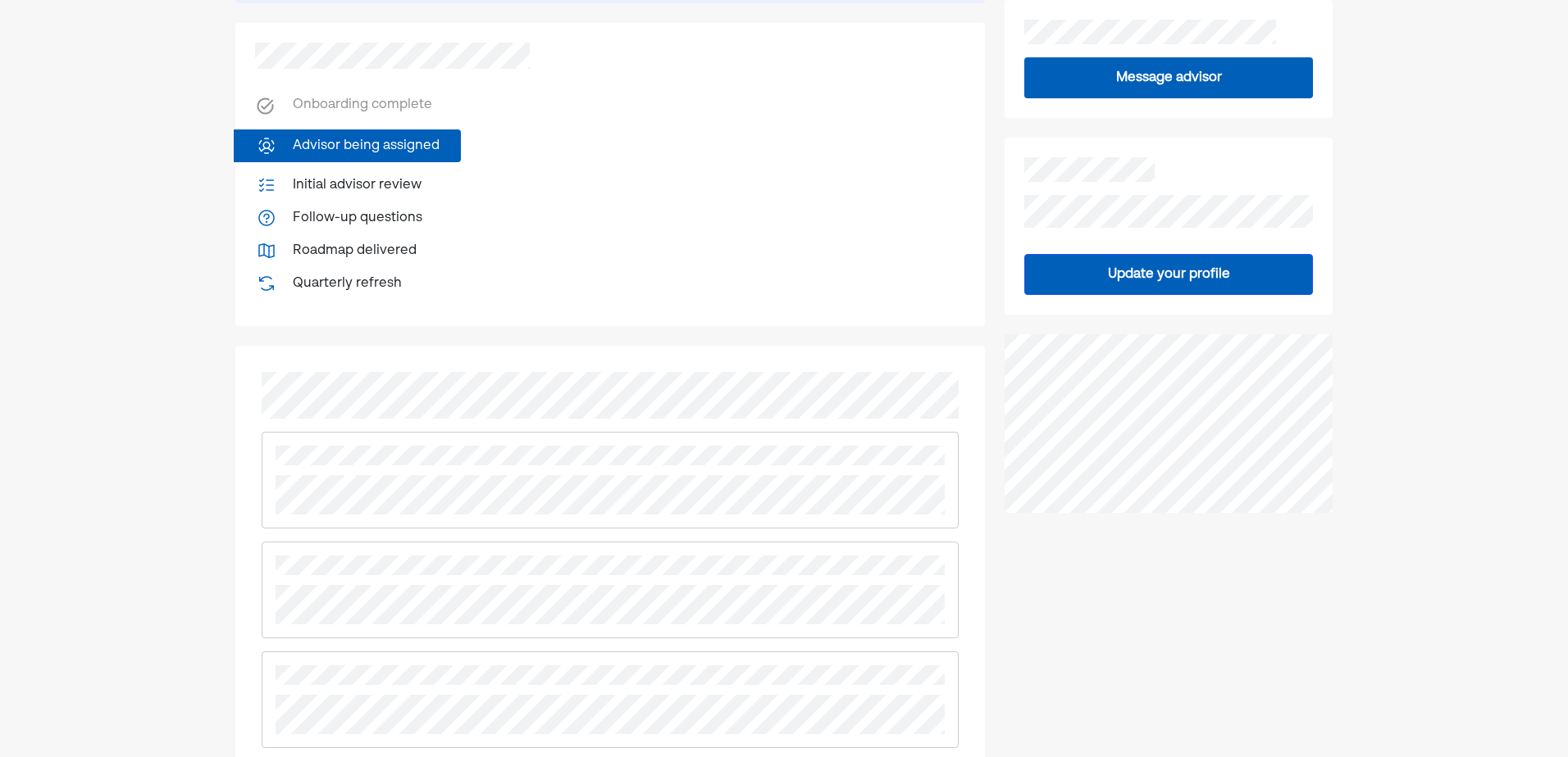
click at [255, 448] on div at bounding box center [610, 615] width 750 height 539
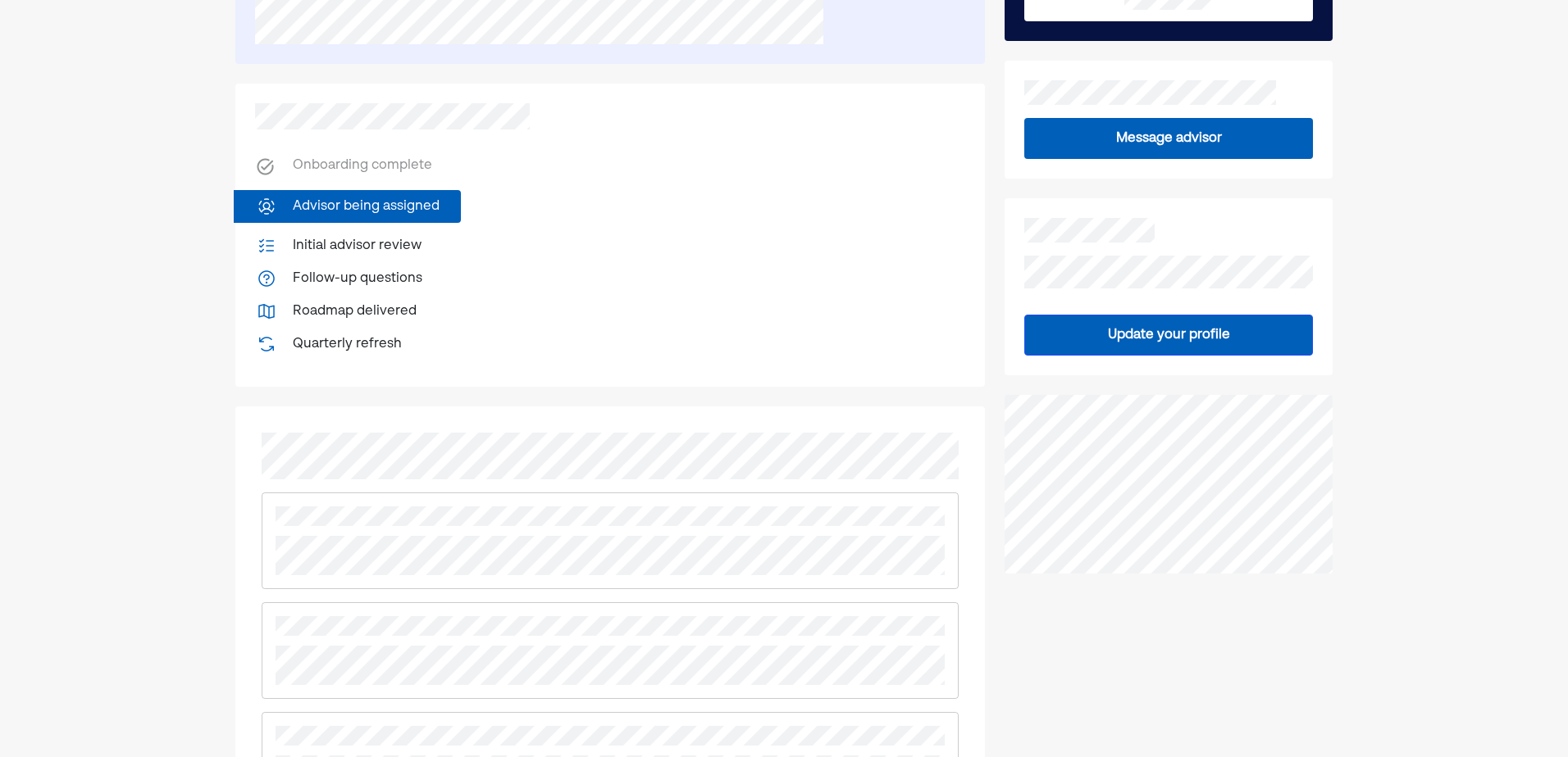
scroll to position [220, 0]
